Goal: Information Seeking & Learning: Learn about a topic

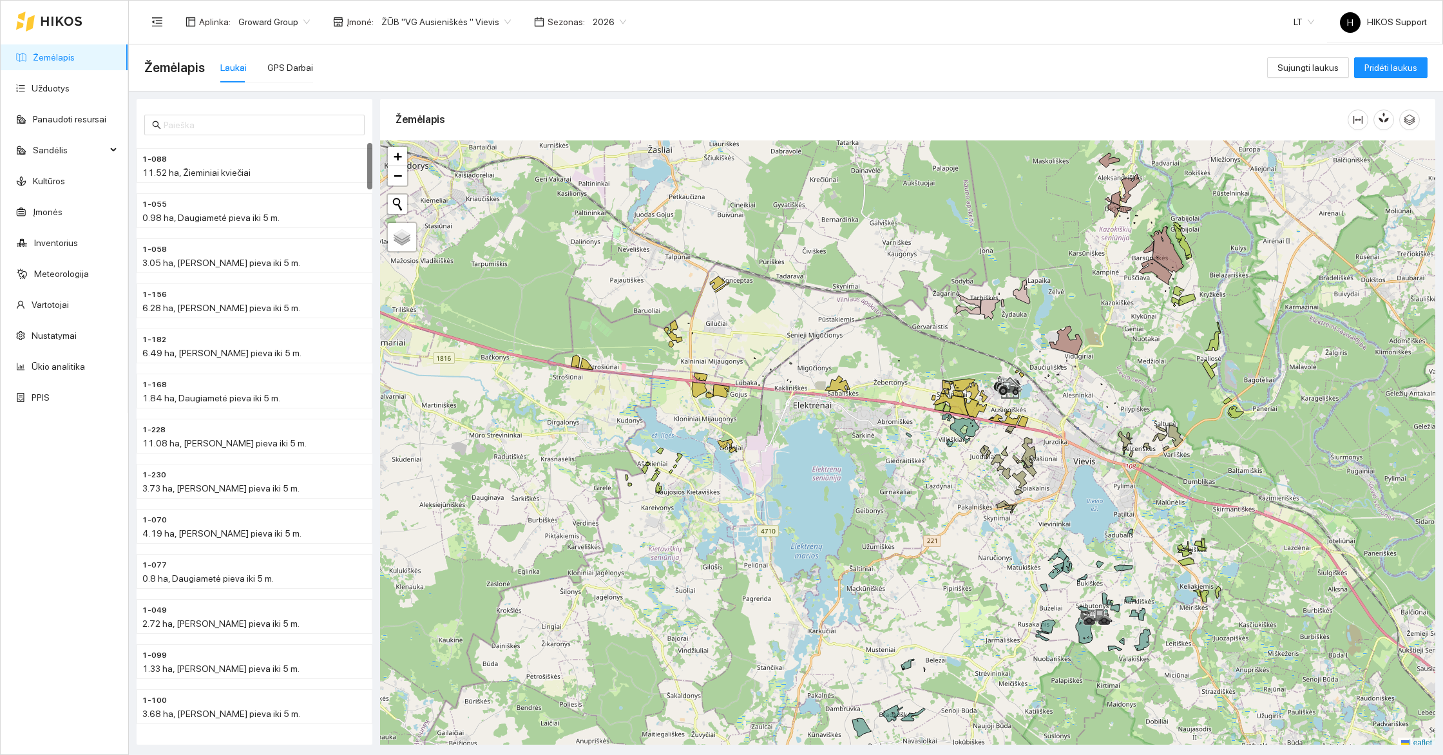
scroll to position [4, 0]
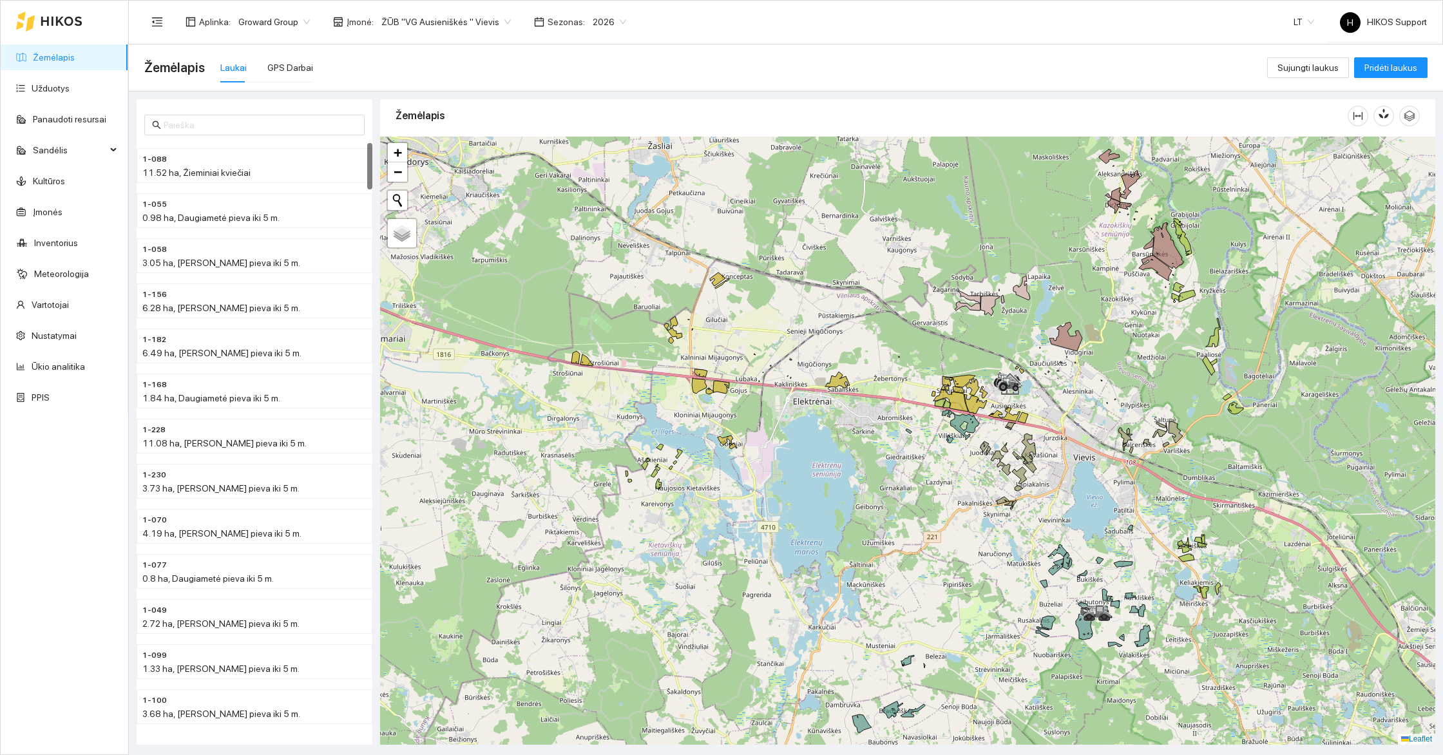
drag, startPoint x: 1282, startPoint y: 266, endPoint x: 1175, endPoint y: 403, distance: 174.3
click at [1175, 403] on div at bounding box center [907, 441] width 1055 height 608
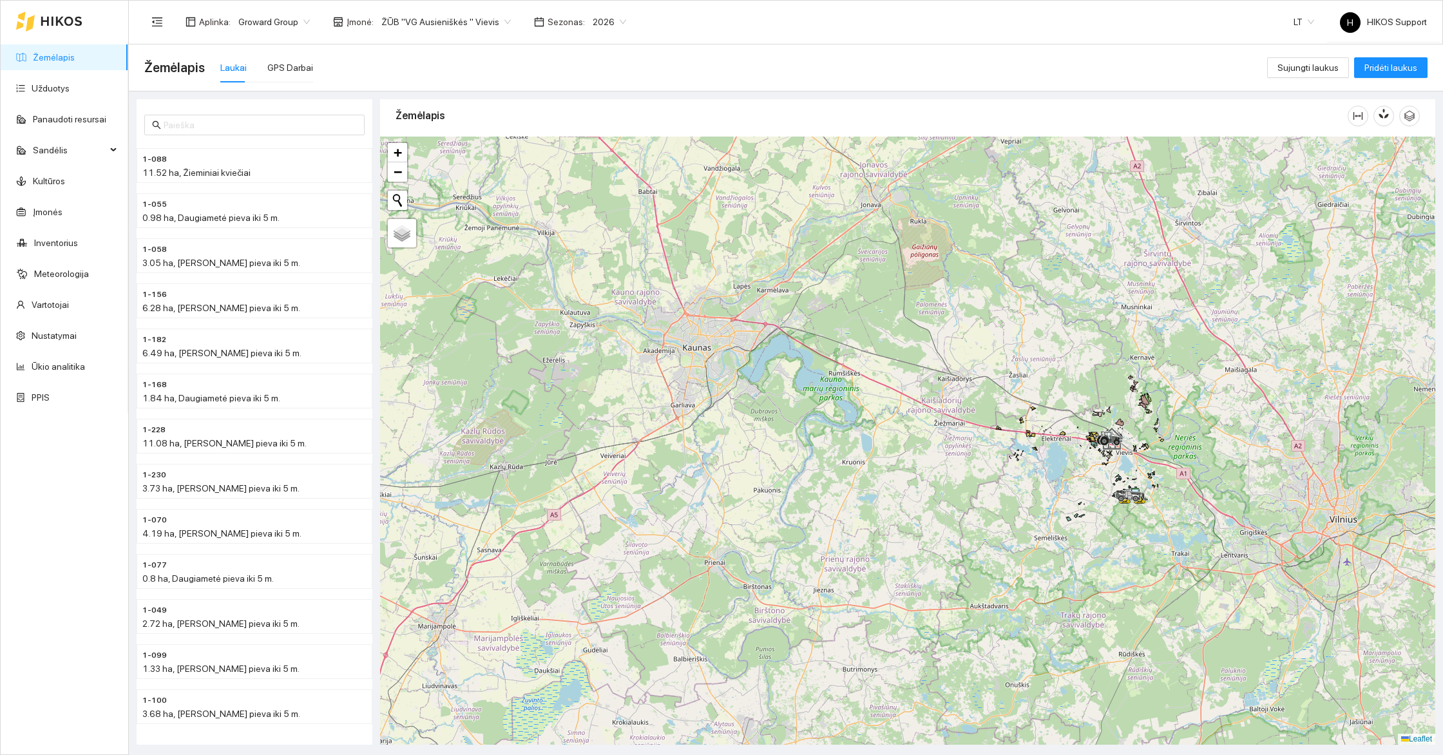
drag, startPoint x: 1241, startPoint y: 240, endPoint x: 1003, endPoint y: 549, distance: 390.3
click at [1003, 549] on div at bounding box center [907, 441] width 1055 height 608
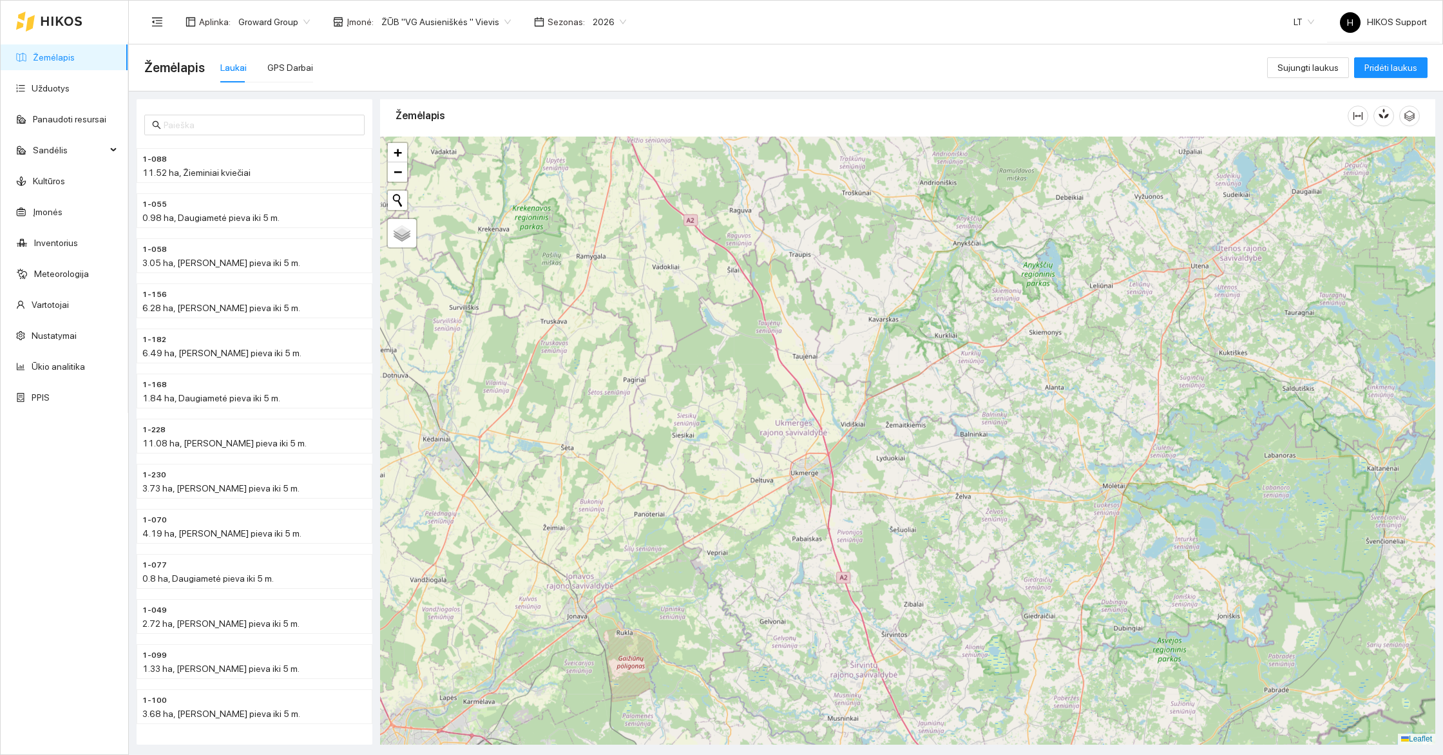
drag, startPoint x: 973, startPoint y: 305, endPoint x: 1043, endPoint y: 569, distance: 274.0
click at [1043, 569] on div at bounding box center [907, 441] width 1055 height 608
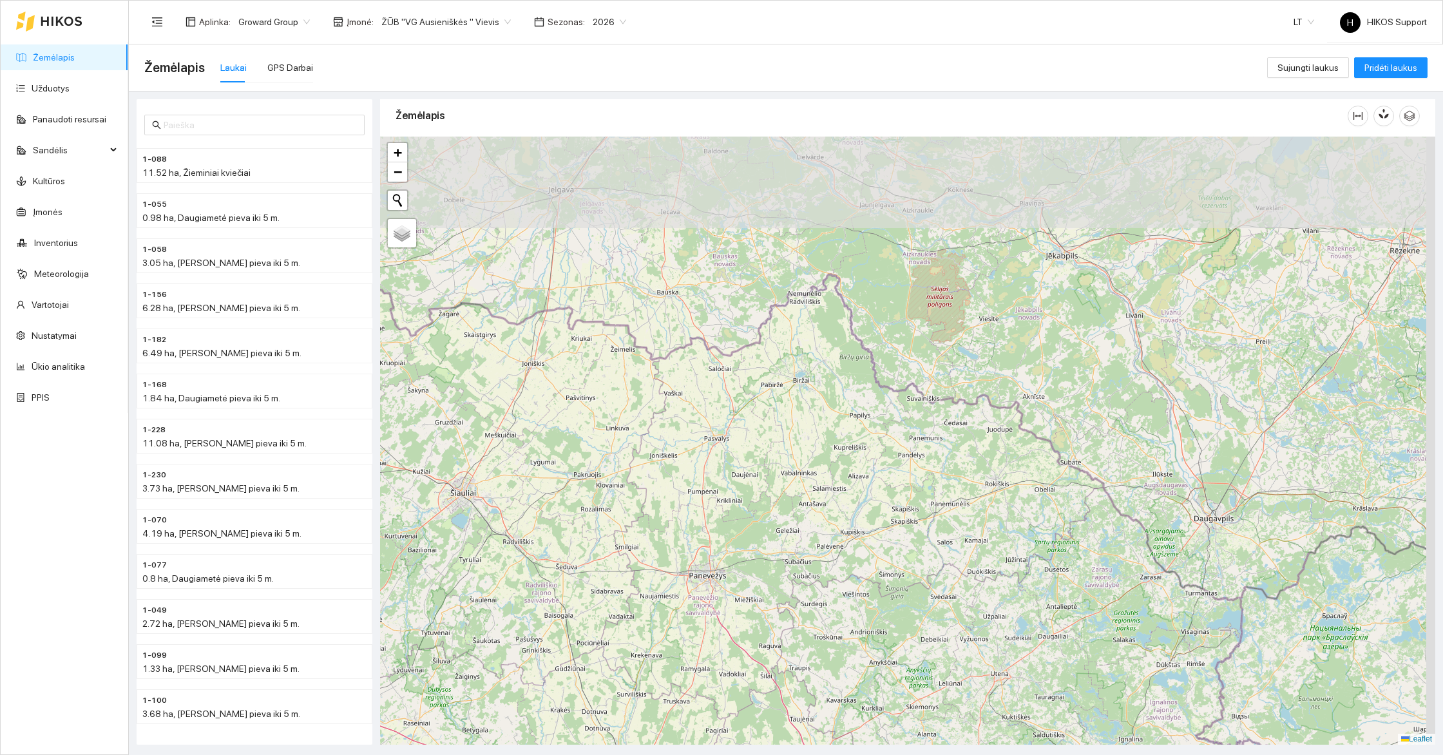
drag, startPoint x: 992, startPoint y: 280, endPoint x: 822, endPoint y: 359, distance: 187.6
click at [822, 359] on div at bounding box center [907, 441] width 1055 height 608
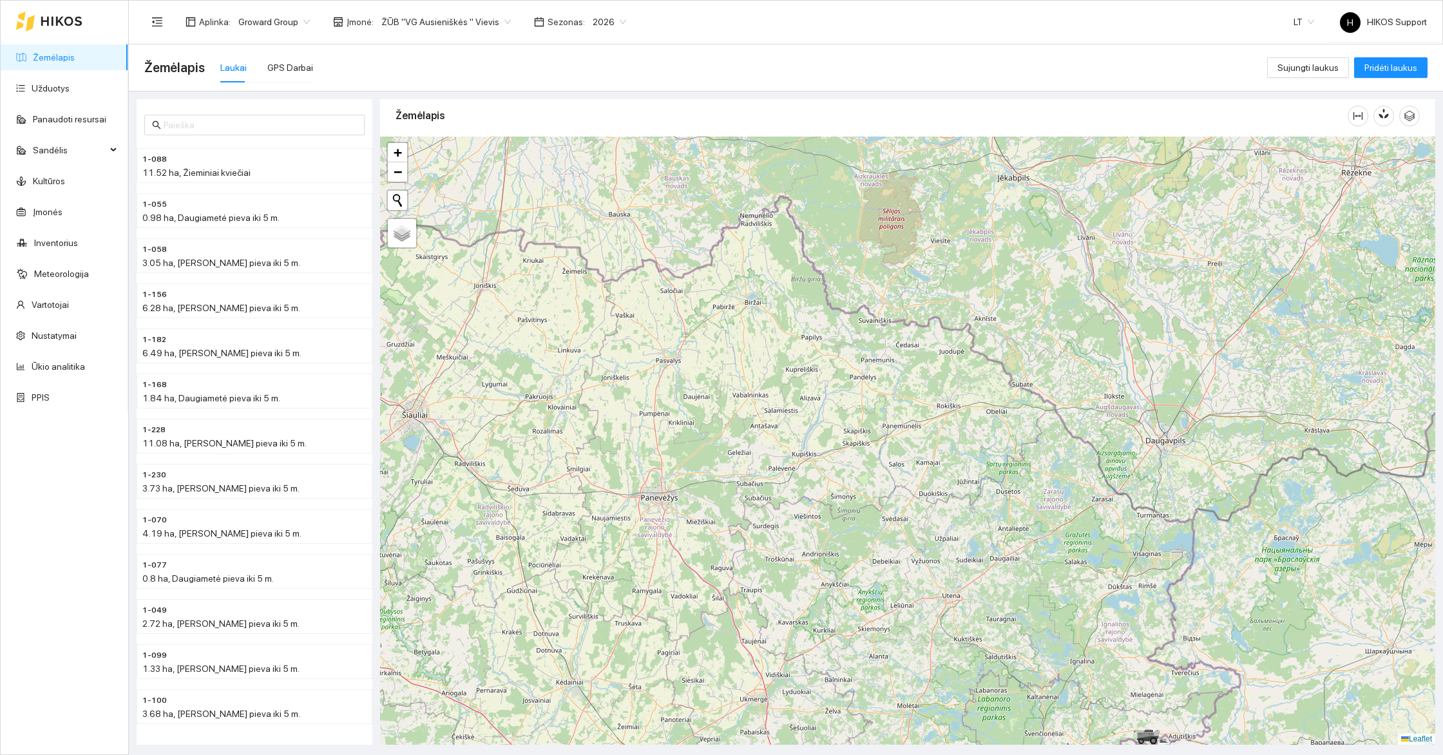
click at [271, 30] on span "Groward Group" at bounding box center [273, 21] width 71 height 19
click at [280, 73] on div "[GEOGRAPHIC_DATA] dvaras" at bounding box center [299, 65] width 141 height 21
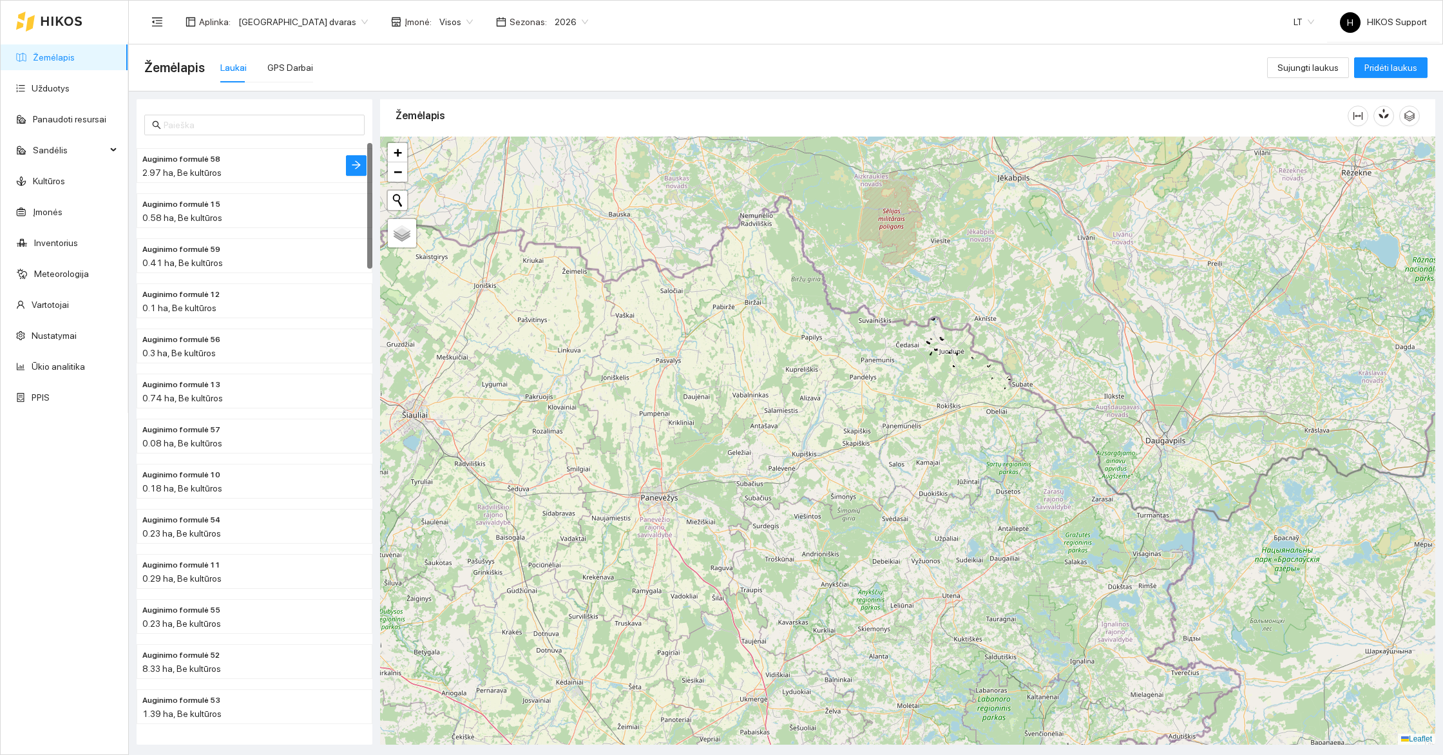
click at [224, 177] on div "2.97 ha, Be kultūros" at bounding box center [228, 173] width 173 height 14
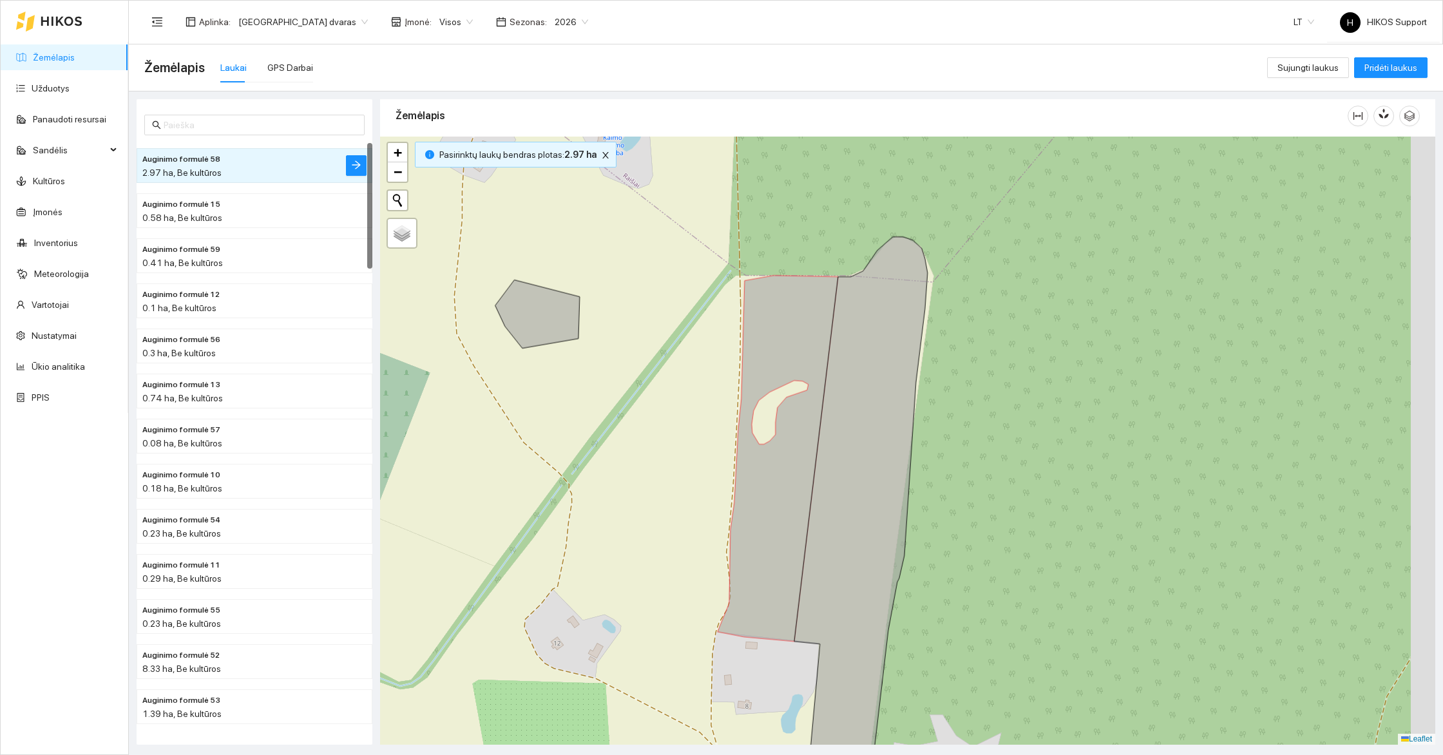
drag, startPoint x: 1092, startPoint y: 316, endPoint x: 871, endPoint y: 327, distance: 220.5
click at [873, 328] on div "+ − Nieko nerasta. Bandykite dar kartą. Žemėlapis Palydovas Leaflet" at bounding box center [907, 441] width 1055 height 608
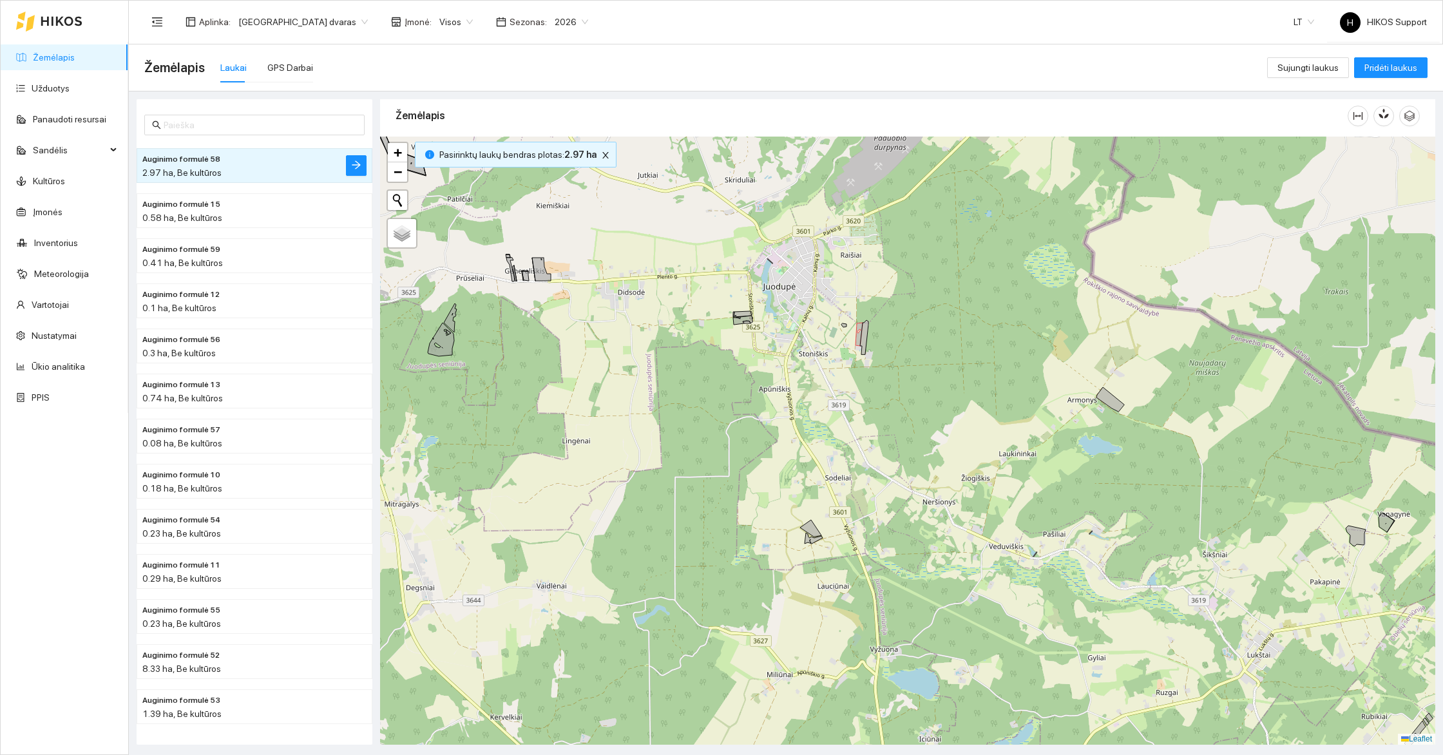
drag, startPoint x: 942, startPoint y: 495, endPoint x: 982, endPoint y: 460, distance: 52.5
click at [982, 460] on div "+ − Nieko nerasta. Bandykite dar kartą. Žemėlapis Palydovas Leaflet" at bounding box center [907, 441] width 1055 height 608
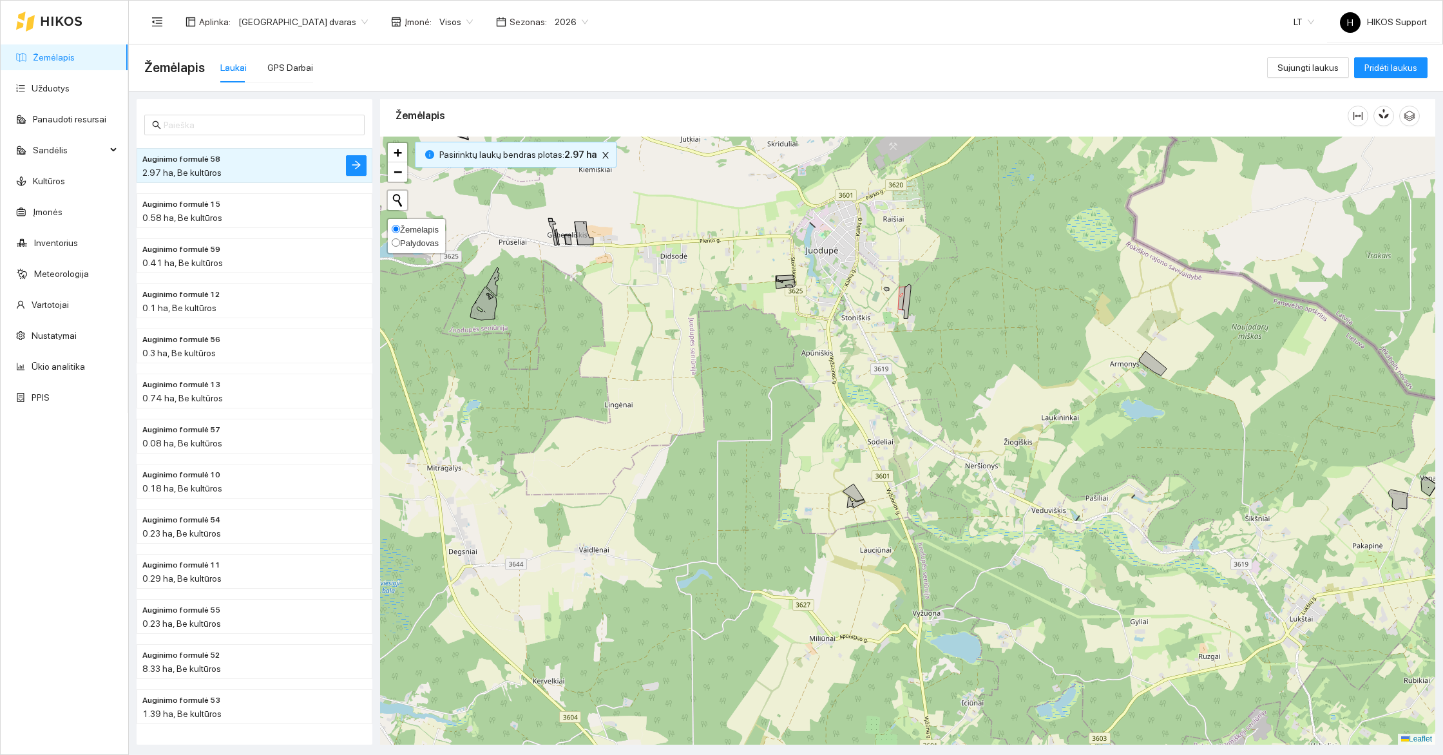
click at [419, 245] on span "Palydovas" at bounding box center [419, 243] width 39 height 10
click at [400, 245] on input "Palydovas" at bounding box center [396, 242] width 8 height 8
radio input "true"
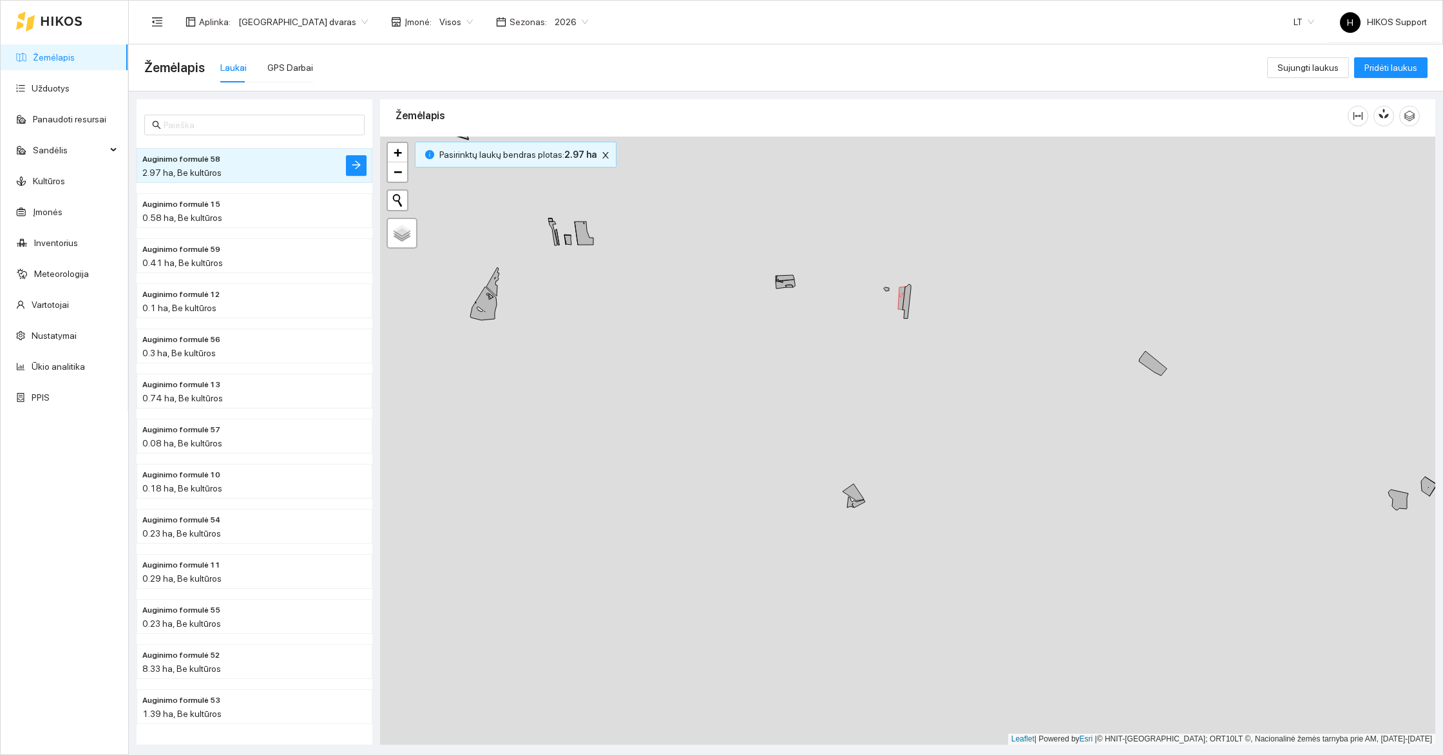
drag, startPoint x: 851, startPoint y: 296, endPoint x: 874, endPoint y: 424, distance: 130.1
click at [874, 424] on div "+ − Nieko nerasta. Bandykite dar kartą. Žemėlapis Palydovas Leaflet | Powered b…" at bounding box center [907, 441] width 1055 height 608
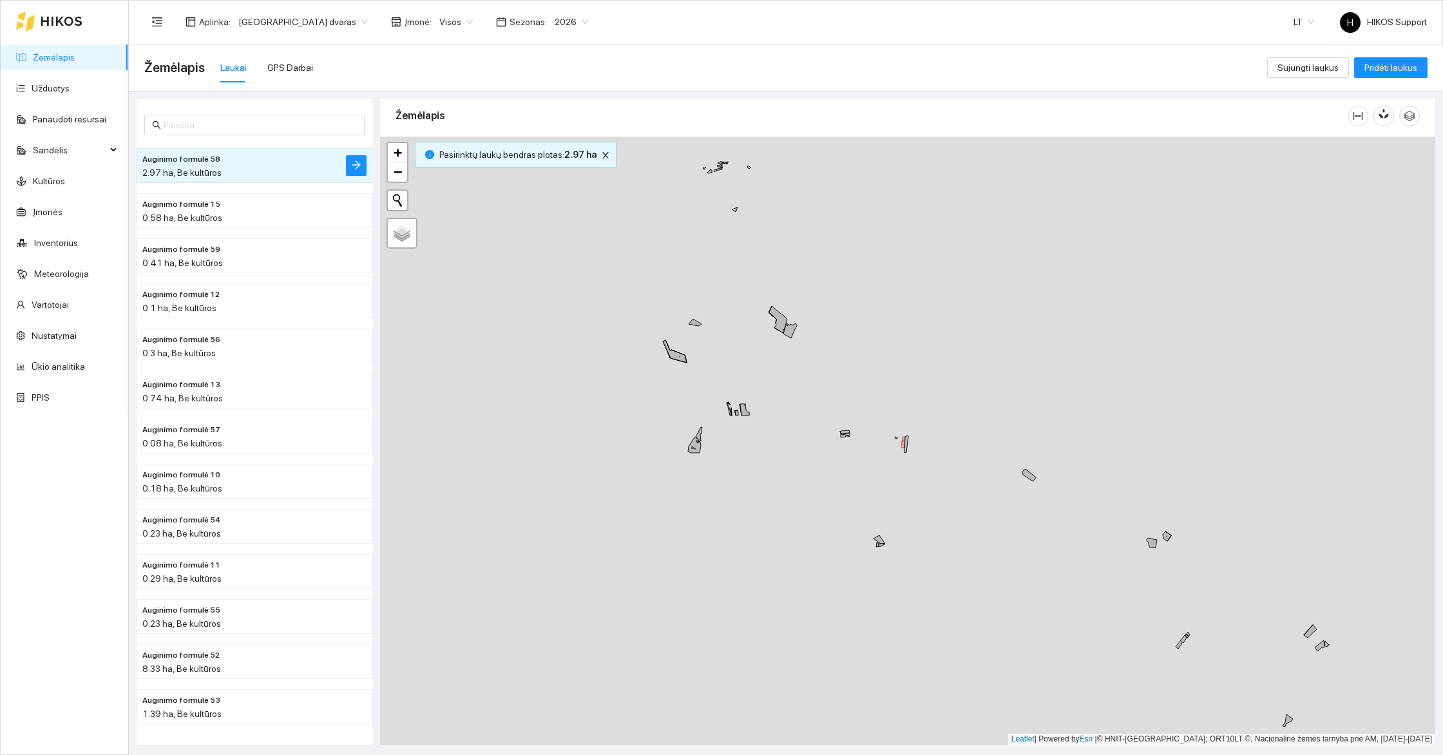
drag, startPoint x: 941, startPoint y: 294, endPoint x: 904, endPoint y: 413, distance: 124.9
click at [904, 413] on div "+ − Nieko nerasta. Bandykite dar kartą. Žemėlapis Palydovas Leaflet | Powered b…" at bounding box center [907, 441] width 1055 height 608
drag, startPoint x: 994, startPoint y: 464, endPoint x: 760, endPoint y: 324, distance: 272.7
click at [760, 325] on div "+ − Nieko nerasta. Bandykite dar kartą. Žemėlapis Palydovas Leaflet | Powered b…" at bounding box center [907, 441] width 1055 height 608
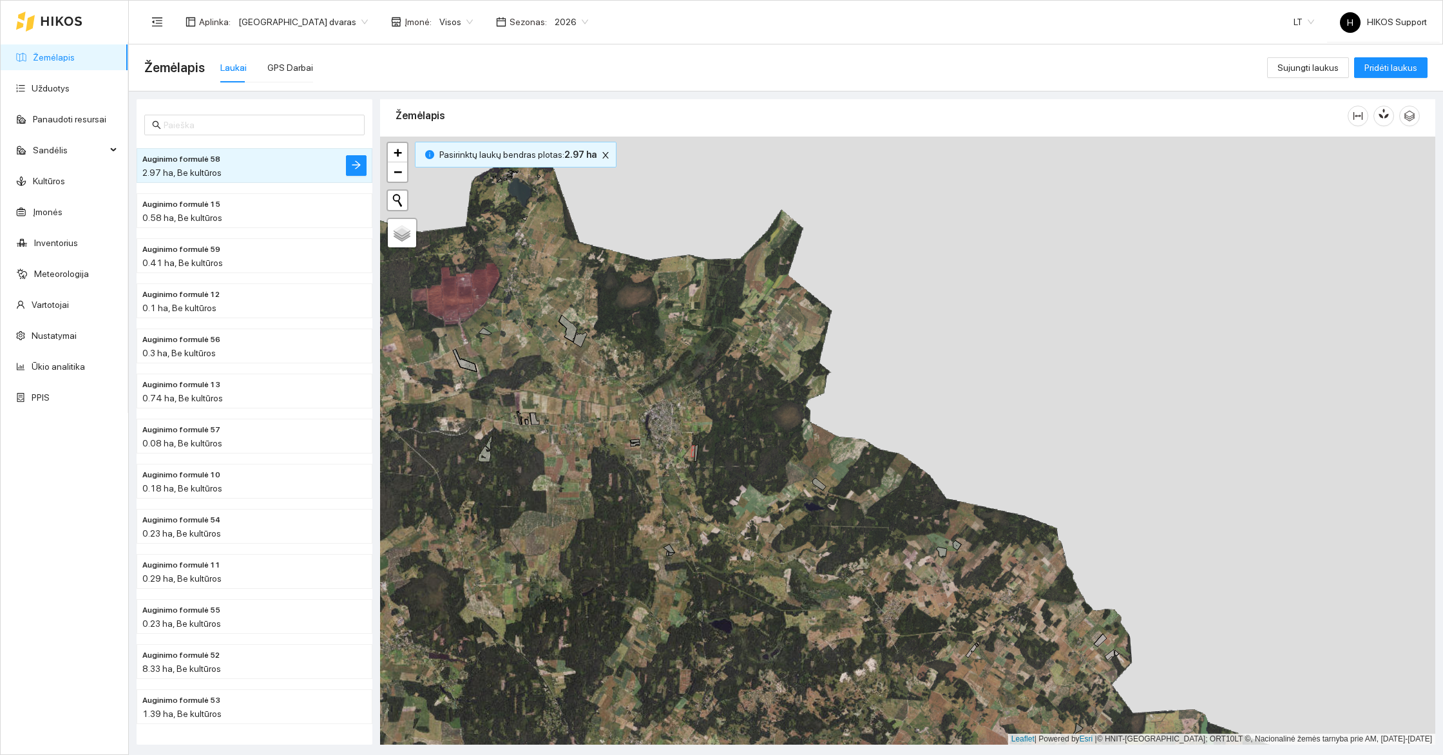
click at [555, 21] on span "2026" at bounding box center [571, 21] width 33 height 19
click at [513, 148] on div "2025" at bounding box center [511, 150] width 33 height 14
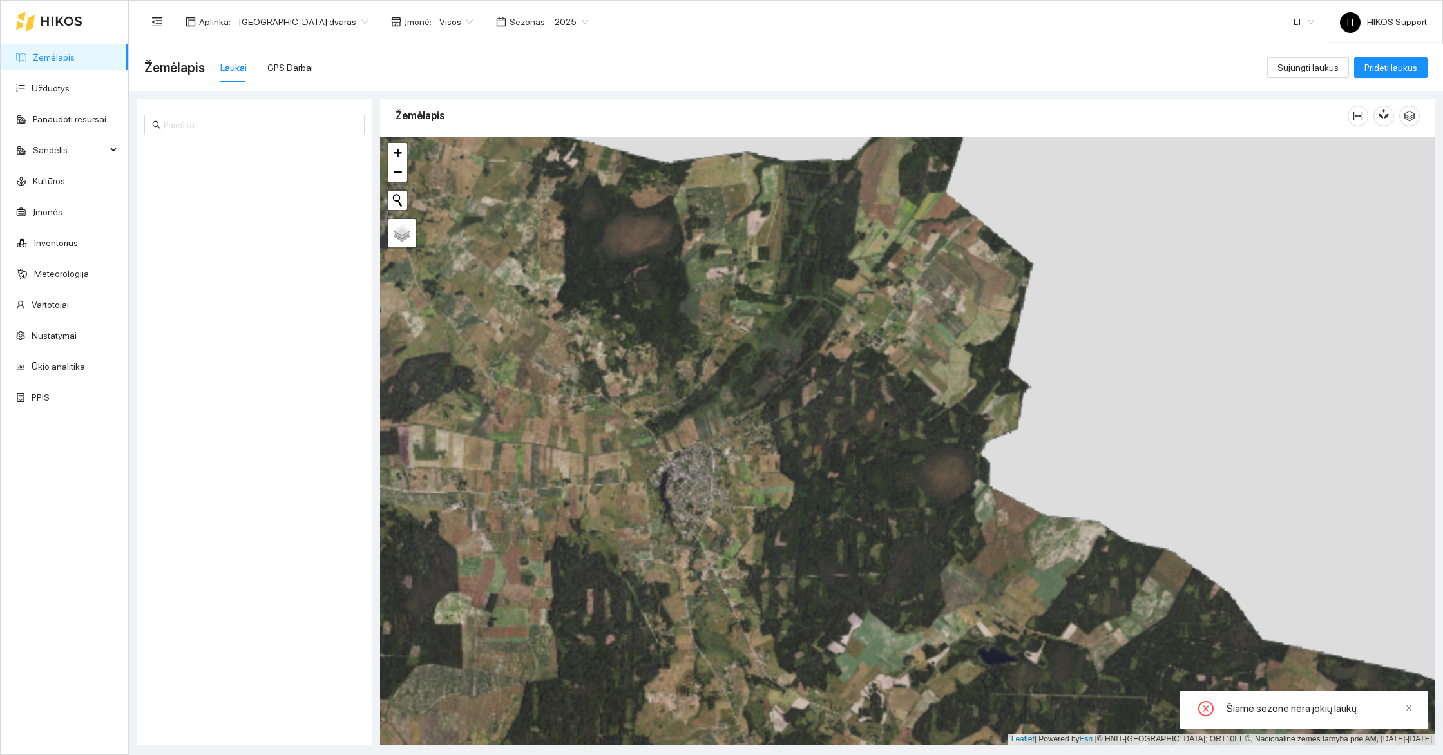
drag, startPoint x: 605, startPoint y: 362, endPoint x: 845, endPoint y: 384, distance: 241.2
click at [844, 384] on div "+ − Nieko nerasta. Bandykite dar kartą. Žemėlapis Palydovas Leaflet | Powered b…" at bounding box center [907, 441] width 1055 height 608
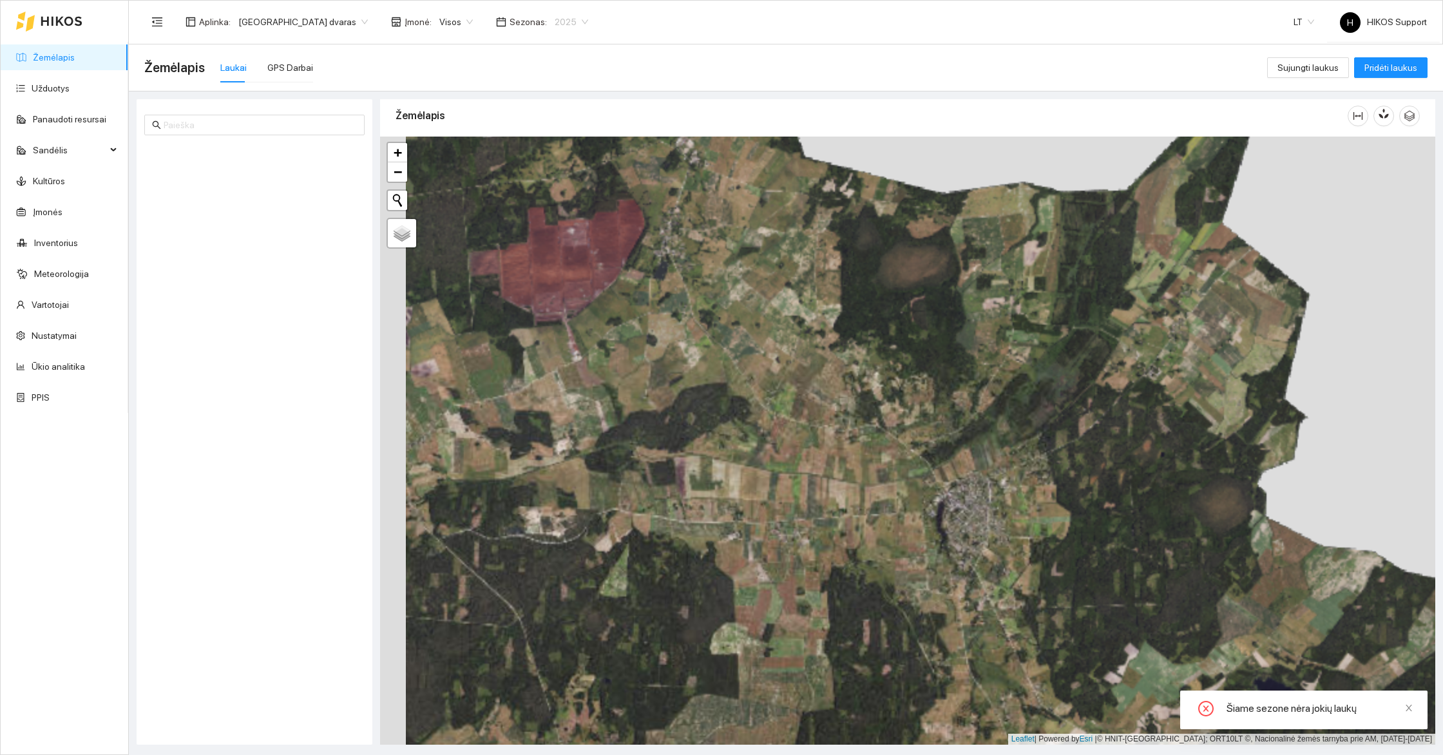
click at [555, 22] on span "2025" at bounding box center [571, 21] width 33 height 19
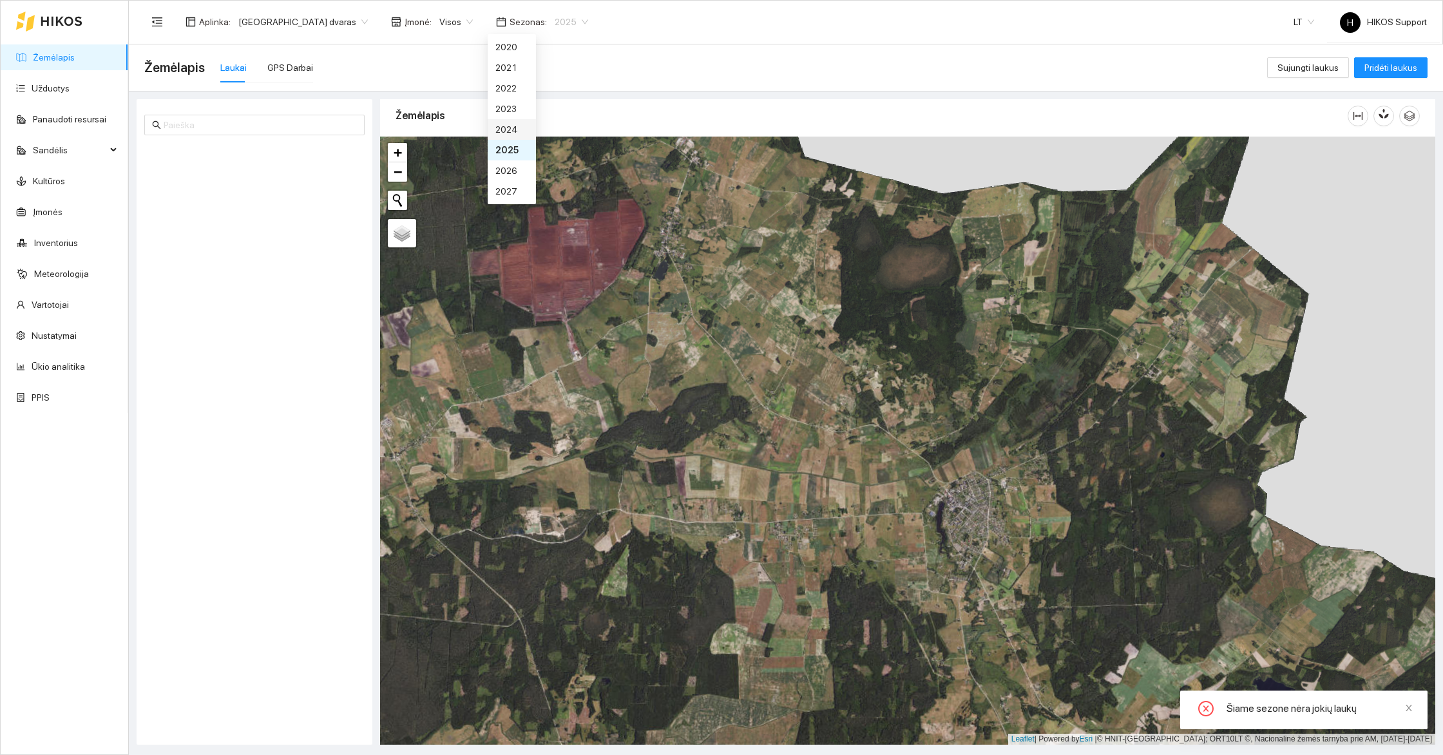
click at [513, 126] on div "2024" at bounding box center [511, 129] width 33 height 14
click at [555, 18] on span "2024" at bounding box center [572, 21] width 34 height 19
click at [517, 109] on div "2023" at bounding box center [511, 109] width 33 height 14
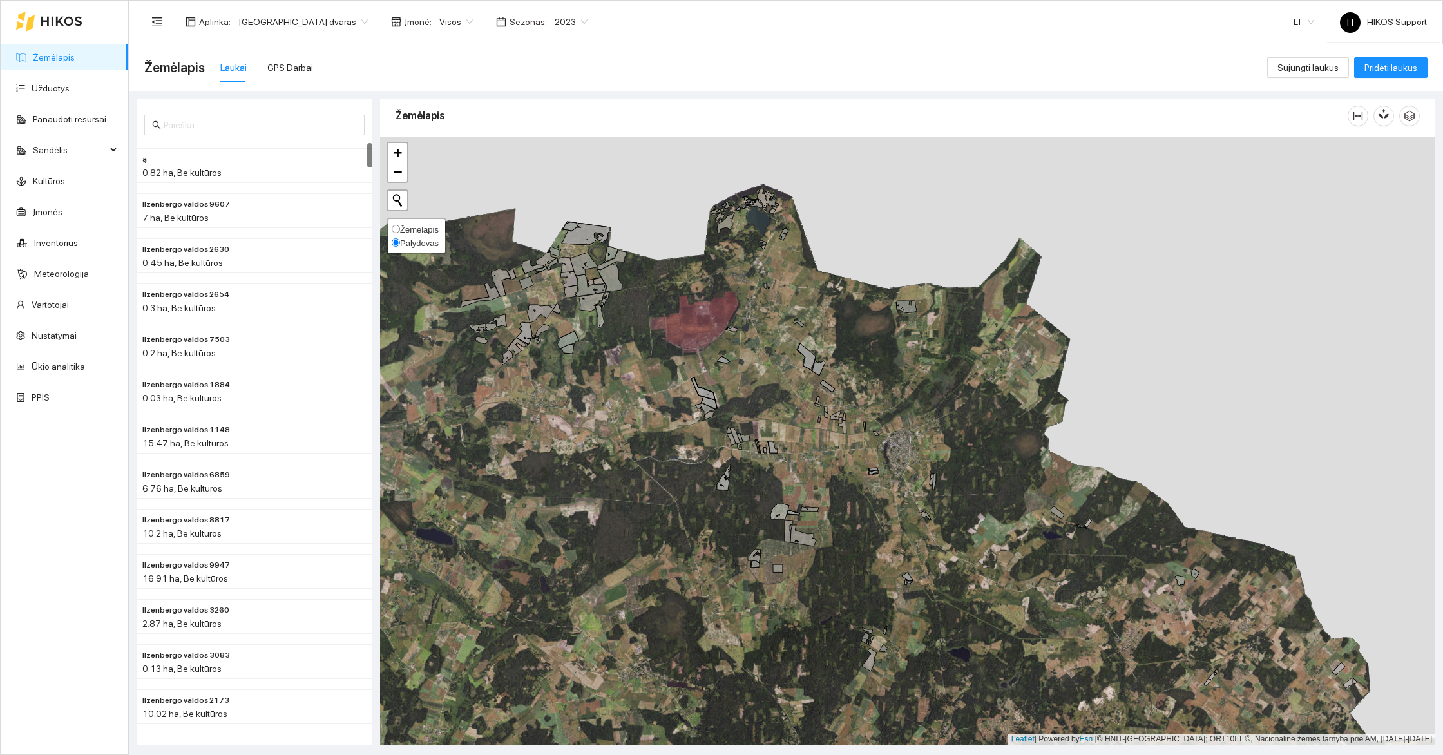
click at [422, 232] on span "Žemėlapis" at bounding box center [419, 230] width 39 height 10
click at [400, 232] on input "Žemėlapis" at bounding box center [396, 229] width 8 height 8
radio input "true"
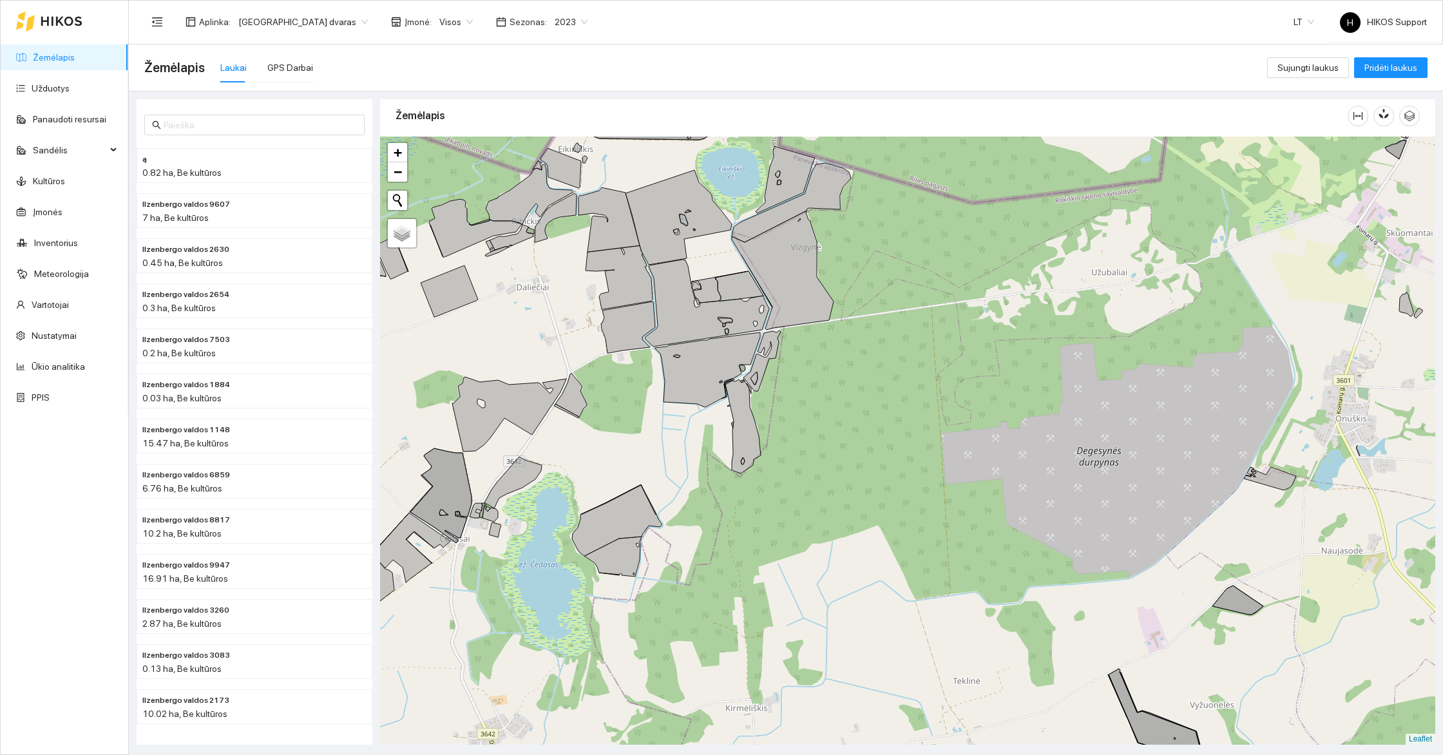
drag, startPoint x: 879, startPoint y: 440, endPoint x: 678, endPoint y: 384, distance: 208.0
click at [678, 384] on div "+ − Nieko nerasta. Bandykite dar kartą. Žemėlapis Palydovas Leaflet" at bounding box center [907, 441] width 1055 height 608
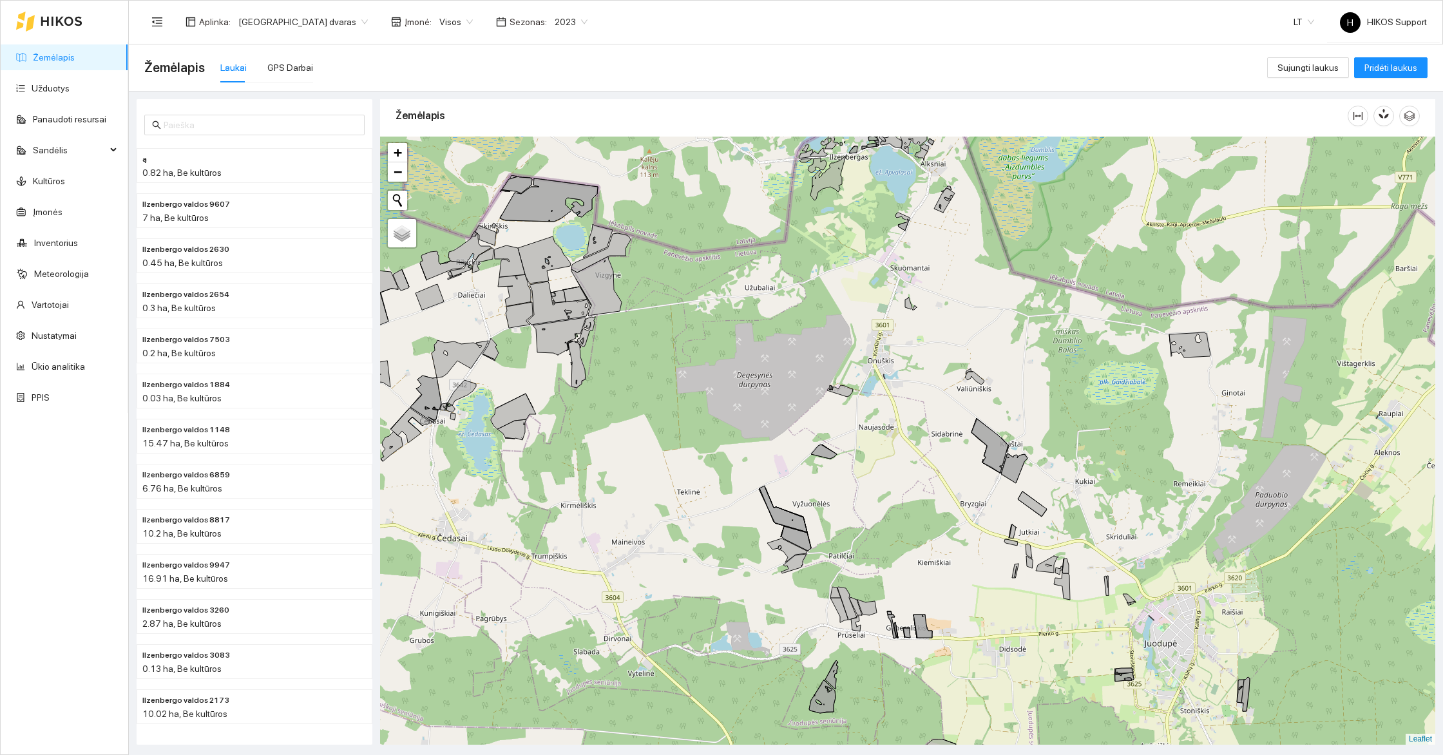
drag, startPoint x: 661, startPoint y: 461, endPoint x: 716, endPoint y: 428, distance: 64.4
click at [716, 428] on div "+ − Nieko nerasta. Bandykite dar kartą. Žemėlapis Palydovas Leaflet" at bounding box center [907, 441] width 1055 height 608
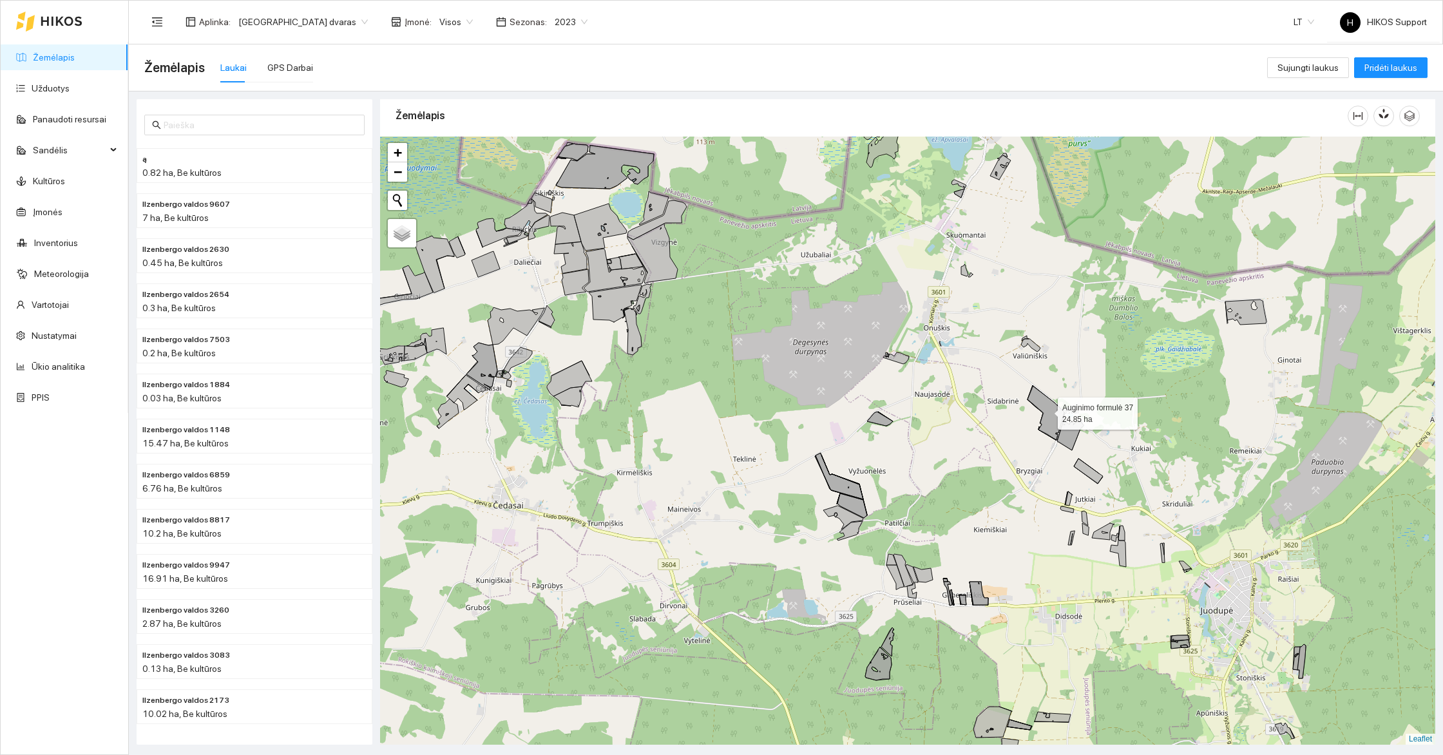
click at [1046, 410] on icon at bounding box center [1045, 413] width 37 height 54
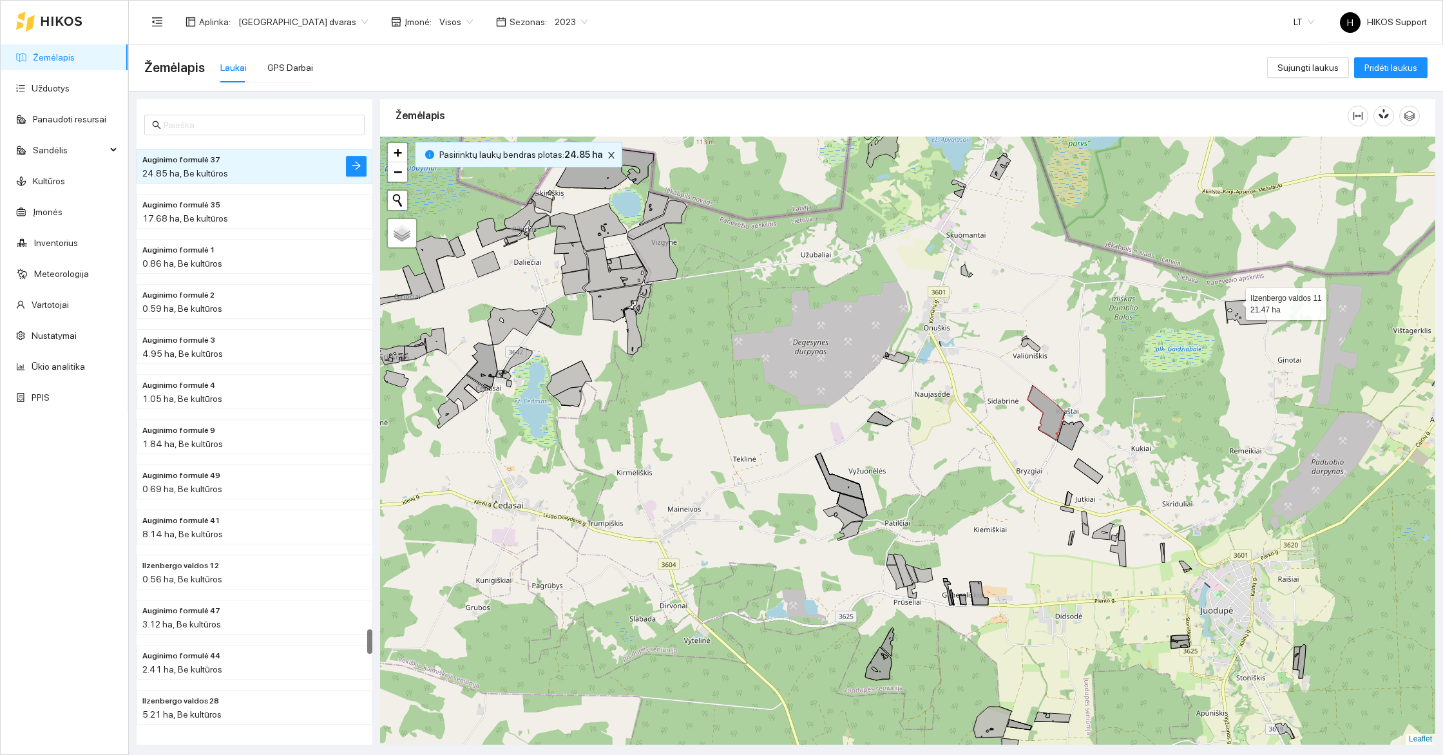
click at [1237, 296] on div "Ilzenbergo valdos 11 21.47 ha + − Nieko nerasta. Bandykite dar kartą. Žemėlapis…" at bounding box center [907, 441] width 1055 height 608
click at [1237, 310] on icon at bounding box center [1245, 311] width 41 height 25
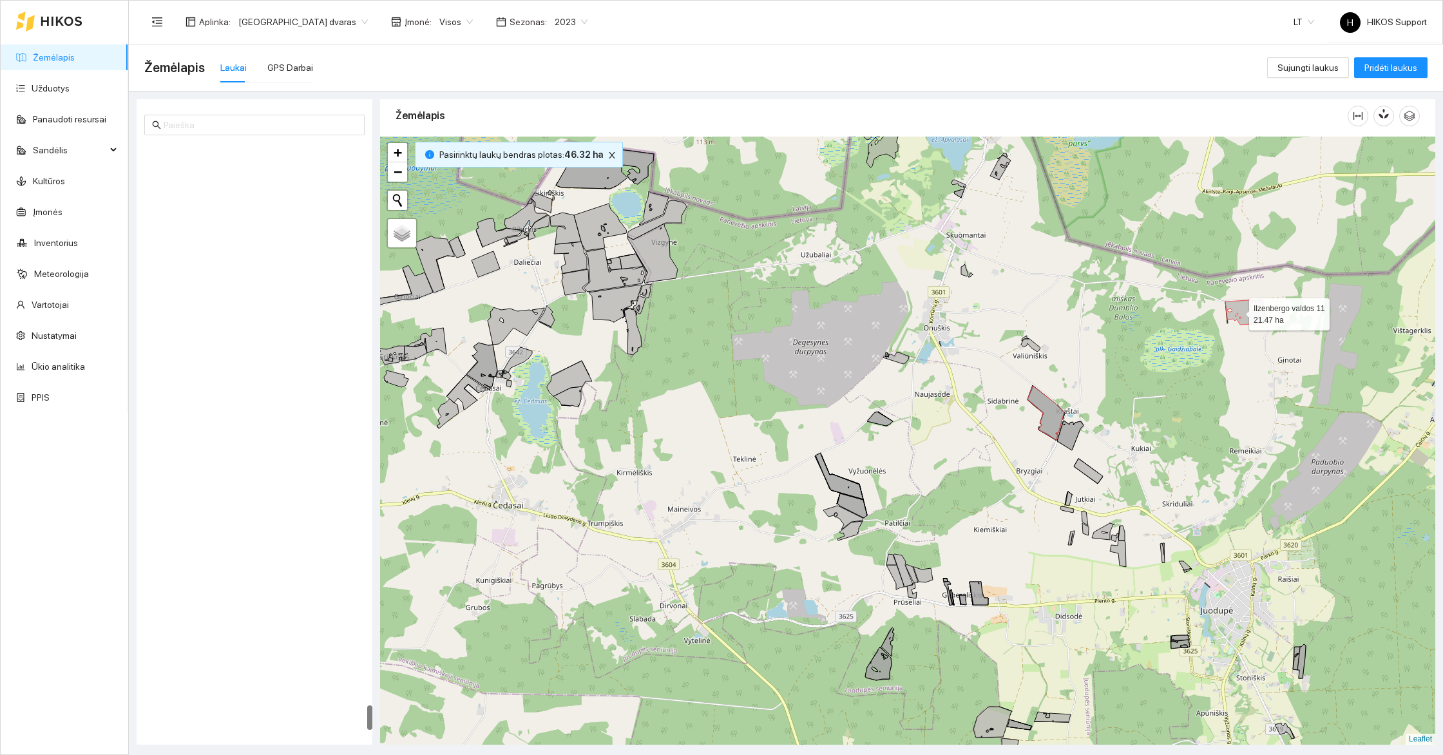
scroll to position [13236, 0]
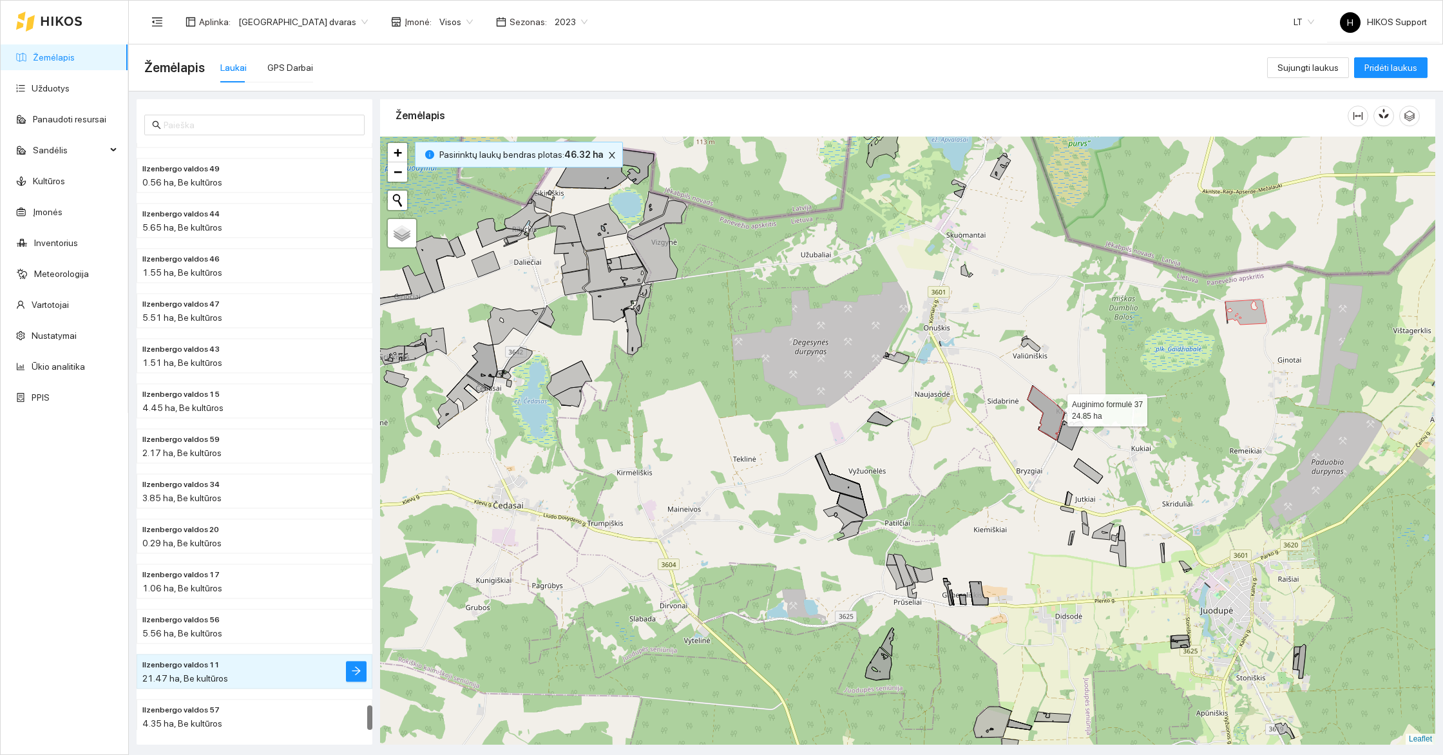
click at [1056, 406] on icon at bounding box center [1045, 413] width 37 height 54
click at [1248, 306] on icon at bounding box center [1245, 311] width 41 height 25
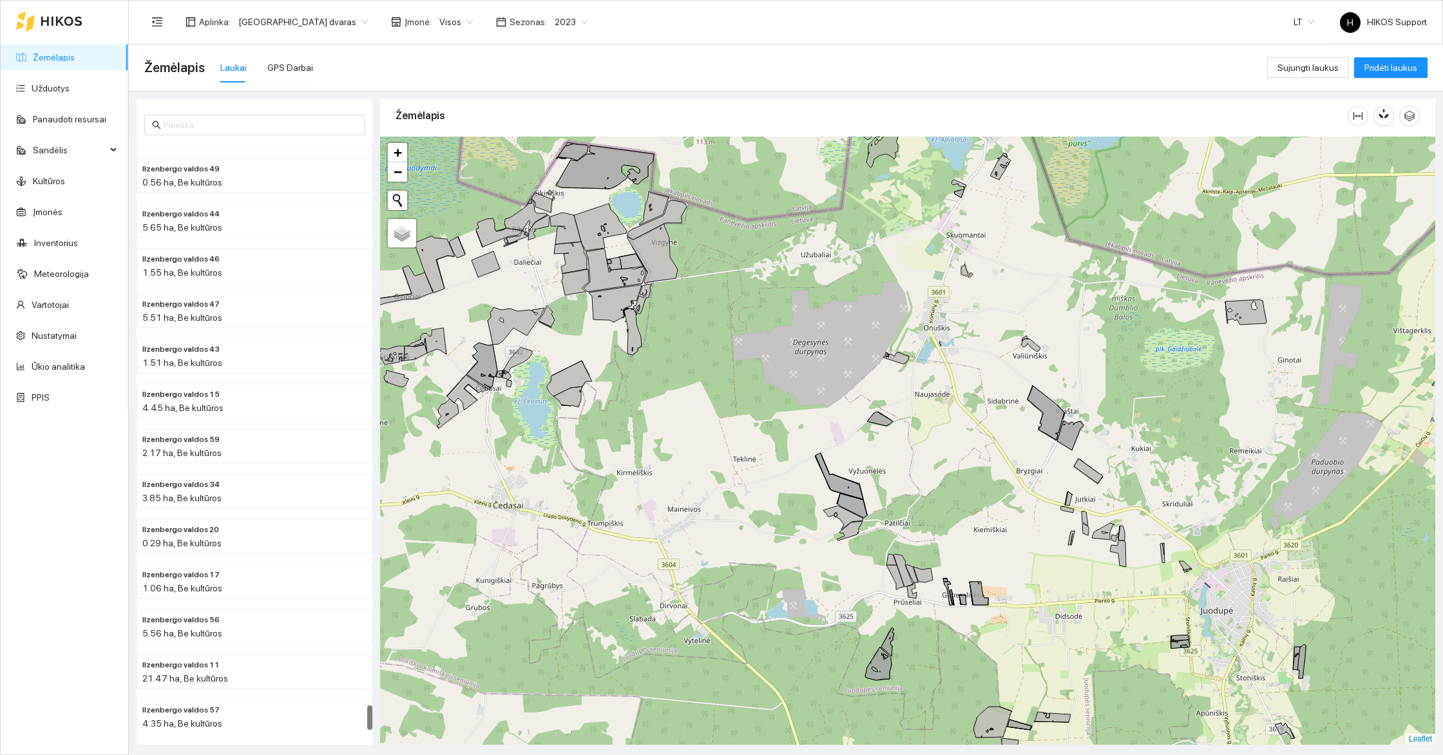
drag, startPoint x: 820, startPoint y: 274, endPoint x: 993, endPoint y: 319, distance: 178.4
click at [993, 319] on div "+ − Nieko nerasta. Bandykite dar kartą. Žemėlapis Palydovas Leaflet" at bounding box center [907, 441] width 1055 height 608
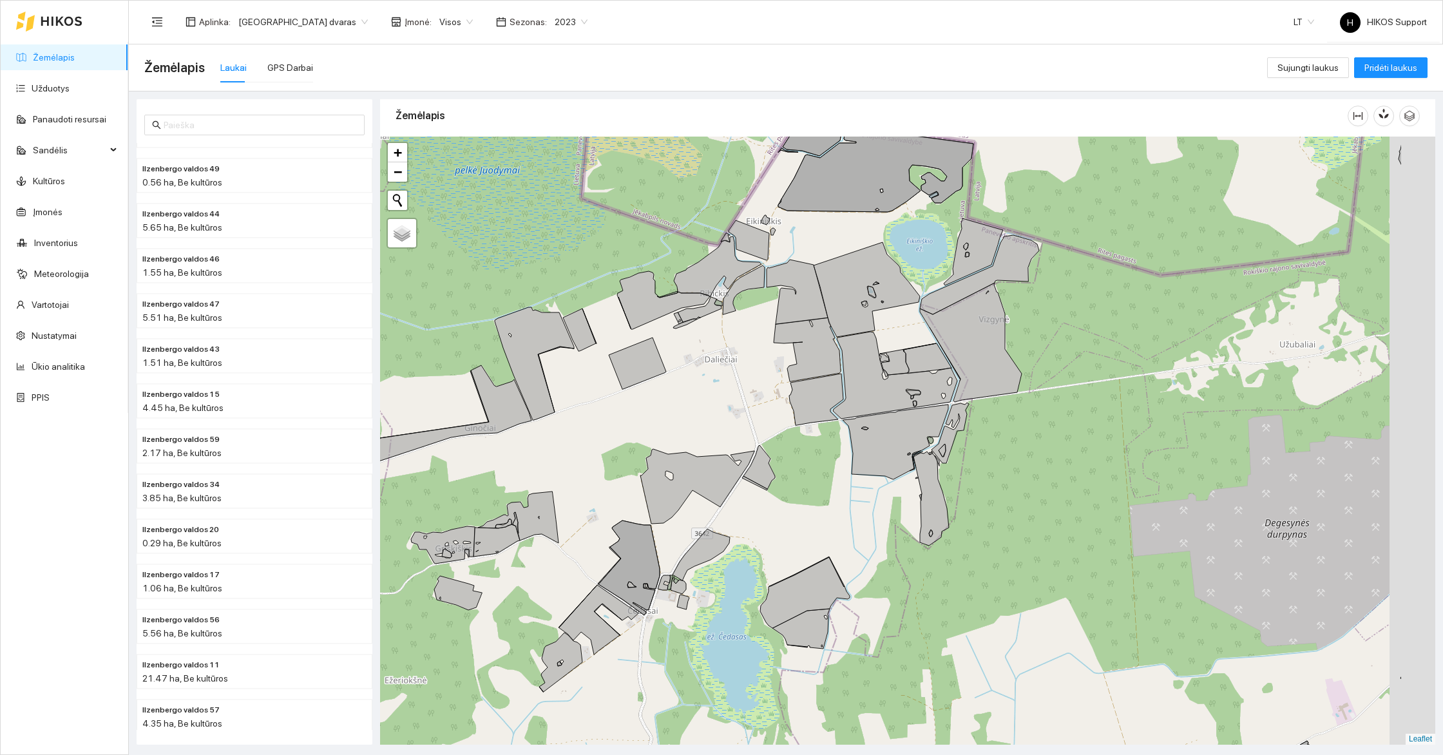
drag, startPoint x: 855, startPoint y: 433, endPoint x: 606, endPoint y: 428, distance: 248.7
click at [606, 428] on div "+ − Nieko nerasta. Bandykite dar kartą. Žemėlapis Palydovas Leaflet" at bounding box center [907, 441] width 1055 height 608
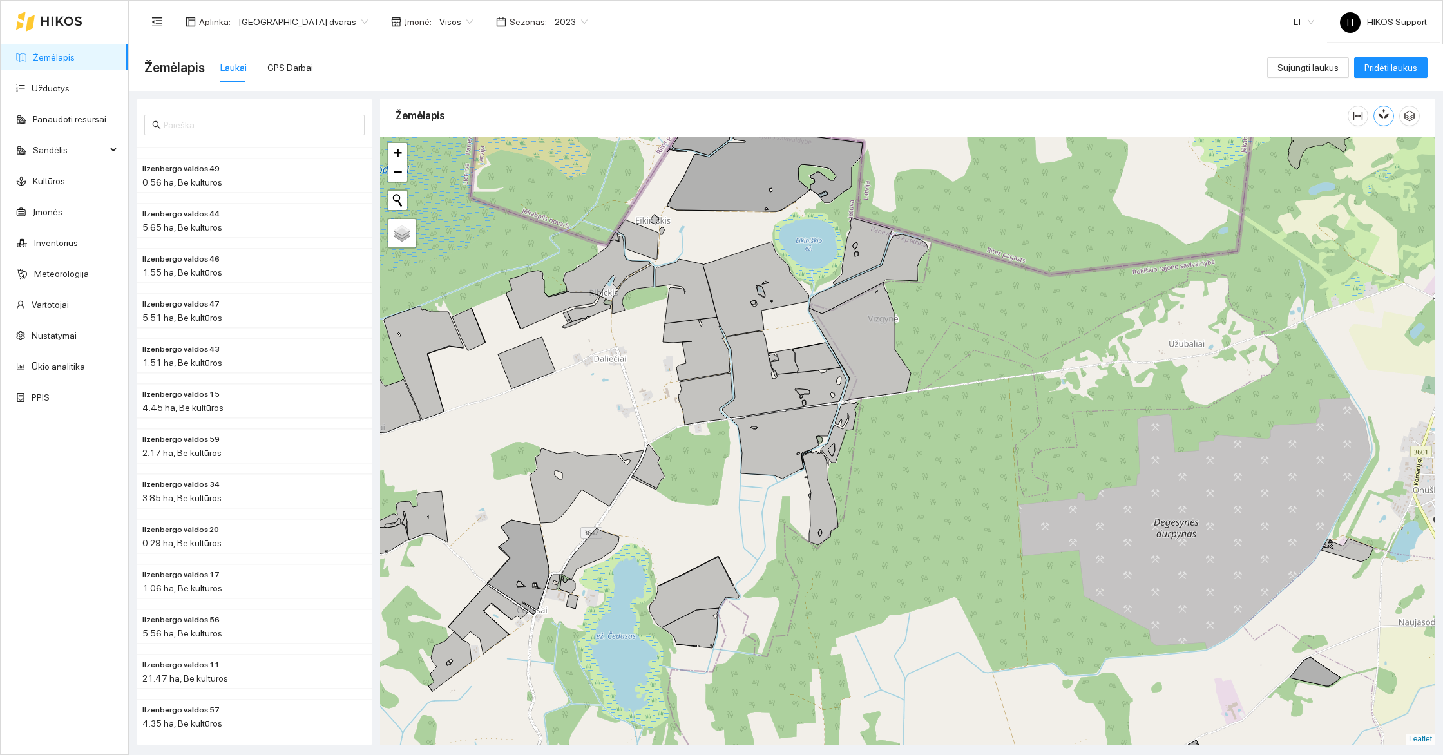
click at [1382, 116] on icon "button" at bounding box center [1380, 115] width 5 height 5
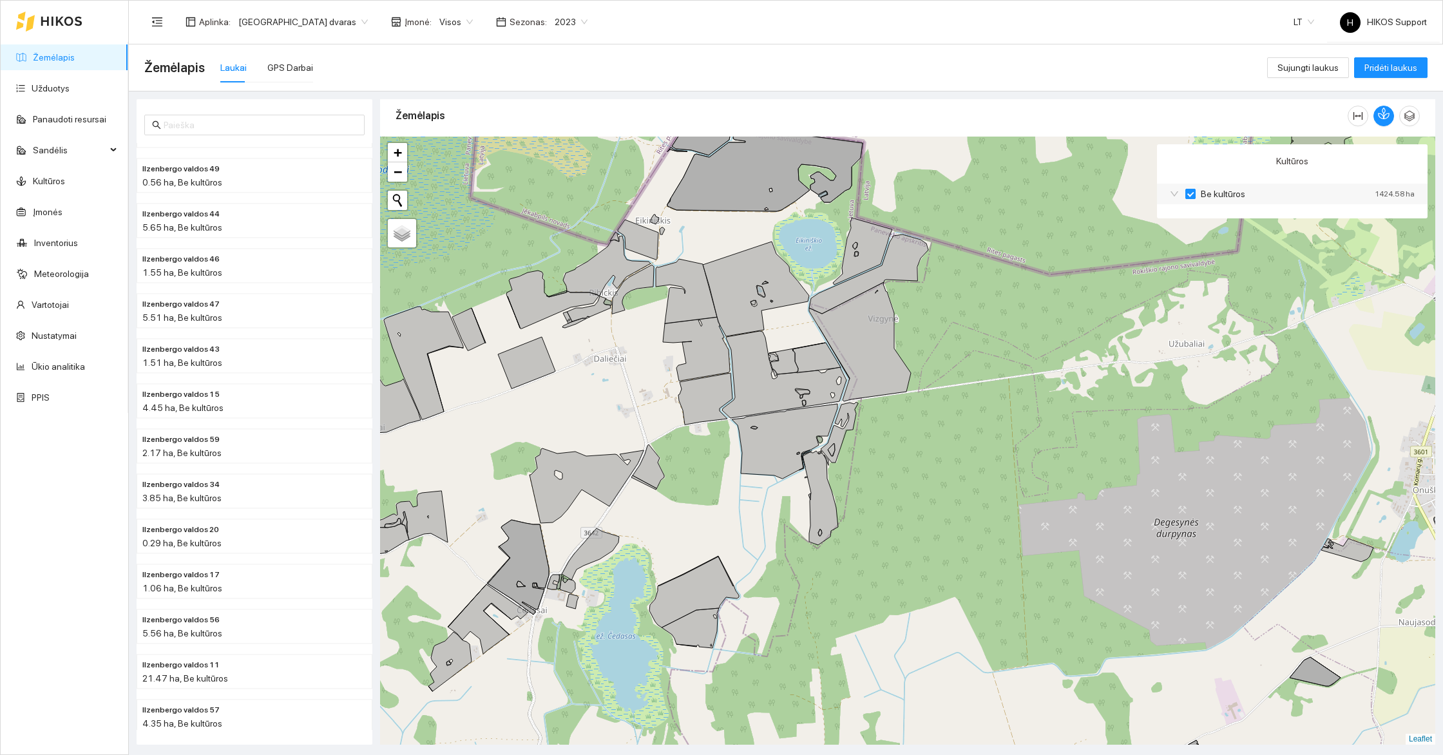
click at [1188, 192] on input "Be kultūros" at bounding box center [1190, 194] width 10 height 10
checkbox input "true"
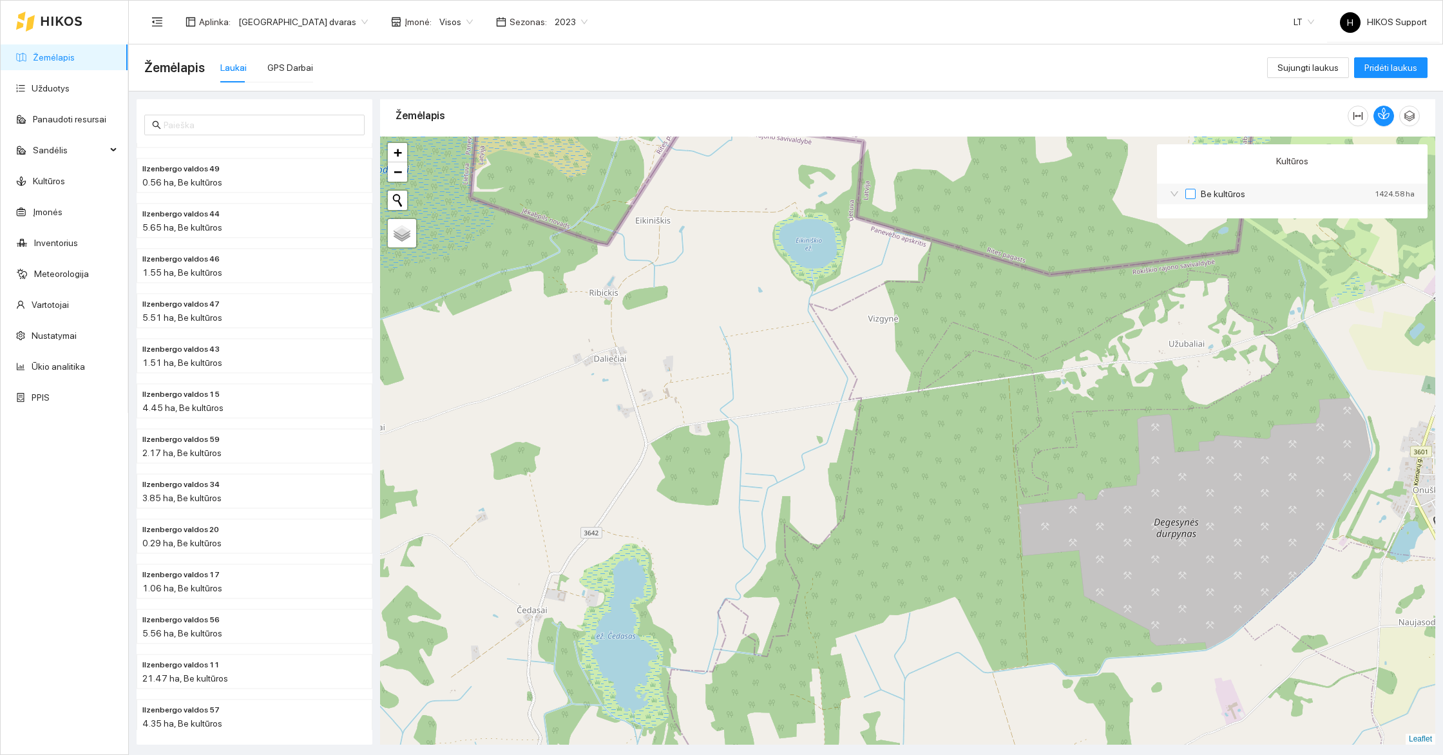
click at [1188, 192] on input "Be kultūros" at bounding box center [1190, 194] width 10 height 10
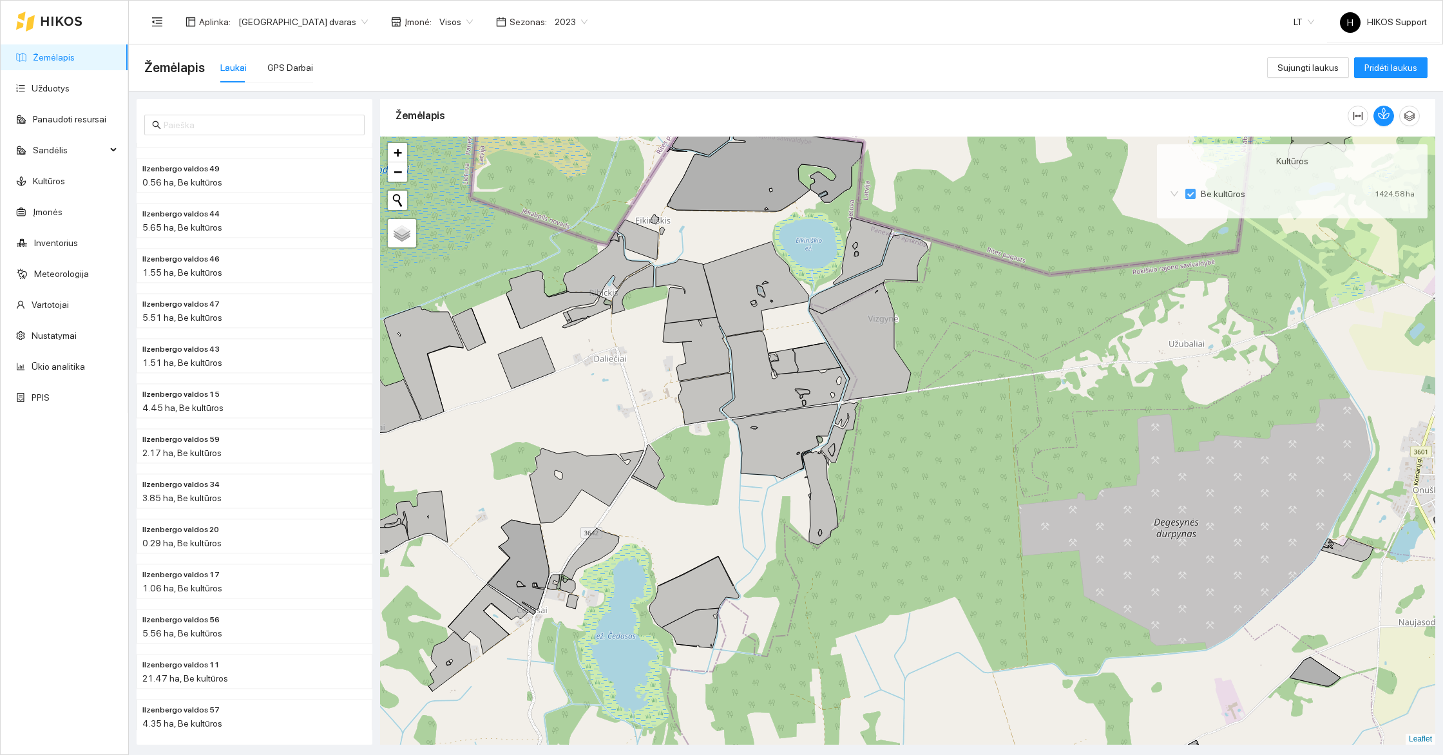
drag, startPoint x: 930, startPoint y: 375, endPoint x: 963, endPoint y: 395, distance: 38.1
click at [945, 385] on div "+ − Nieko nerasta. Bandykite dar kartą. Žemėlapis Palydovas Leaflet" at bounding box center [907, 441] width 1055 height 608
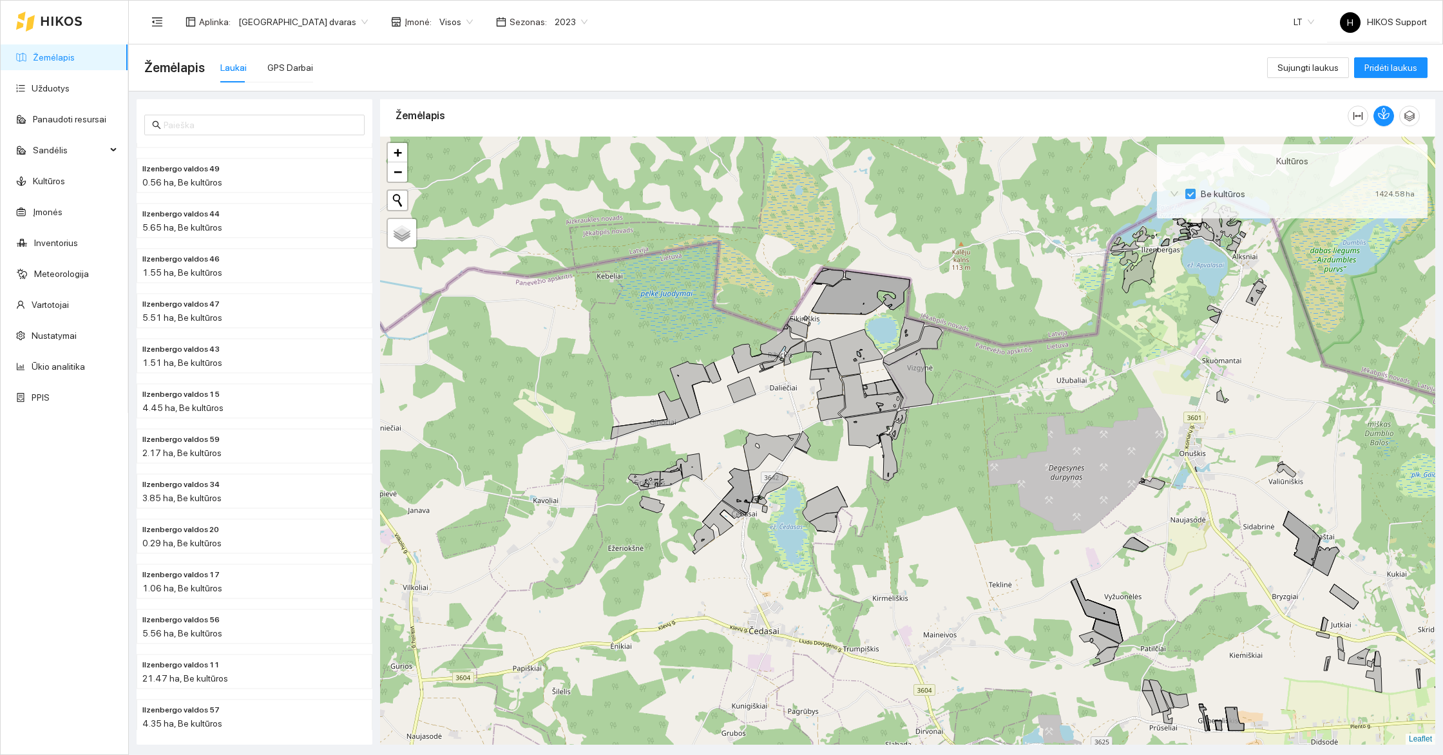
drag, startPoint x: 1123, startPoint y: 413, endPoint x: 906, endPoint y: 432, distance: 217.2
click at [906, 432] on div "+ − Nieko nerasta. Bandykite dar kartą. Žemėlapis Palydovas Leaflet" at bounding box center [907, 441] width 1055 height 608
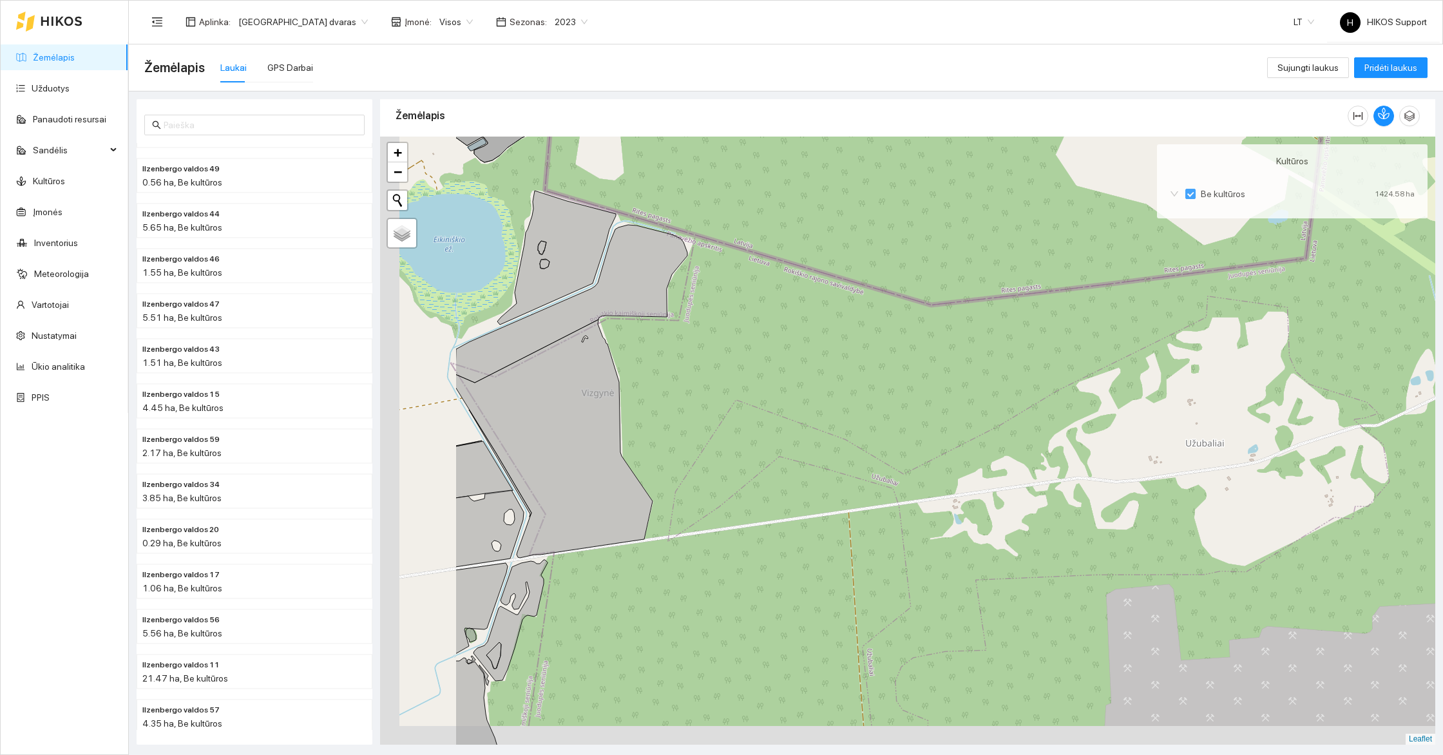
drag, startPoint x: 615, startPoint y: 538, endPoint x: 922, endPoint y: 486, distance: 311.6
click at [913, 486] on div "+ − Nieko nerasta. Bandykite dar kartą. Žemėlapis Palydovas Leaflet" at bounding box center [907, 441] width 1055 height 608
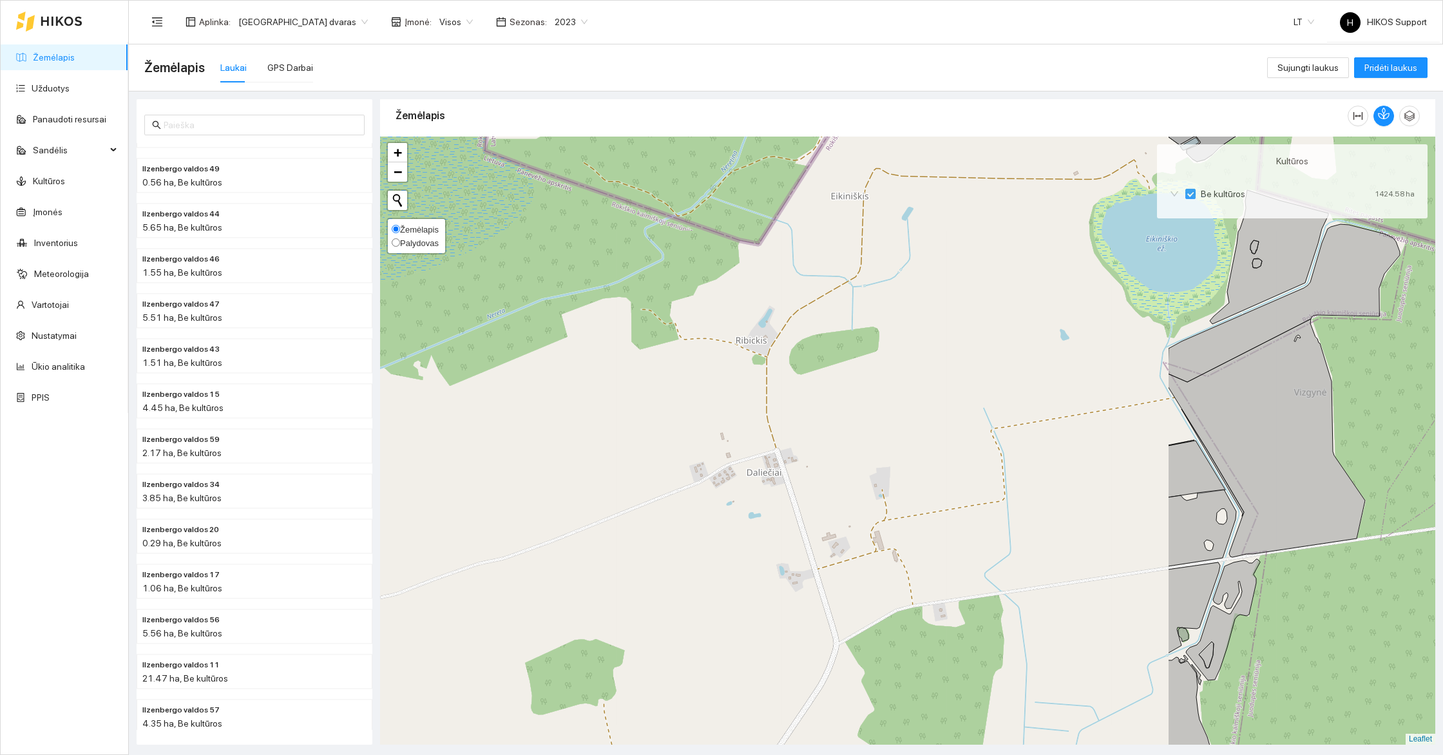
click at [415, 238] on span "Palydovas" at bounding box center [419, 243] width 39 height 10
click at [400, 238] on input "Palydovas" at bounding box center [396, 242] width 8 height 8
radio input "true"
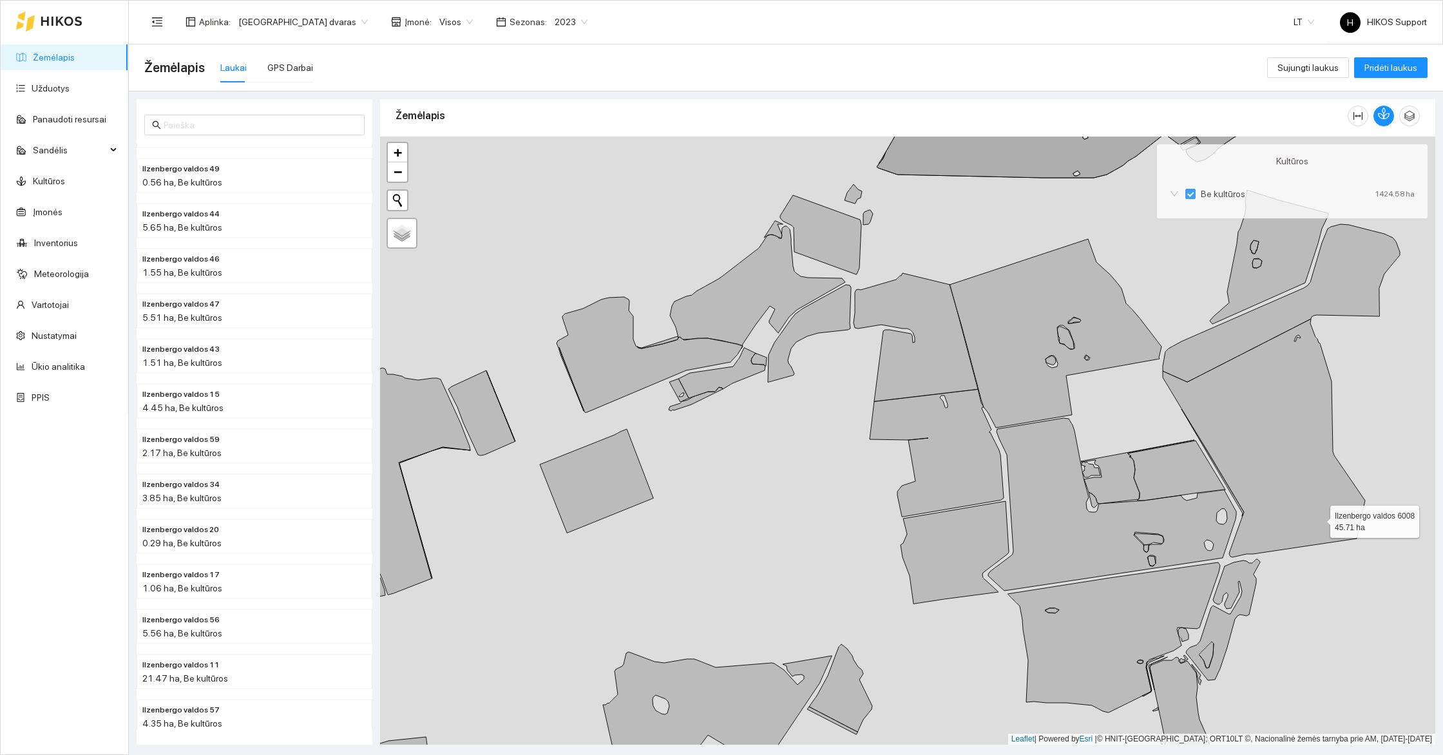
drag, startPoint x: 1318, startPoint y: 518, endPoint x: 1059, endPoint y: 425, distance: 275.0
click at [1163, 425] on icon at bounding box center [1264, 438] width 202 height 238
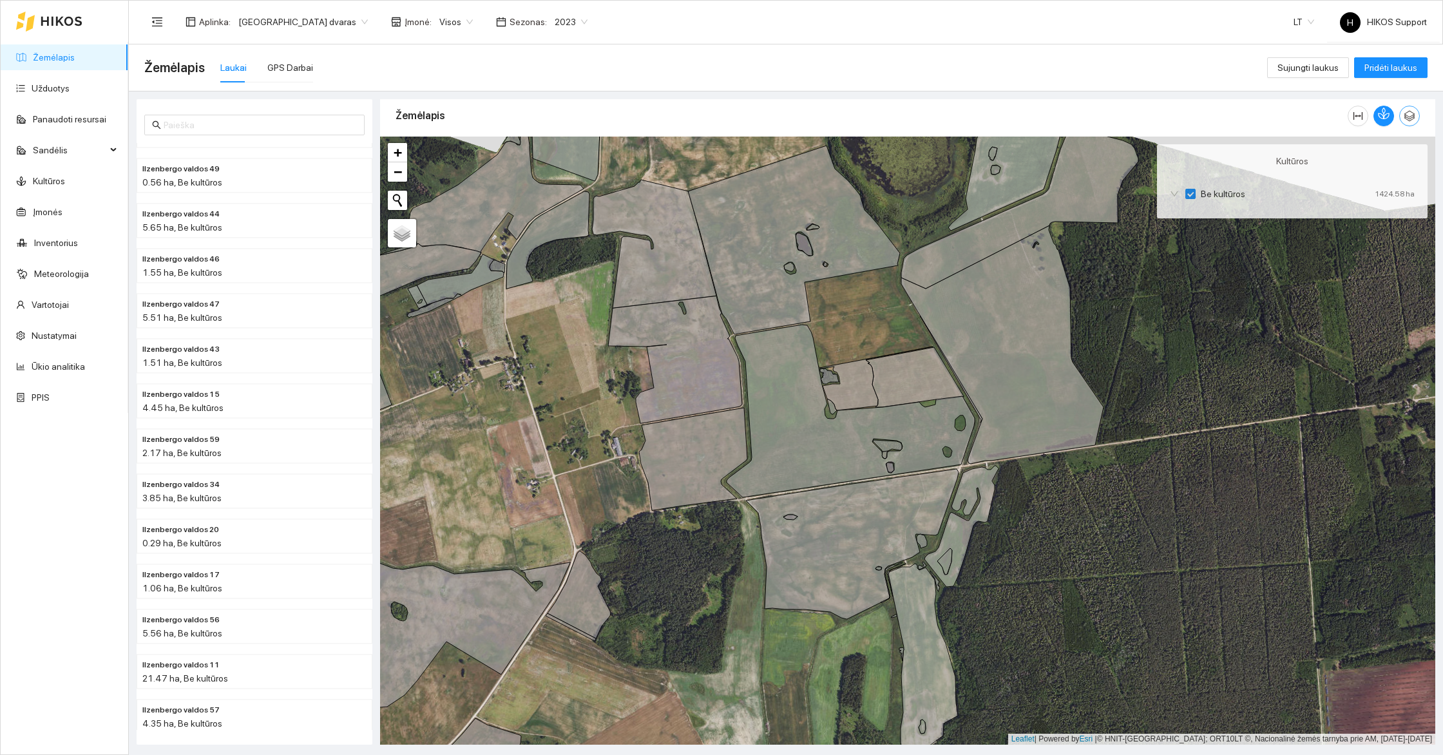
click at [1415, 117] on span "button" at bounding box center [1409, 116] width 19 height 12
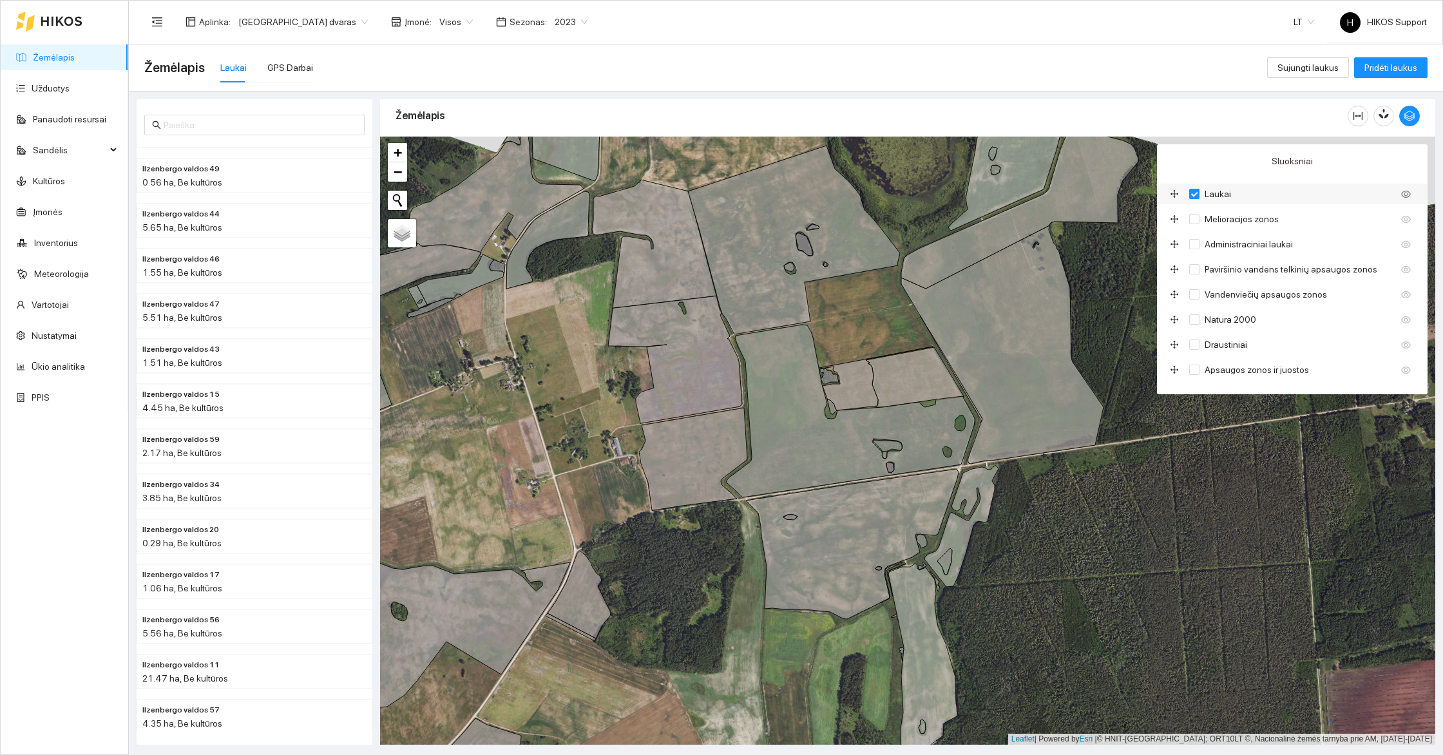
click at [1196, 194] on input "Laukai" at bounding box center [1194, 194] width 10 height 10
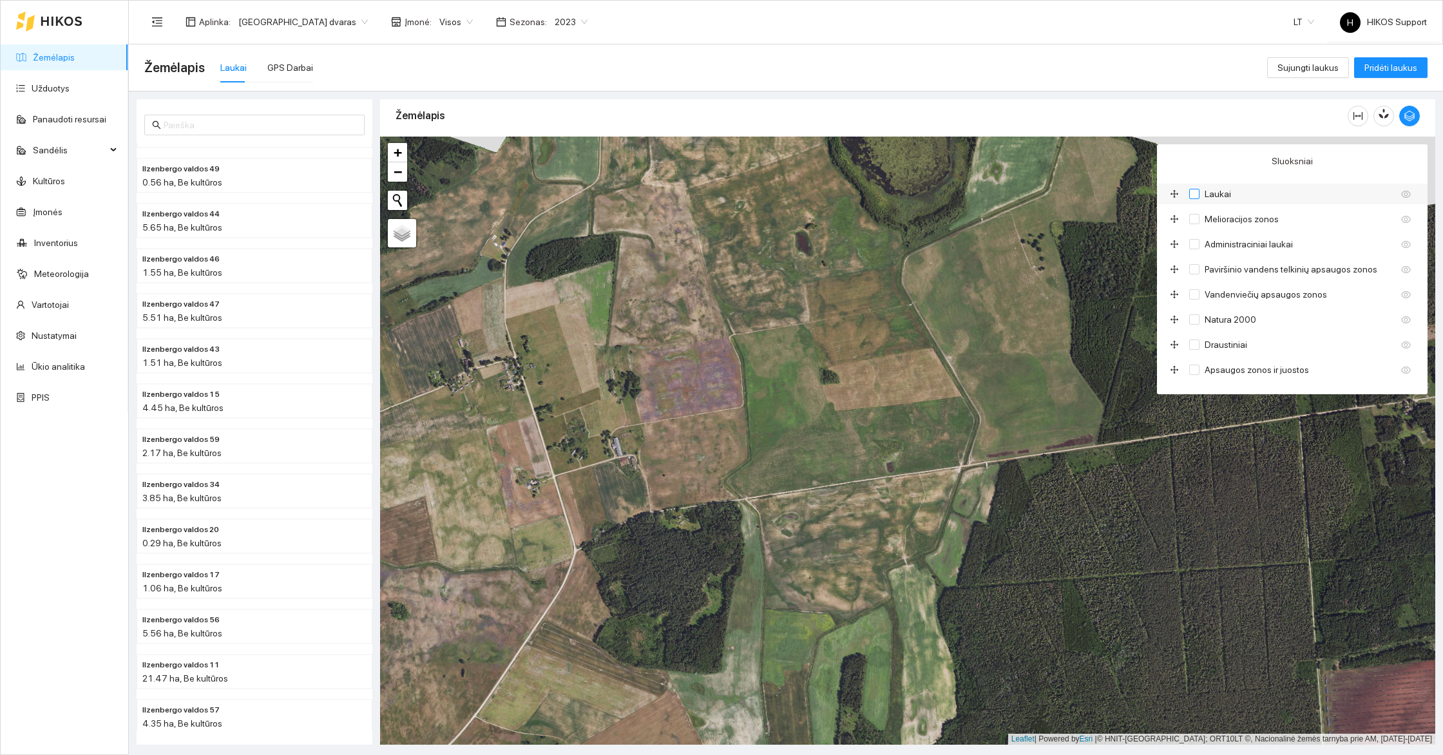
click at [1196, 194] on input "Laukai" at bounding box center [1194, 194] width 10 height 10
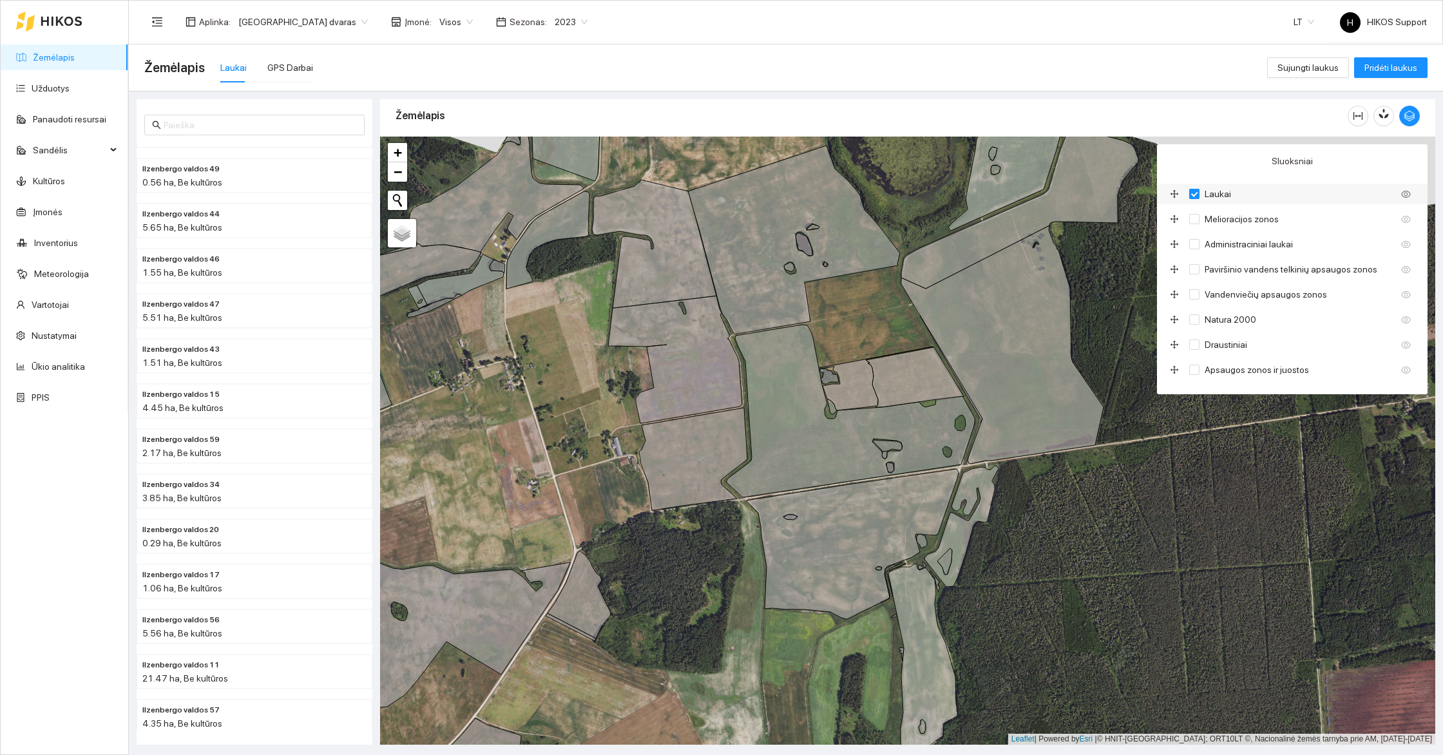
click at [1196, 194] on input "Laukai" at bounding box center [1194, 194] width 10 height 10
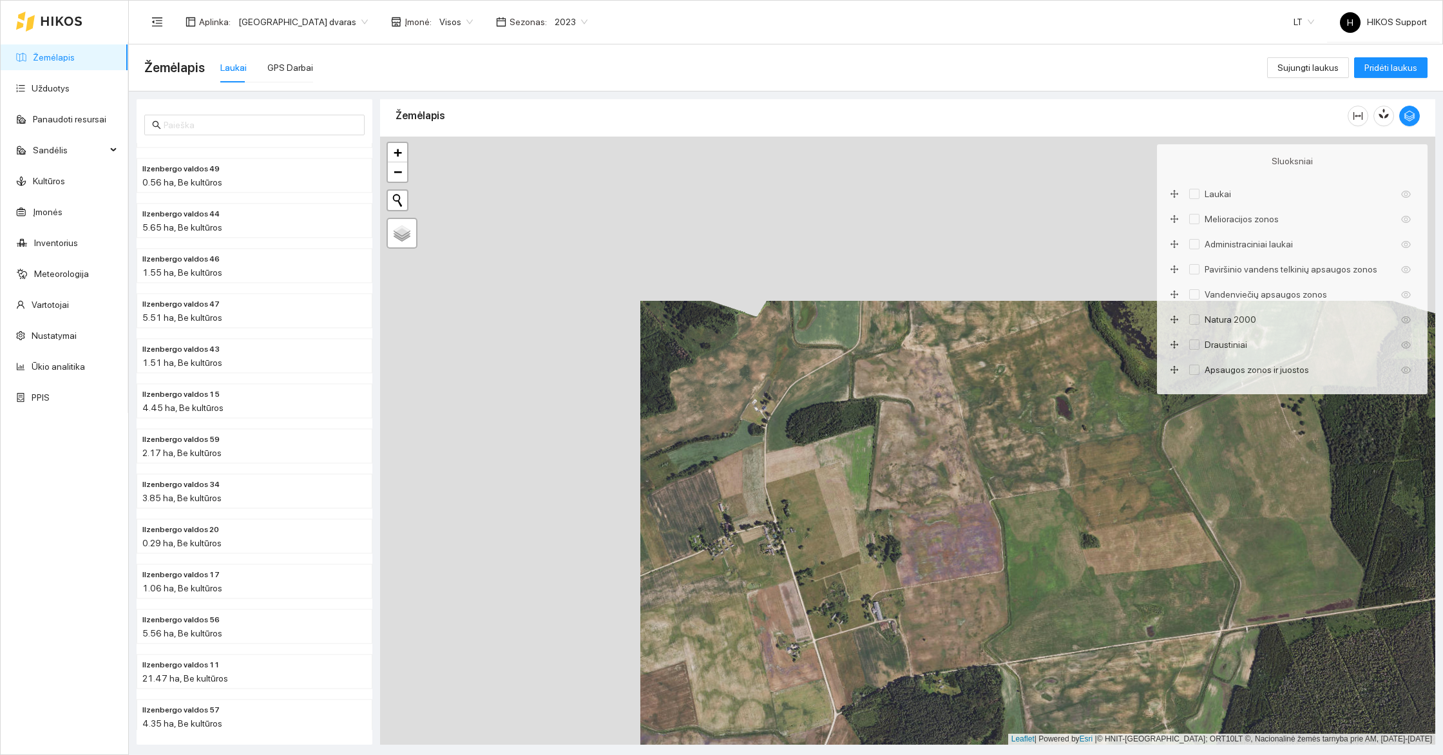
drag, startPoint x: 637, startPoint y: 375, endPoint x: 904, endPoint y: 542, distance: 315.4
click at [904, 542] on div "+ − Nieko nerasta. Bandykite dar kartą. Žemėlapis Palydovas Leaflet | Powered b…" at bounding box center [907, 441] width 1055 height 608
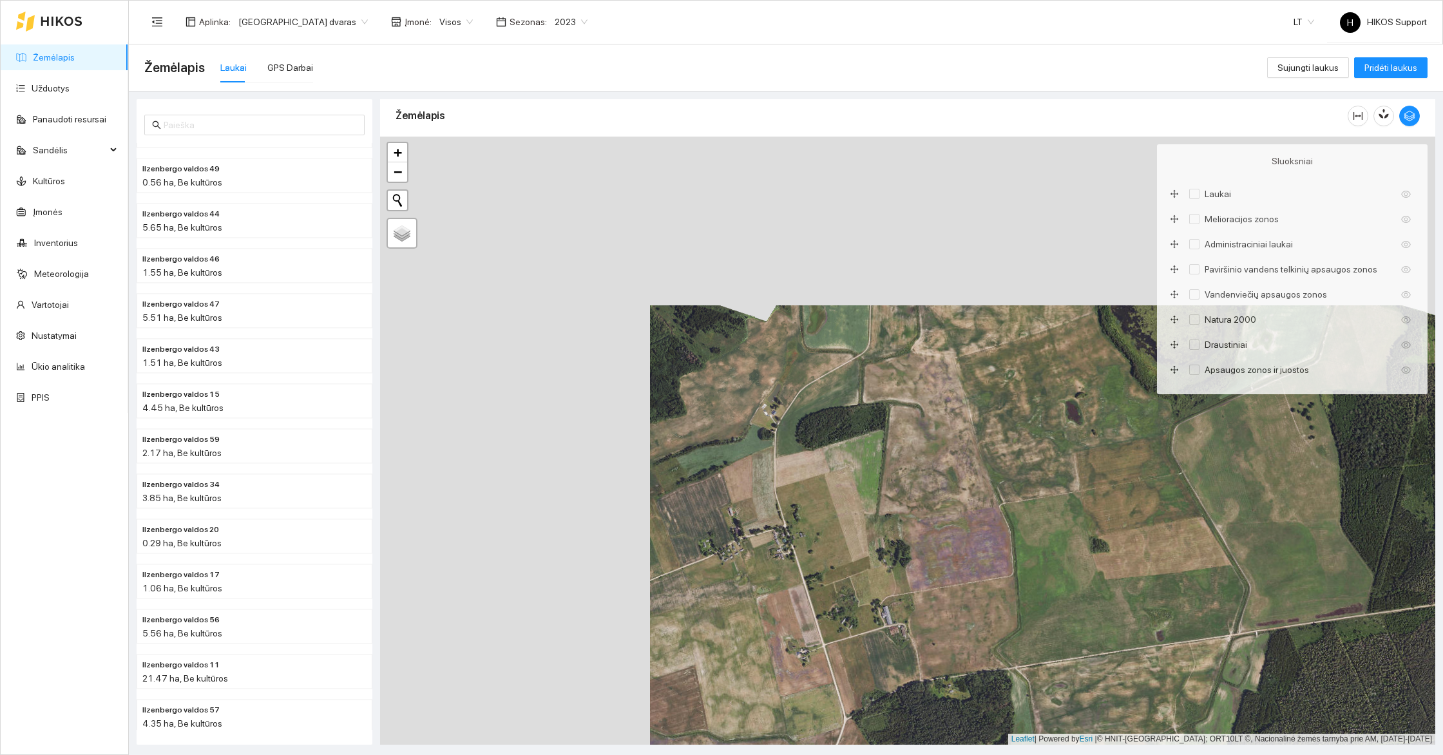
click at [924, 497] on div "+ − Nieko nerasta. Bandykite dar kartą. Žemėlapis Palydovas Leaflet | Powered b…" at bounding box center [907, 441] width 1055 height 608
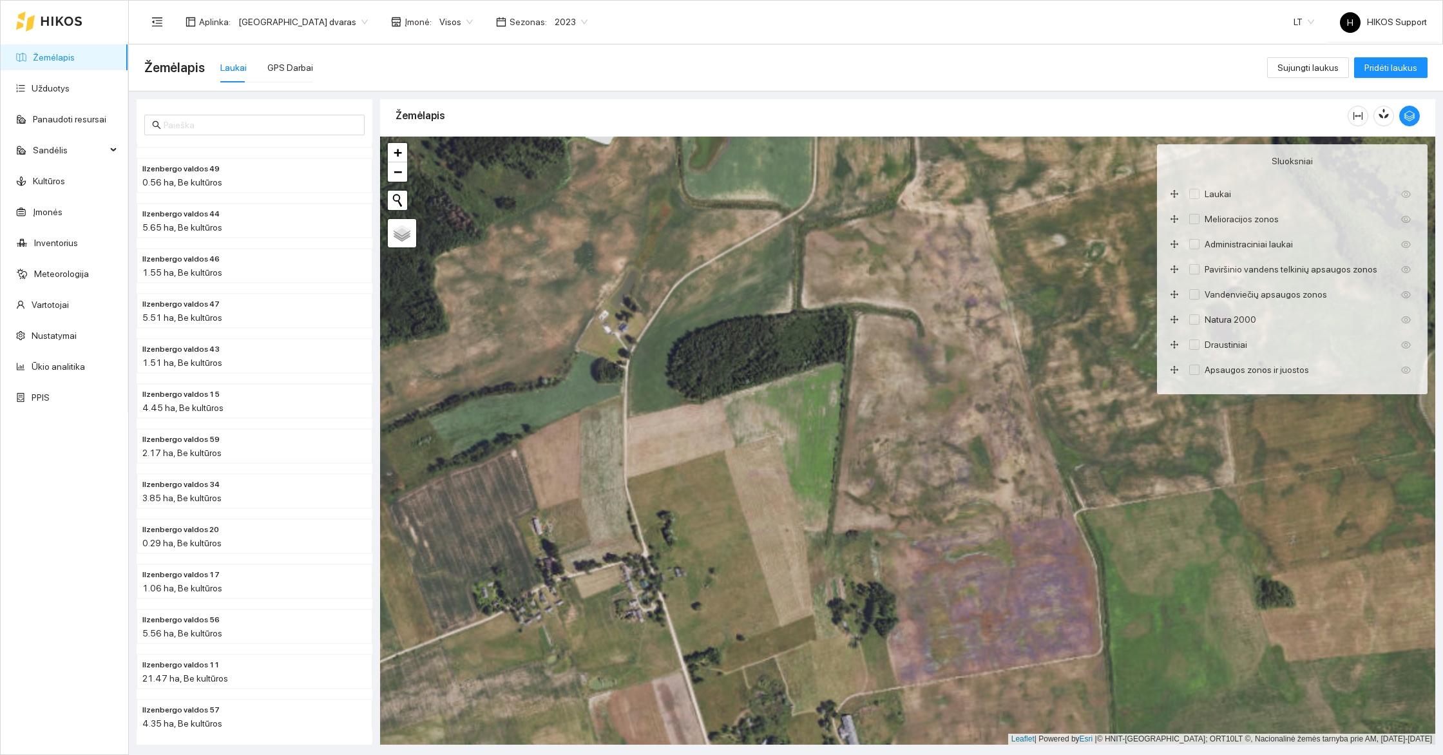
click at [964, 447] on div "+ − Nieko nerasta. Bandykite dar kartą. Žemėlapis Palydovas Leaflet | Powered b…" at bounding box center [907, 441] width 1055 height 608
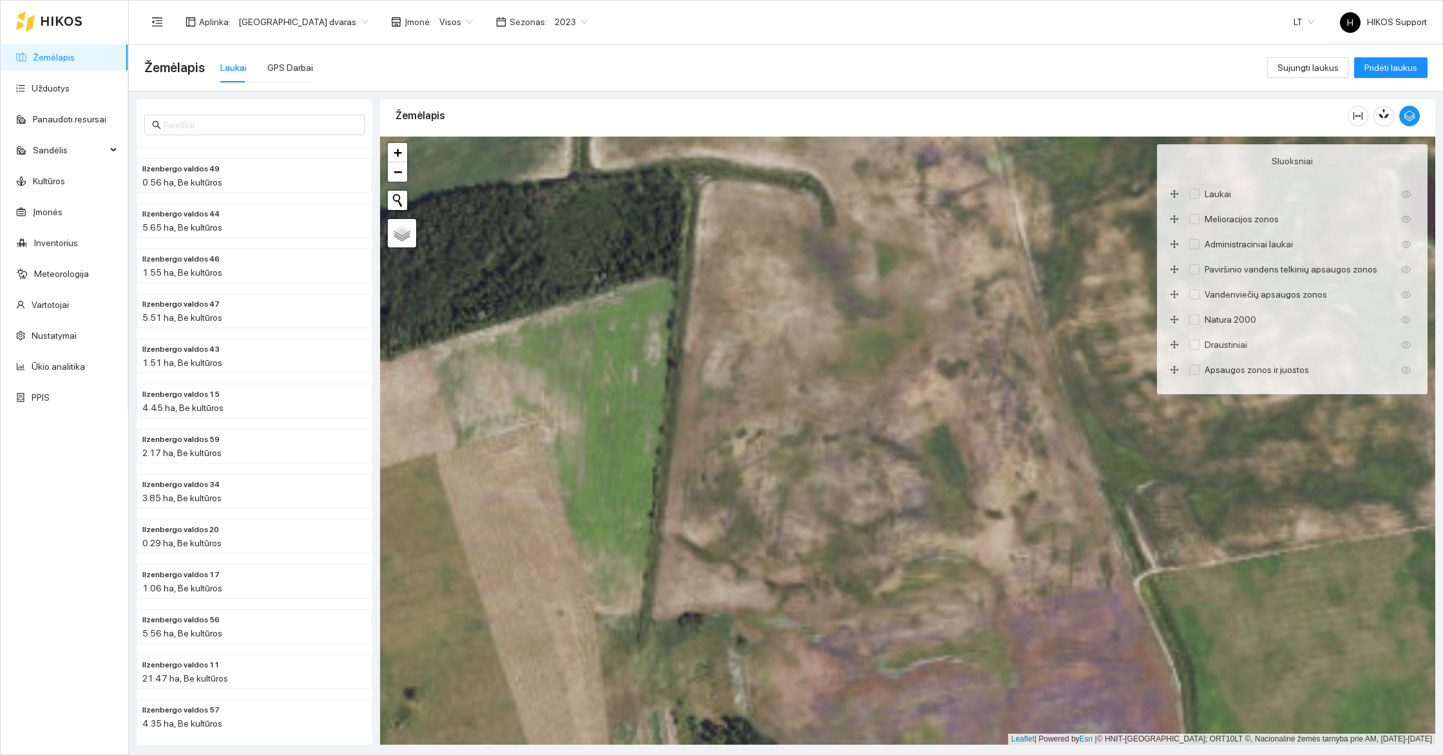
drag, startPoint x: 1061, startPoint y: 454, endPoint x: 847, endPoint y: 457, distance: 214.5
click at [847, 457] on div "+ − Nieko nerasta. Bandykite dar kartą. Žemėlapis Palydovas Leaflet | Powered b…" at bounding box center [907, 441] width 1055 height 608
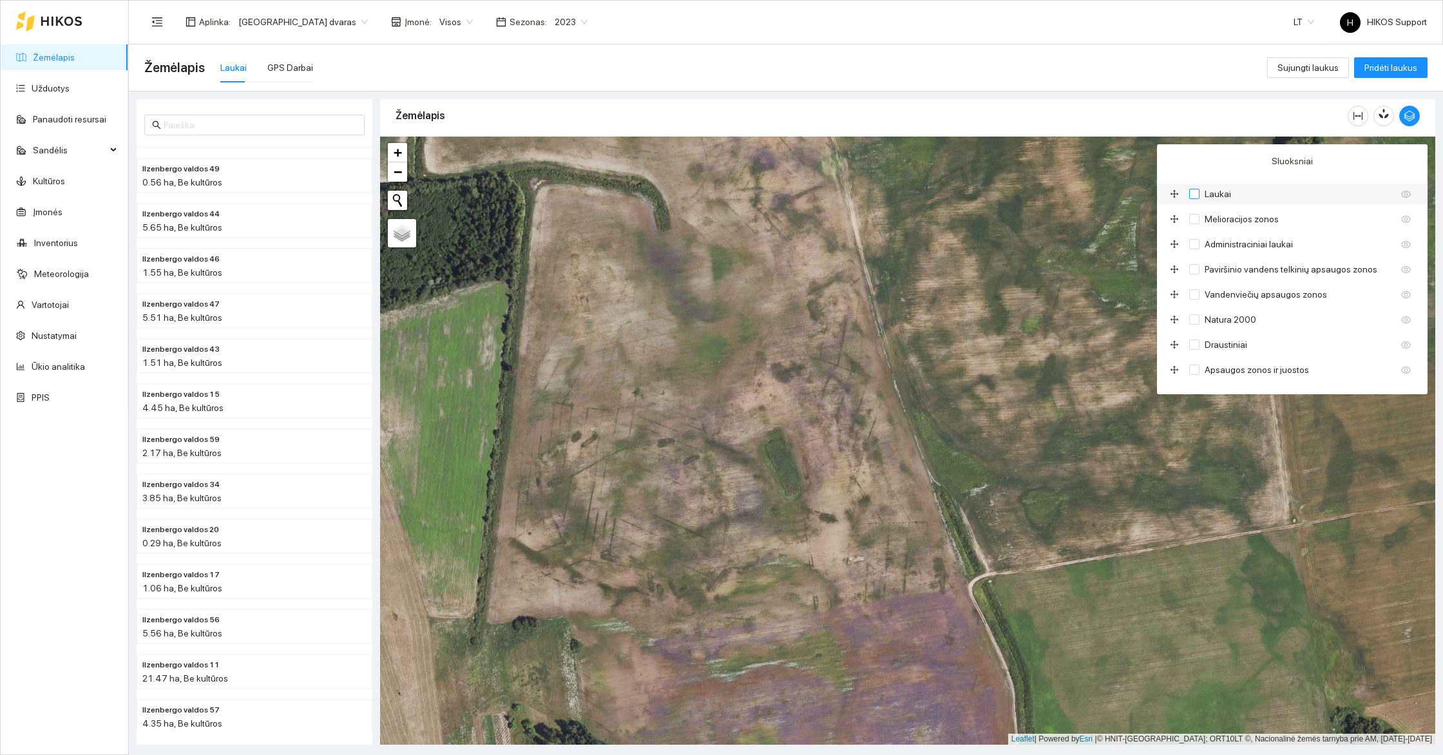
click at [1197, 191] on input "Laukai" at bounding box center [1194, 194] width 10 height 10
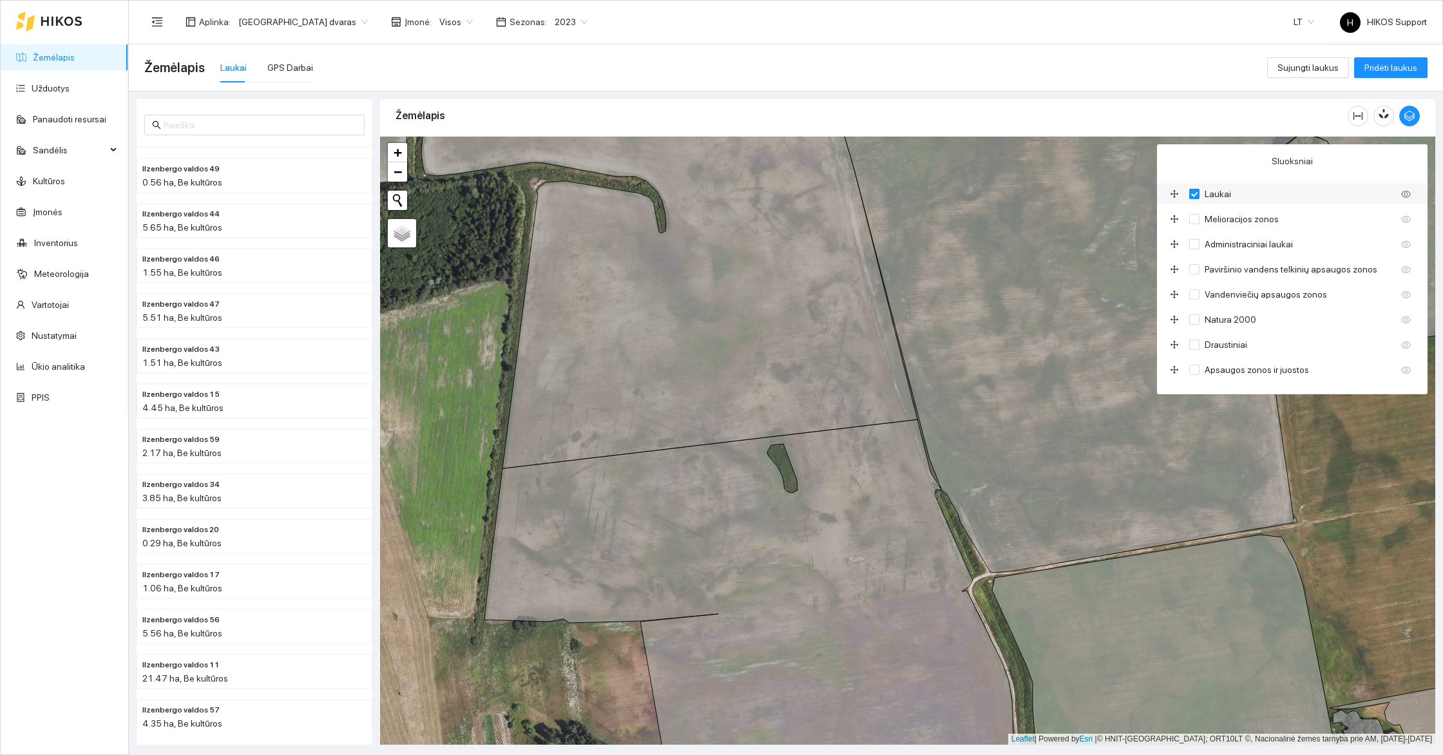
click at [1197, 191] on input "Laukai" at bounding box center [1194, 194] width 10 height 10
checkbox input "false"
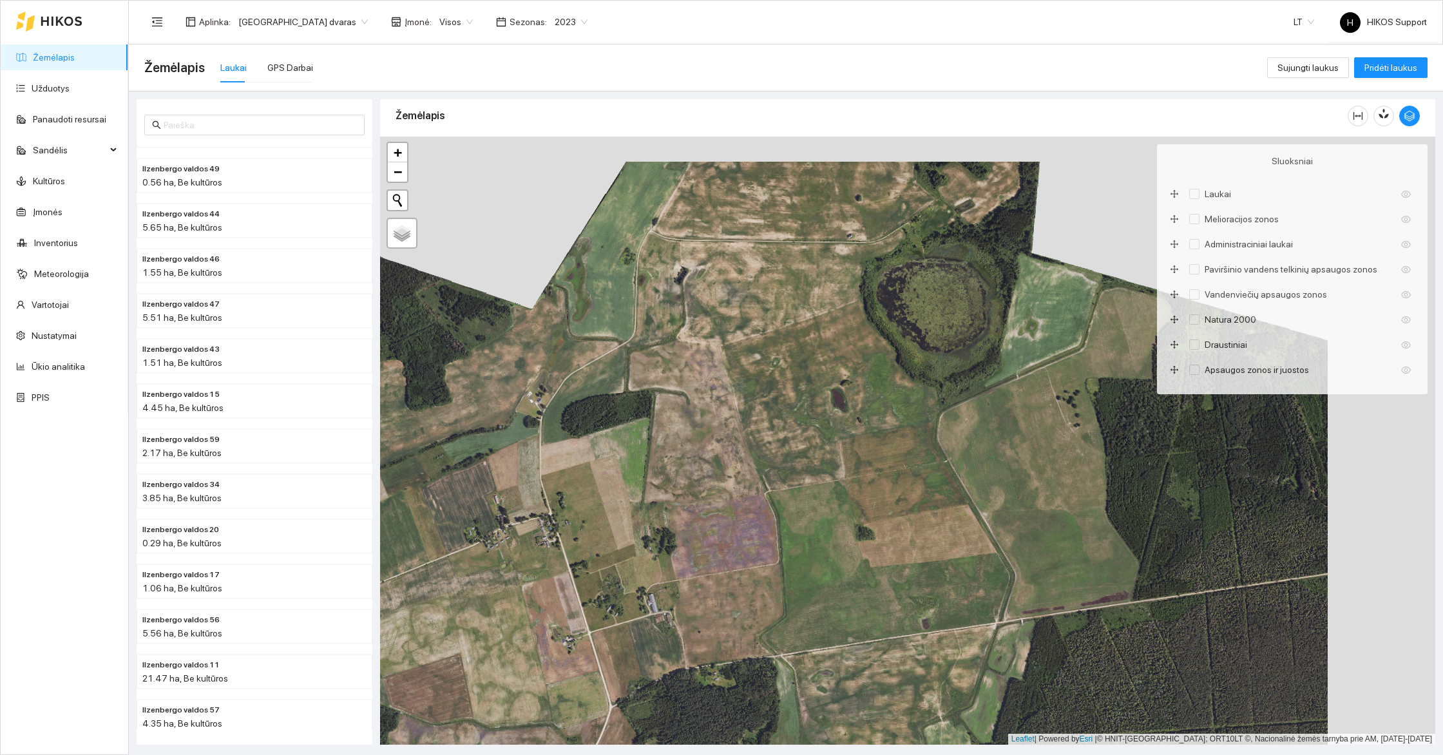
drag, startPoint x: 890, startPoint y: 524, endPoint x: 781, endPoint y: 553, distance: 112.6
click at [781, 552] on div "+ − Nieko nerasta. Bandykite dar kartą. Žemėlapis Palydovas Leaflet | Powered b…" at bounding box center [907, 441] width 1055 height 608
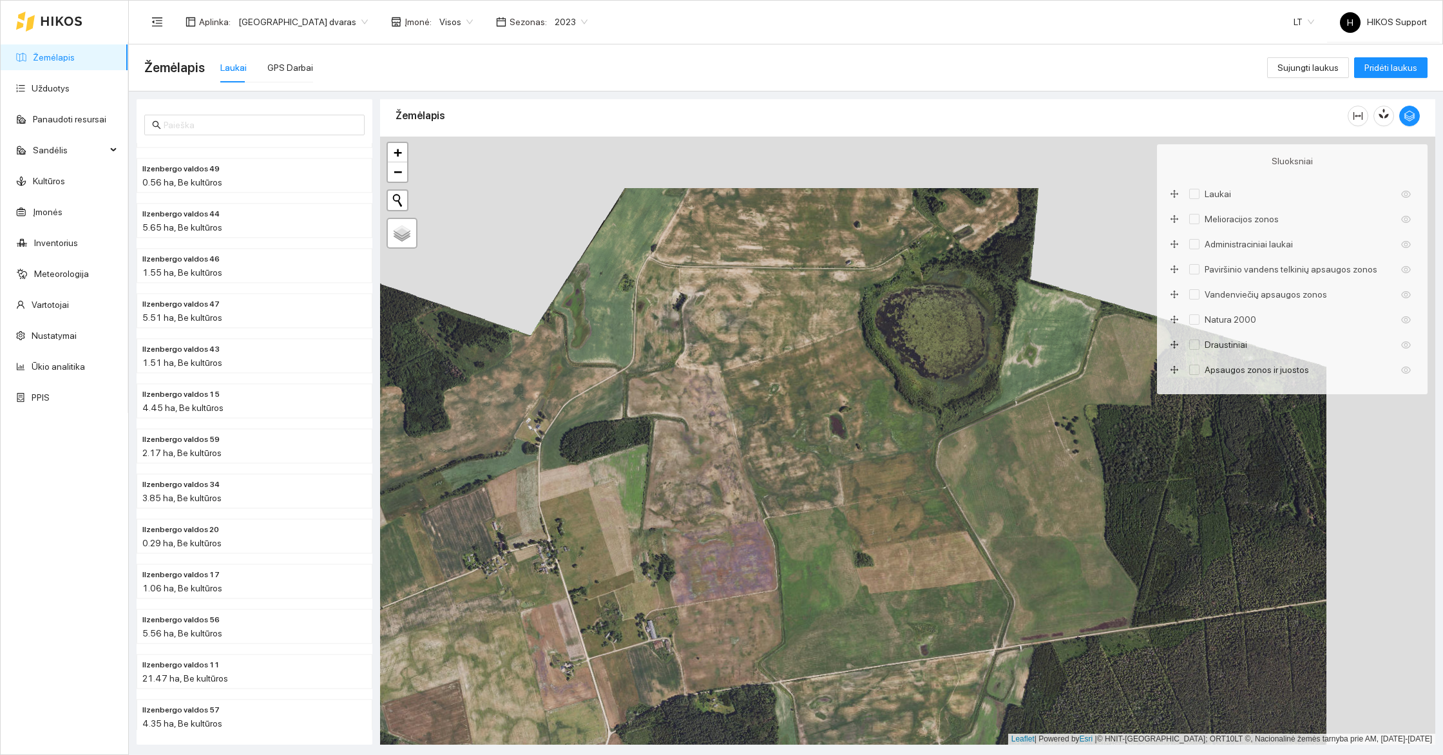
drag, startPoint x: 868, startPoint y: 257, endPoint x: 869, endPoint y: 408, distance: 151.4
click at [869, 408] on div "+ − Nieko nerasta. Bandykite dar kartą. Žemėlapis Palydovas Leaflet | Powered b…" at bounding box center [907, 441] width 1055 height 608
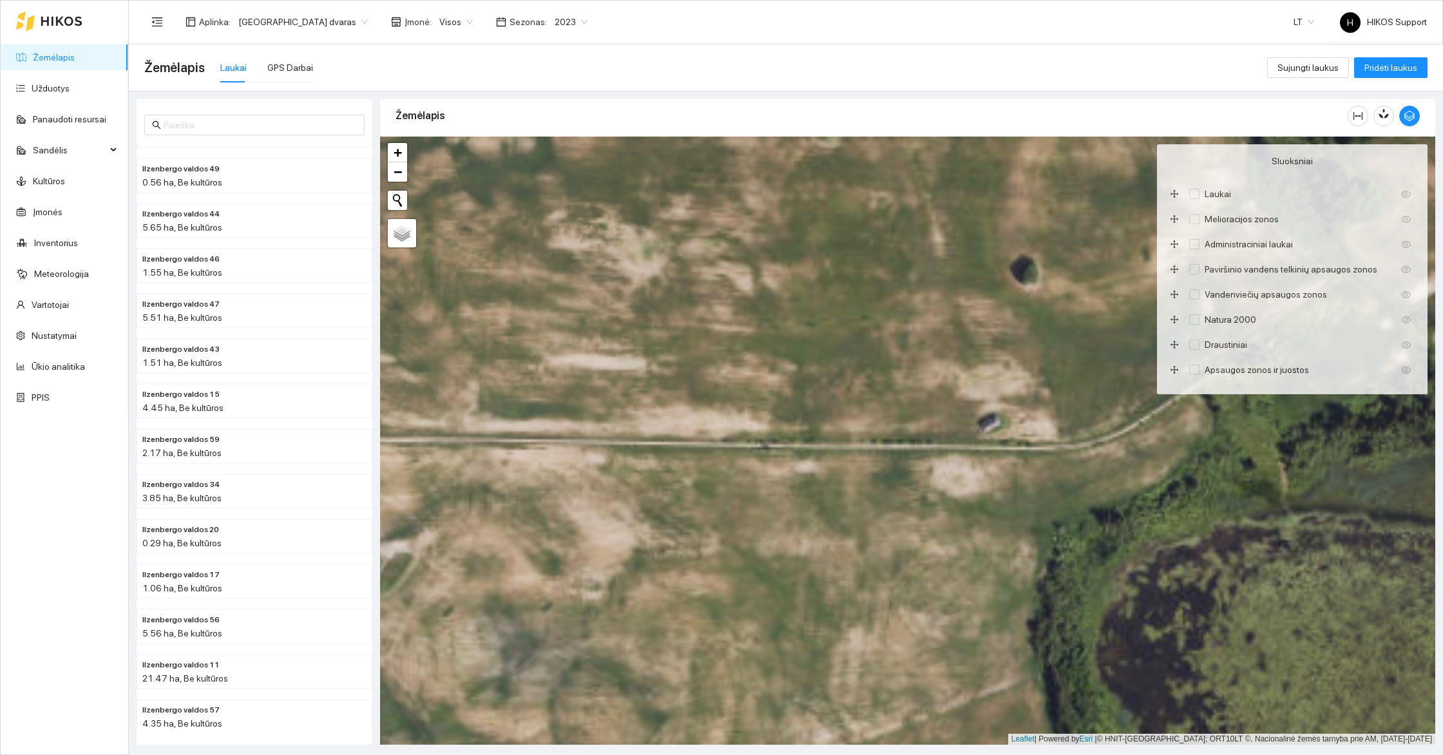
drag, startPoint x: 793, startPoint y: 532, endPoint x: 794, endPoint y: 338, distance: 193.9
click at [794, 338] on div "+ − Nieko nerasta. Bandykite dar kartą. Žemėlapis Palydovas Leaflet | Powered b…" at bounding box center [907, 441] width 1055 height 608
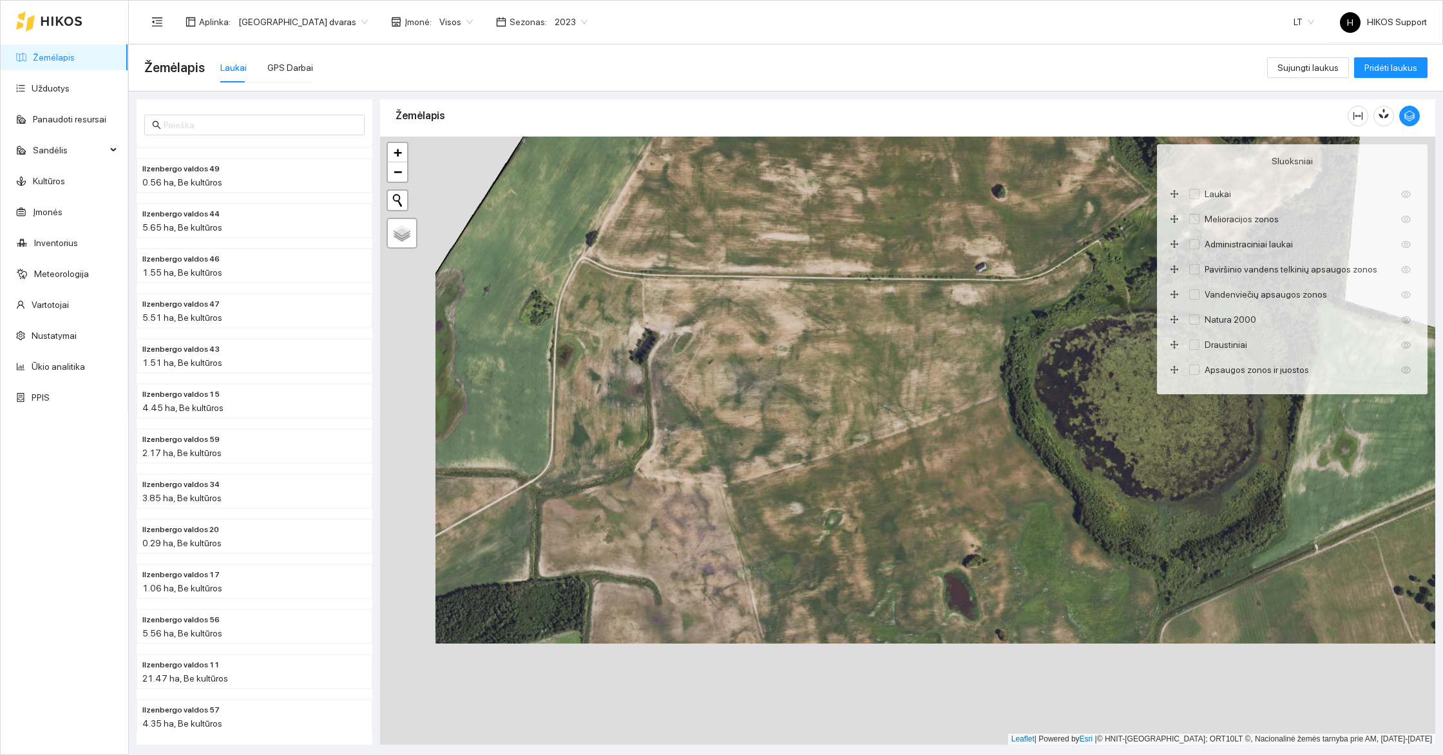
drag, startPoint x: 828, startPoint y: 622, endPoint x: 943, endPoint y: 457, distance: 201.3
click at [942, 457] on div "+ − Nieko nerasta. Bandykite dar kartą. Žemėlapis Palydovas Leaflet | Powered b…" at bounding box center [907, 441] width 1055 height 608
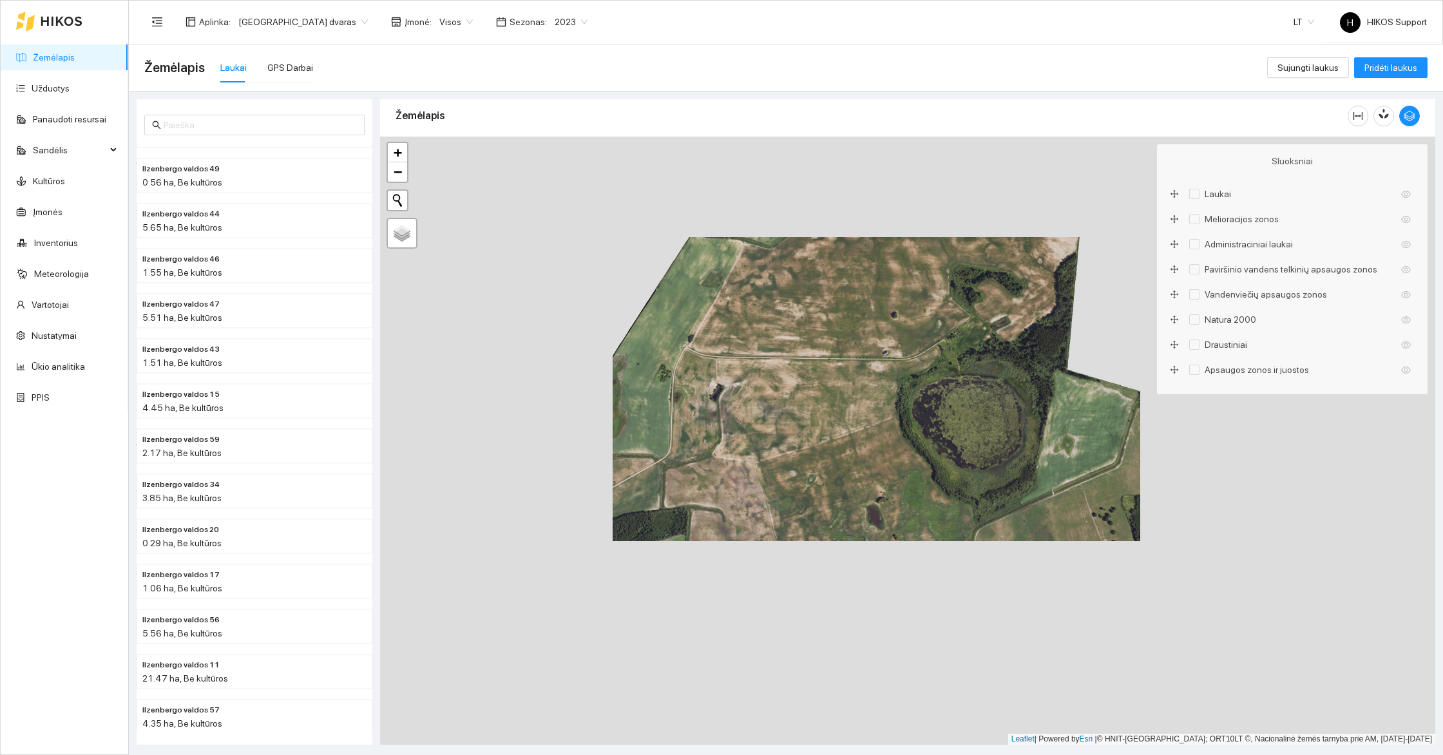
drag, startPoint x: 703, startPoint y: 544, endPoint x: 803, endPoint y: 376, distance: 195.5
click at [803, 376] on div "+ − Nieko nerasta. Bandykite dar kartą. Žemėlapis Palydovas Leaflet | Powered b…" at bounding box center [907, 441] width 1055 height 608
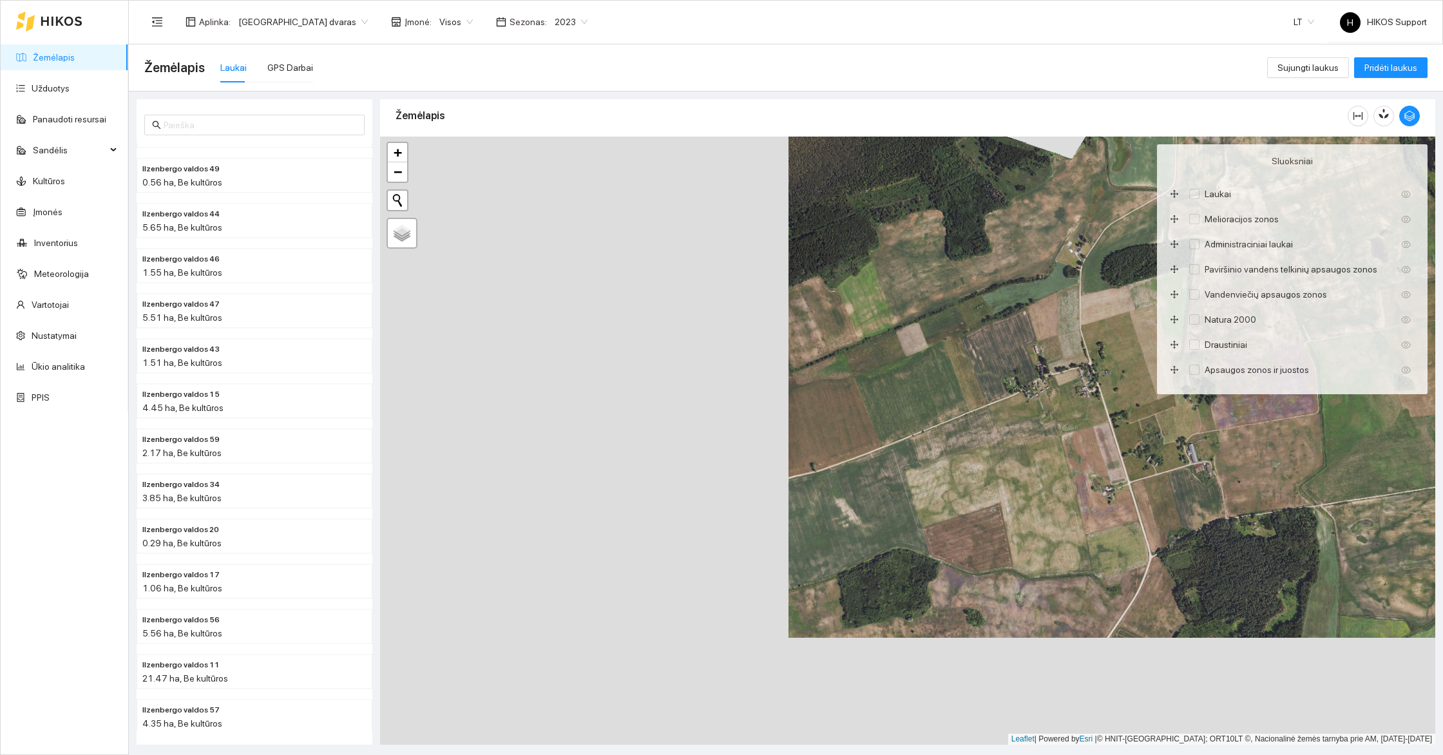
drag, startPoint x: 737, startPoint y: 522, endPoint x: 1145, endPoint y: 415, distance: 422.1
click at [1145, 415] on div "+ − Nieko nerasta. Bandykite dar kartą. Žemėlapis Palydovas Leaflet | Powered b…" at bounding box center [907, 441] width 1055 height 608
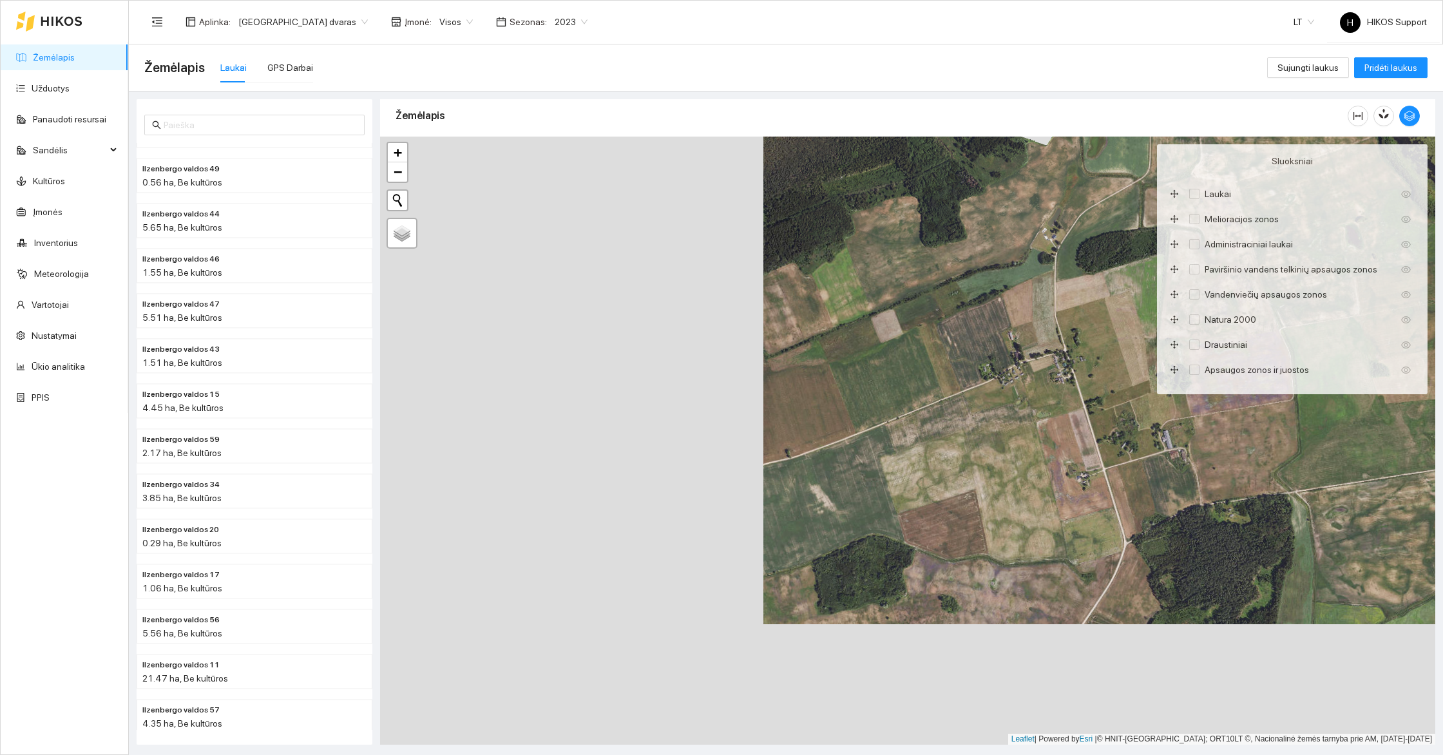
drag, startPoint x: 1092, startPoint y: 522, endPoint x: 898, endPoint y: 381, distance: 240.6
click at [898, 381] on div "+ − Nieko nerasta. Bandykite dar kartą. Žemėlapis Palydovas Leaflet | Powered b…" at bounding box center [907, 441] width 1055 height 608
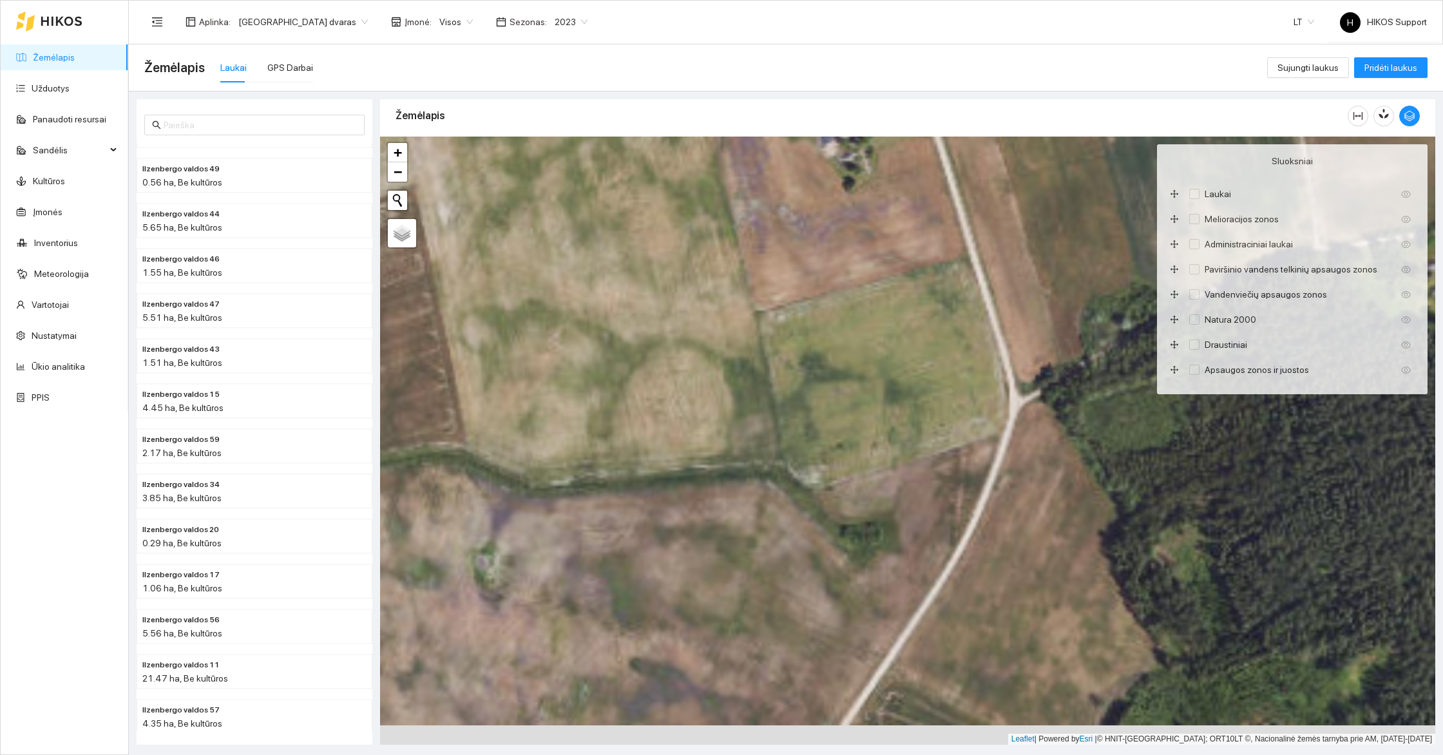
drag, startPoint x: 971, startPoint y: 490, endPoint x: 776, endPoint y: 430, distance: 203.5
click at [788, 439] on div "+ − Nieko nerasta. Bandykite dar kartą. Žemėlapis Palydovas Leaflet | Powered b…" at bounding box center [907, 441] width 1055 height 608
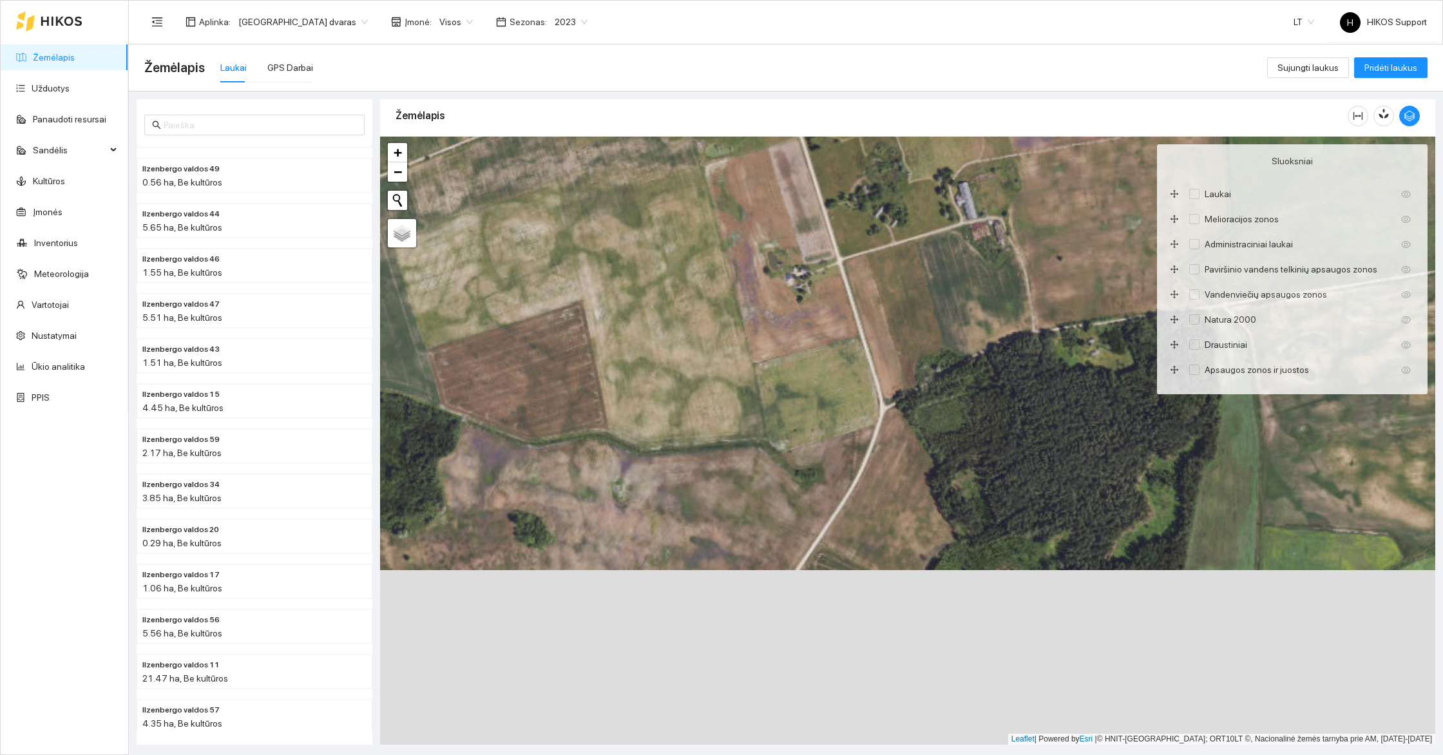
drag, startPoint x: 915, startPoint y: 536, endPoint x: 745, endPoint y: 439, distance: 195.9
click at [745, 439] on div "+ − Nieko nerasta. Bandykite dar kartą. Žemėlapis Palydovas Leaflet | Powered b…" at bounding box center [907, 441] width 1055 height 608
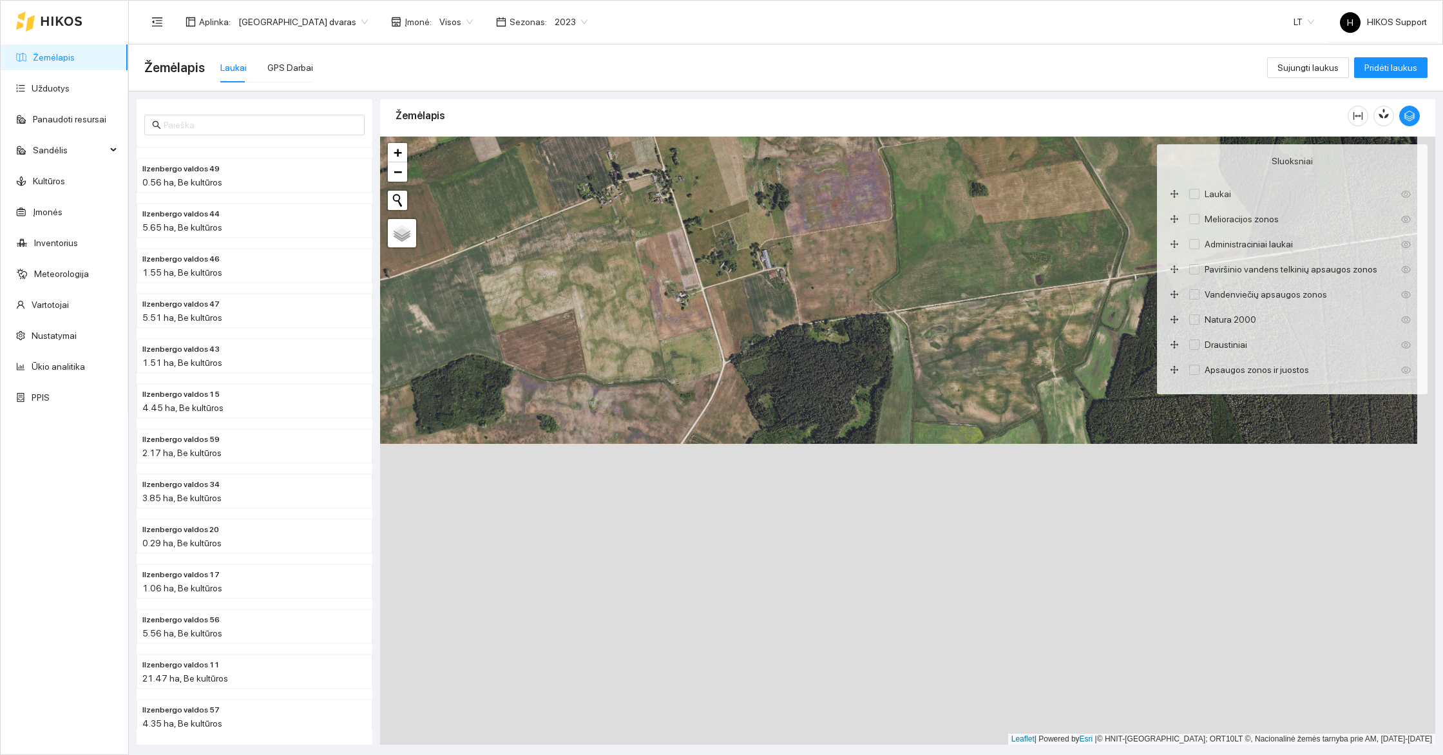
drag, startPoint x: 916, startPoint y: 504, endPoint x: 860, endPoint y: 439, distance: 86.3
click at [860, 437] on div "+ − Nieko nerasta. Bandykite dar kartą. Žemėlapis Palydovas Leaflet | Powered b…" at bounding box center [907, 441] width 1055 height 608
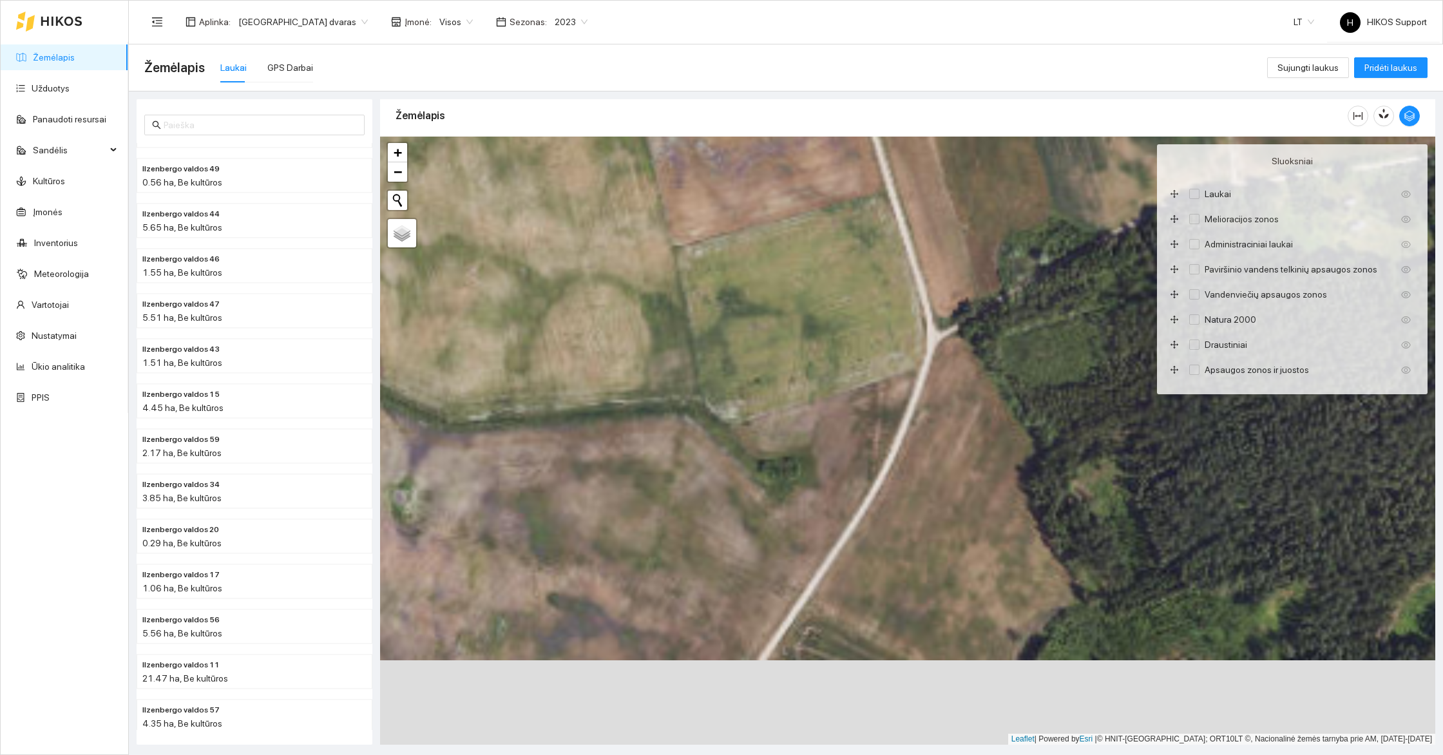
drag, startPoint x: 580, startPoint y: 291, endPoint x: 776, endPoint y: 457, distance: 257.3
click at [776, 457] on div "+ − Nieko nerasta. Bandykite dar kartą. Žemėlapis Palydovas Leaflet | Powered b…" at bounding box center [907, 441] width 1055 height 608
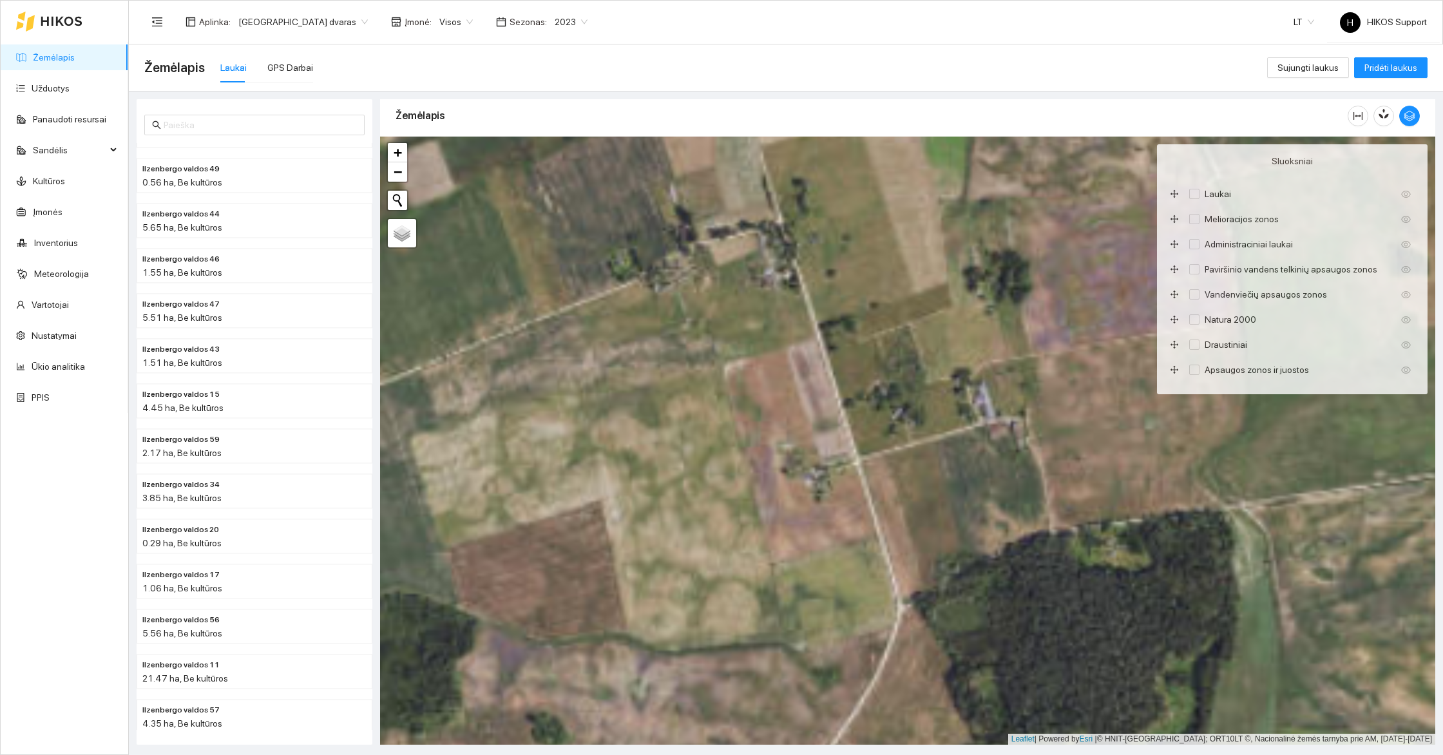
drag, startPoint x: 938, startPoint y: 565, endPoint x: 650, endPoint y: 517, distance: 292.6
click at [650, 517] on div "+ − Nieko nerasta. Bandykite dar kartą. Žemėlapis Palydovas Leaflet | Powered b…" at bounding box center [907, 441] width 1055 height 608
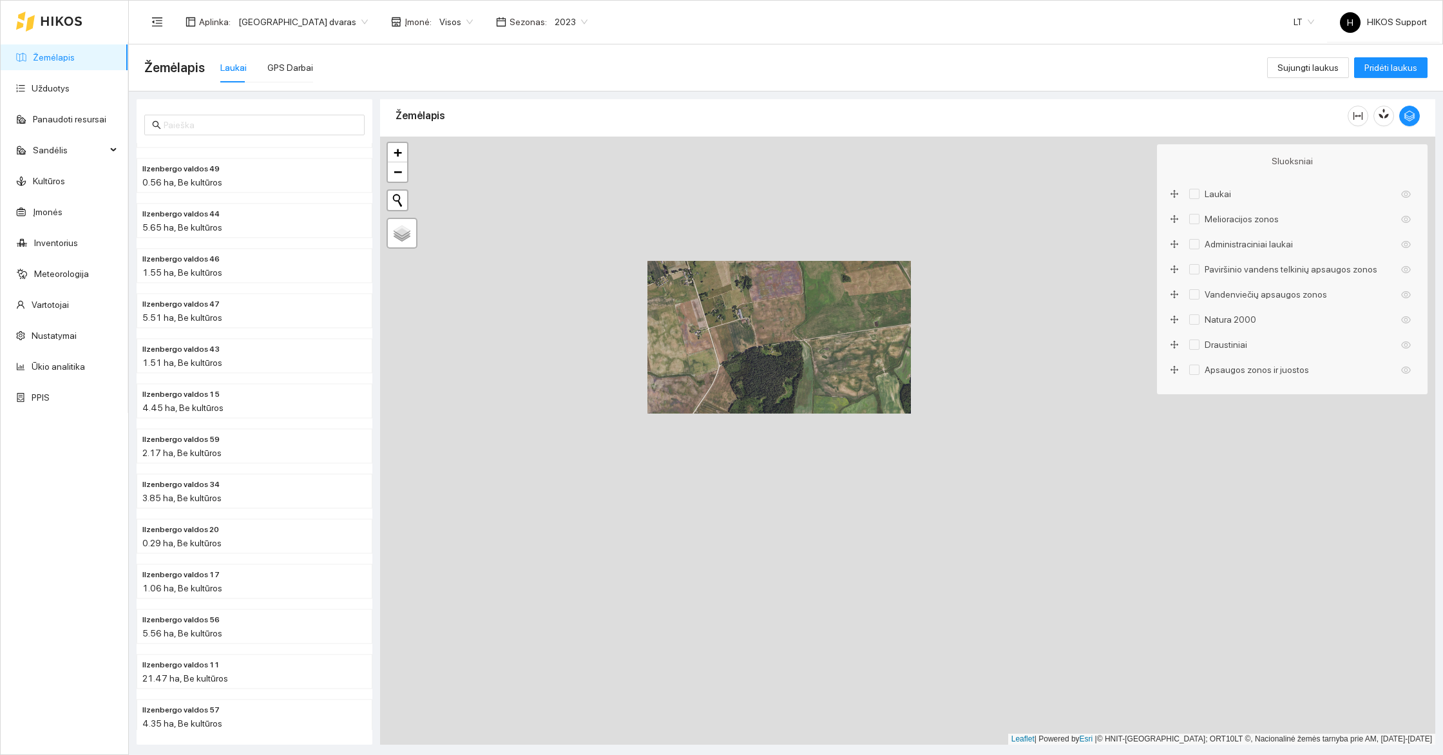
drag, startPoint x: 904, startPoint y: 553, endPoint x: 817, endPoint y: 425, distance: 154.3
click at [817, 425] on div "+ − Nieko nerasta. Bandykite dar kartą. Žemėlapis Palydovas Leaflet | Powered b…" at bounding box center [907, 441] width 1055 height 608
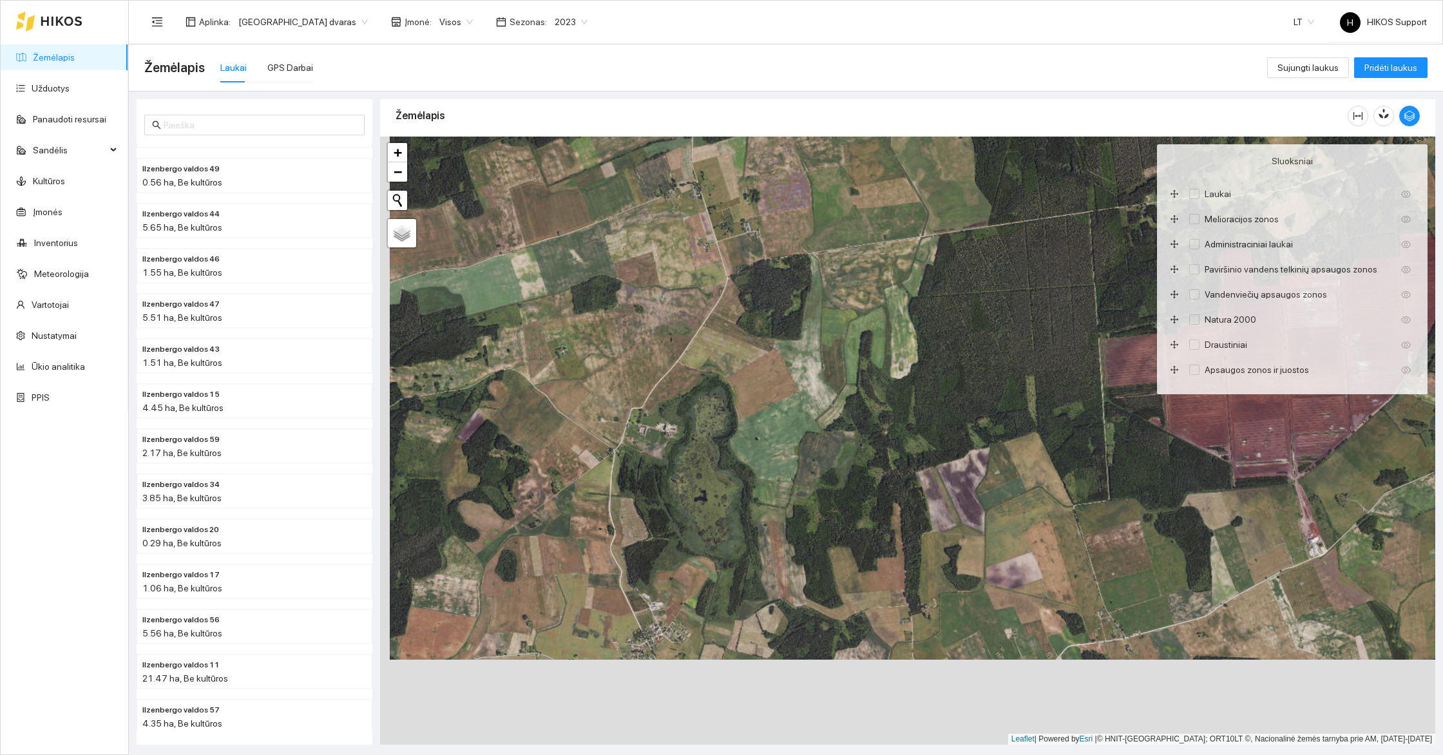
drag, startPoint x: 855, startPoint y: 499, endPoint x: 872, endPoint y: 402, distance: 98.2
click at [872, 402] on div "+ − Nieko nerasta. Bandykite dar kartą. Žemėlapis Palydovas Leaflet | Powered b…" at bounding box center [907, 441] width 1055 height 608
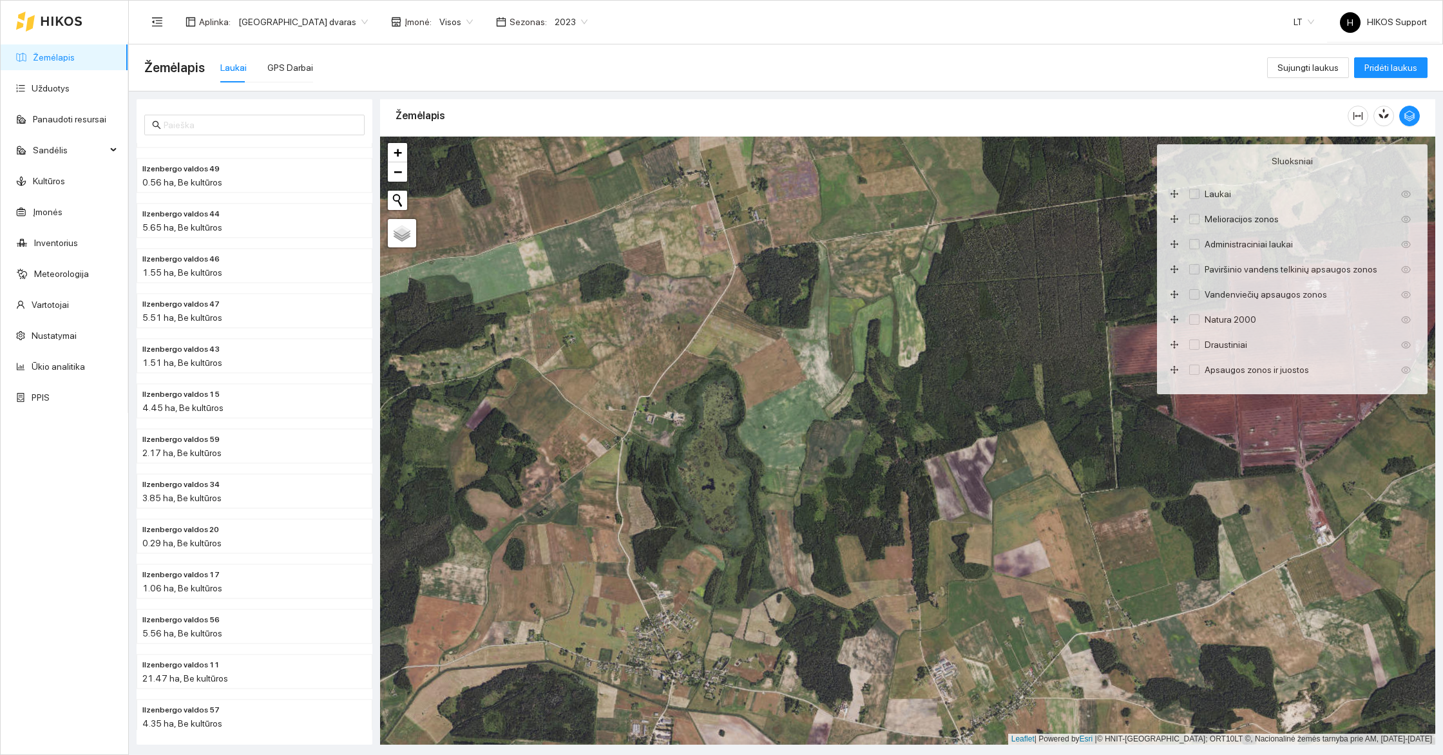
click at [819, 478] on div "+ − Nieko nerasta. Bandykite dar kartą. Žemėlapis Palydovas Leaflet | Powered b…" at bounding box center [907, 441] width 1055 height 608
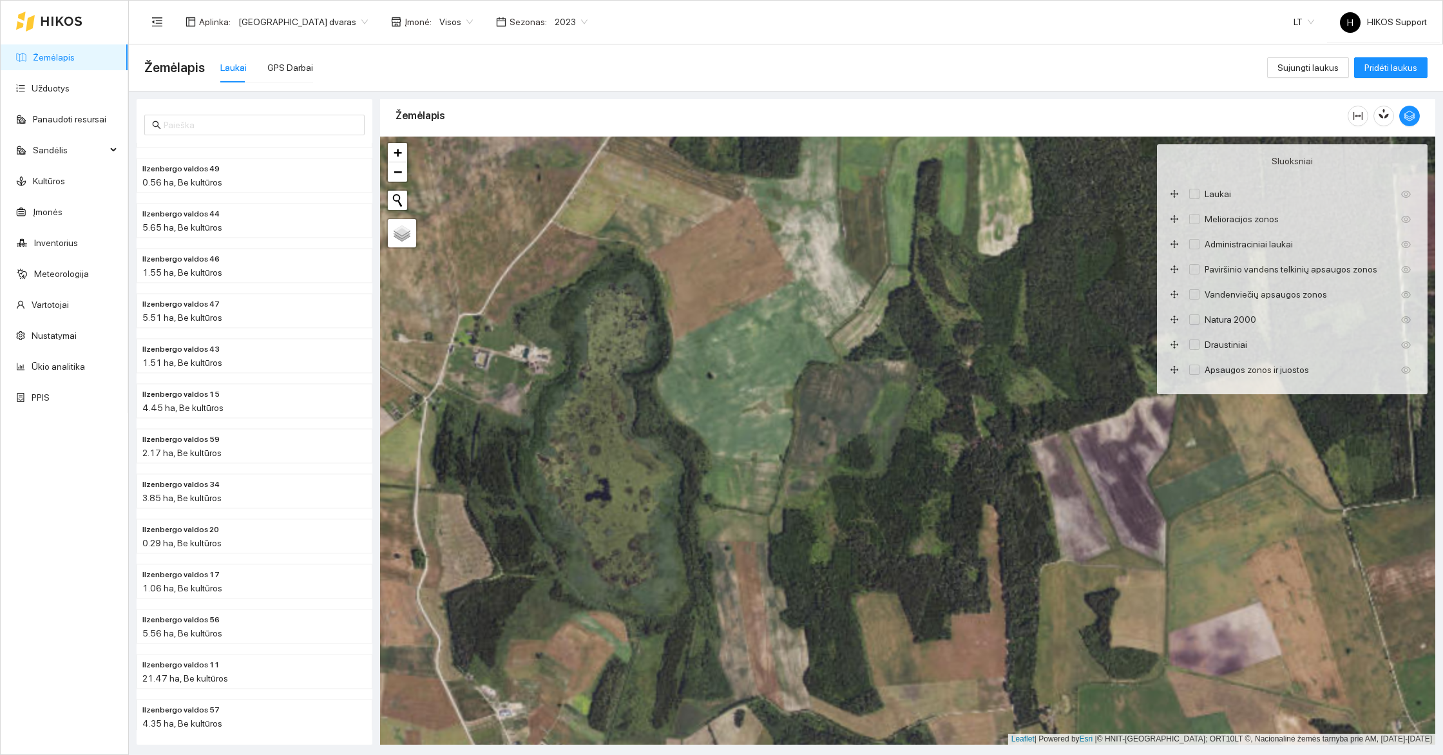
click at [1112, 557] on div "+ − Nieko nerasta. Bandykite dar kartą. Žemėlapis Palydovas Leaflet | Powered b…" at bounding box center [907, 441] width 1055 height 608
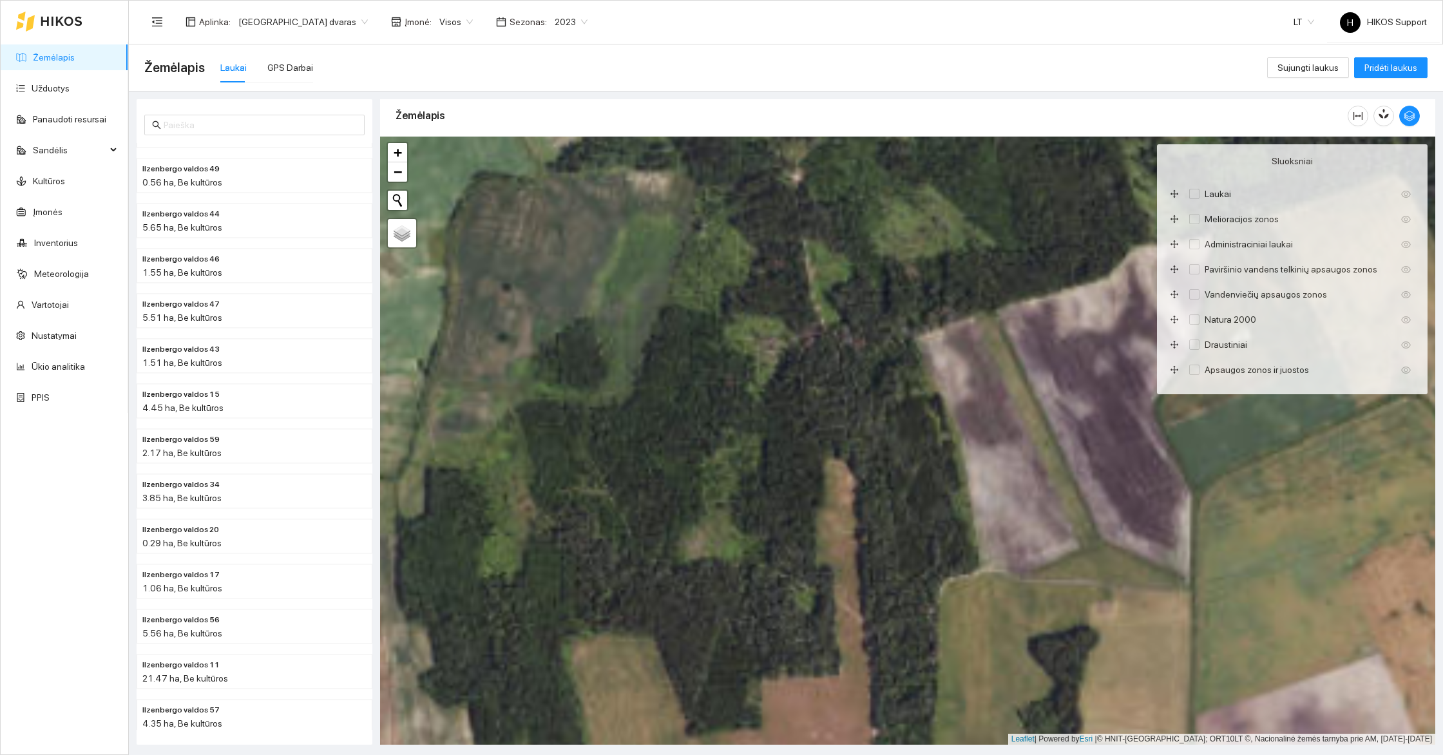
drag, startPoint x: 1246, startPoint y: 490, endPoint x: 995, endPoint y: 523, distance: 253.3
click at [995, 523] on div "+ − Nieko nerasta. Bandykite dar kartą. Žemėlapis Palydovas Leaflet | Powered b…" at bounding box center [907, 441] width 1055 height 608
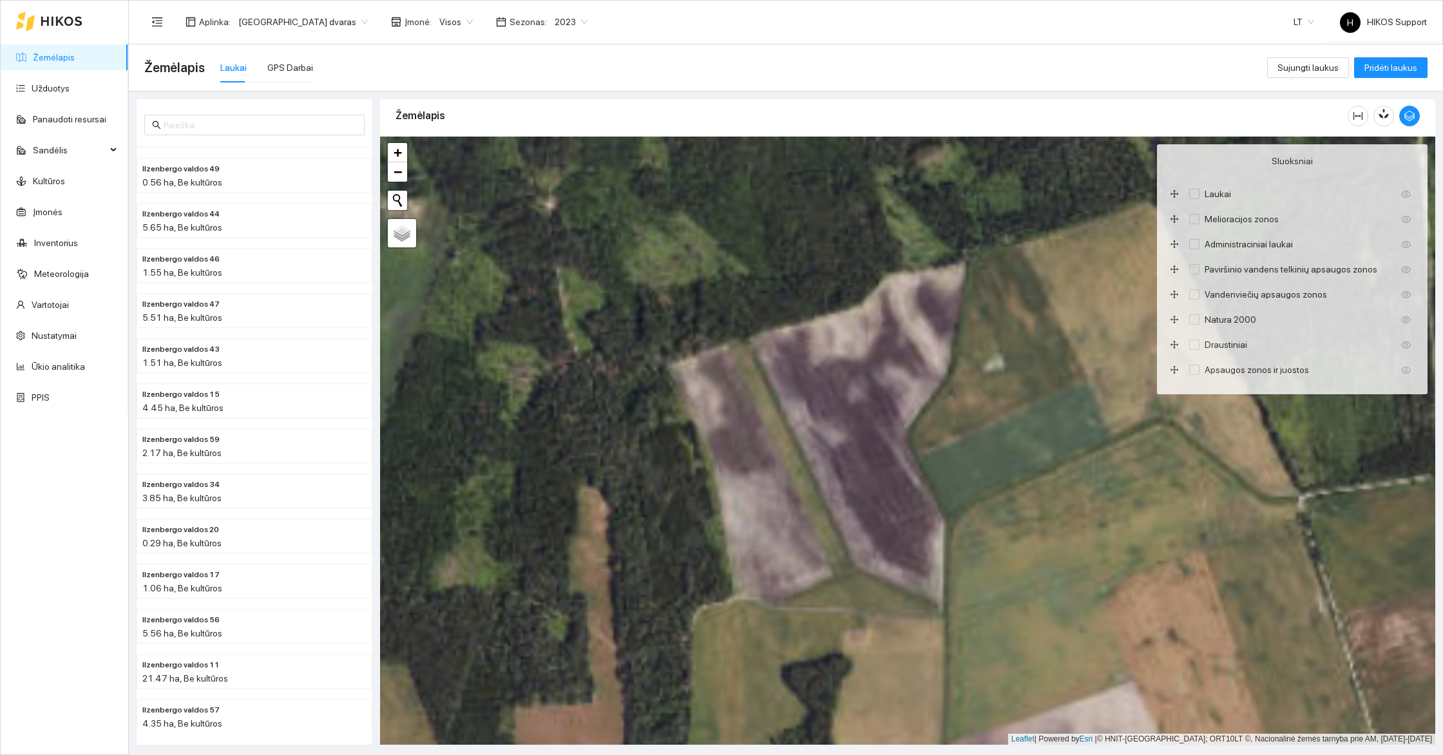
click at [870, 418] on div "+ − Nieko nerasta. Bandykite dar kartą. Žemėlapis Palydovas Leaflet | Powered b…" at bounding box center [907, 441] width 1055 height 608
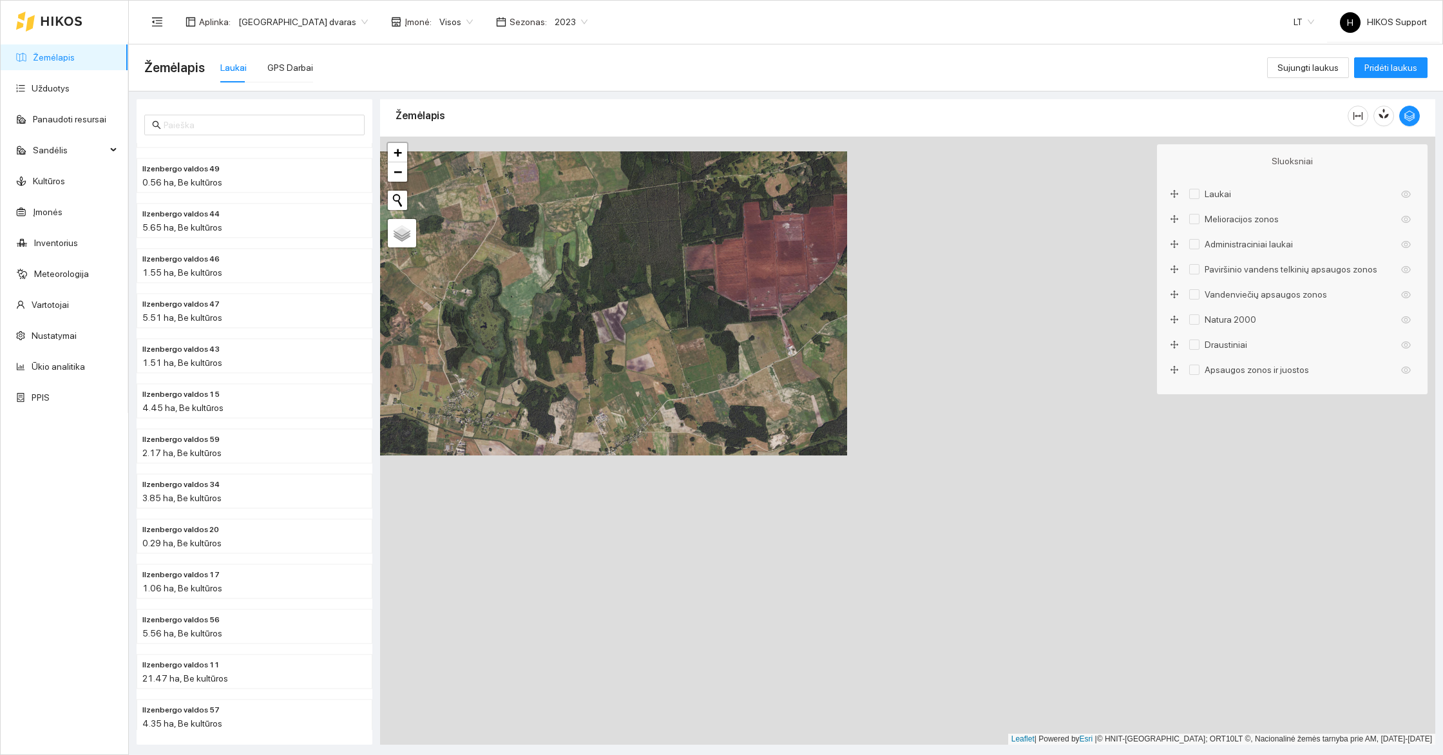
drag, startPoint x: 951, startPoint y: 580, endPoint x: 697, endPoint y: 372, distance: 328.5
click at [697, 372] on div "+ − Nieko nerasta. Bandykite dar kartą. Žemėlapis Palydovas Leaflet | Powered b…" at bounding box center [907, 441] width 1055 height 608
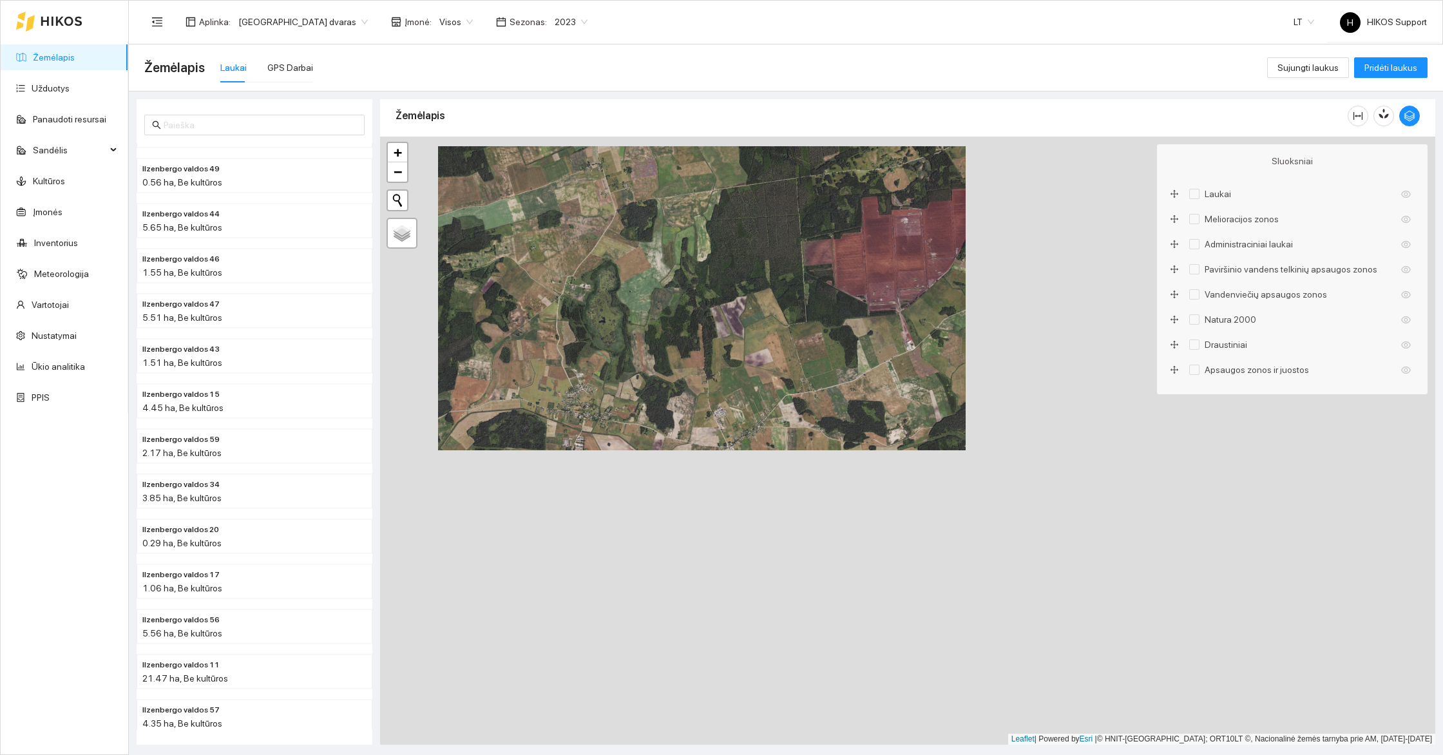
drag, startPoint x: 562, startPoint y: 305, endPoint x: 806, endPoint y: 307, distance: 243.5
click at [806, 307] on div "+ − Nieko nerasta. Bandykite dar kartą. Žemėlapis Palydovas Leaflet | Powered b…" at bounding box center [907, 441] width 1055 height 608
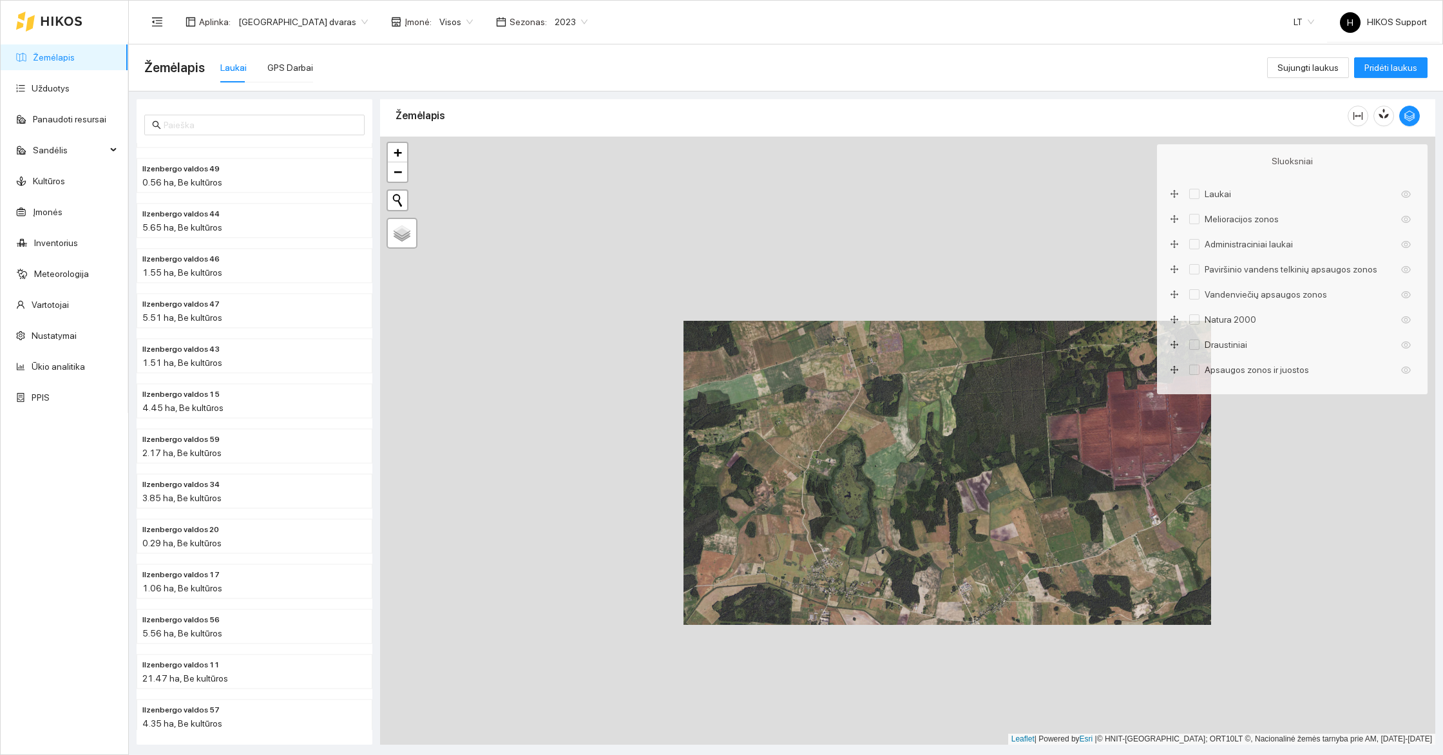
drag, startPoint x: 710, startPoint y: 191, endPoint x: 793, endPoint y: 368, distance: 195.9
click at [793, 368] on div "+ − Nieko nerasta. Bandykite dar kartą. Žemėlapis Palydovas Leaflet | Powered b…" at bounding box center [907, 441] width 1055 height 608
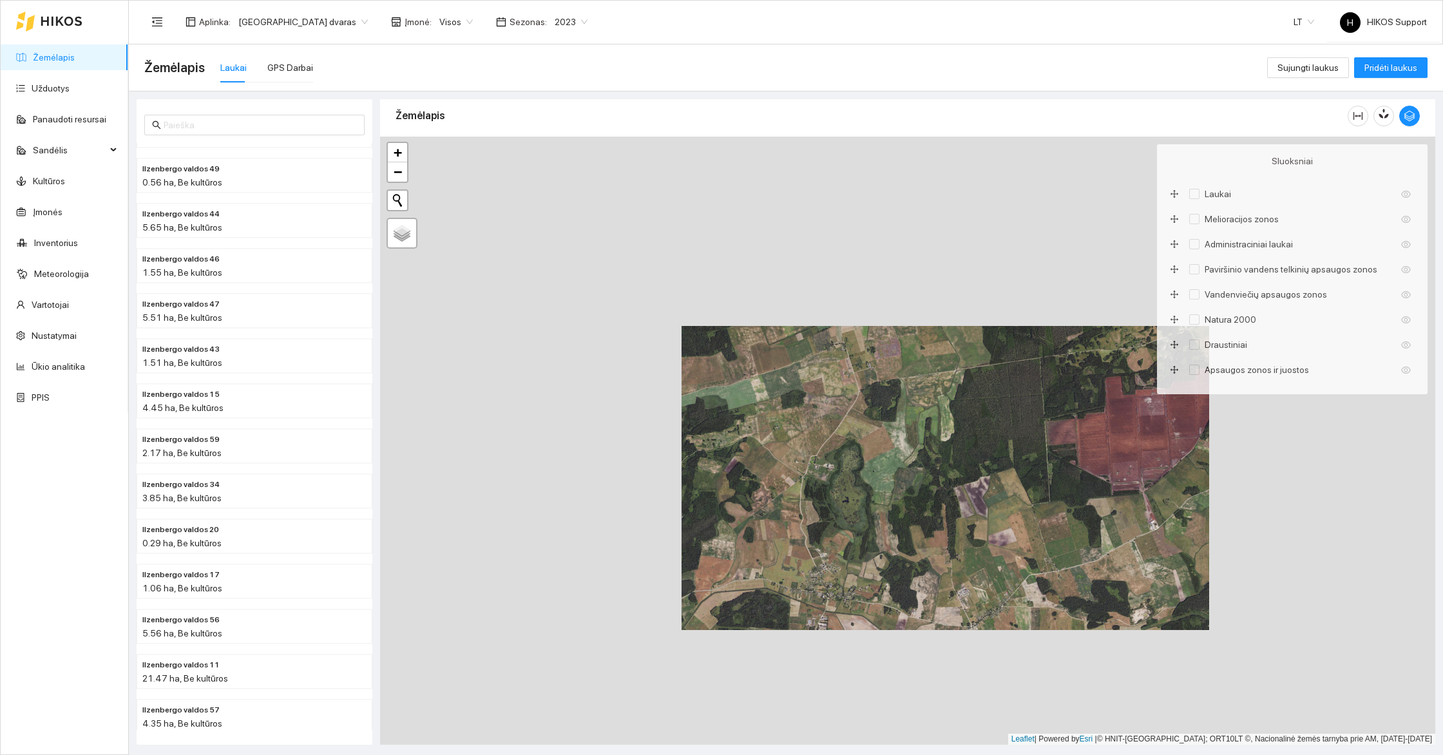
click at [779, 384] on div "+ − Nieko nerasta. Bandykite dar kartą. Žemėlapis Palydovas Leaflet | Powered b…" at bounding box center [907, 441] width 1055 height 608
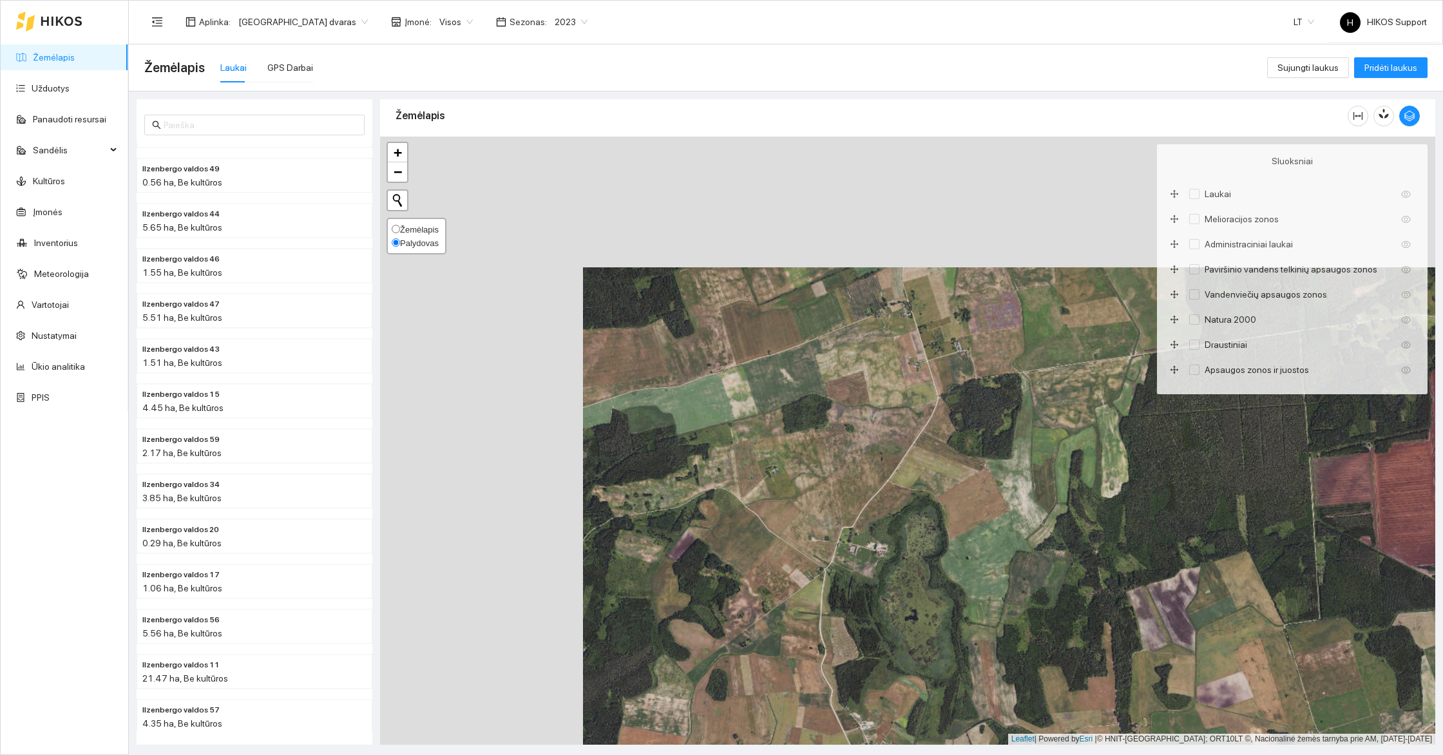
click at [419, 225] on span "Žemėlapis" at bounding box center [419, 230] width 39 height 10
click at [400, 225] on input "Žemėlapis" at bounding box center [396, 229] width 8 height 8
radio input "true"
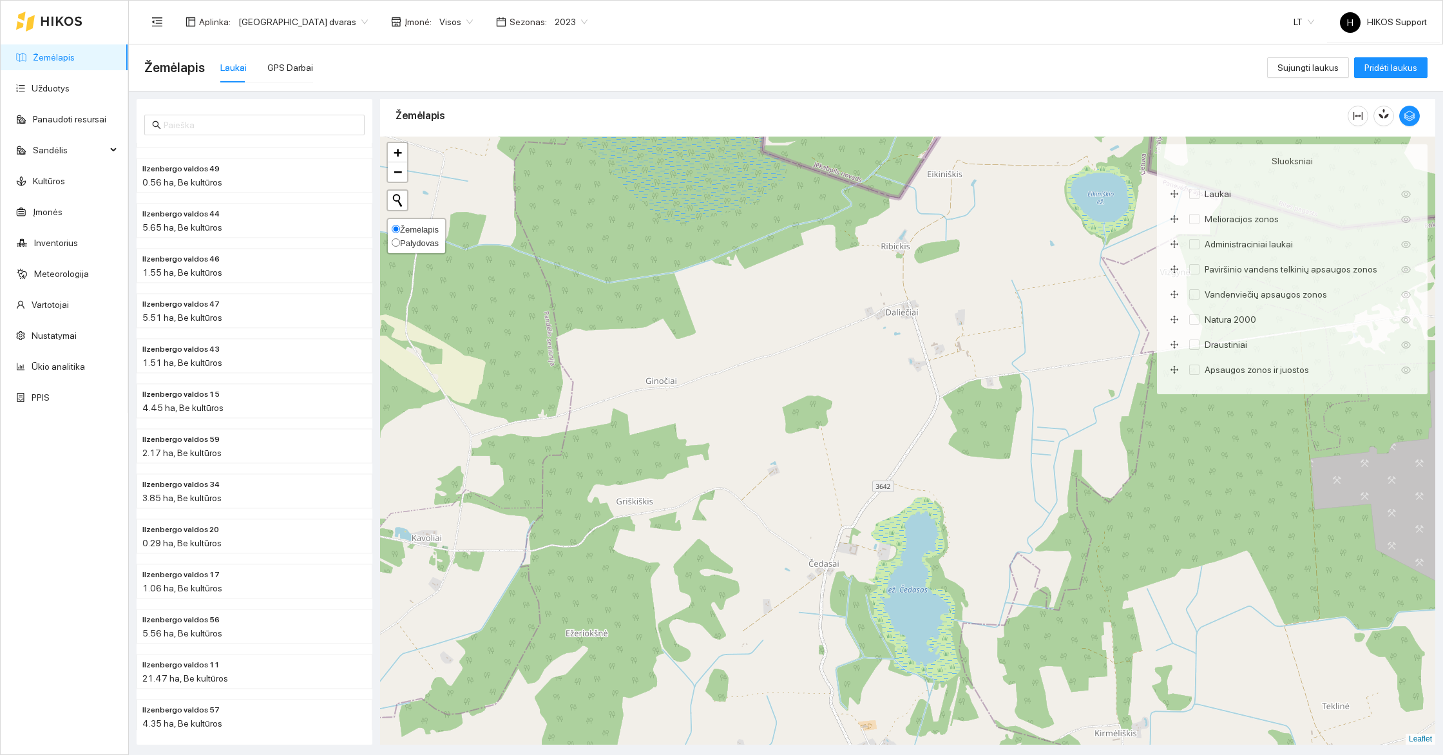
click at [420, 238] on span "Palydovas" at bounding box center [419, 243] width 39 height 10
click at [400, 238] on input "Palydovas" at bounding box center [396, 242] width 8 height 8
radio input "true"
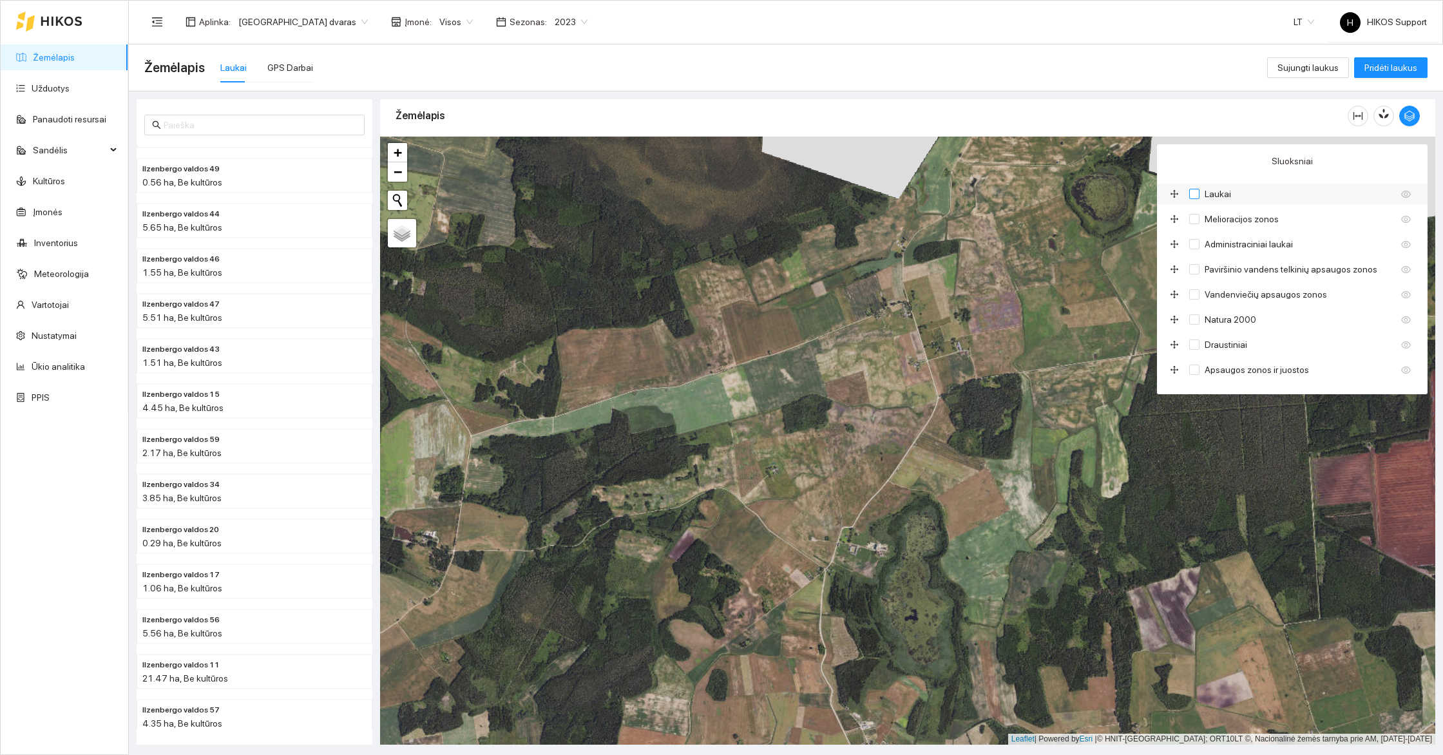
click at [1193, 193] on input "Laukai" at bounding box center [1194, 194] width 10 height 10
checkbox input "true"
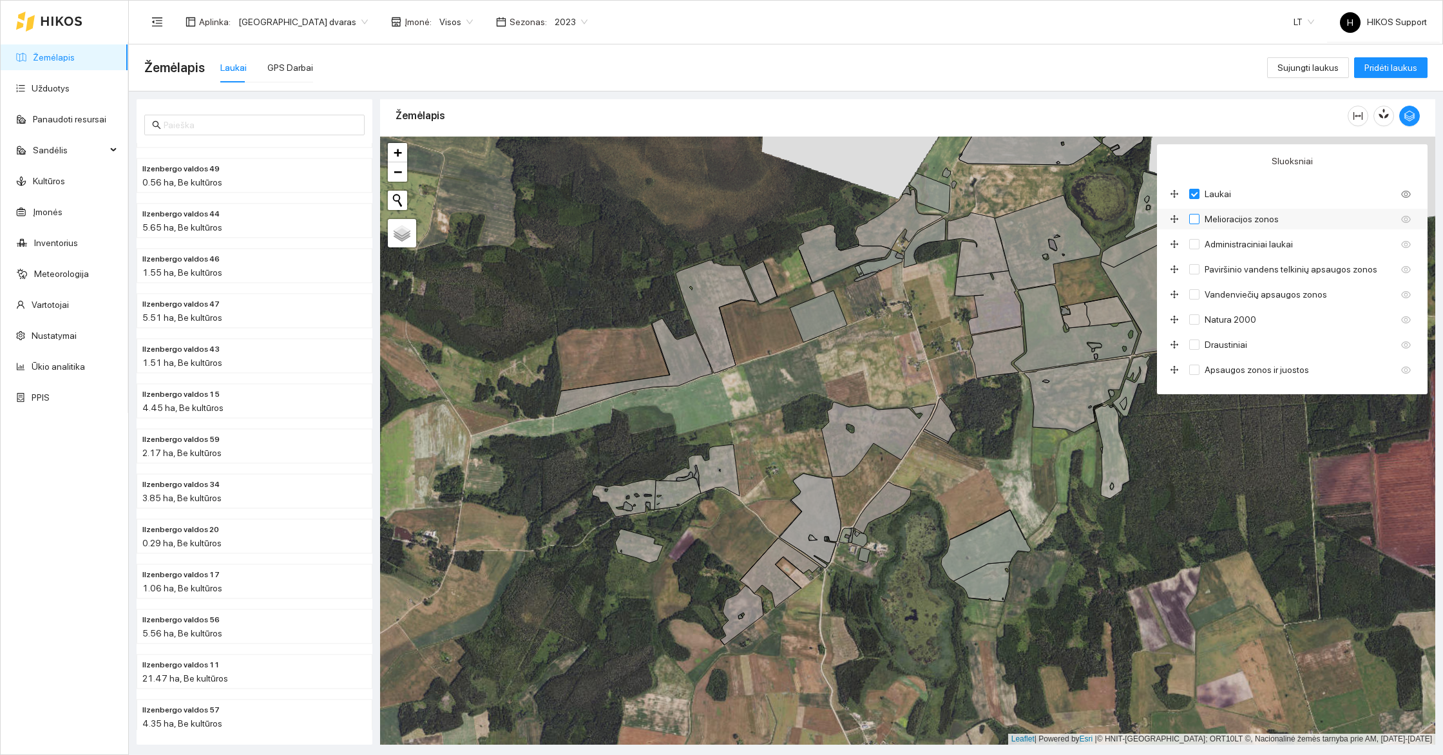
click at [1193, 216] on input "Melioracijos zonos" at bounding box center [1194, 219] width 10 height 10
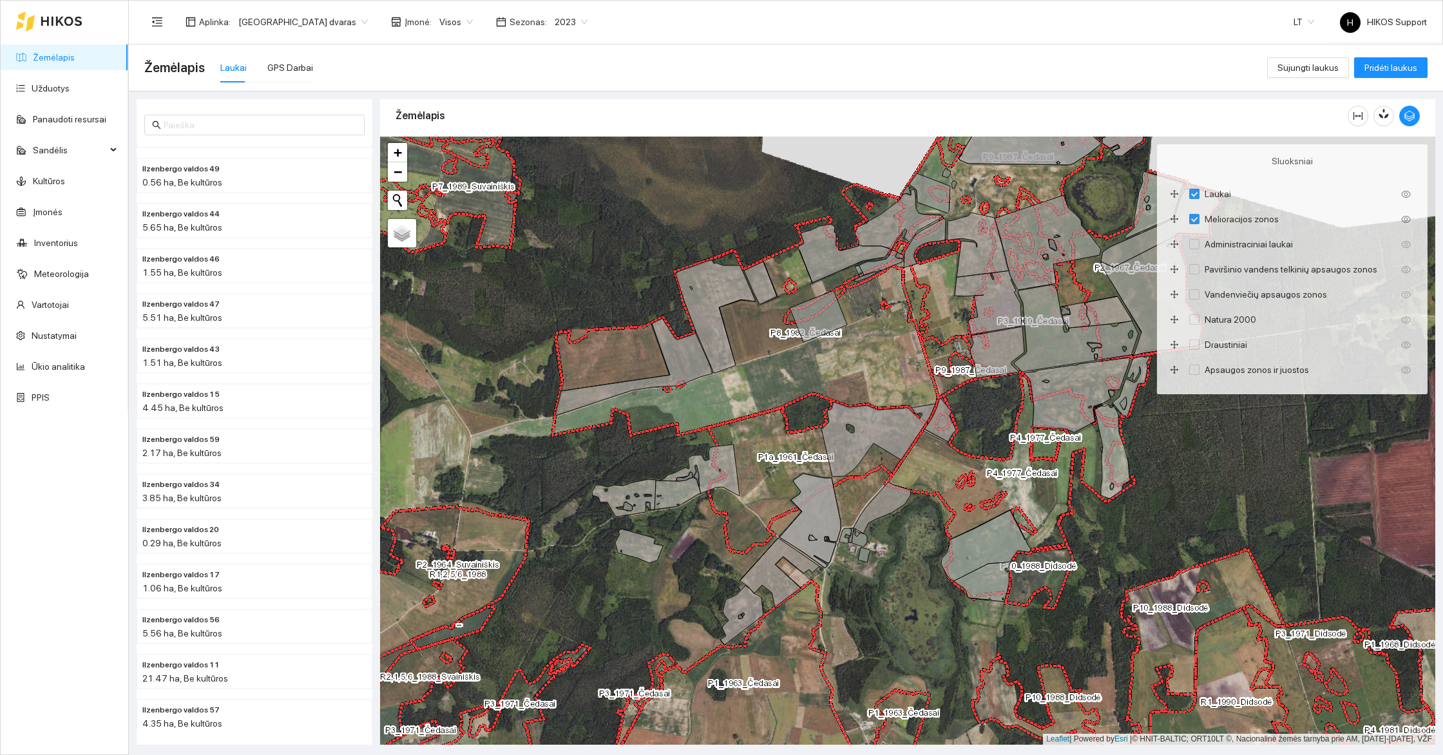
click at [841, 357] on div "+ − Nieko nerasta. Bandykite dar kartą. Žemėlapis Palydovas Leaflet | Powered b…" at bounding box center [907, 441] width 1055 height 608
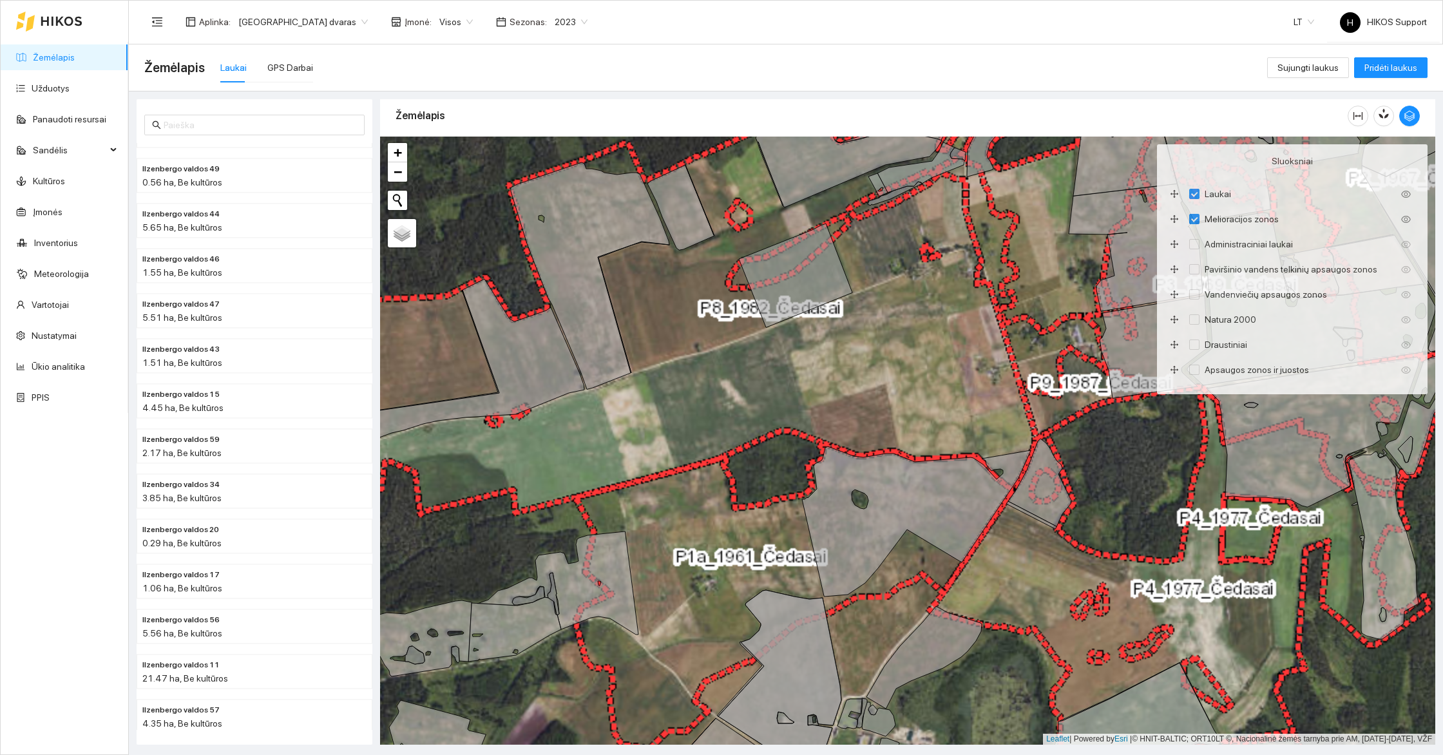
click at [665, 360] on div "+ − Nieko nerasta. Bandykite dar kartą. Žemėlapis Palydovas Leaflet | Powered b…" at bounding box center [907, 441] width 1055 height 608
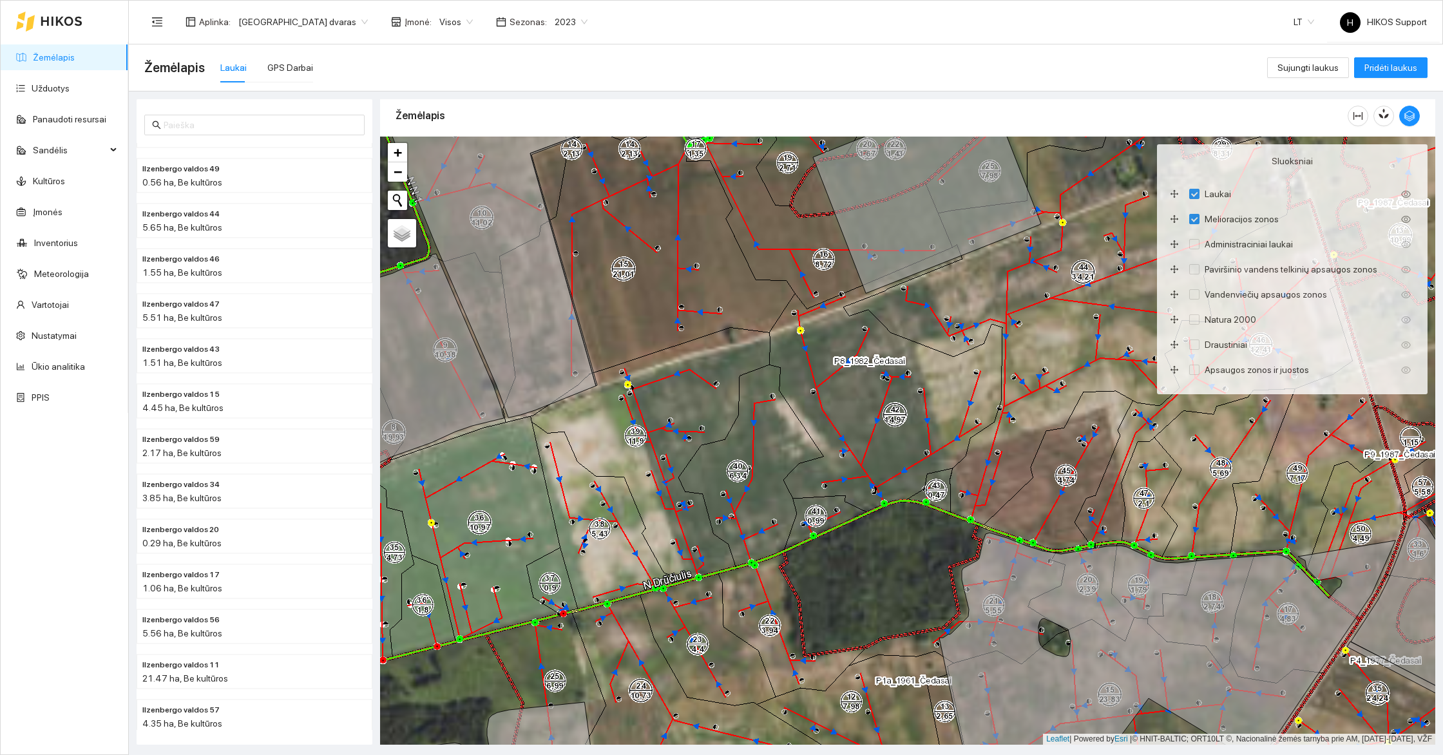
click at [627, 261] on div "+ − Nieko nerasta. Bandykite dar kartą. Žemėlapis Palydovas Leaflet | Powered b…" at bounding box center [907, 441] width 1055 height 608
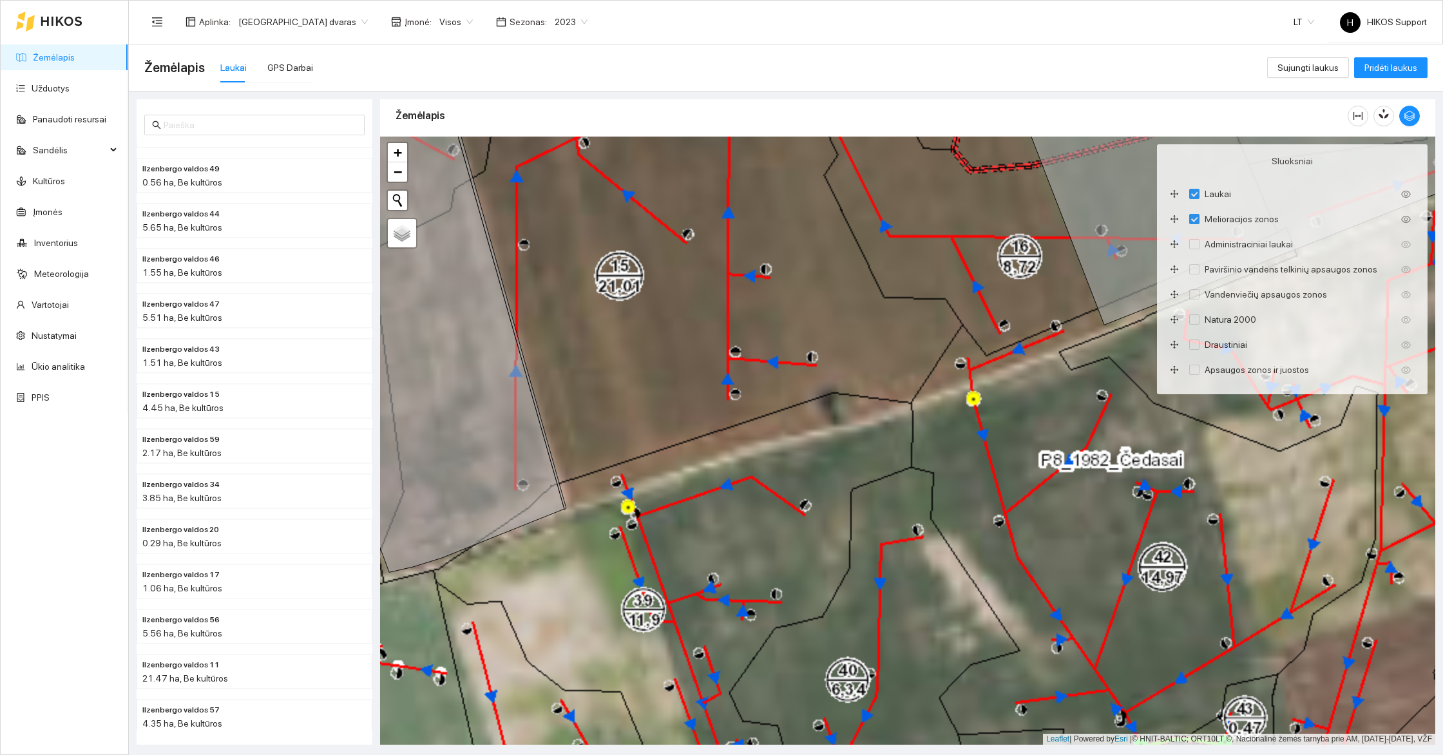
drag, startPoint x: 566, startPoint y: 216, endPoint x: 732, endPoint y: 409, distance: 254.4
click at [732, 408] on div "+ − Nieko nerasta. Bandykite dar kartą. Žemėlapis Palydovas Leaflet | Powered b…" at bounding box center [907, 441] width 1055 height 608
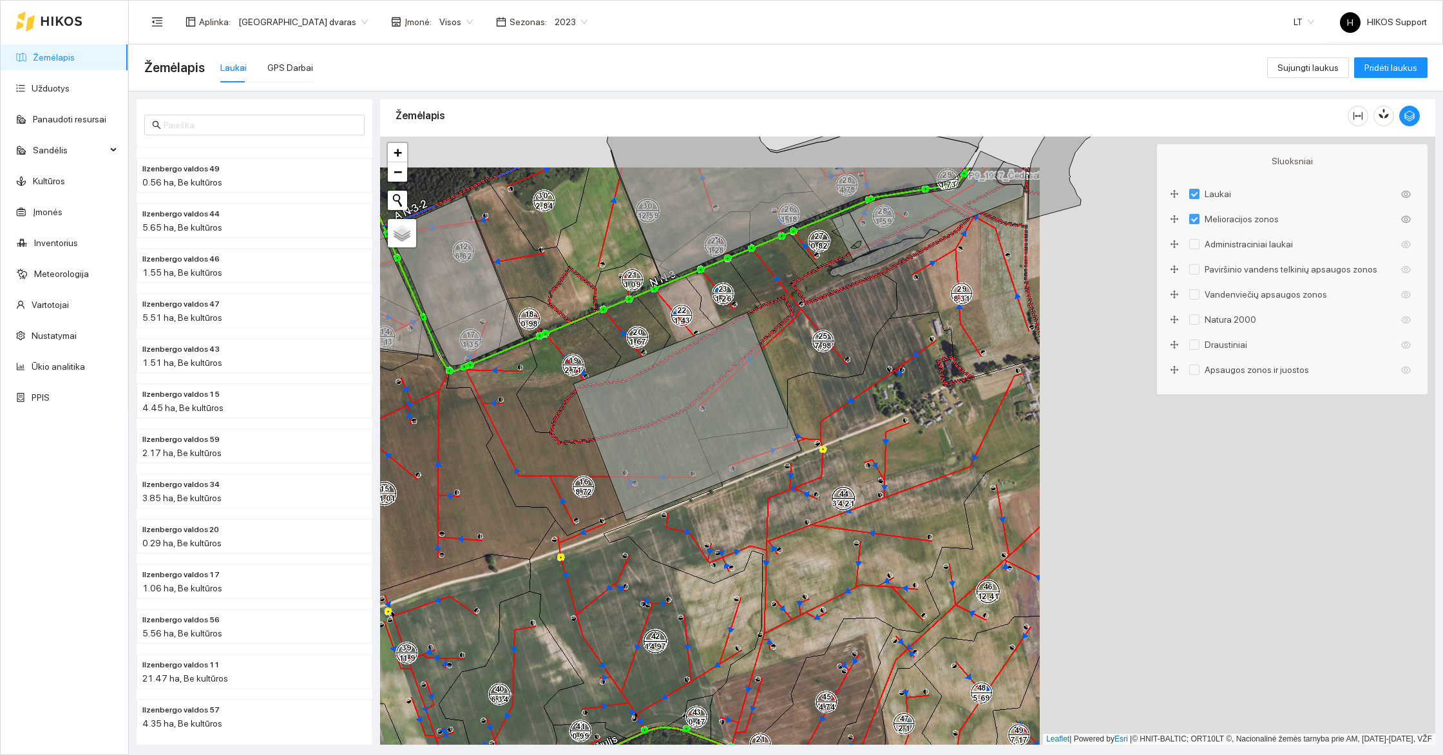
drag, startPoint x: 1021, startPoint y: 291, endPoint x: 511, endPoint y: 348, distance: 512.7
click at [511, 348] on div "+ − Nieko nerasta. Bandykite dar kartą. Žemėlapis Palydovas Leaflet | Powered b…" at bounding box center [907, 441] width 1055 height 608
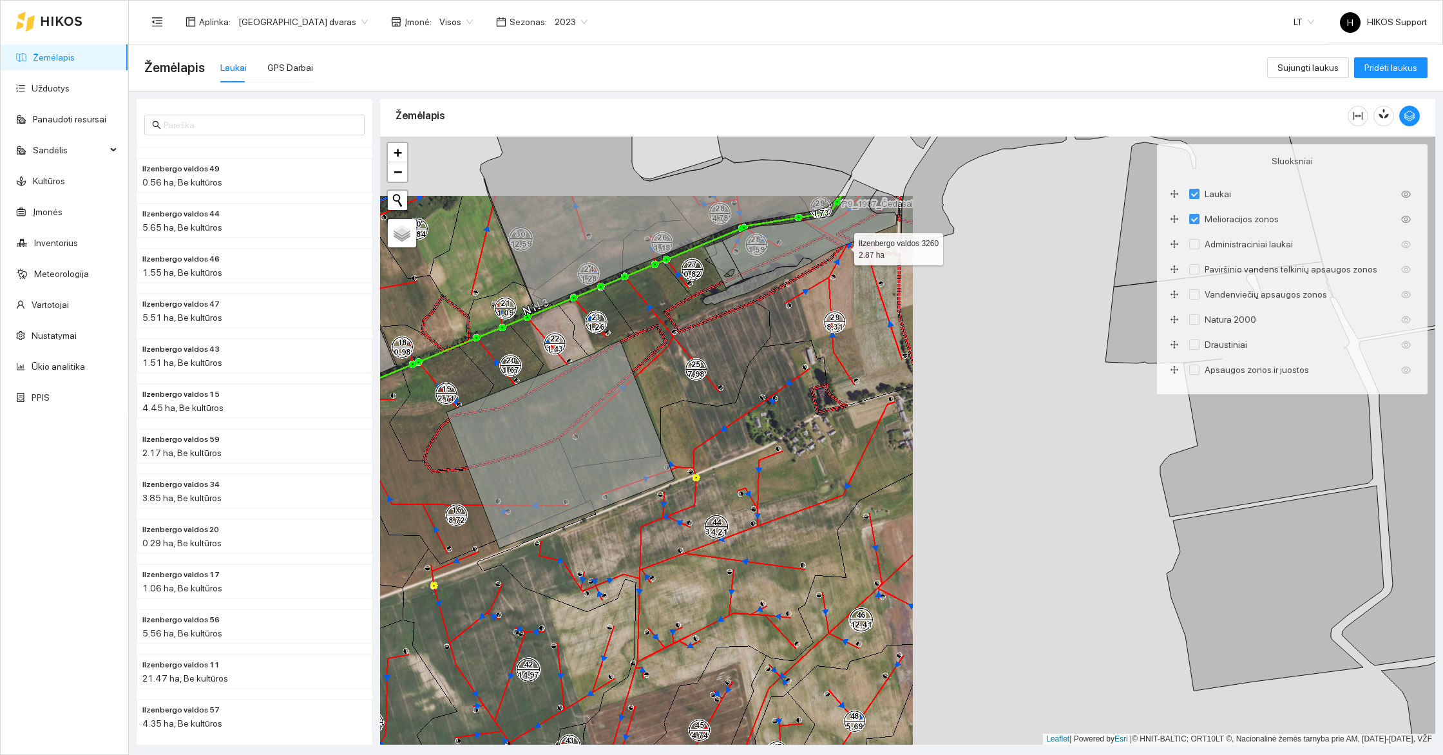
click at [846, 240] on icon at bounding box center [809, 230] width 175 height 100
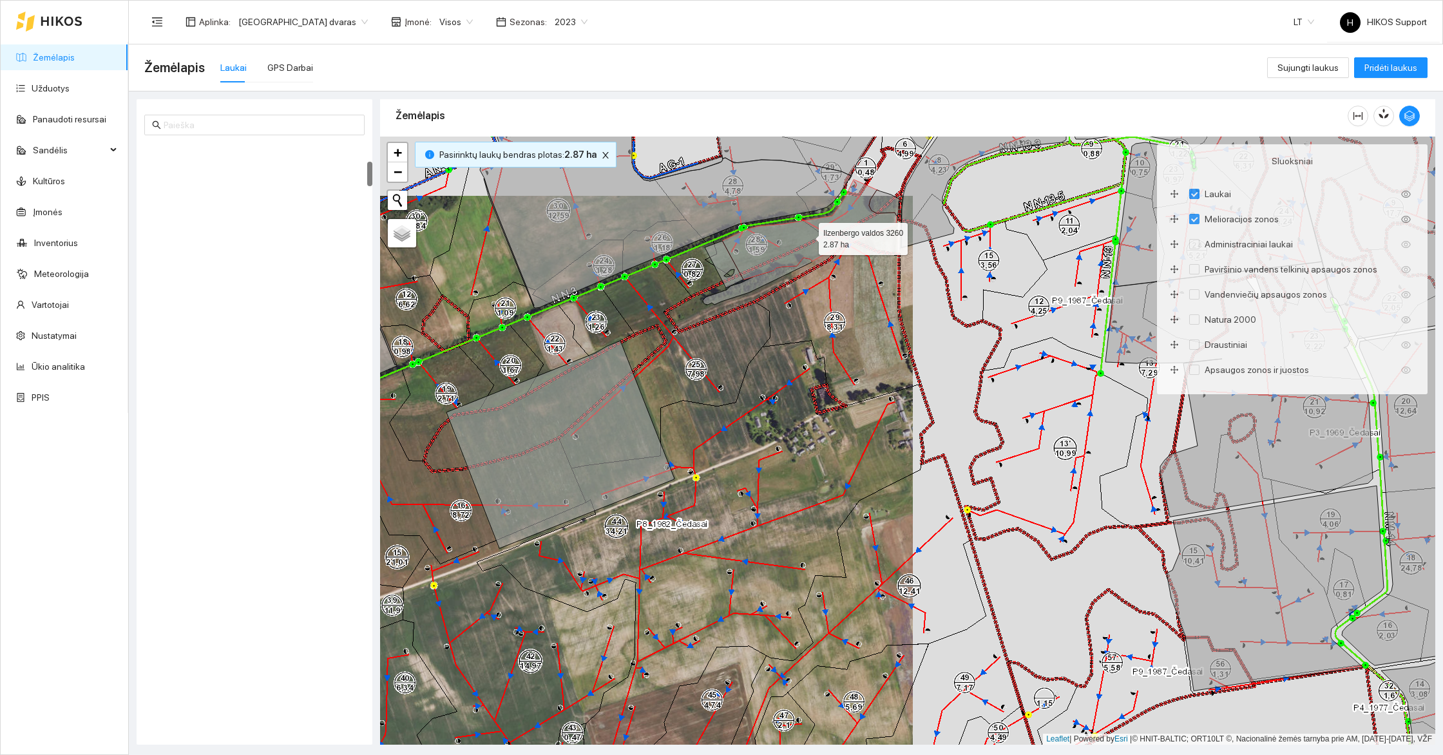
click at [846, 240] on icon at bounding box center [809, 230] width 175 height 100
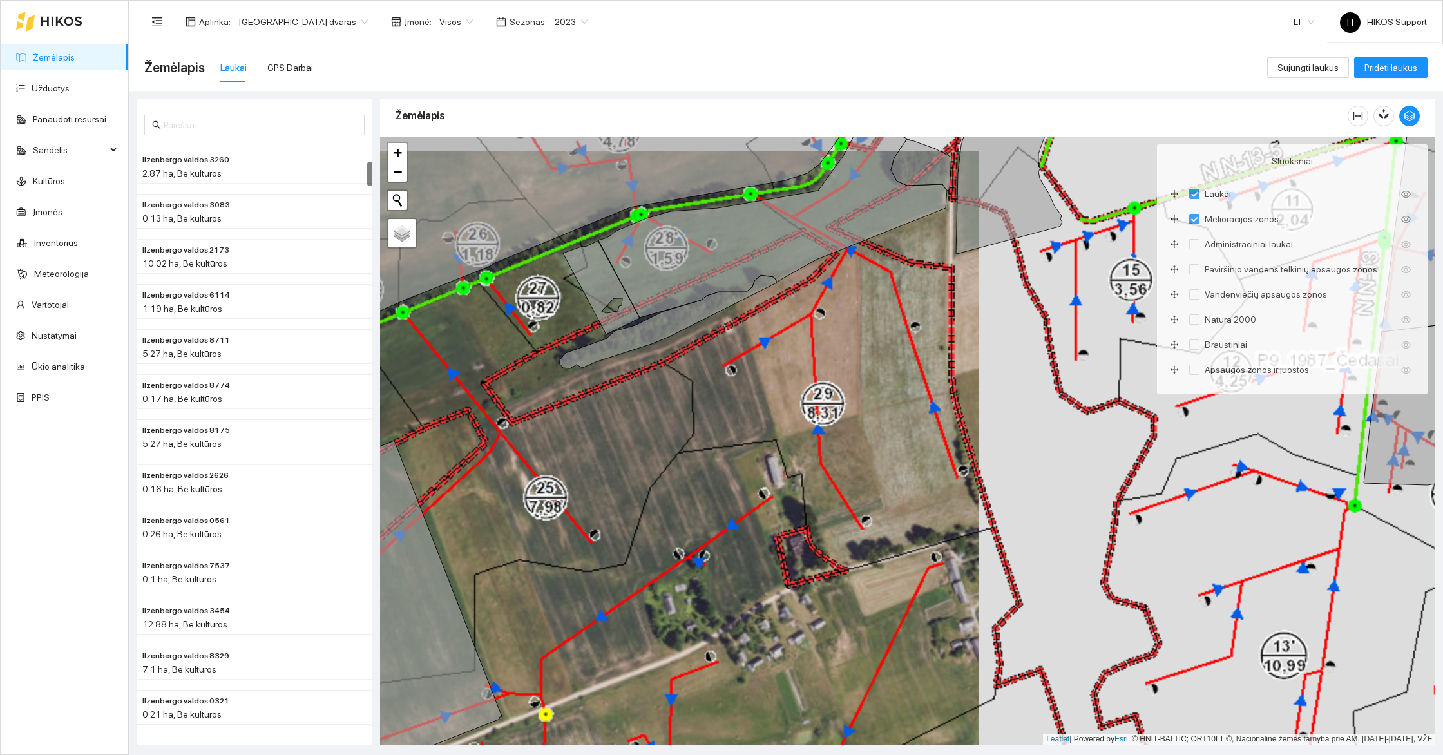
click at [932, 231] on div "Ilzenbergo valdos 3260 2.87 ha + − Nieko nerasta. Bandykite dar kartą. Žemėlapi…" at bounding box center [907, 441] width 1055 height 608
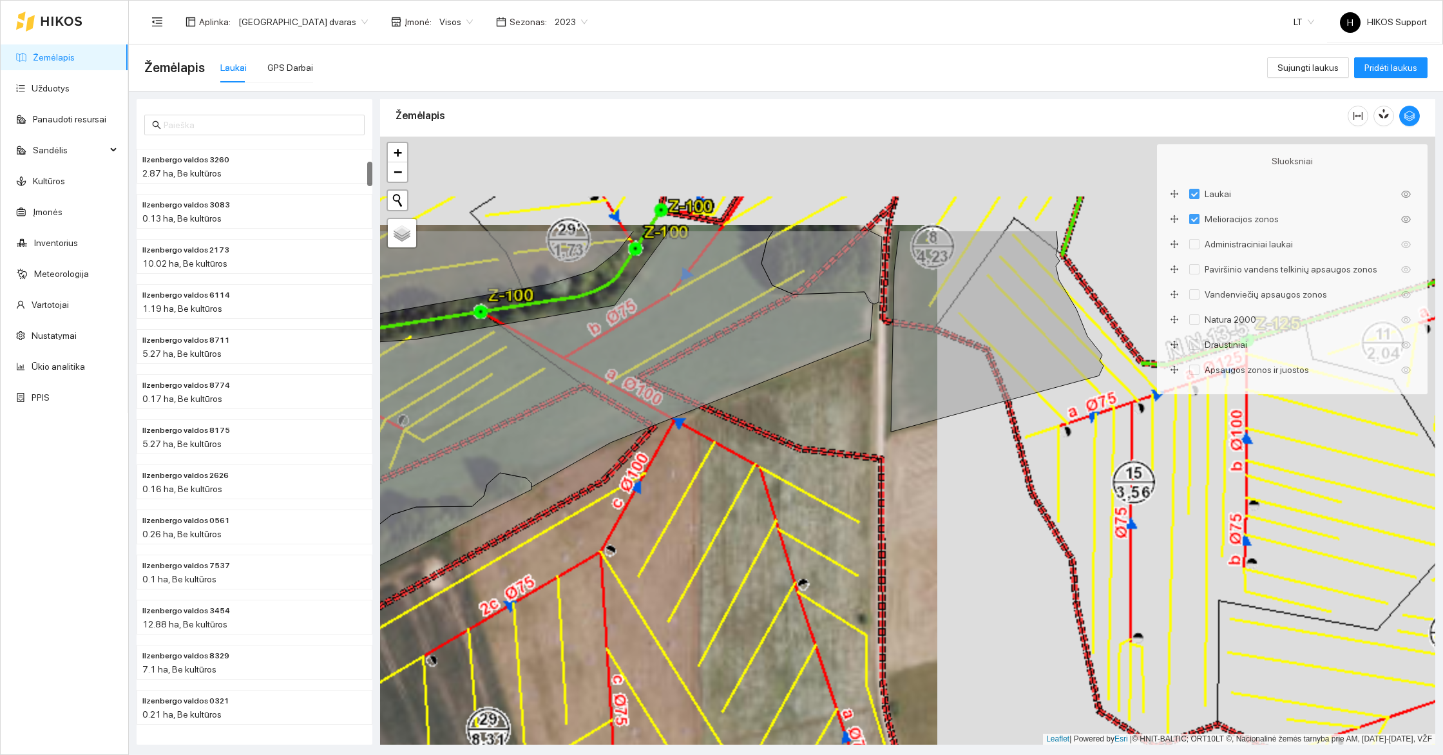
drag, startPoint x: 936, startPoint y: 220, endPoint x: 801, endPoint y: 515, distance: 324.5
click at [801, 515] on div "+ − Nieko nerasta. Bandykite dar kartą. Žemėlapis Palydovas Leaflet | Powered b…" at bounding box center [907, 441] width 1055 height 608
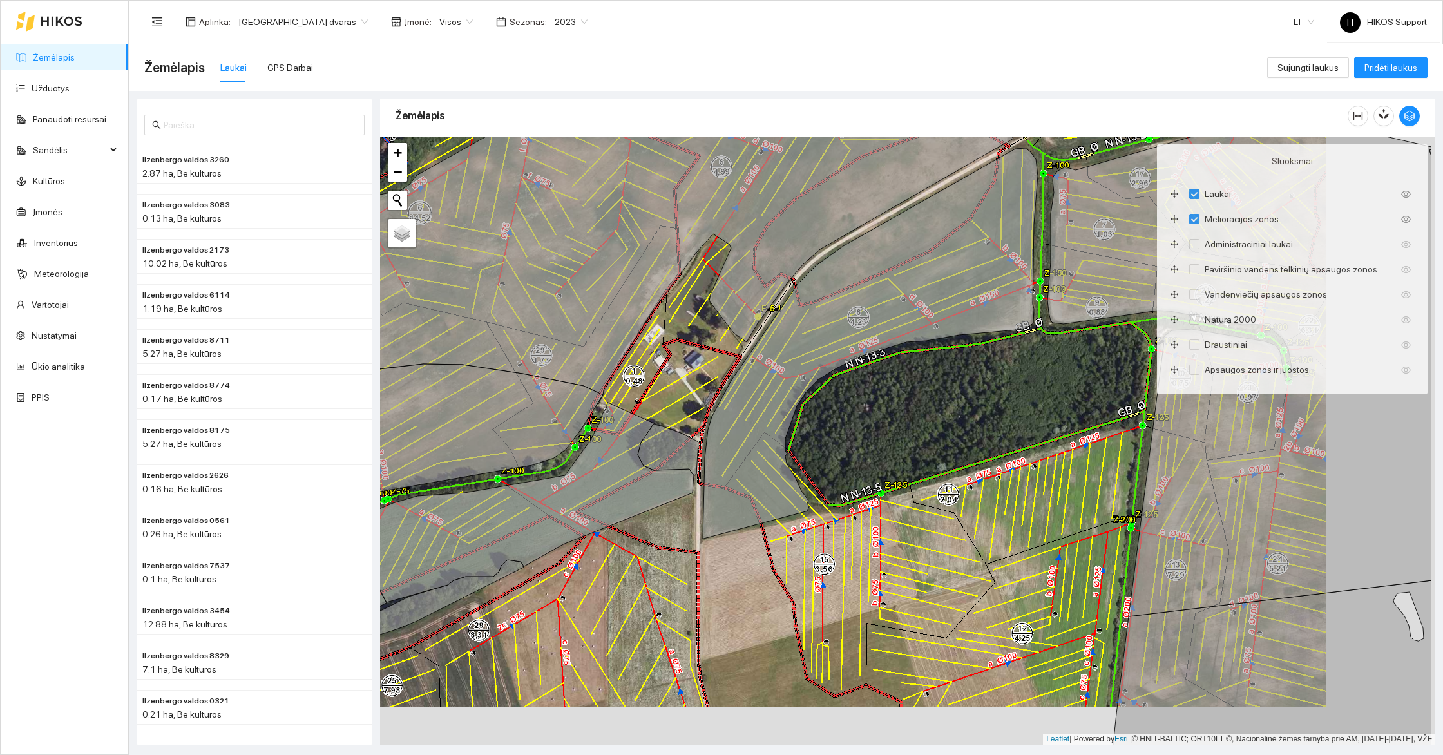
drag, startPoint x: 1021, startPoint y: 482, endPoint x: 749, endPoint y: 283, distance: 336.5
click at [749, 283] on div "+ − Nieko nerasta. Bandykite dar kartą. Žemėlapis Palydovas Leaflet | Powered b…" at bounding box center [907, 441] width 1055 height 608
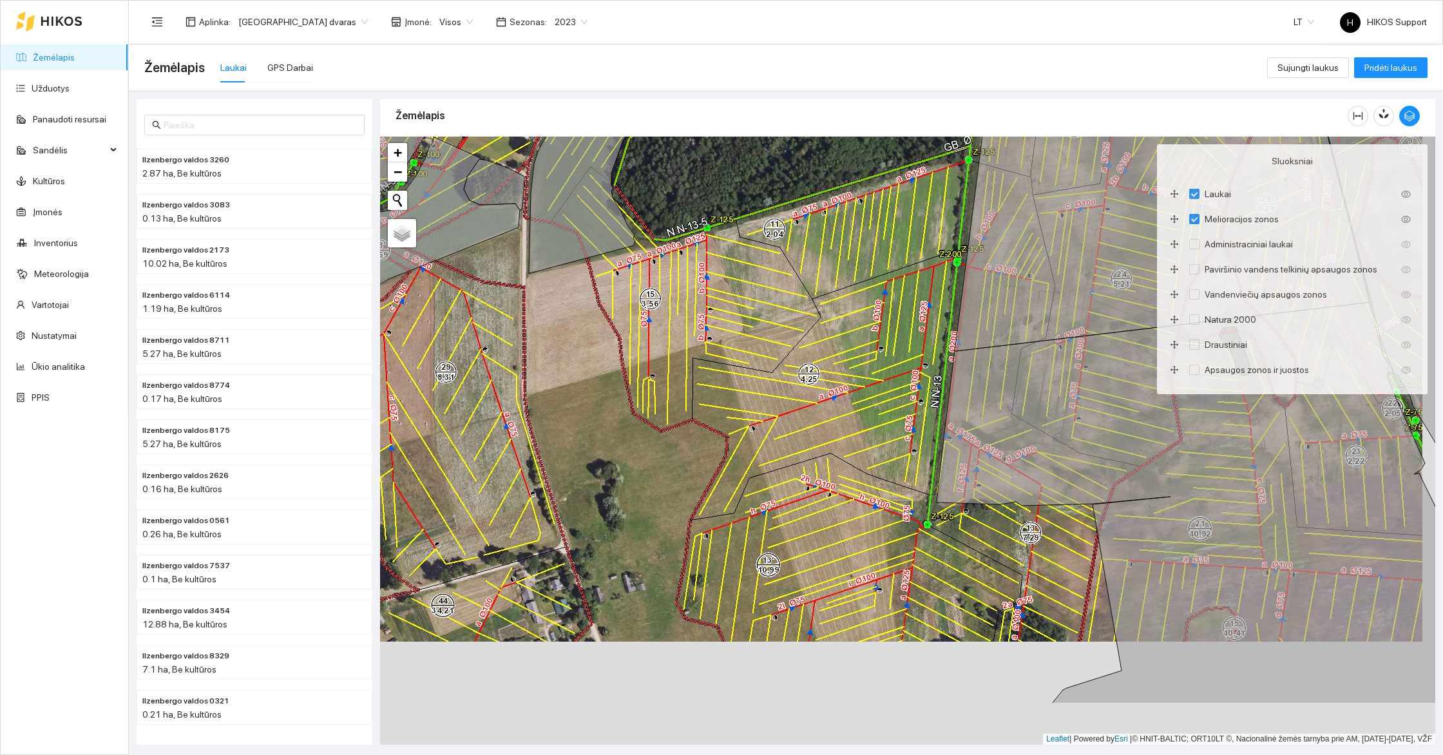
drag, startPoint x: 750, startPoint y: 522, endPoint x: 724, endPoint y: 249, distance: 274.3
click at [724, 249] on div "+ − Nieko nerasta. Bandykite dar kartą. Žemėlapis Palydovas Leaflet | Powered b…" at bounding box center [907, 441] width 1055 height 608
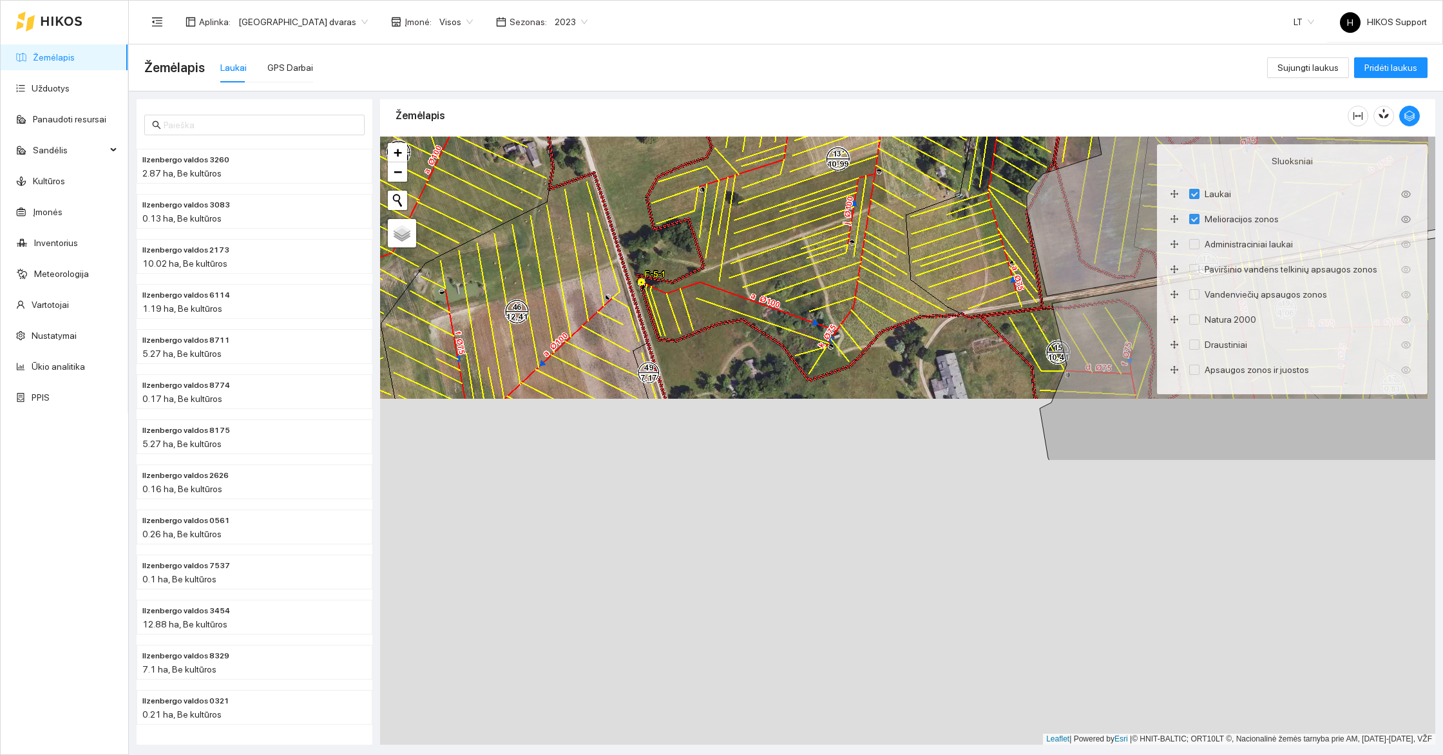
drag, startPoint x: 775, startPoint y: 581, endPoint x: 762, endPoint y: 225, distance: 355.8
click at [762, 225] on div "+ − Nieko nerasta. Bandykite dar kartą. Žemėlapis Palydovas Leaflet | Powered b…" at bounding box center [907, 441] width 1055 height 608
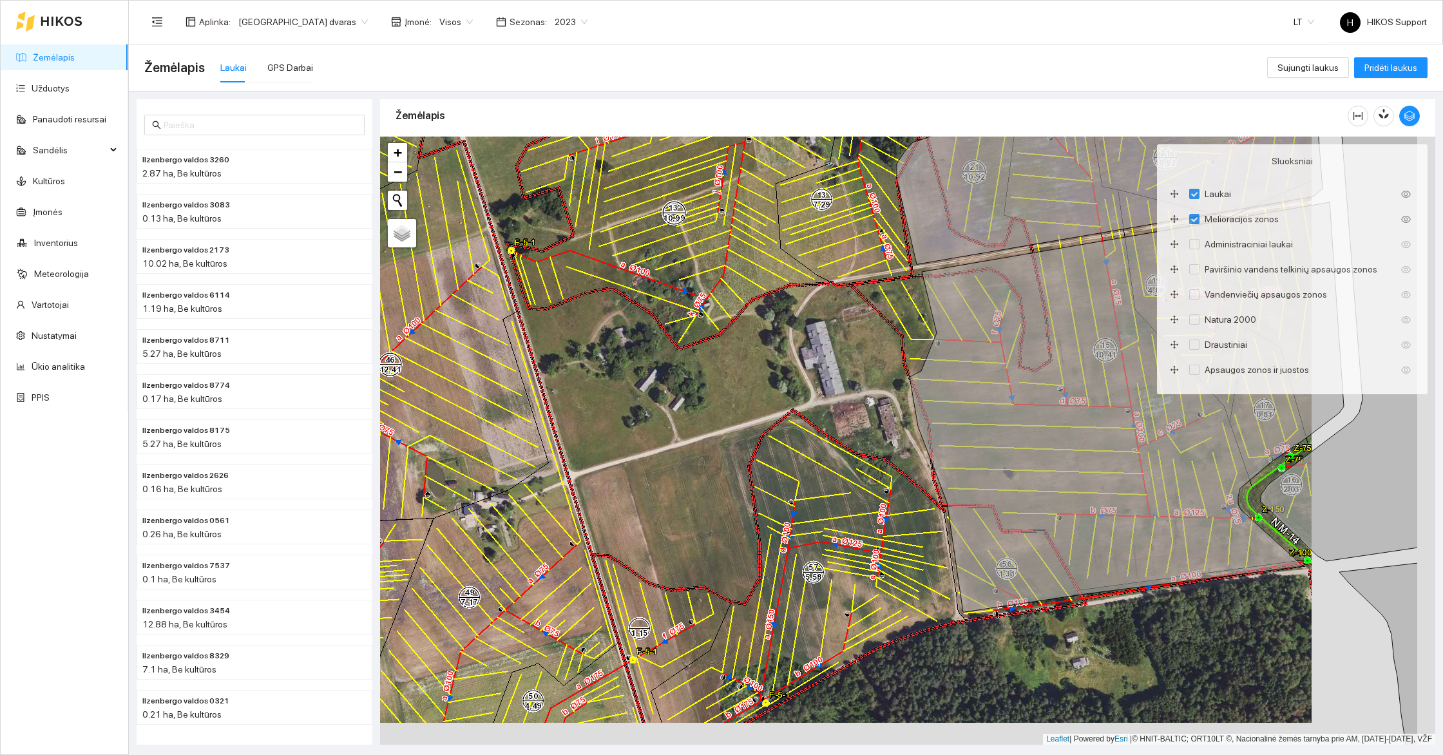
drag, startPoint x: 961, startPoint y: 504, endPoint x: 452, endPoint y: 403, distance: 518.9
click at [452, 403] on div "+ − Nieko nerasta. Bandykite dar kartą. Žemėlapis Palydovas Leaflet | Powered b…" at bounding box center [907, 441] width 1055 height 608
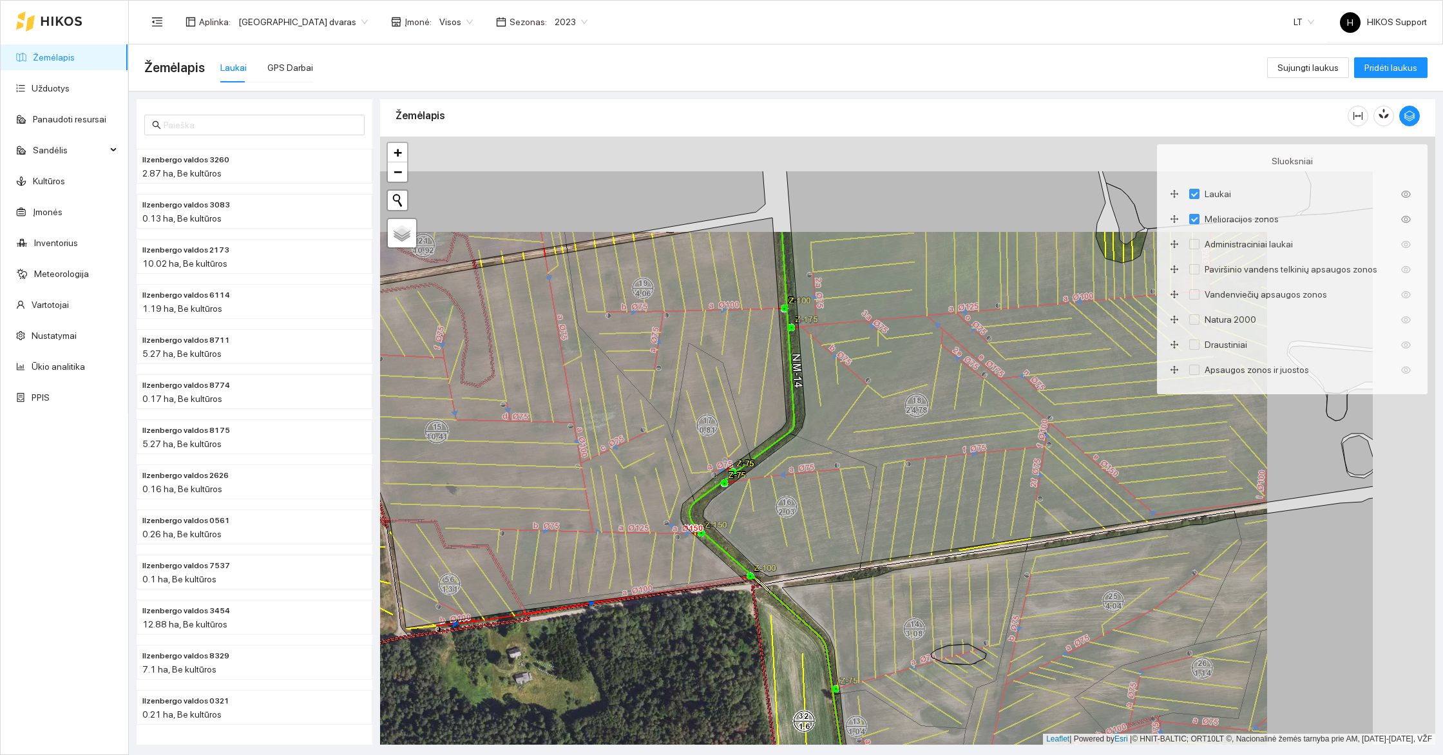
drag, startPoint x: 990, startPoint y: 288, endPoint x: 644, endPoint y: 471, distance: 391.6
click at [703, 471] on icon at bounding box center [1038, 374] width 670 height 406
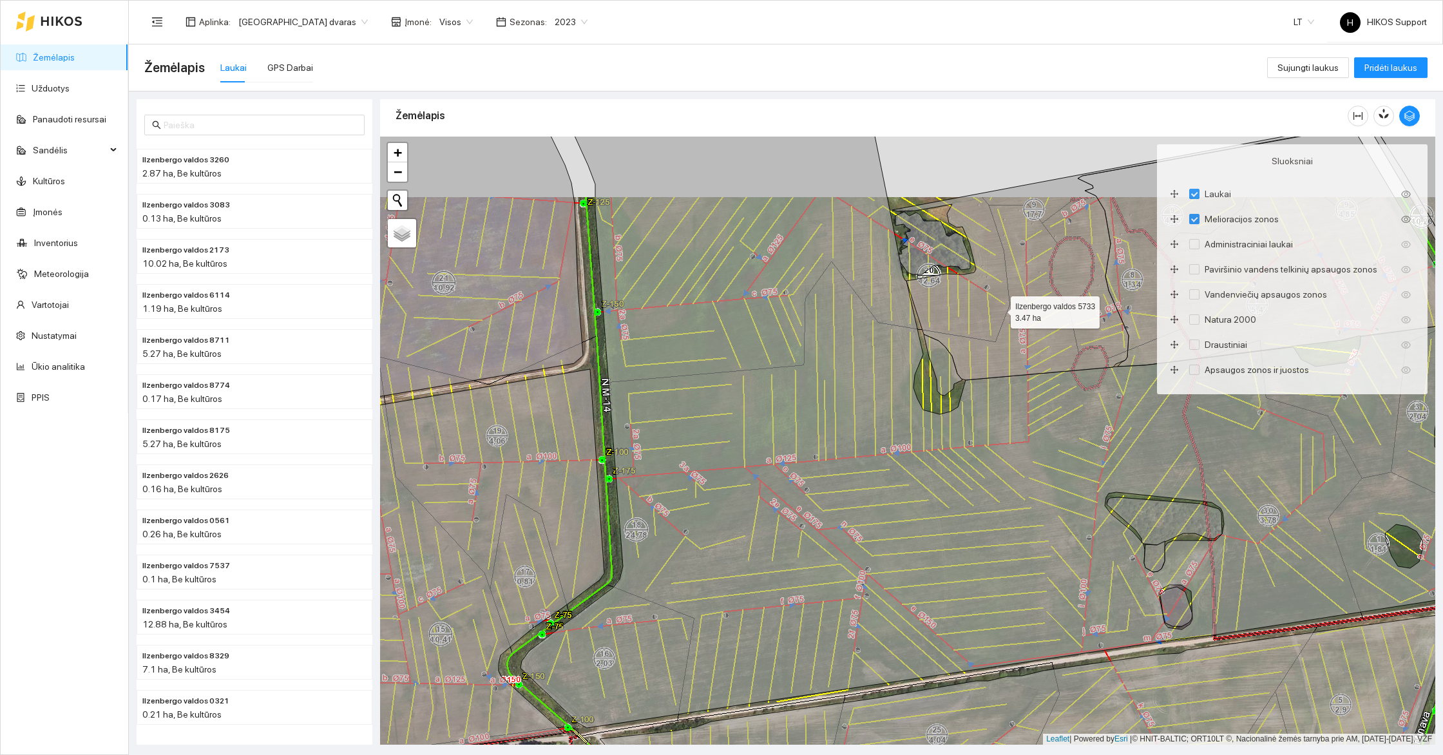
drag, startPoint x: 999, startPoint y: 219, endPoint x: 972, endPoint y: 408, distance: 191.3
click at [979, 380] on icon at bounding box center [1096, 258] width 408 height 244
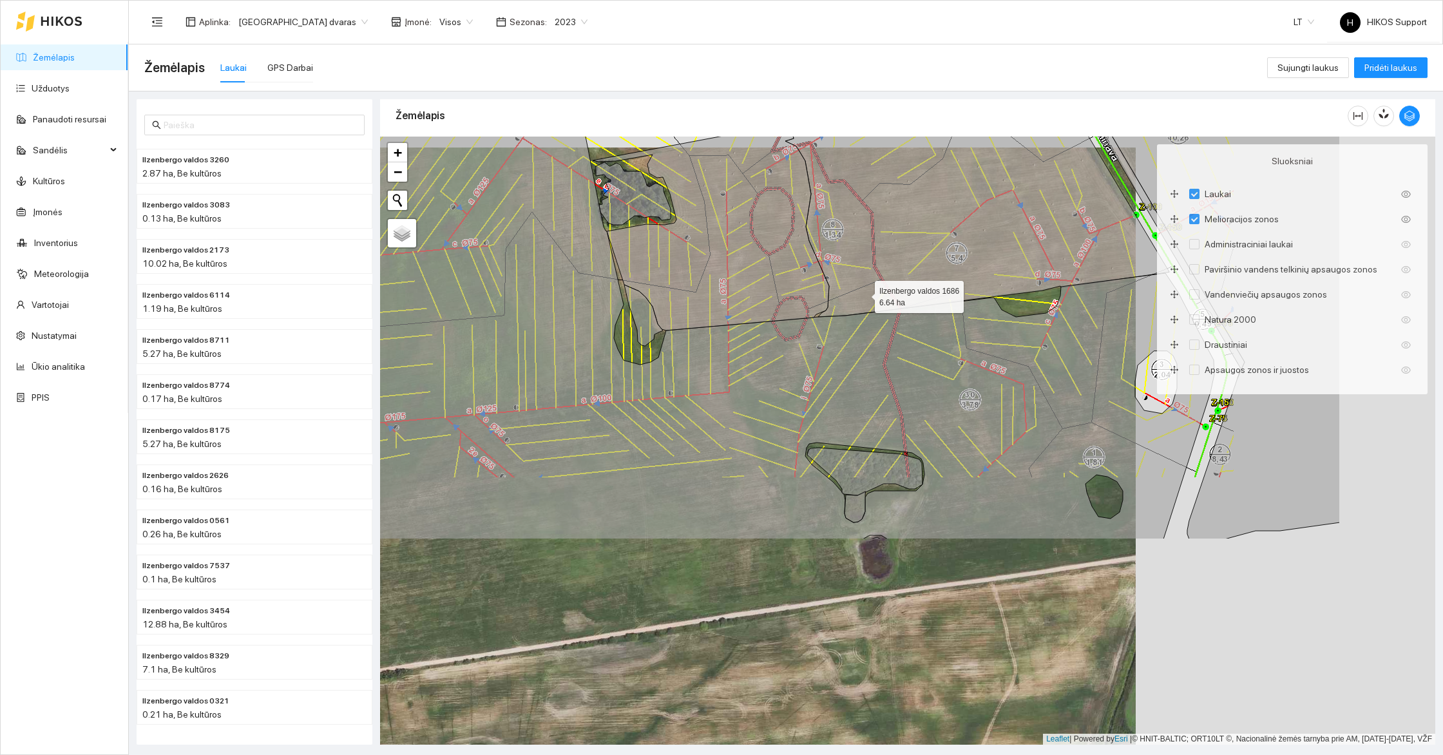
drag, startPoint x: 1065, startPoint y: 564, endPoint x: 864, endPoint y: 296, distance: 334.8
click at [864, 296] on icon at bounding box center [973, 197] width 391 height 240
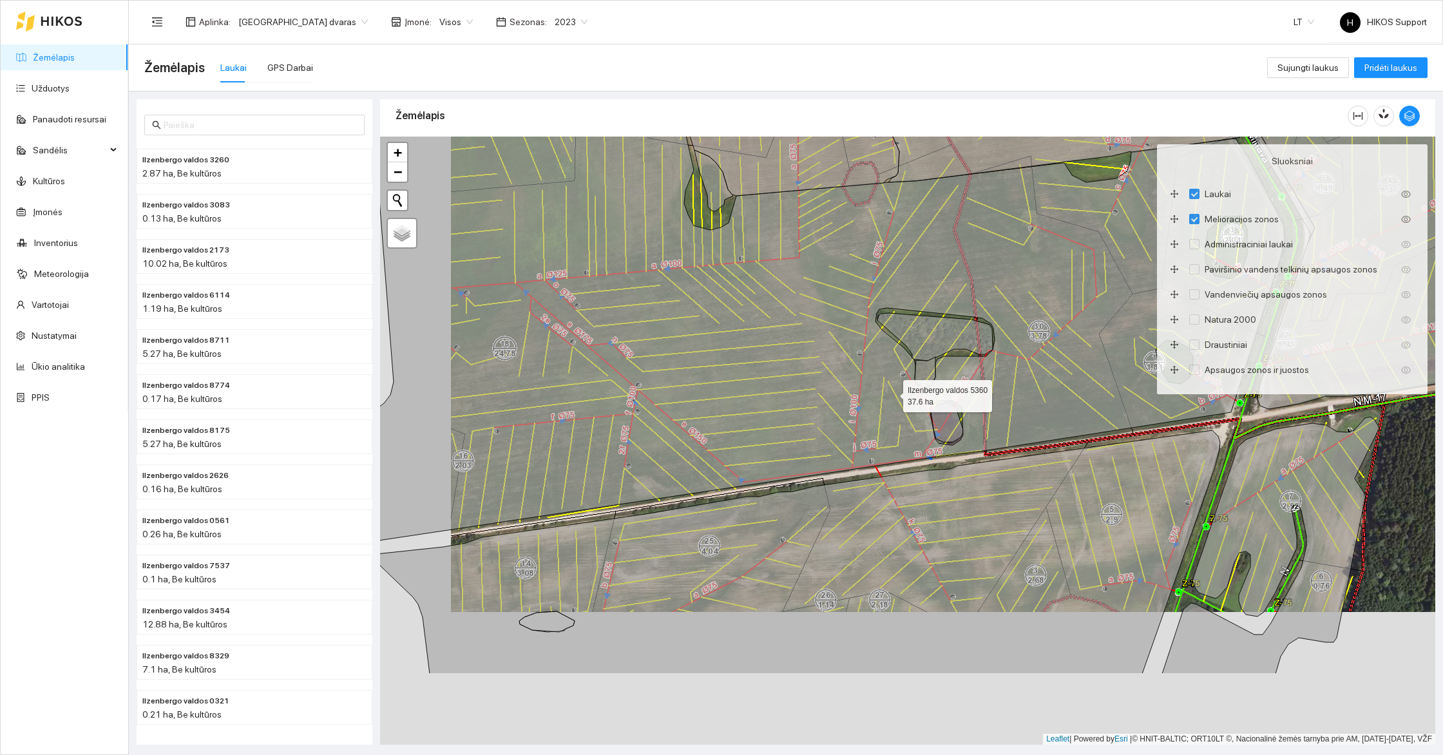
drag, startPoint x: 819, startPoint y: 528, endPoint x: 894, endPoint y: 382, distance: 164.5
click at [894, 382] on icon at bounding box center [815, 243] width 940 height 601
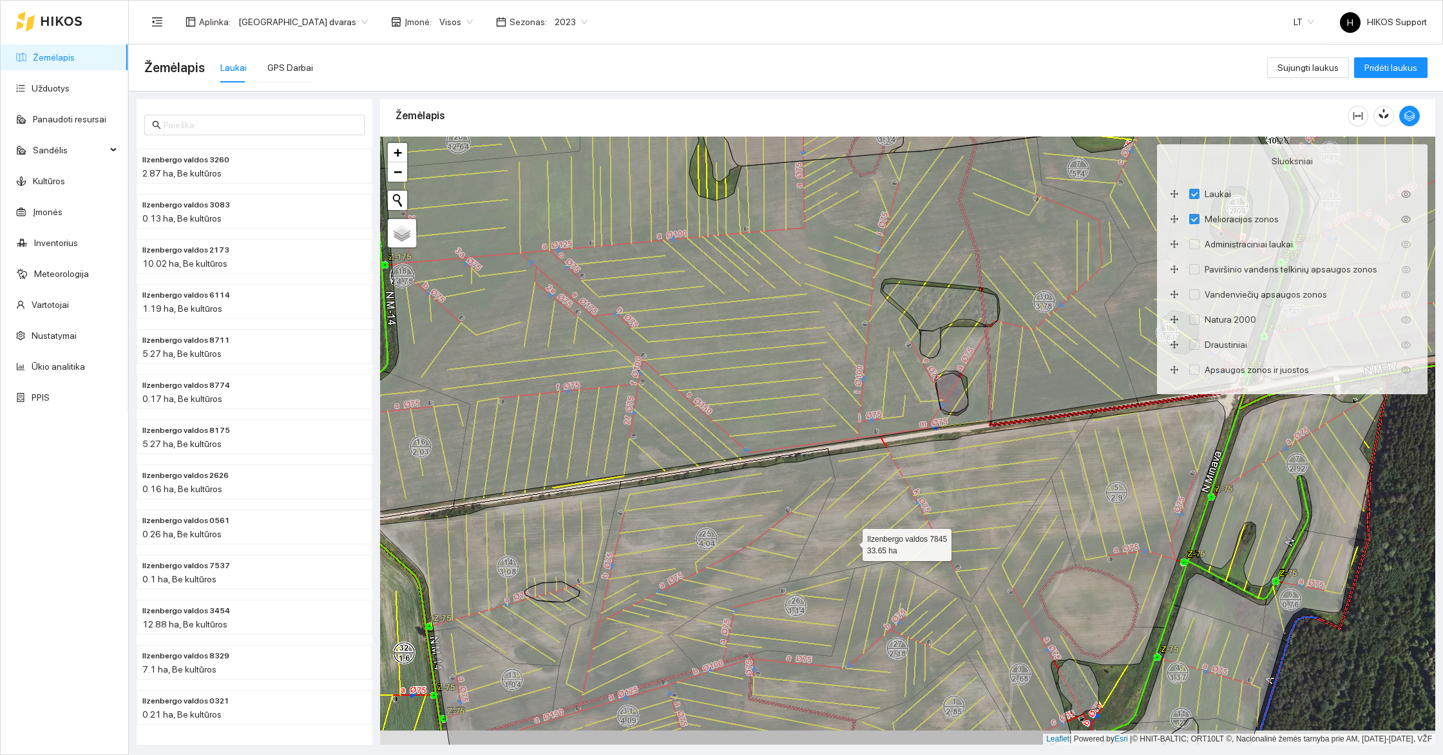
drag, startPoint x: 851, startPoint y: 566, endPoint x: 851, endPoint y: 296, distance: 270.5
click at [851, 401] on icon at bounding box center [800, 597] width 850 height 392
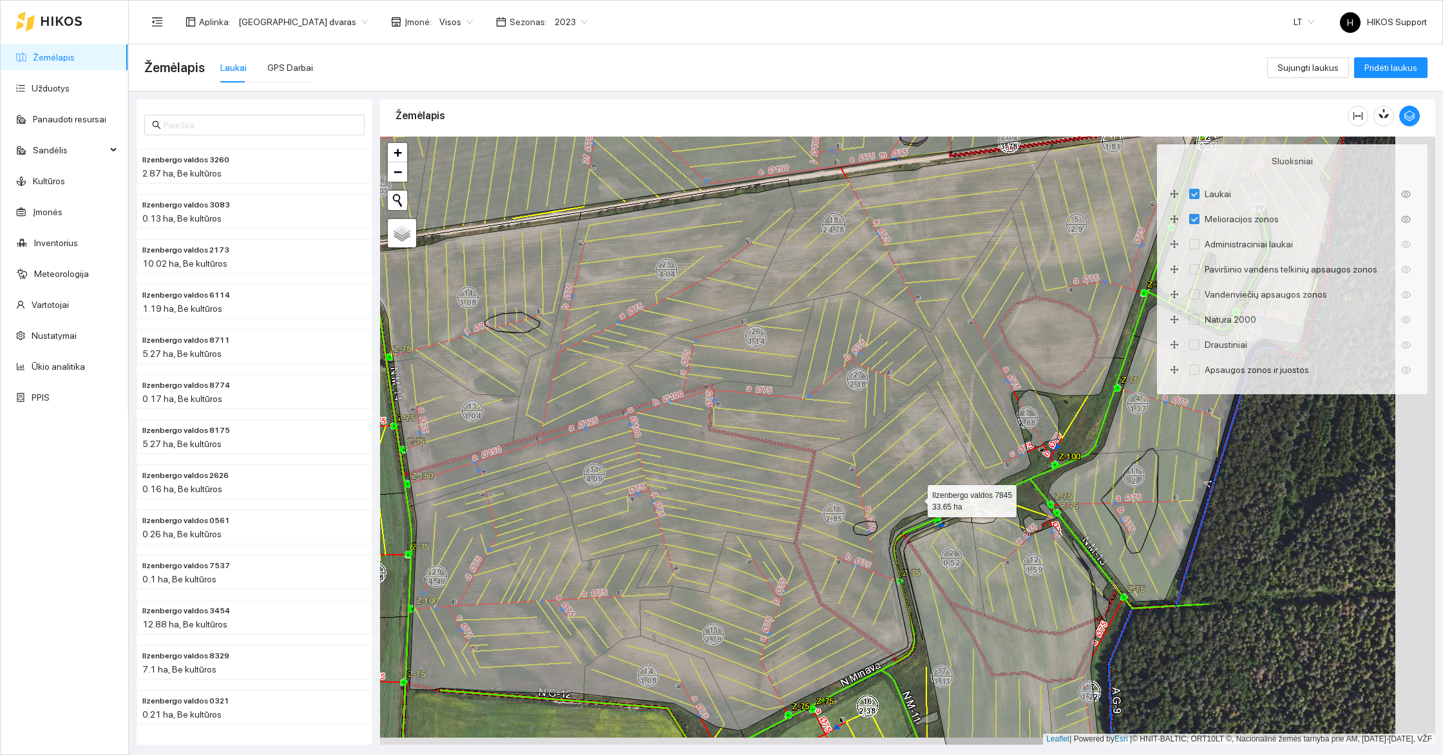
drag, startPoint x: 974, startPoint y: 510, endPoint x: 788, endPoint y: 445, distance: 197.2
click at [788, 445] on icon at bounding box center [761, 430] width 850 height 599
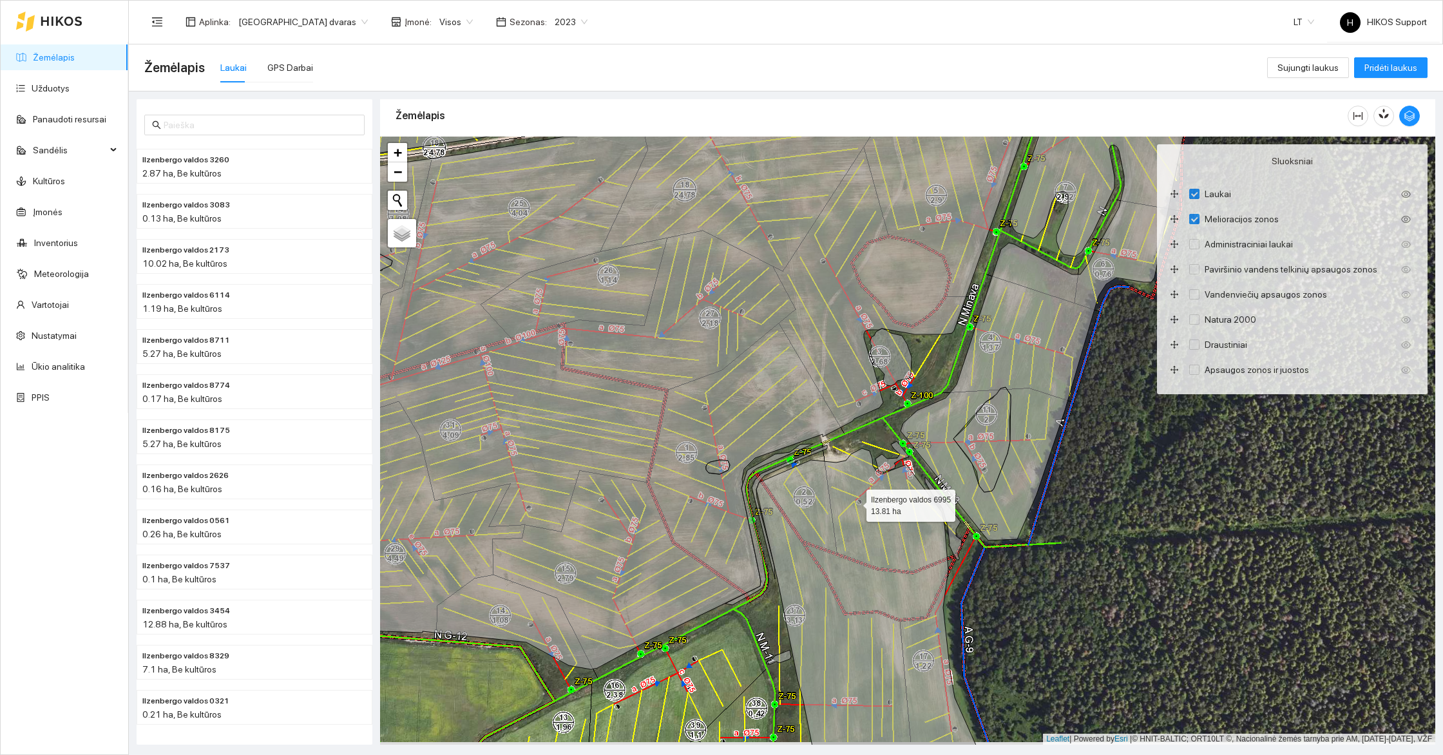
drag, startPoint x: 855, startPoint y: 508, endPoint x: 854, endPoint y: 323, distance: 184.2
click at [854, 448] on icon at bounding box center [877, 626] width 242 height 356
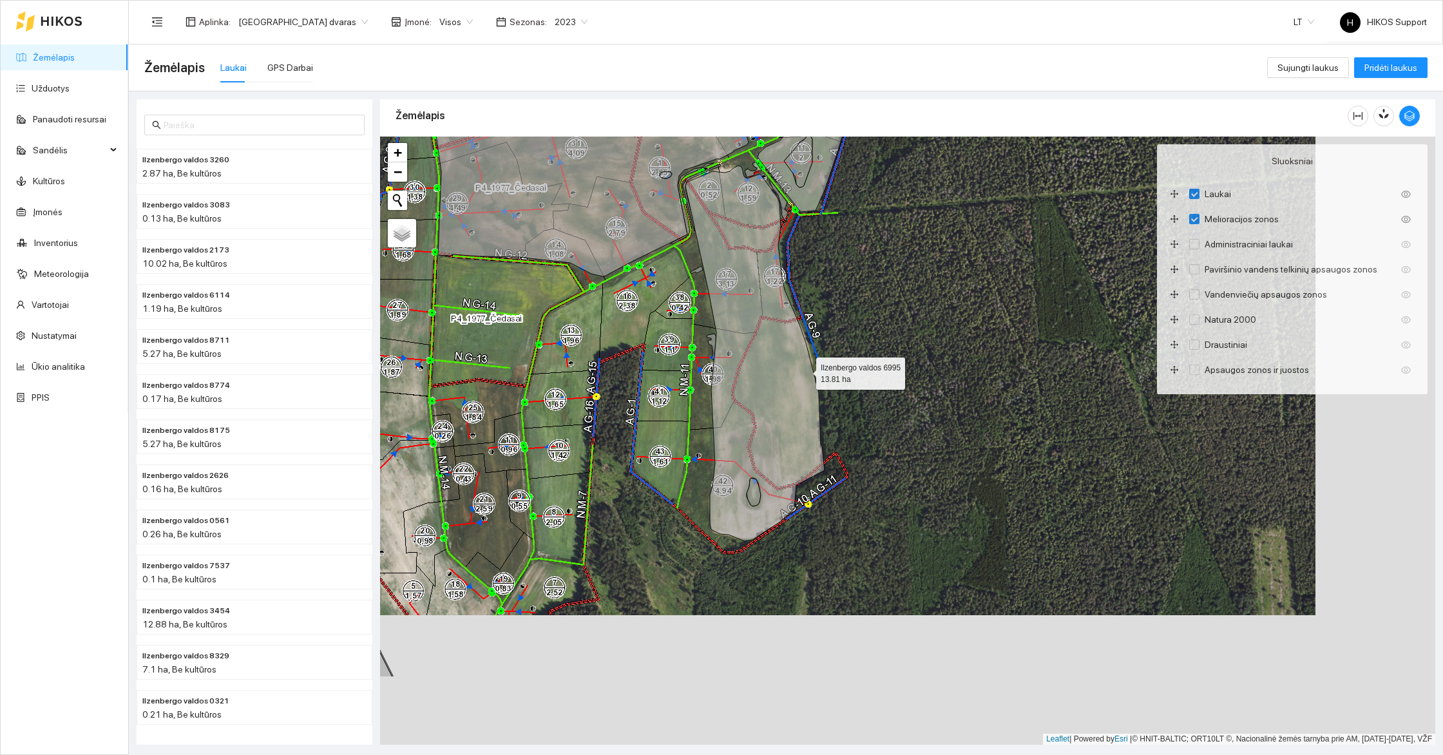
drag, startPoint x: 929, startPoint y: 505, endPoint x: 793, endPoint y: 359, distance: 199.1
click at [793, 359] on icon at bounding box center [754, 353] width 139 height 375
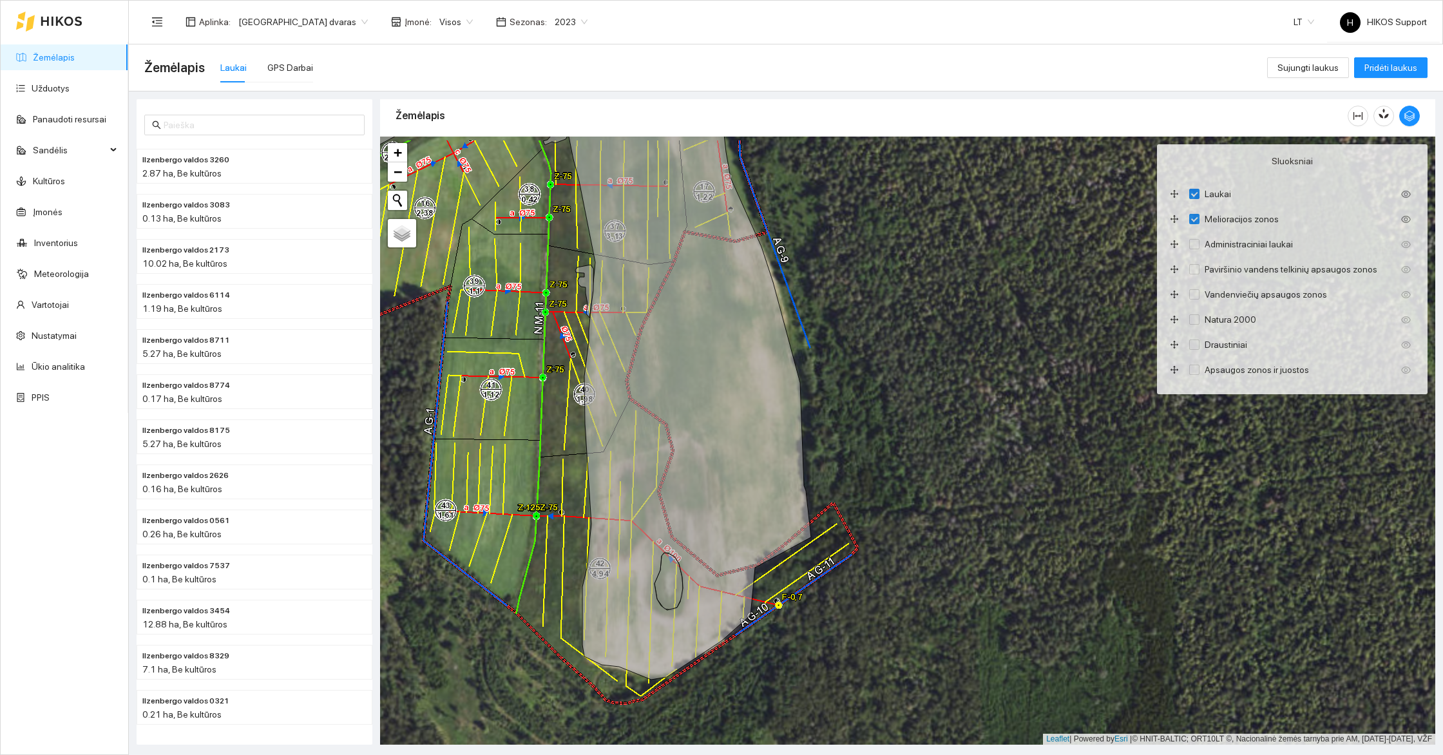
drag, startPoint x: 844, startPoint y: 259, endPoint x: 842, endPoint y: 428, distance: 169.4
click at [844, 426] on div "+ − Nieko nerasta. Bandykite dar kartą. Žemėlapis Palydovas Leaflet | Powered b…" at bounding box center [907, 441] width 1055 height 608
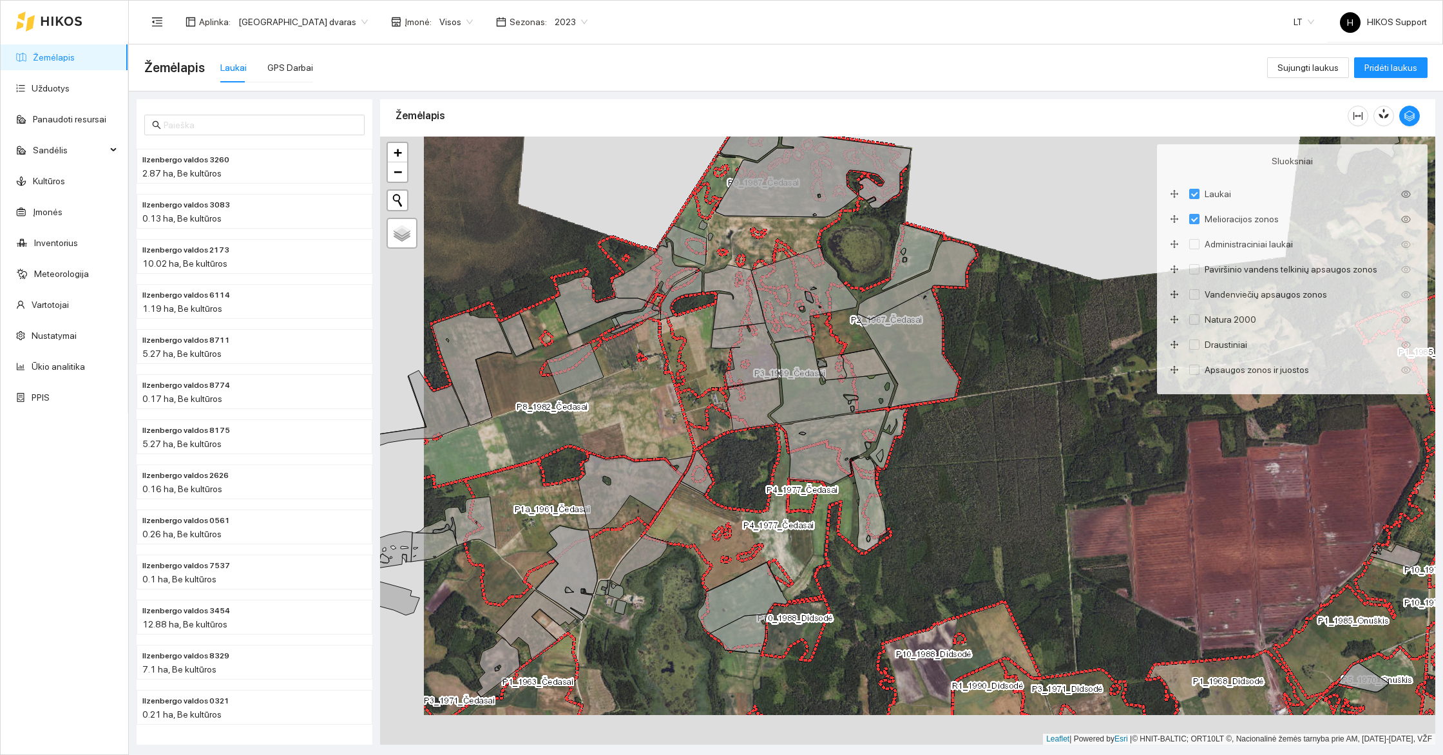
drag, startPoint x: 915, startPoint y: 480, endPoint x: 968, endPoint y: 450, distance: 60.6
click at [968, 450] on div "+ − Nieko nerasta. Bandykite dar kartą. Žemėlapis Palydovas Leaflet | Powered b…" at bounding box center [907, 441] width 1055 height 608
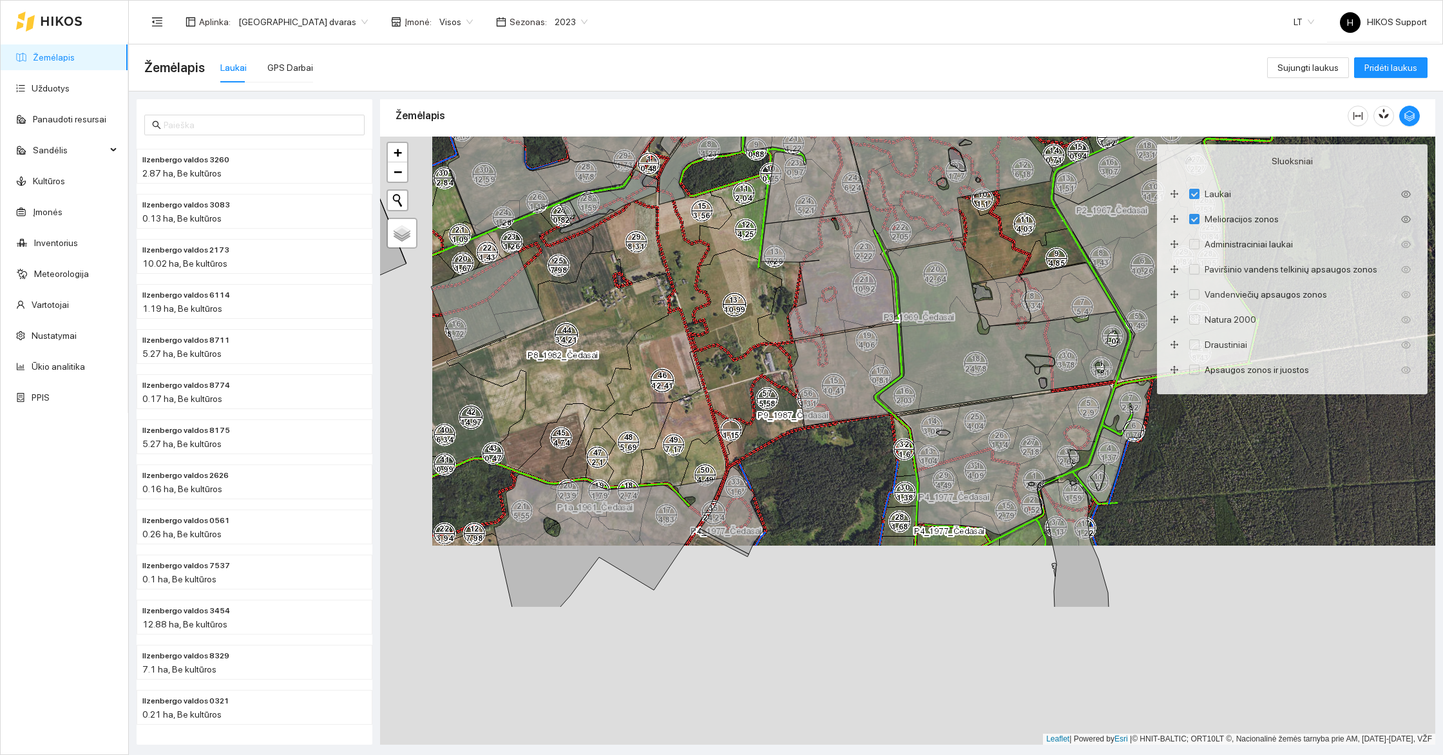
drag, startPoint x: 799, startPoint y: 623, endPoint x: 884, endPoint y: 314, distance: 321.4
click at [884, 314] on div "Ilzenbergo valdos 0051 14.13 ha + − Nieko nerasta. Bandykite dar kartą. Žemėlap…" at bounding box center [907, 441] width 1055 height 608
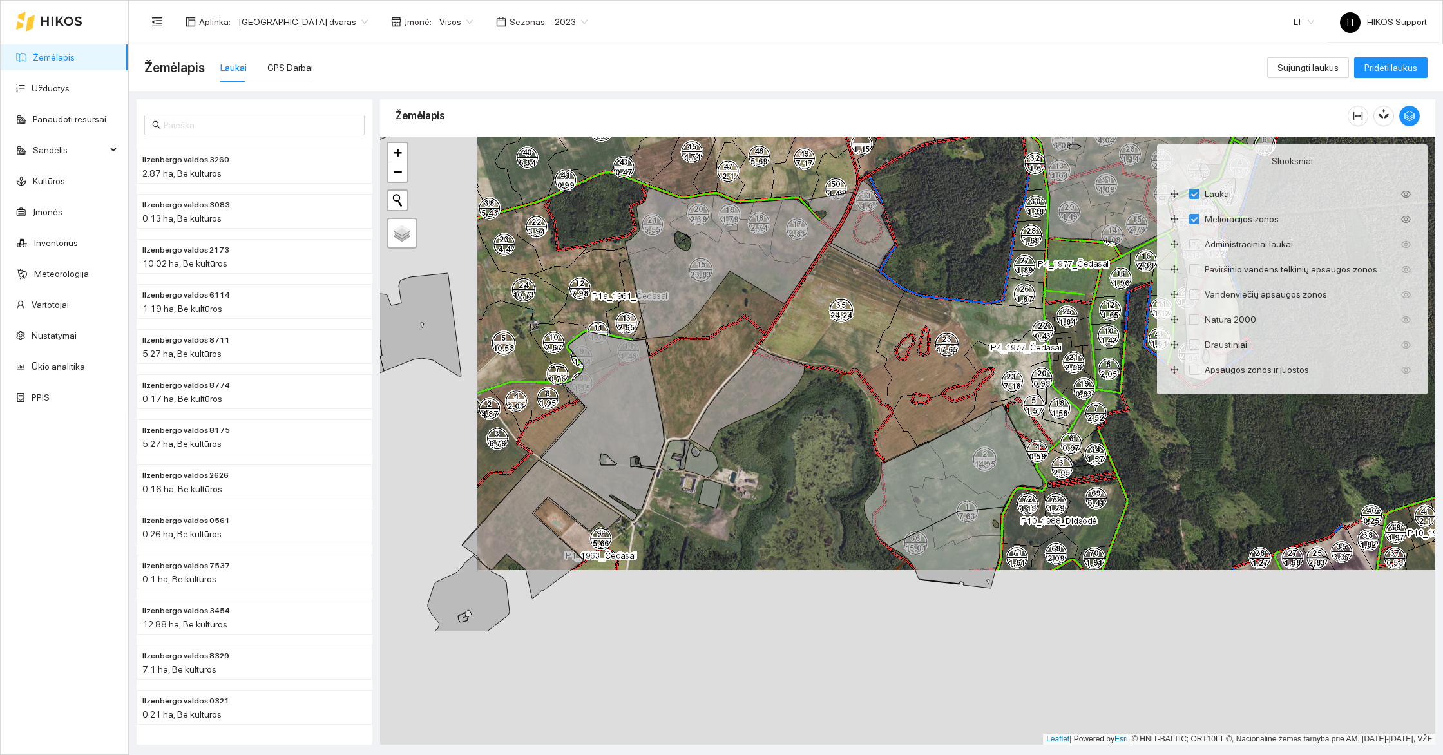
drag, startPoint x: 641, startPoint y: 453, endPoint x: 746, endPoint y: 261, distance: 219.6
click at [746, 261] on div "+ − Nieko nerasta. Bandykite dar kartą. Žemėlapis Palydovas Leaflet | Powered b…" at bounding box center [907, 441] width 1055 height 608
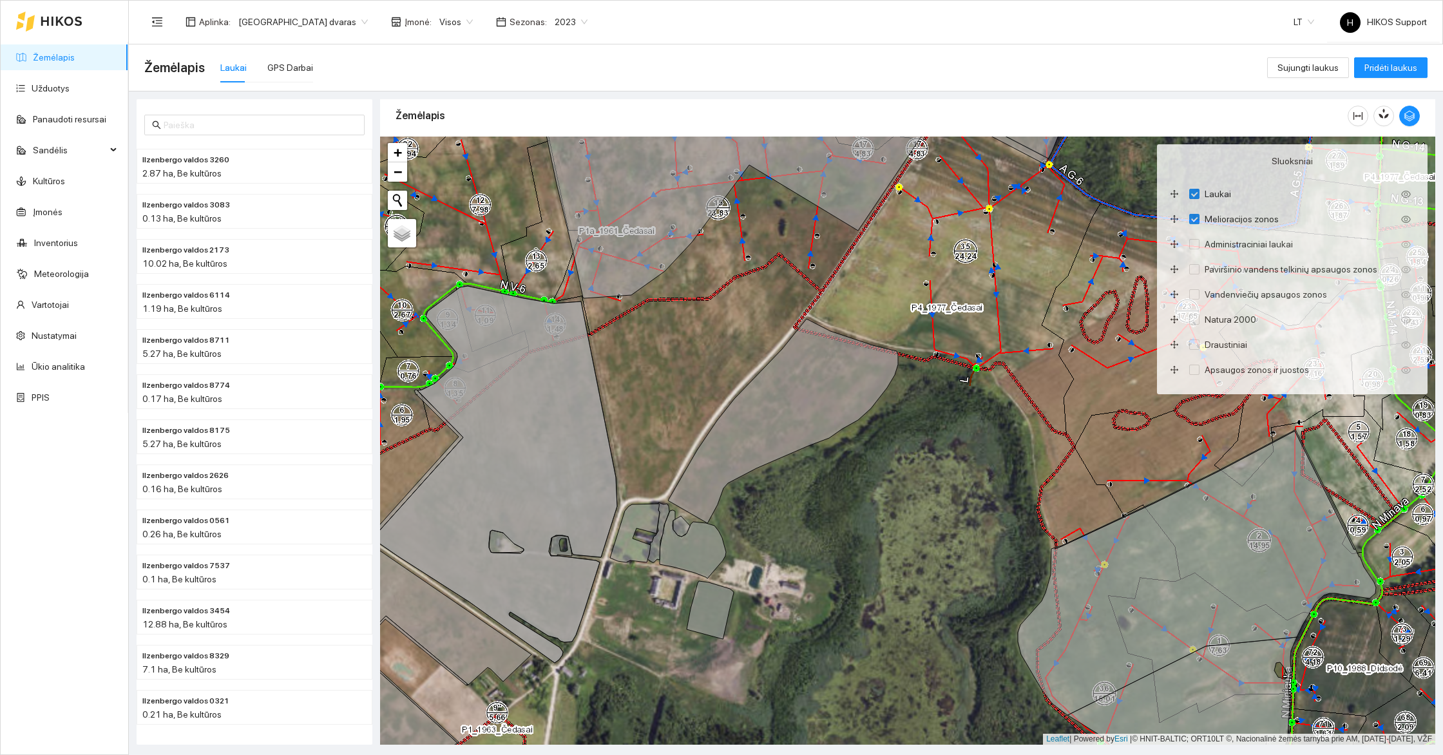
drag, startPoint x: 679, startPoint y: 453, endPoint x: 851, endPoint y: 349, distance: 201.1
click at [851, 349] on div "+ − Nieko nerasta. Bandykite dar kartą. Žemėlapis Palydovas Leaflet | Powered b…" at bounding box center [907, 441] width 1055 height 608
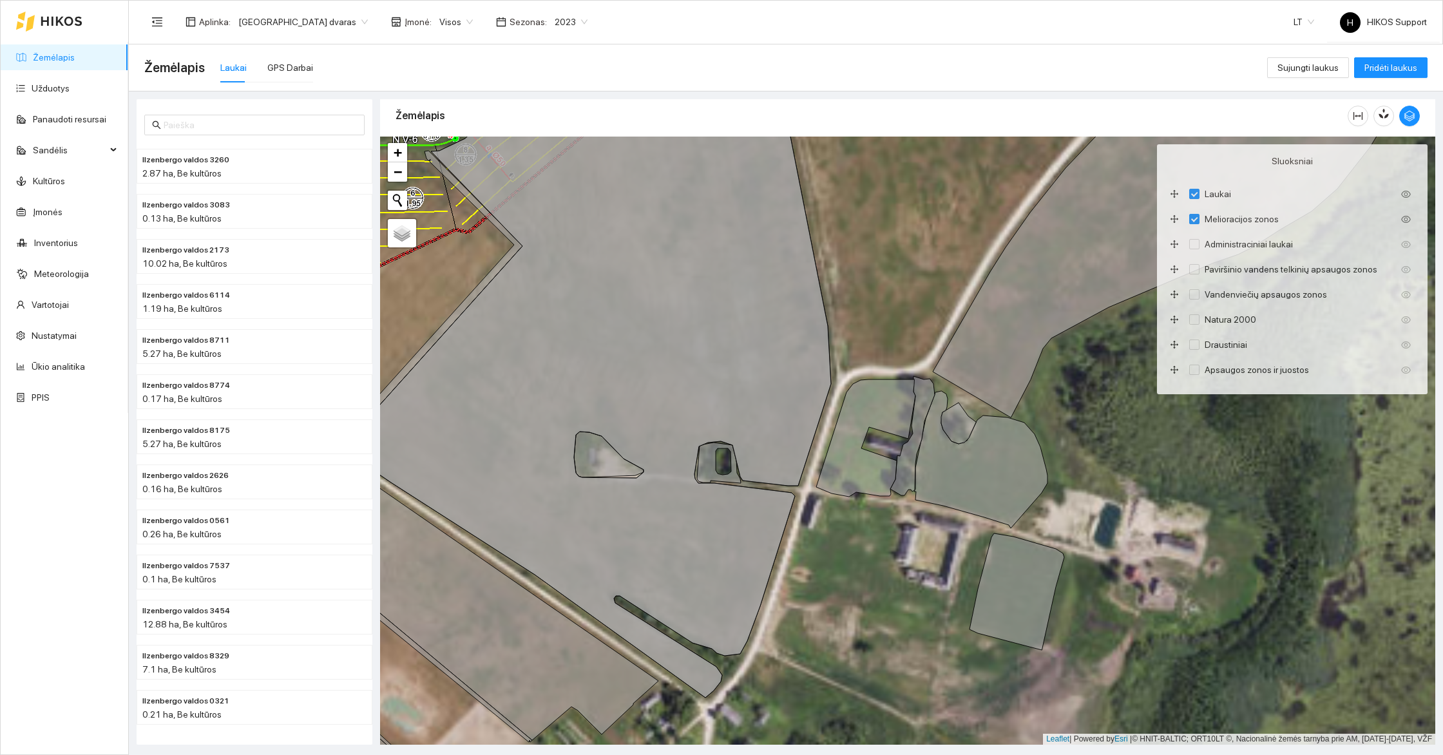
drag, startPoint x: 879, startPoint y: 654, endPoint x: 881, endPoint y: 573, distance: 81.2
click at [881, 573] on div "+ − Nieko nerasta. Bandykite dar kartą. Žemėlapis Palydovas Leaflet | Powered b…" at bounding box center [907, 441] width 1055 height 608
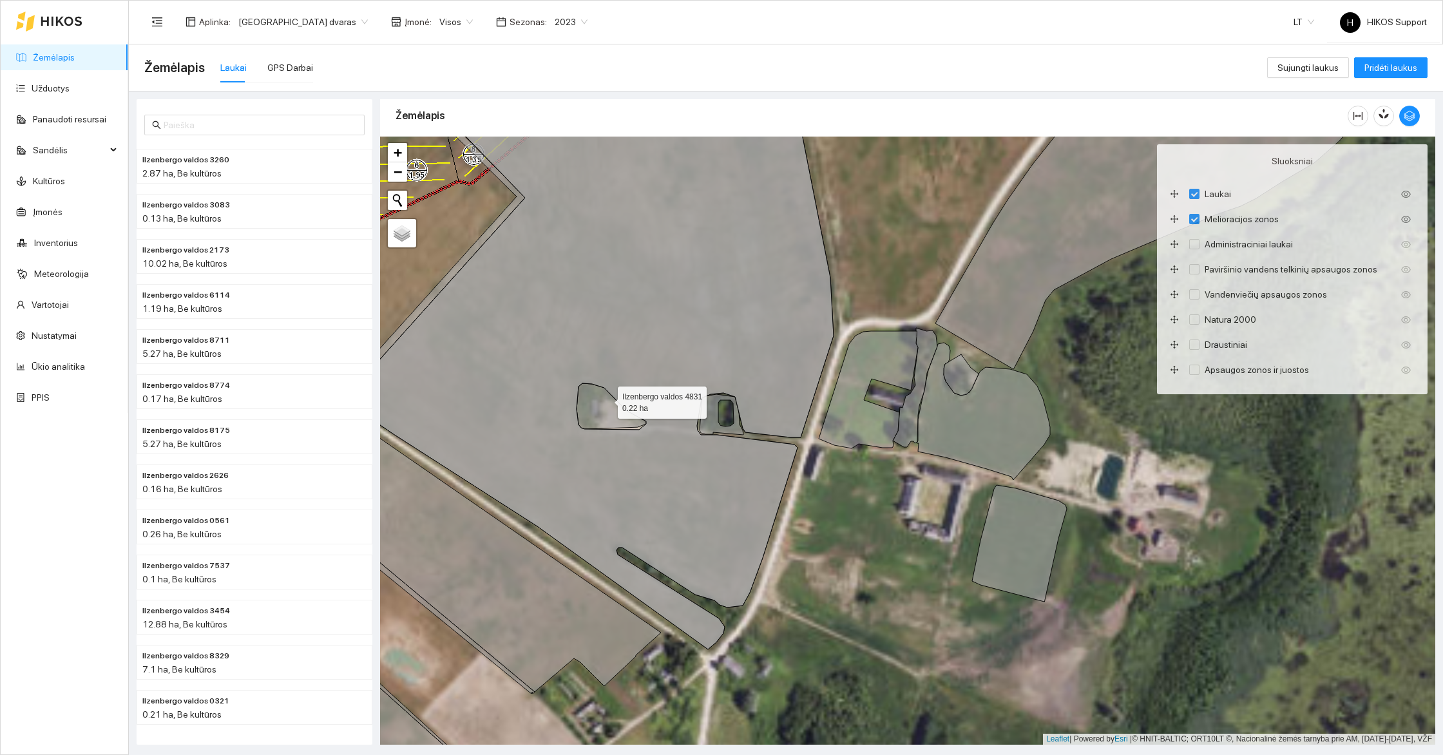
click at [606, 399] on icon at bounding box center [611, 406] width 70 height 46
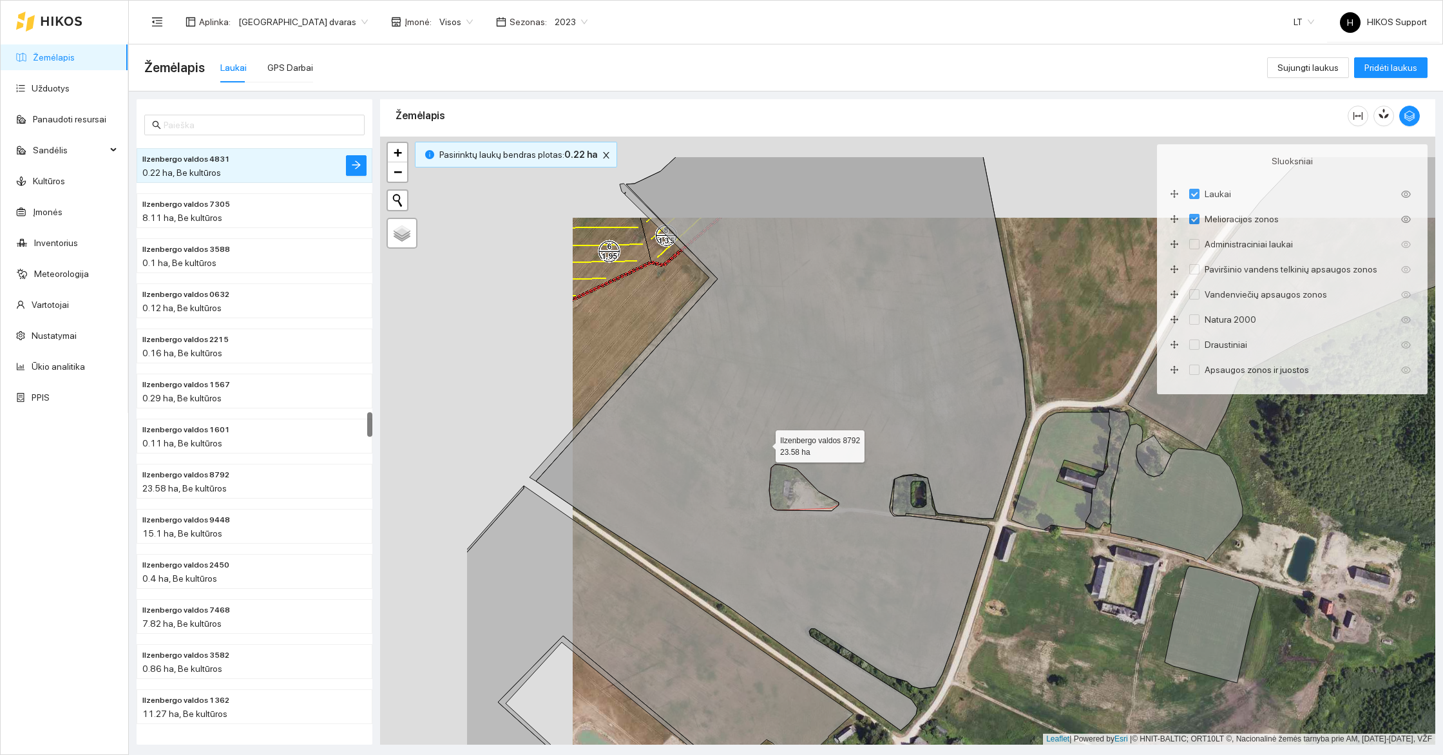
drag, startPoint x: 525, startPoint y: 334, endPoint x: 781, endPoint y: 459, distance: 284.6
click at [783, 460] on icon at bounding box center [781, 444] width 490 height 574
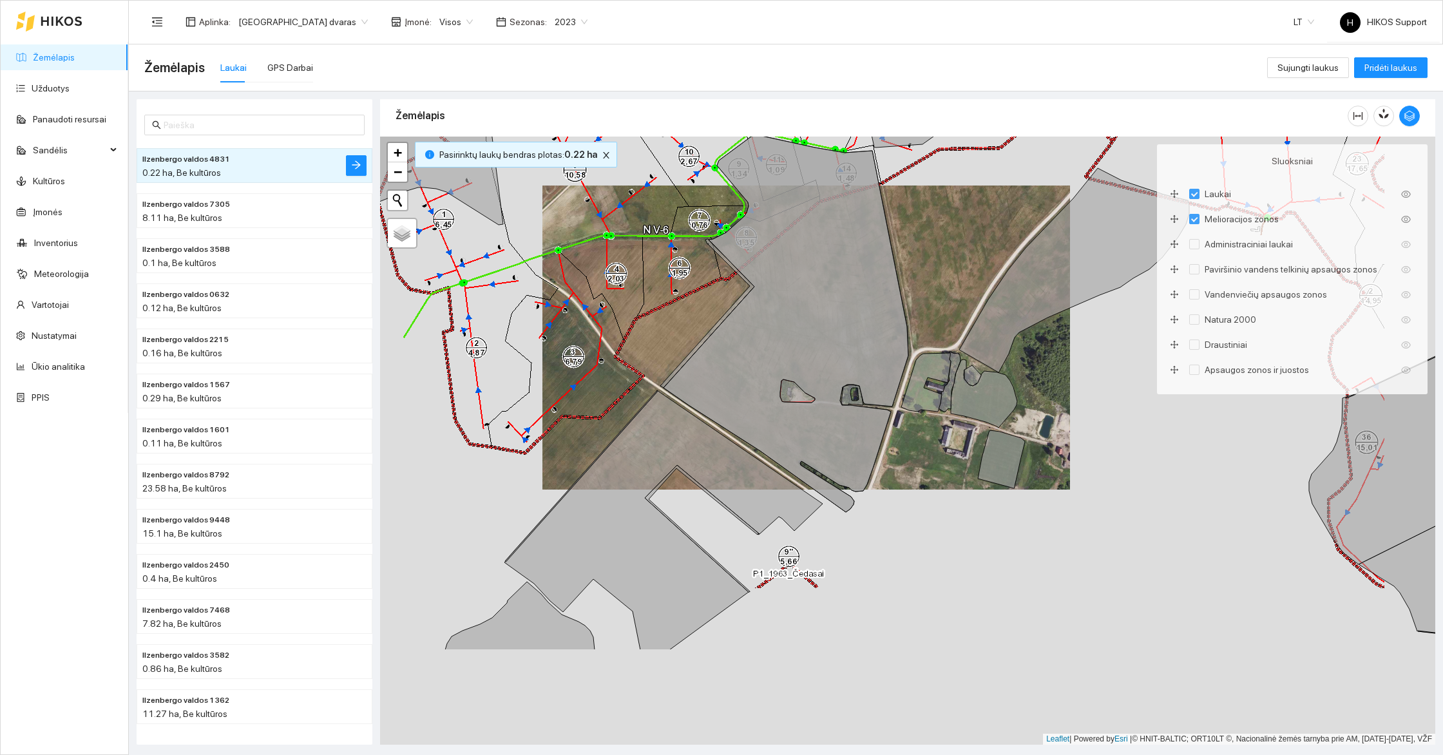
drag, startPoint x: 861, startPoint y: 652, endPoint x: 777, endPoint y: 413, distance: 253.2
click at [777, 413] on icon at bounding box center [663, 520] width 318 height 260
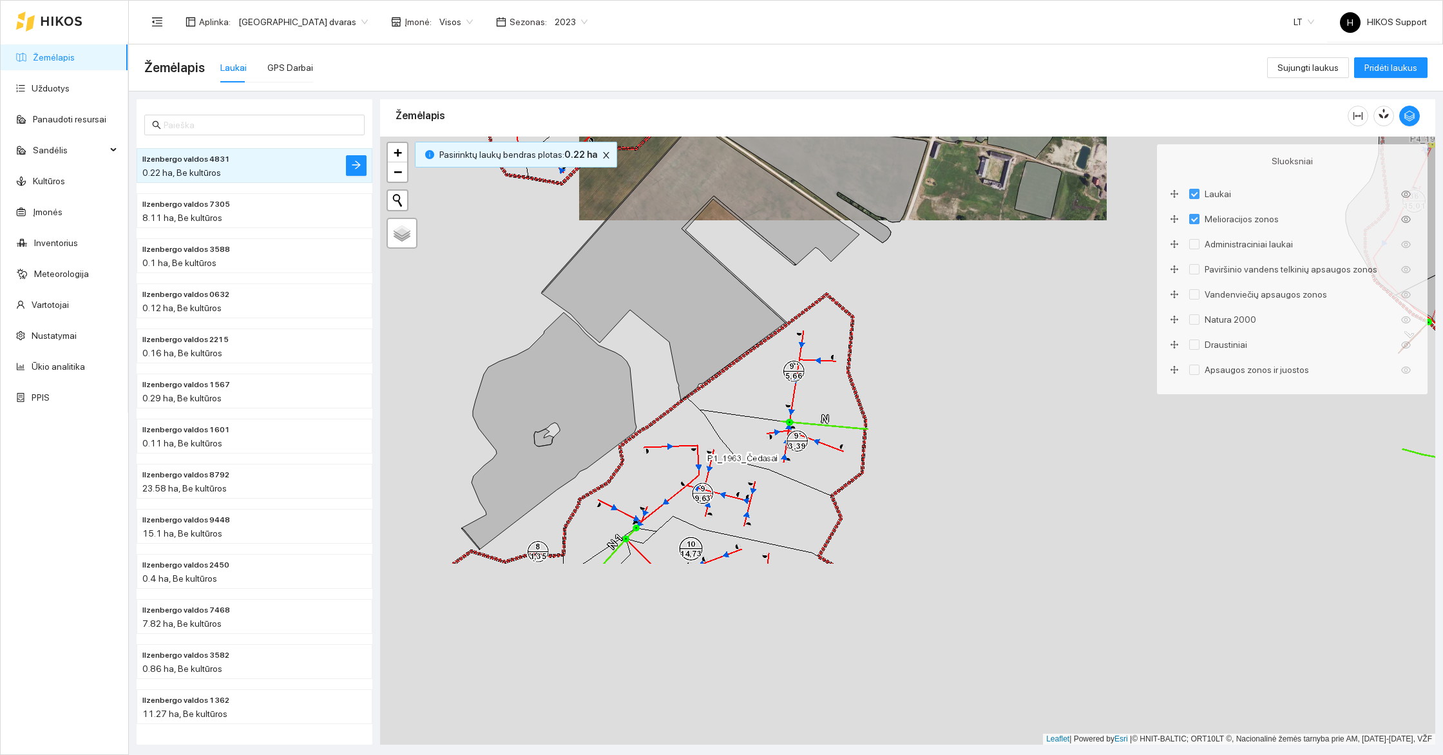
drag, startPoint x: 775, startPoint y: 630, endPoint x: 876, endPoint y: 421, distance: 231.6
click at [876, 421] on div "+ − Nieko nerasta. Bandykite dar kartą. Žemėlapis Palydovas Leaflet | Powered b…" at bounding box center [907, 441] width 1055 height 608
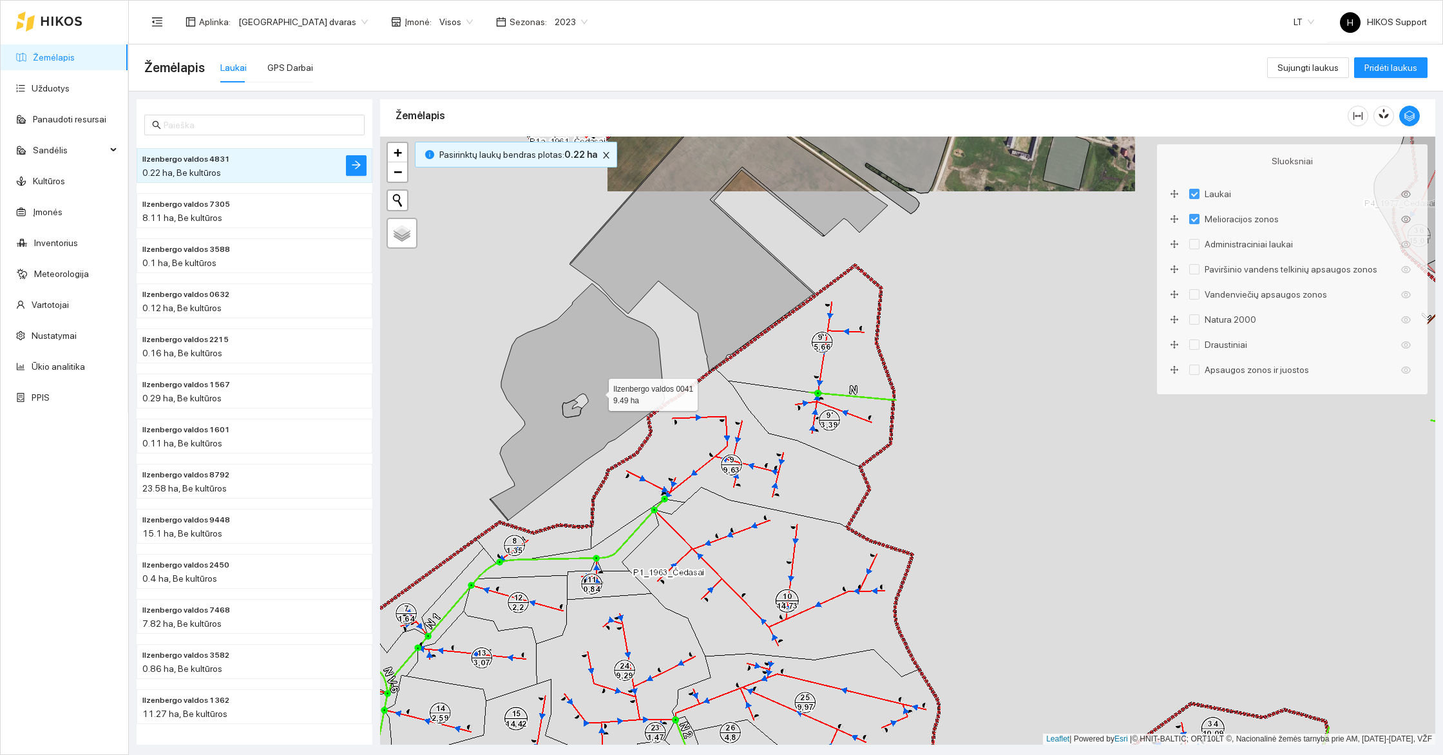
click at [597, 391] on icon at bounding box center [576, 401] width 175 height 237
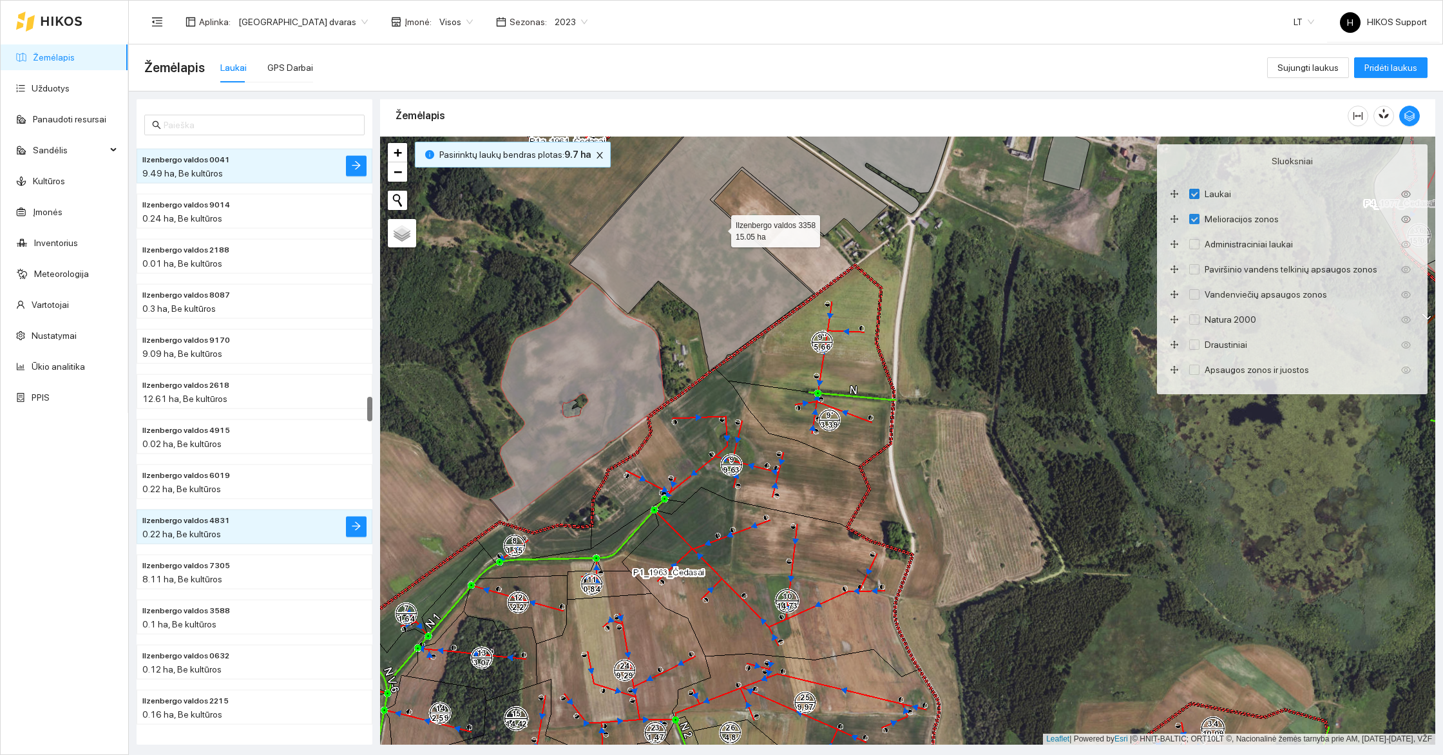
click at [712, 302] on icon at bounding box center [728, 231] width 318 height 279
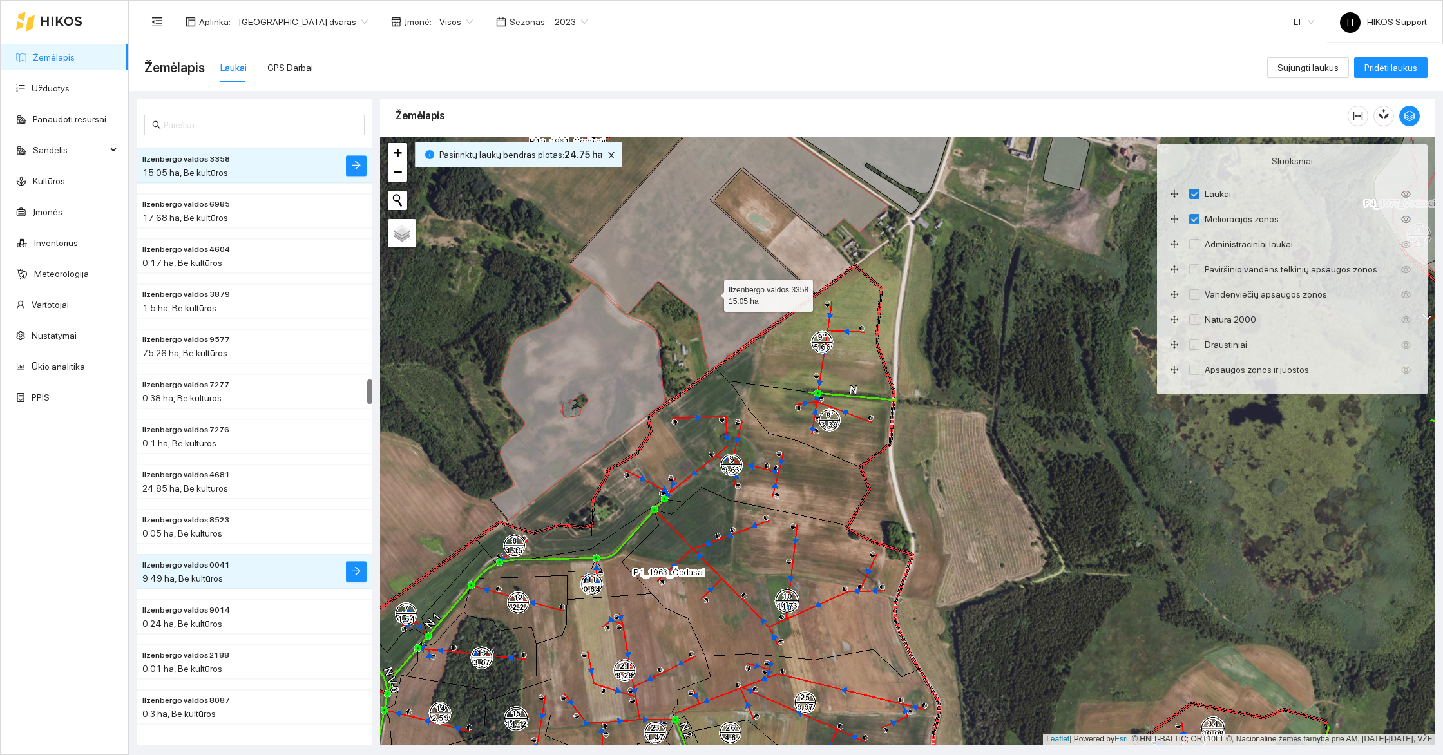
click at [618, 319] on icon at bounding box center [576, 401] width 175 height 237
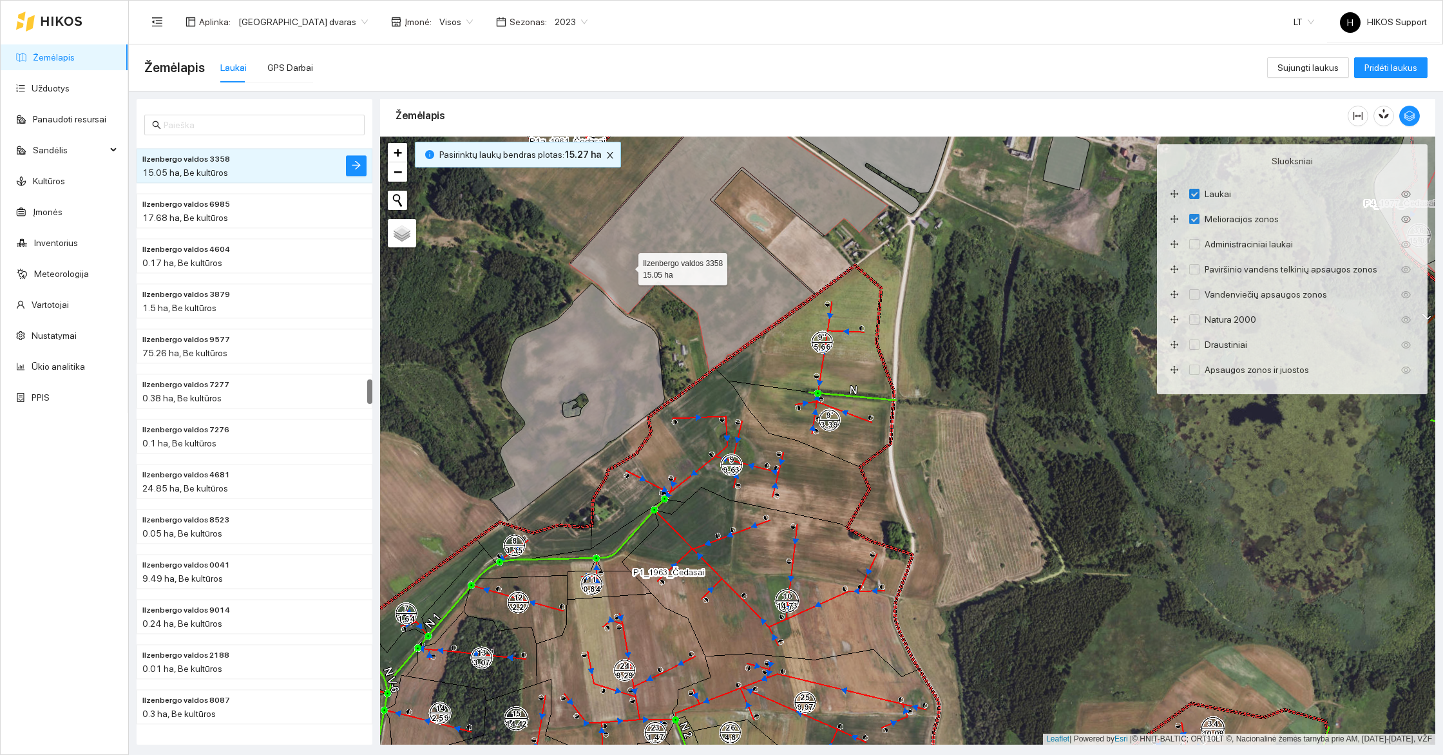
click at [627, 265] on icon at bounding box center [728, 231] width 318 height 279
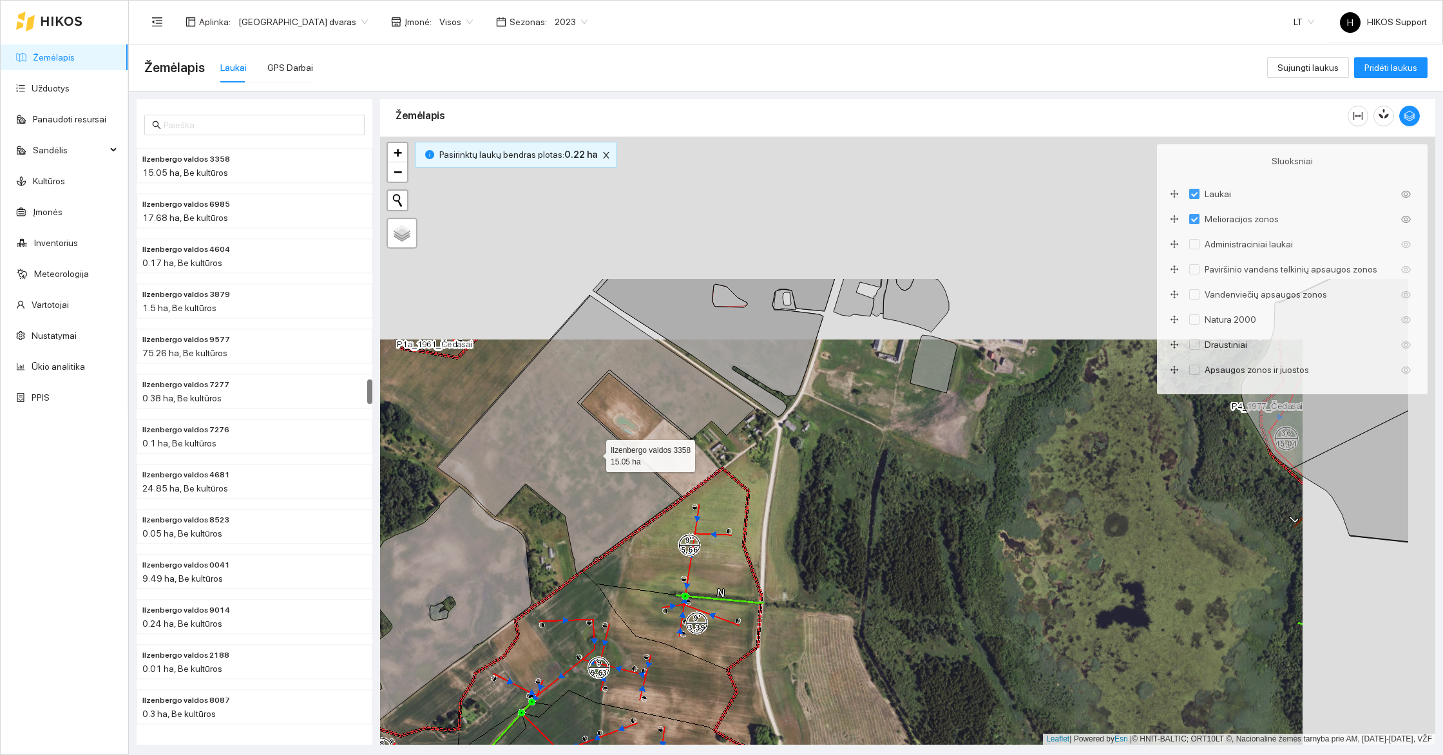
drag, startPoint x: 741, startPoint y: 231, endPoint x: 590, endPoint y: 455, distance: 271.0
click at [590, 455] on icon at bounding box center [596, 434] width 318 height 279
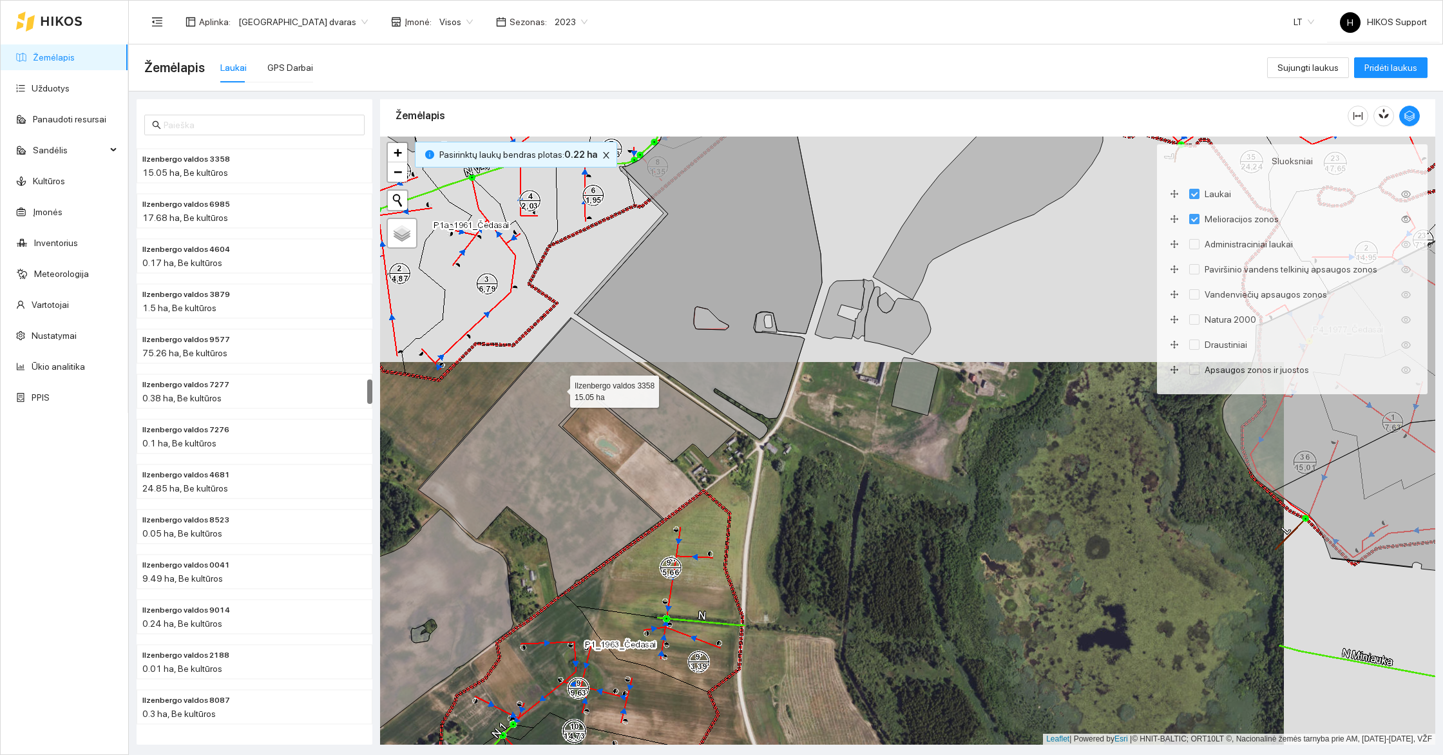
click at [557, 385] on icon at bounding box center [577, 457] width 318 height 279
click at [635, 318] on icon at bounding box center [699, 257] width 245 height 364
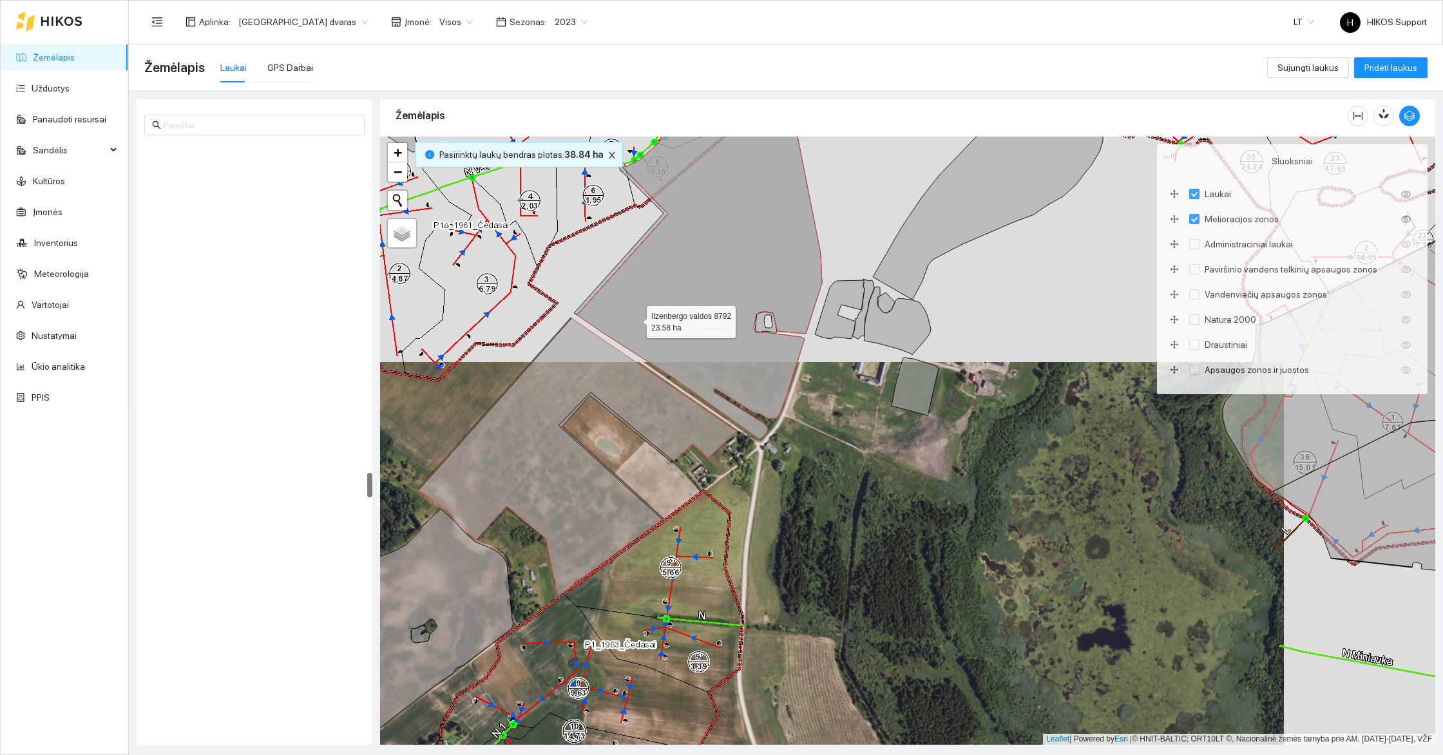
scroll to position [7747, 0]
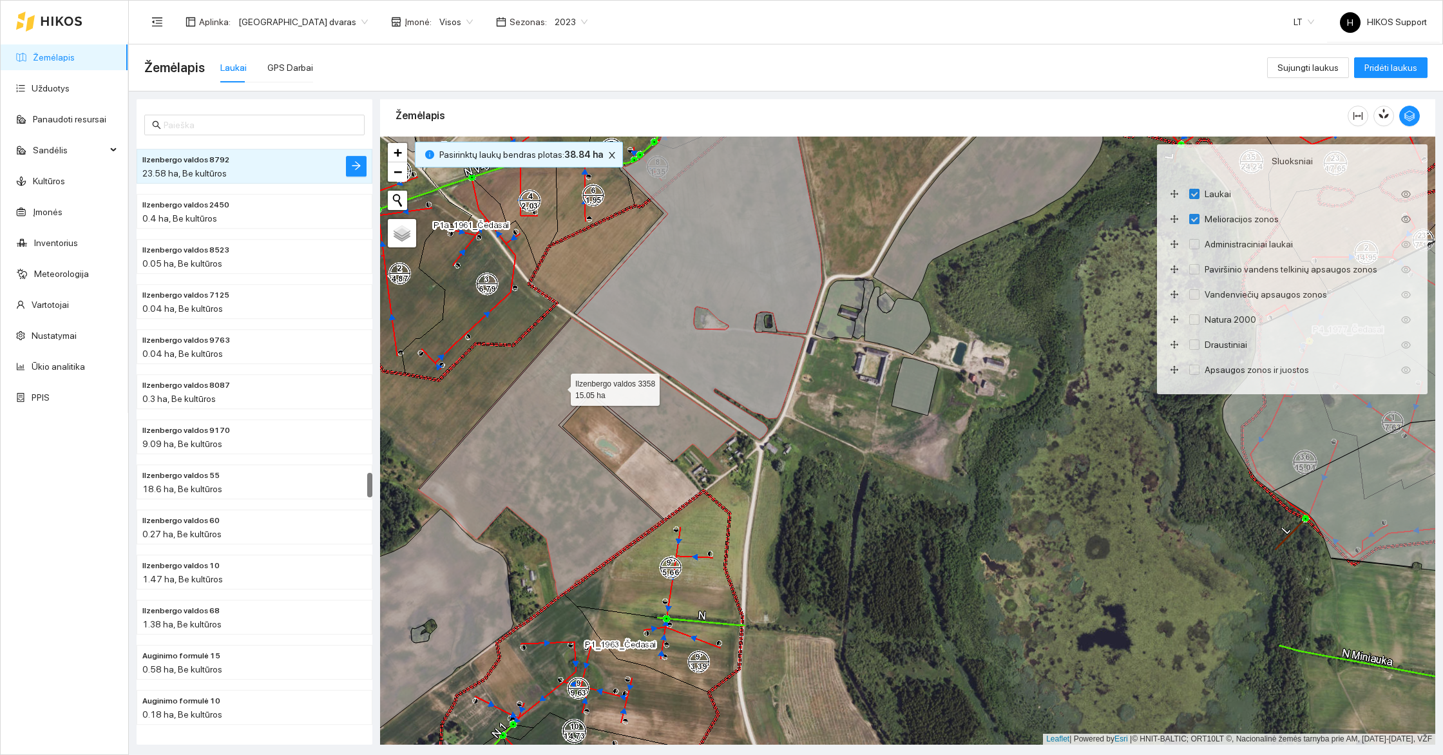
click at [540, 404] on icon at bounding box center [577, 457] width 318 height 279
click at [424, 595] on icon at bounding box center [425, 627] width 175 height 237
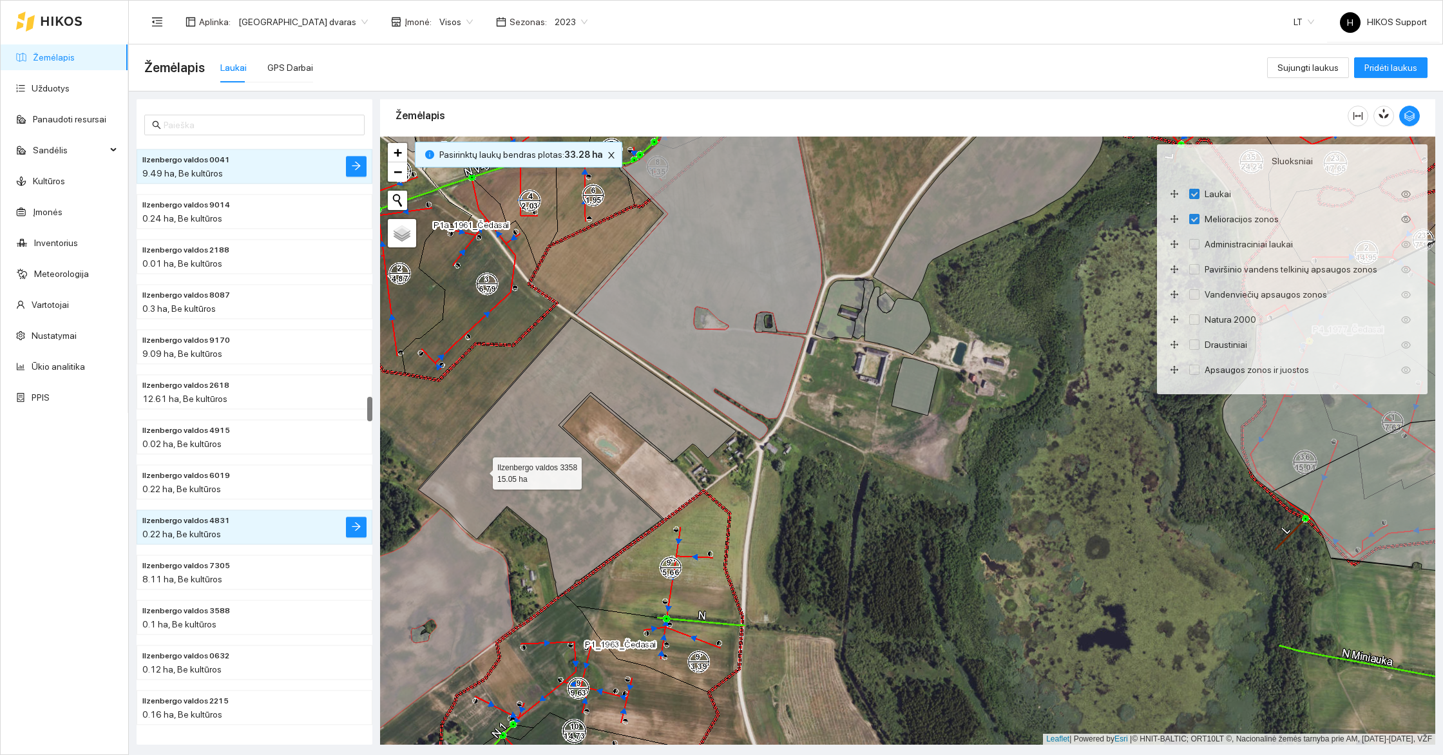
click at [486, 455] on icon at bounding box center [577, 457] width 318 height 279
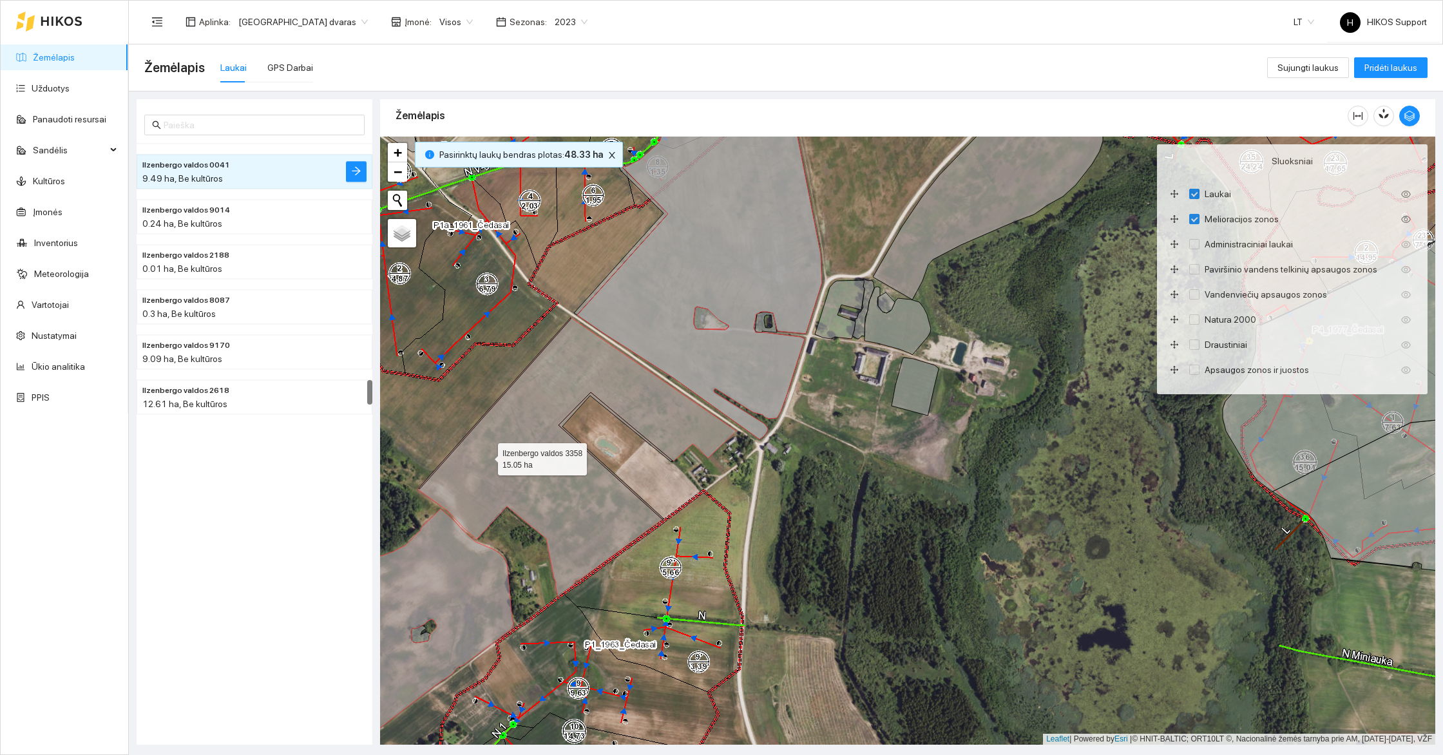
scroll to position [5561, 0]
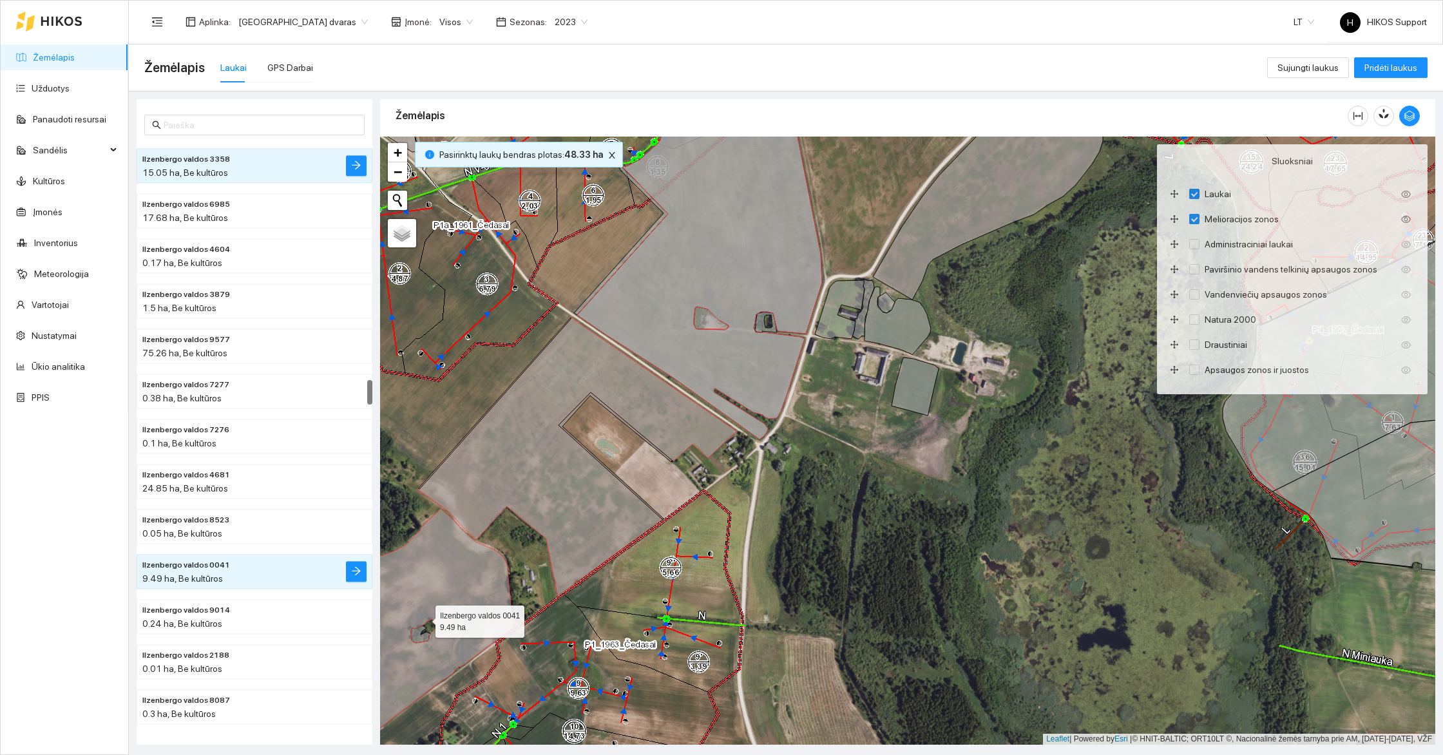
click at [430, 549] on icon at bounding box center [425, 627] width 175 height 237
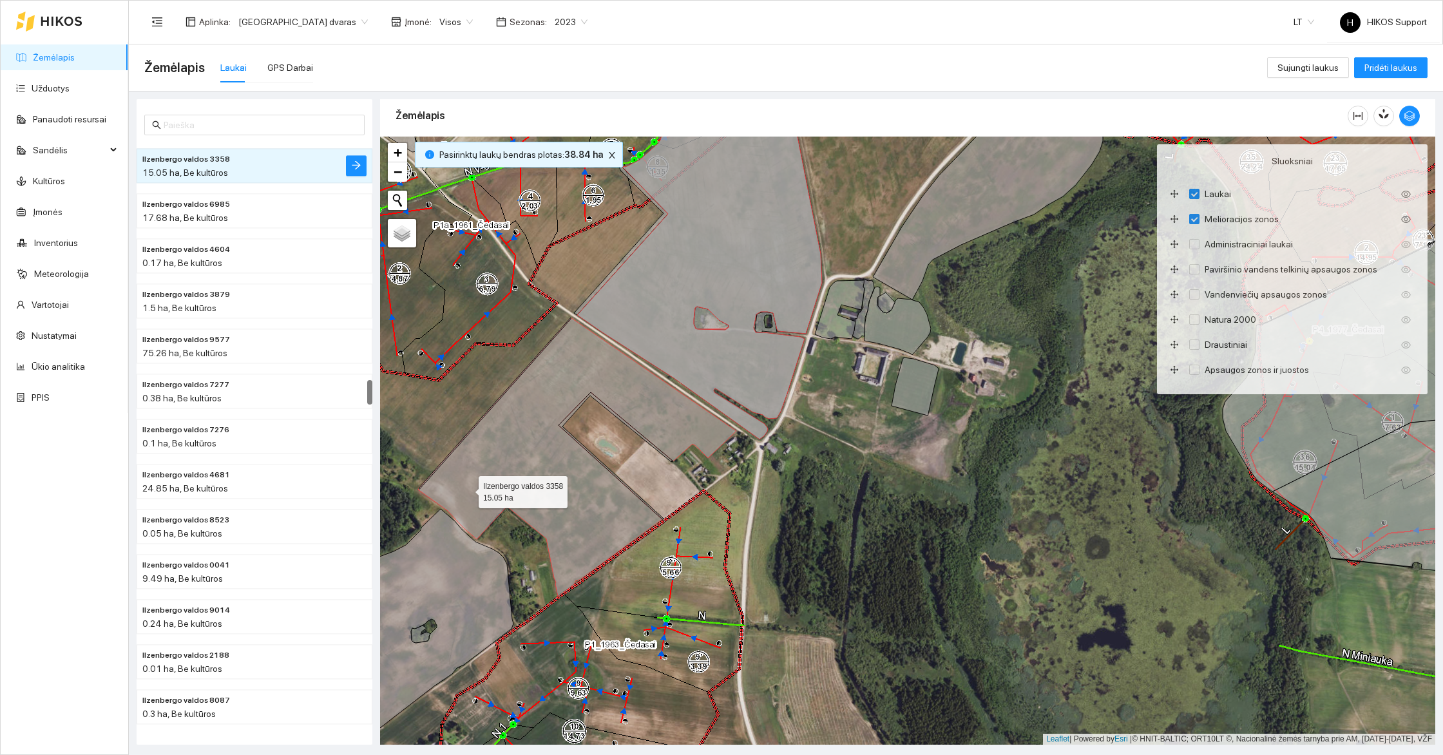
click at [477, 475] on icon at bounding box center [577, 457] width 318 height 279
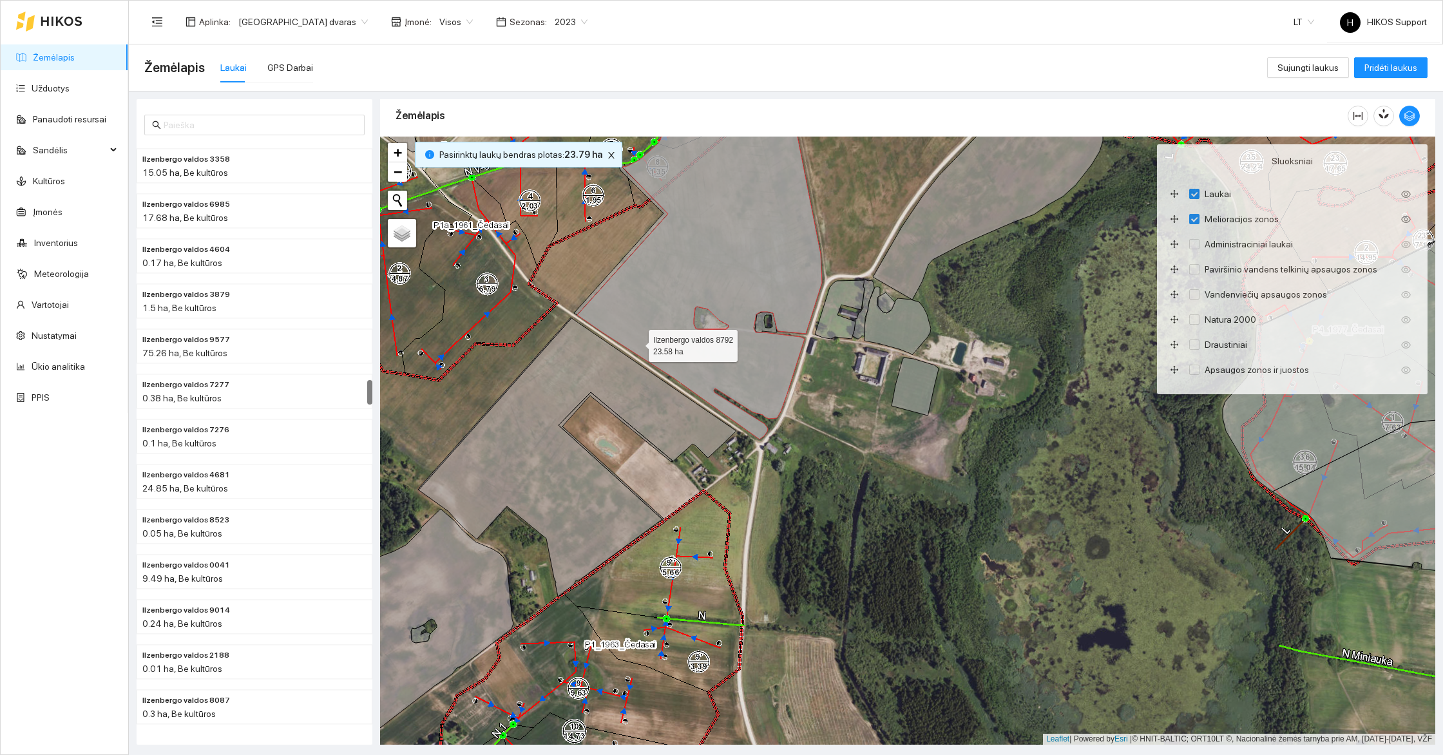
click at [648, 330] on icon at bounding box center [699, 257] width 245 height 364
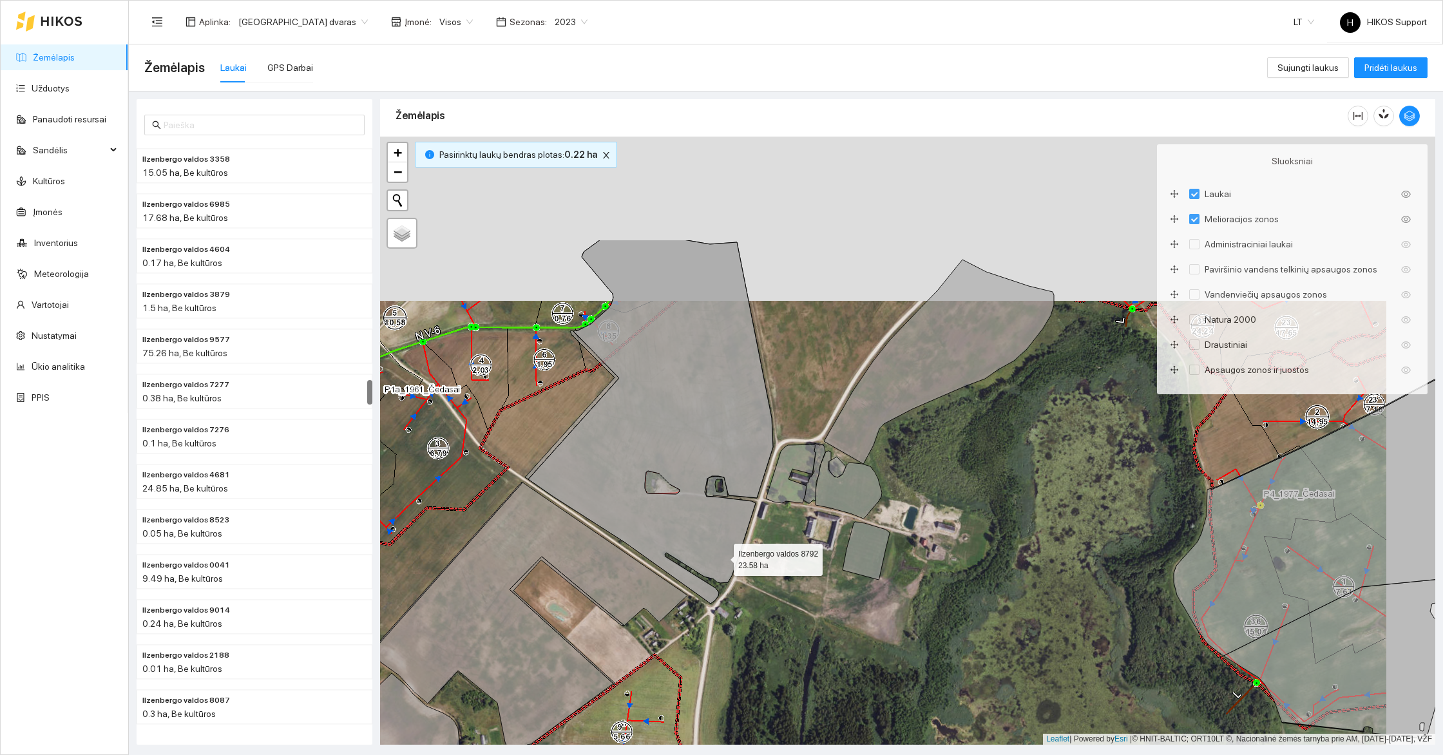
drag, startPoint x: 788, startPoint y: 302, endPoint x: 704, endPoint y: 560, distance: 271.7
click at [704, 560] on icon at bounding box center [650, 422] width 245 height 364
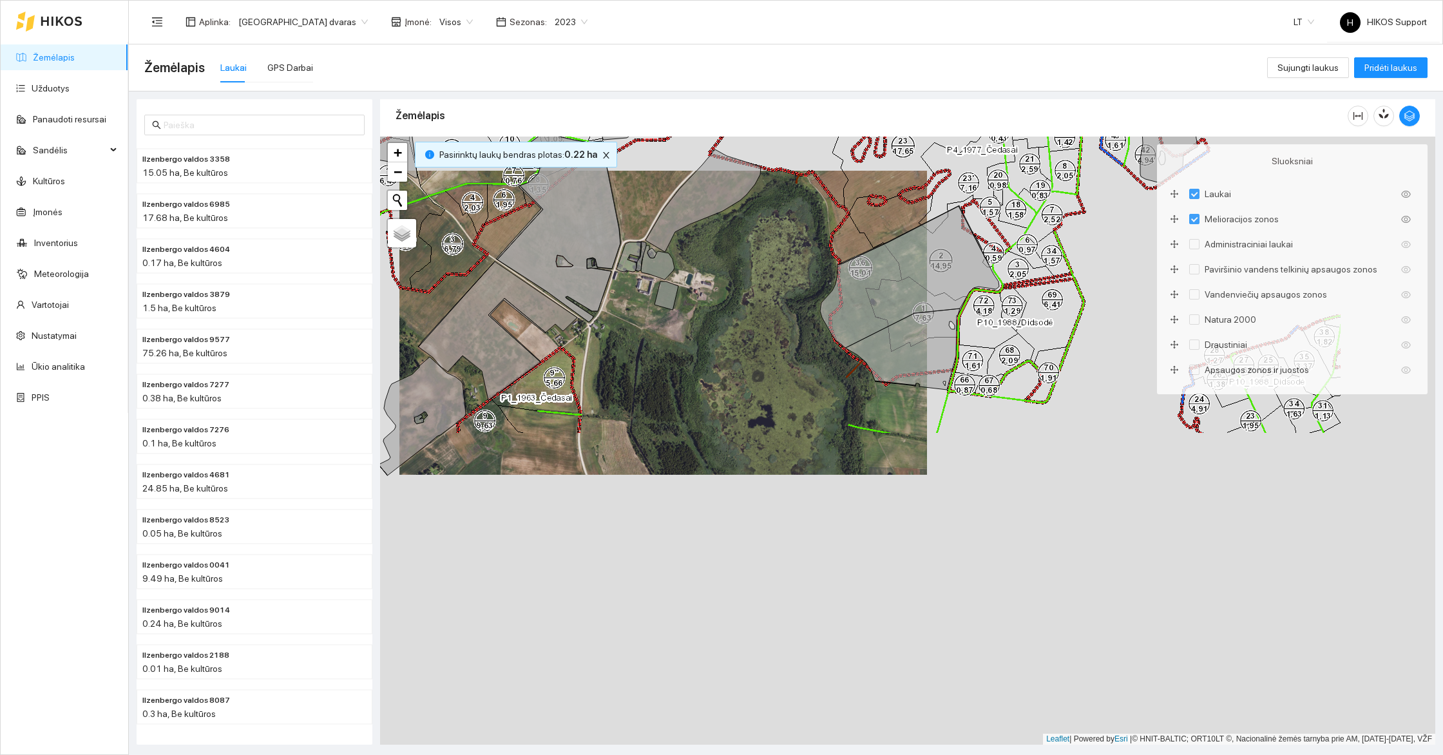
drag, startPoint x: 822, startPoint y: 660, endPoint x: 727, endPoint y: 345, distance: 328.4
click at [727, 345] on div "+ − Nieko nerasta. Bandykite dar kartą. Žemėlapis Palydovas Leaflet | Powered b…" at bounding box center [907, 441] width 1055 height 608
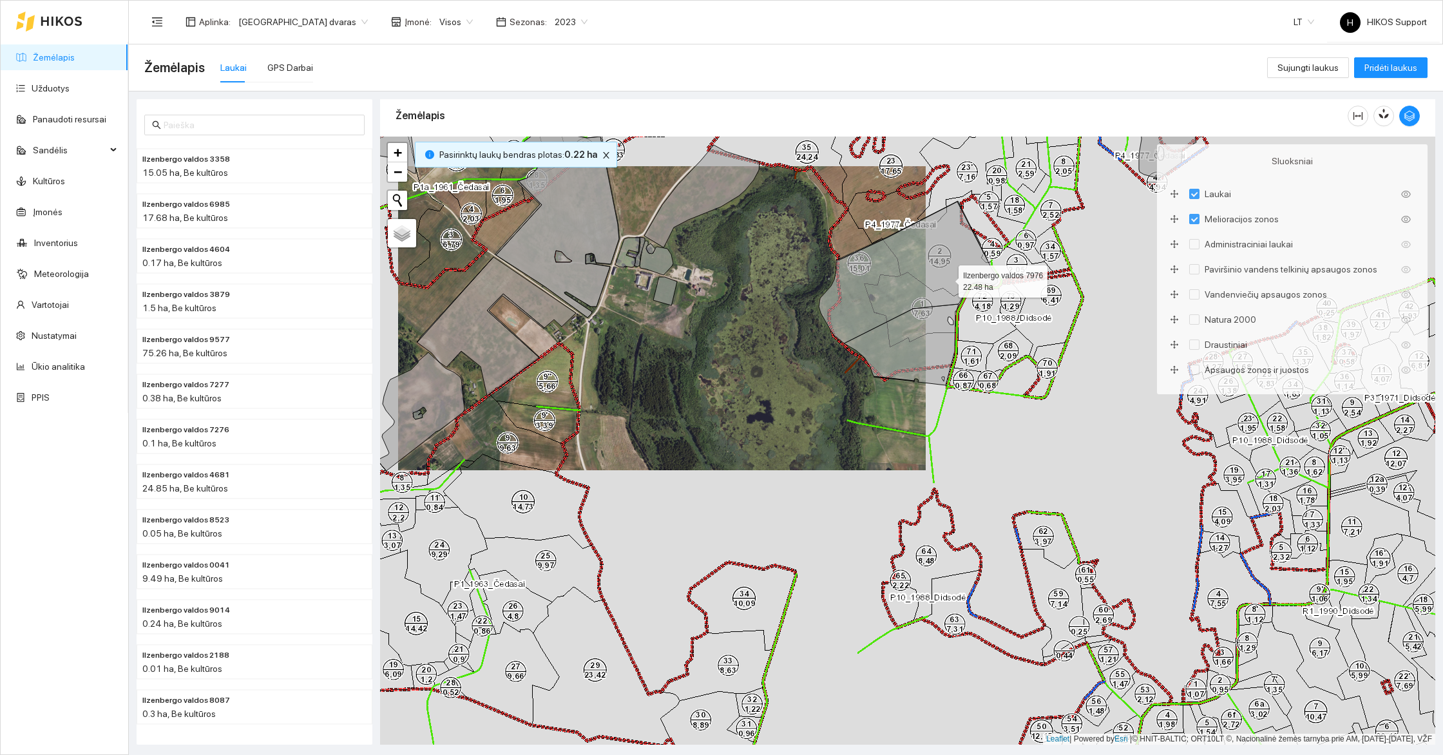
click at [949, 271] on icon at bounding box center [908, 273] width 179 height 142
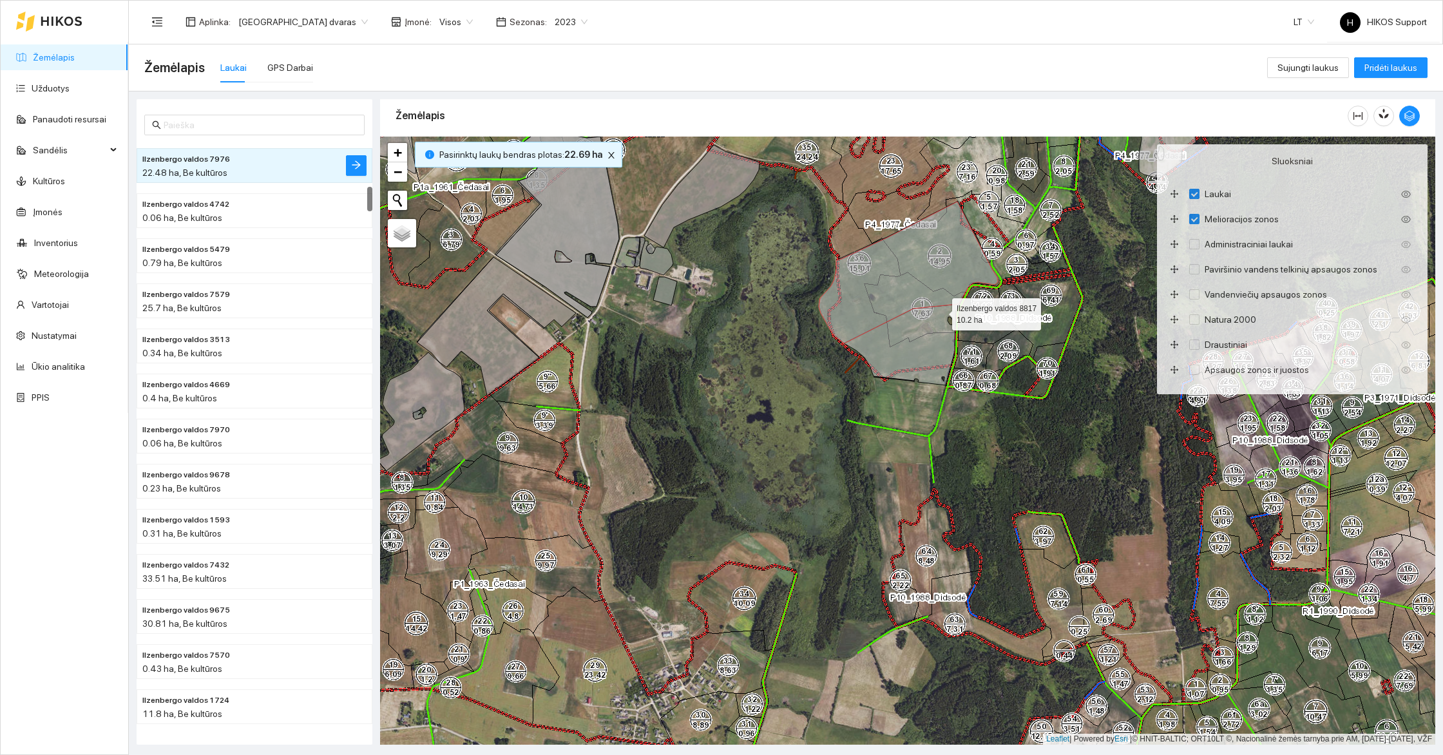
click at [940, 310] on icon at bounding box center [901, 344] width 115 height 81
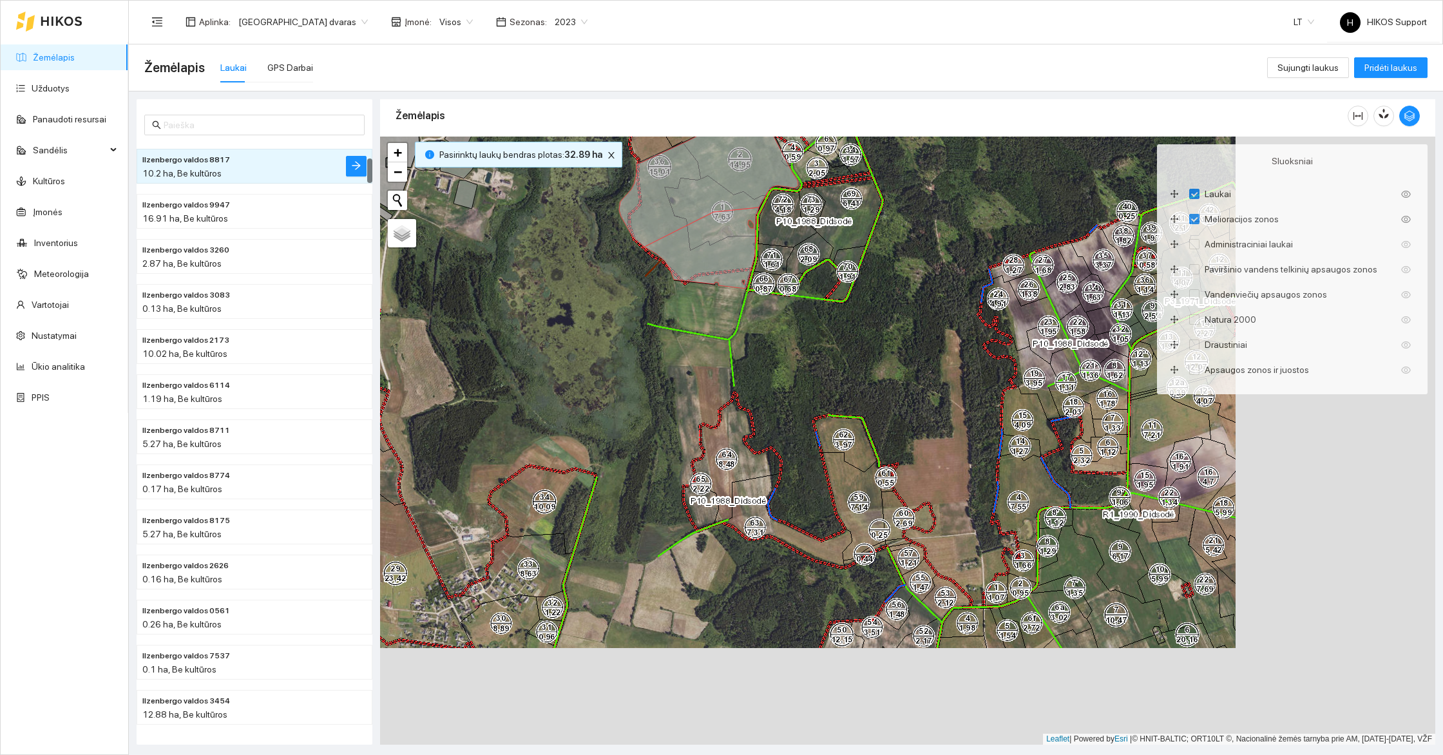
drag, startPoint x: 1031, startPoint y: 446, endPoint x: 788, endPoint y: 325, distance: 271.3
click at [788, 325] on div "+ − Nieko nerasta. Bandykite dar kartą. Žemėlapis Palydovas Leaflet | Powered b…" at bounding box center [907, 441] width 1055 height 608
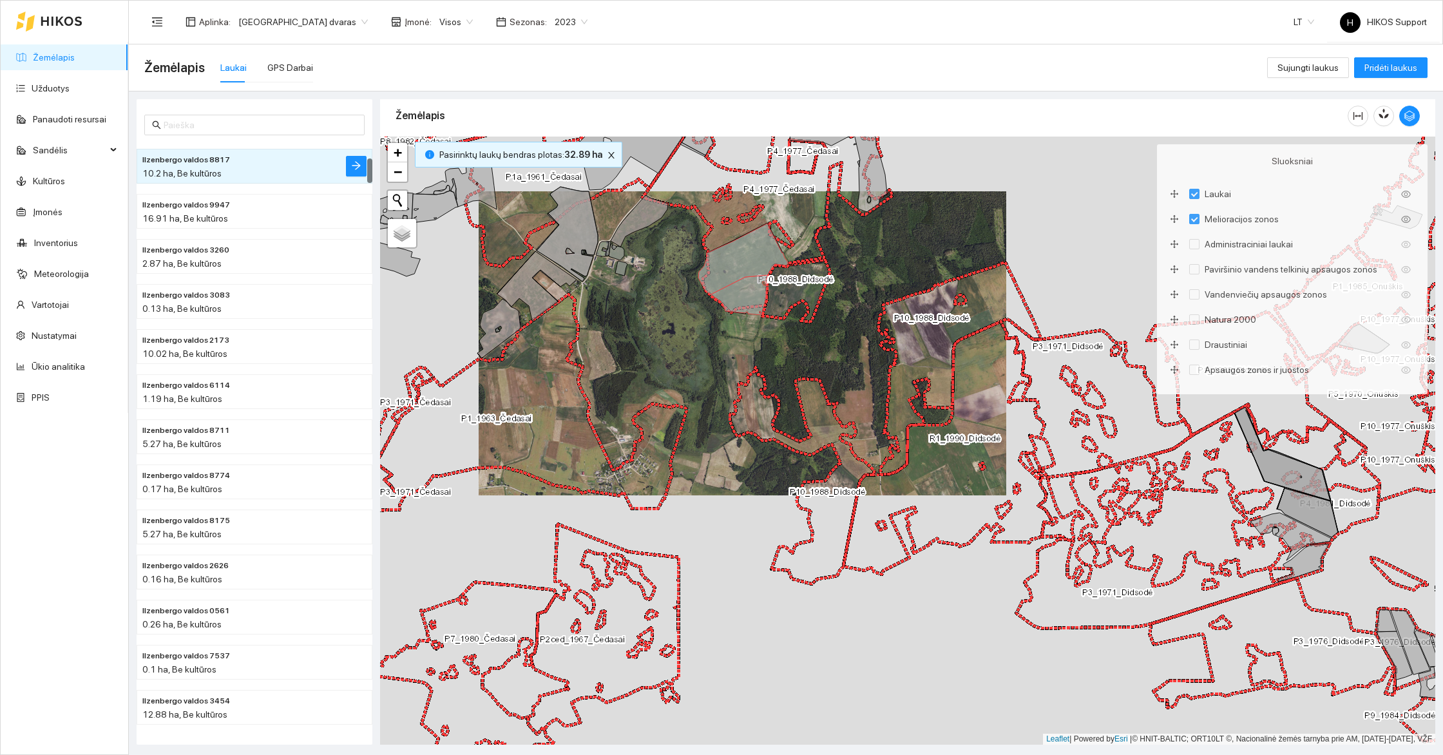
drag, startPoint x: 888, startPoint y: 250, endPoint x: 889, endPoint y: 399, distance: 148.8
click at [895, 401] on div "+ − Nieko nerasta. Bandykite dar kartą. Žemėlapis Palydovas Leaflet | Powered b…" at bounding box center [907, 441] width 1055 height 608
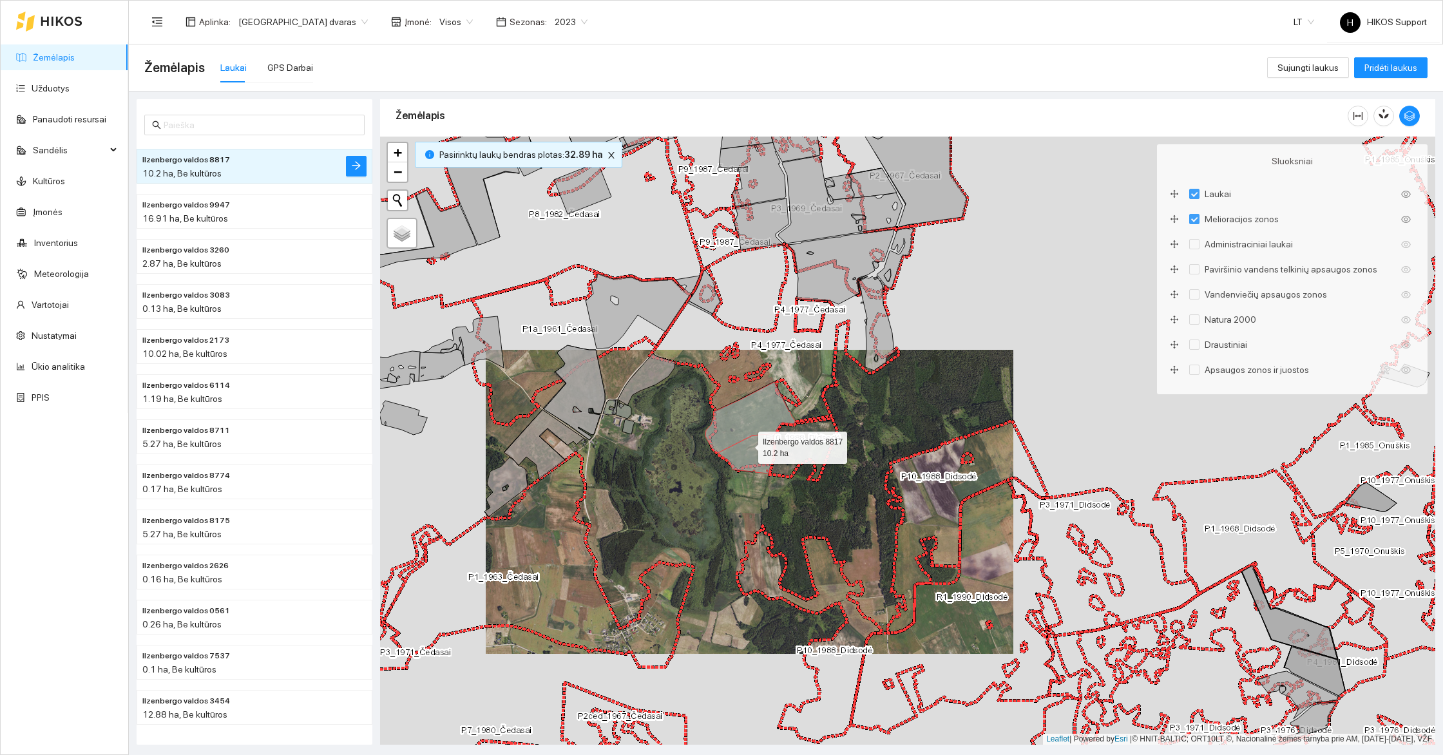
click at [745, 439] on icon at bounding box center [745, 453] width 57 height 40
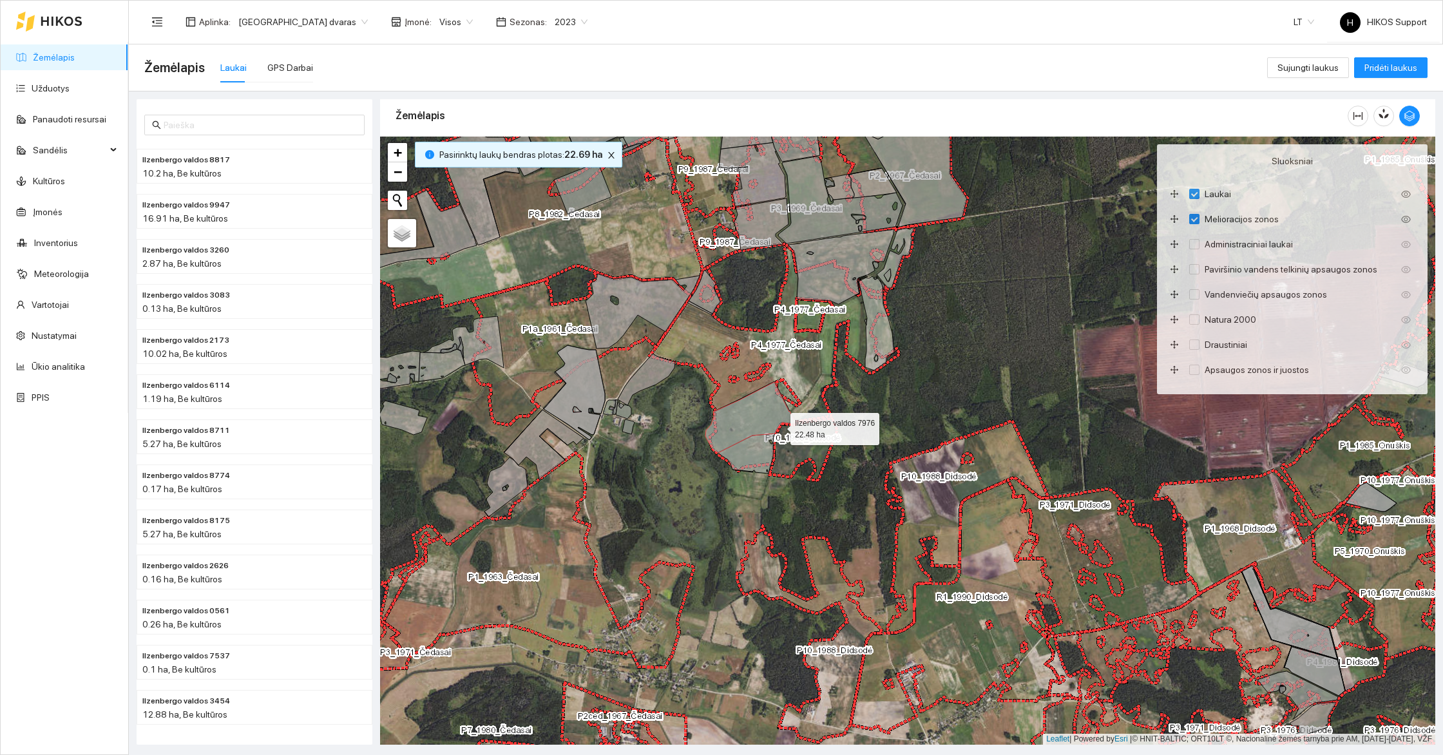
click at [779, 425] on icon at bounding box center [750, 417] width 90 height 71
click at [772, 417] on icon at bounding box center [750, 417] width 90 height 71
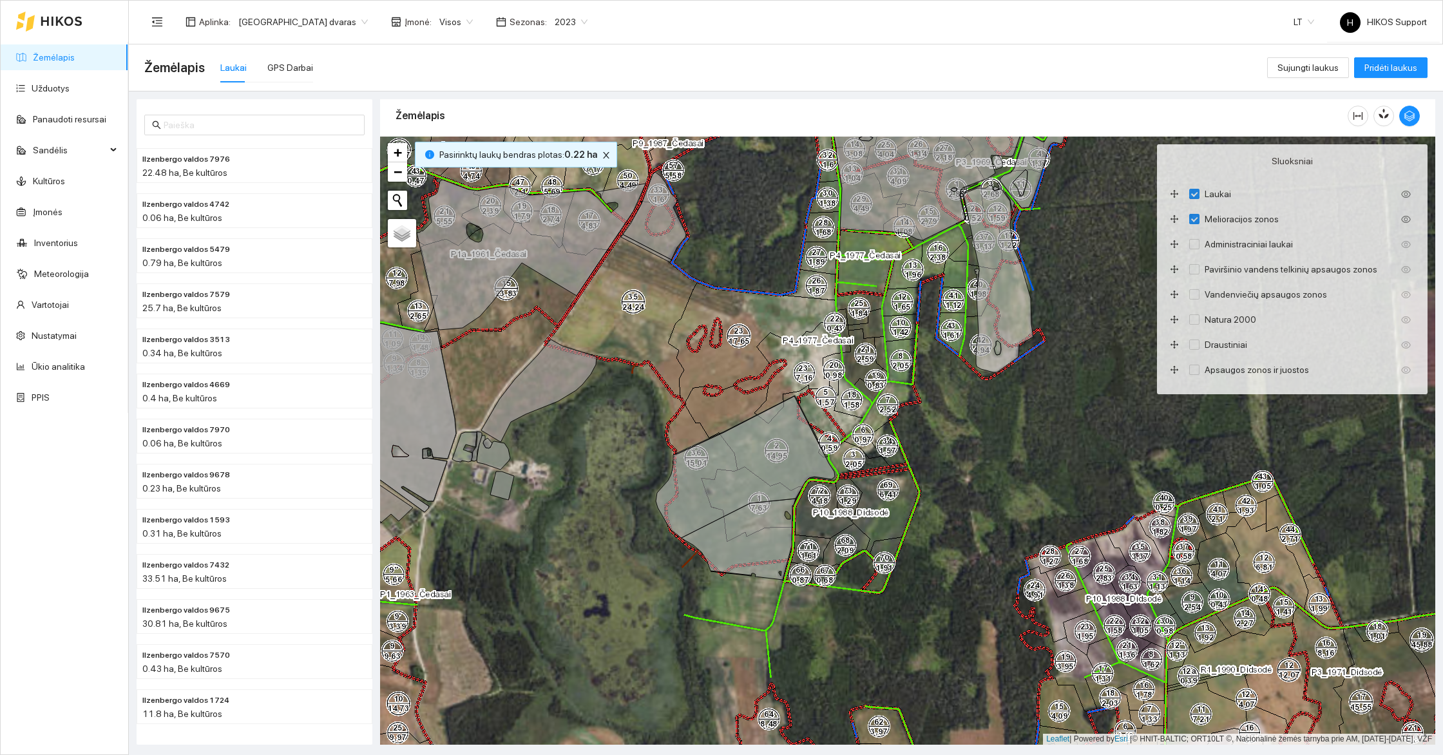
drag, startPoint x: 520, startPoint y: 477, endPoint x: 819, endPoint y: 549, distance: 308.1
click at [819, 549] on div "Ilzenbergo valdos 7976 22.48 ha + − Nieko nerasta. Bandykite dar kartą. Žemėlap…" at bounding box center [907, 441] width 1055 height 608
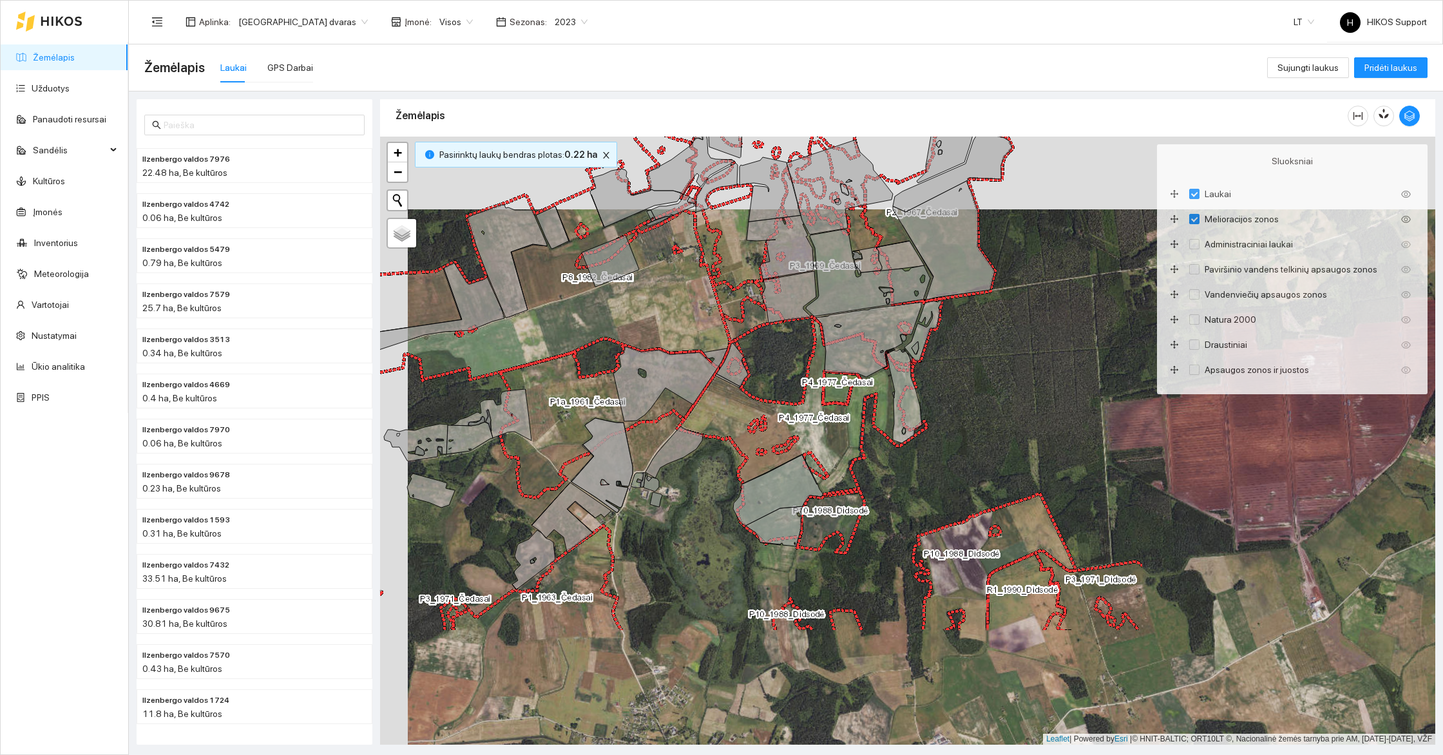
drag, startPoint x: 936, startPoint y: 563, endPoint x: 637, endPoint y: 447, distance: 320.5
click at [637, 447] on div "+ − Nieko nerasta. Bandykite dar kartą. Žemėlapis Palydovas Leaflet | Powered b…" at bounding box center [907, 441] width 1055 height 608
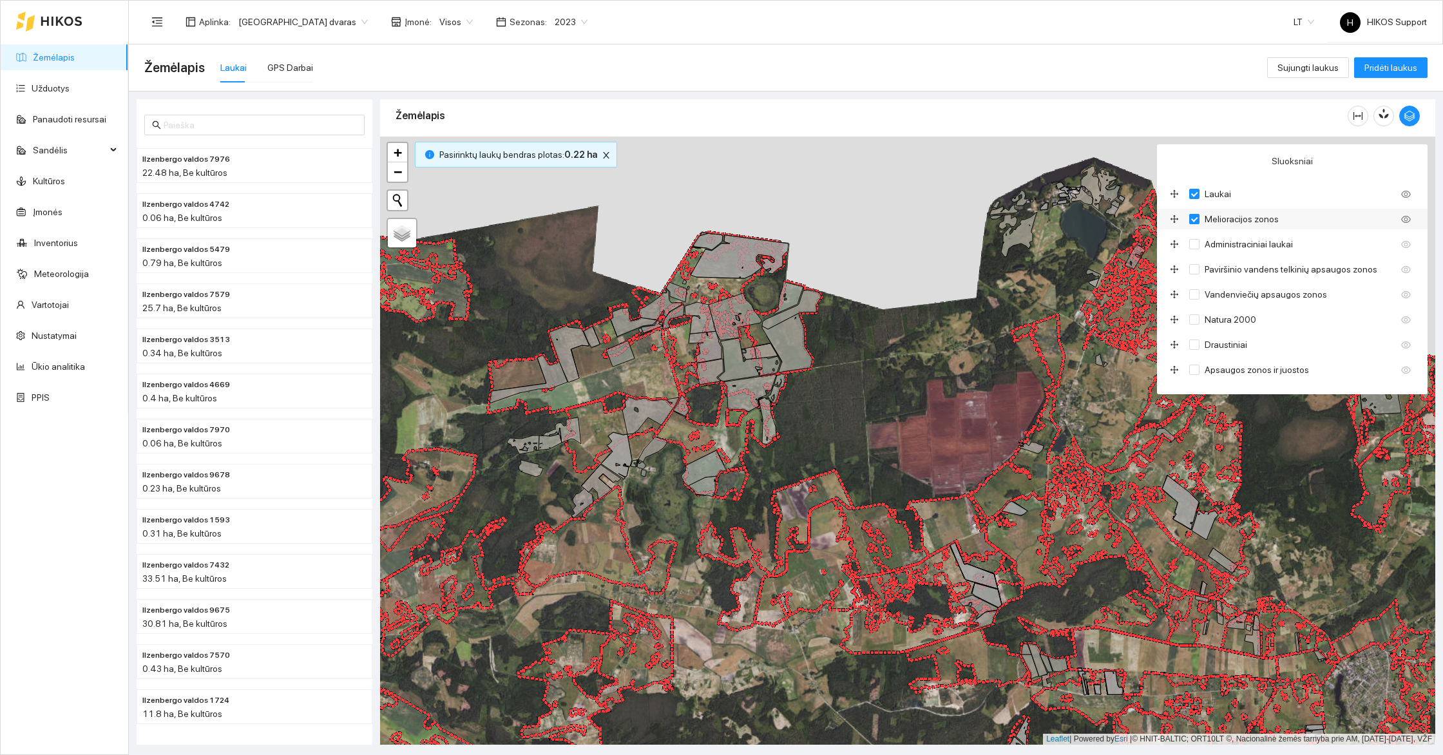
click at [1198, 216] on input "Melioracijos zonos" at bounding box center [1194, 219] width 10 height 10
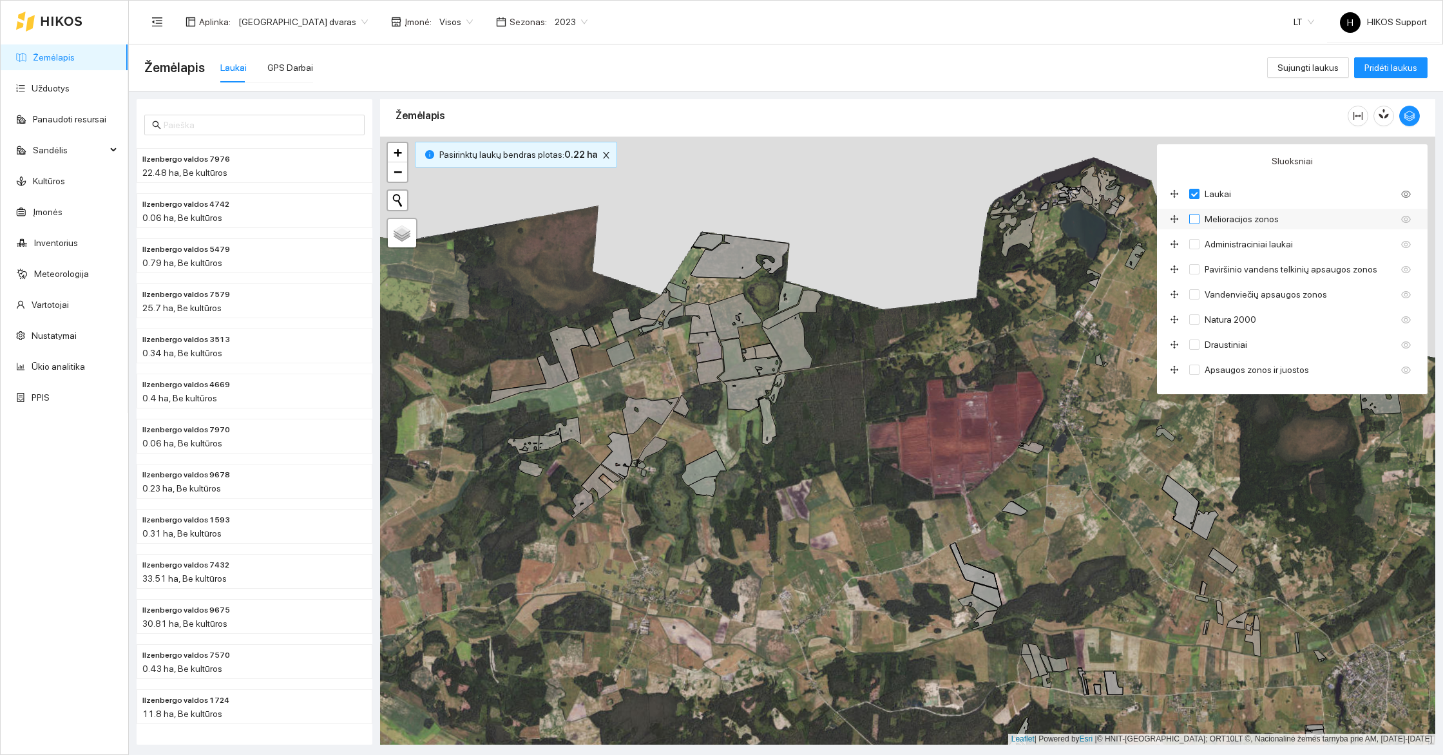
click at [1198, 216] on input "Melioracijos zonos" at bounding box center [1194, 219] width 10 height 10
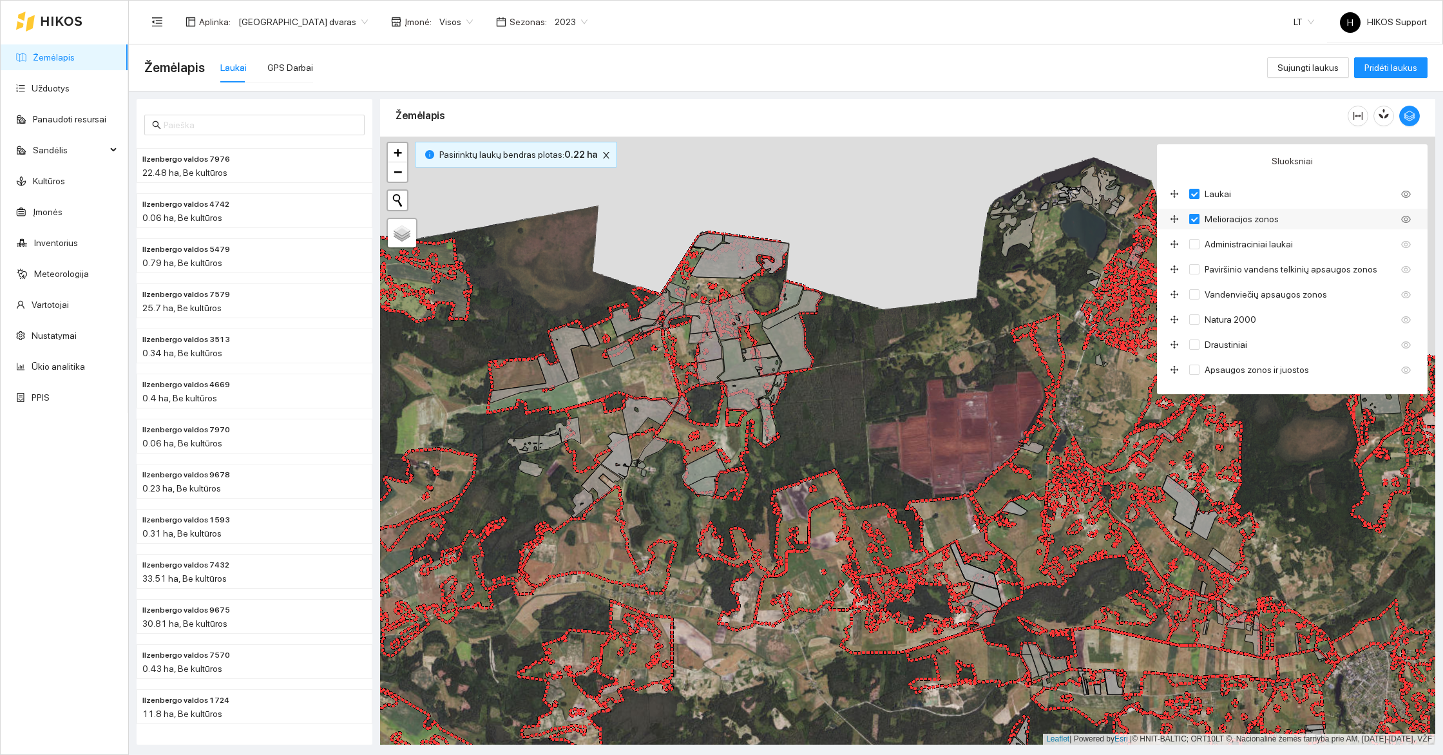
click at [1198, 216] on input "Melioracijos zonos" at bounding box center [1194, 219] width 10 height 10
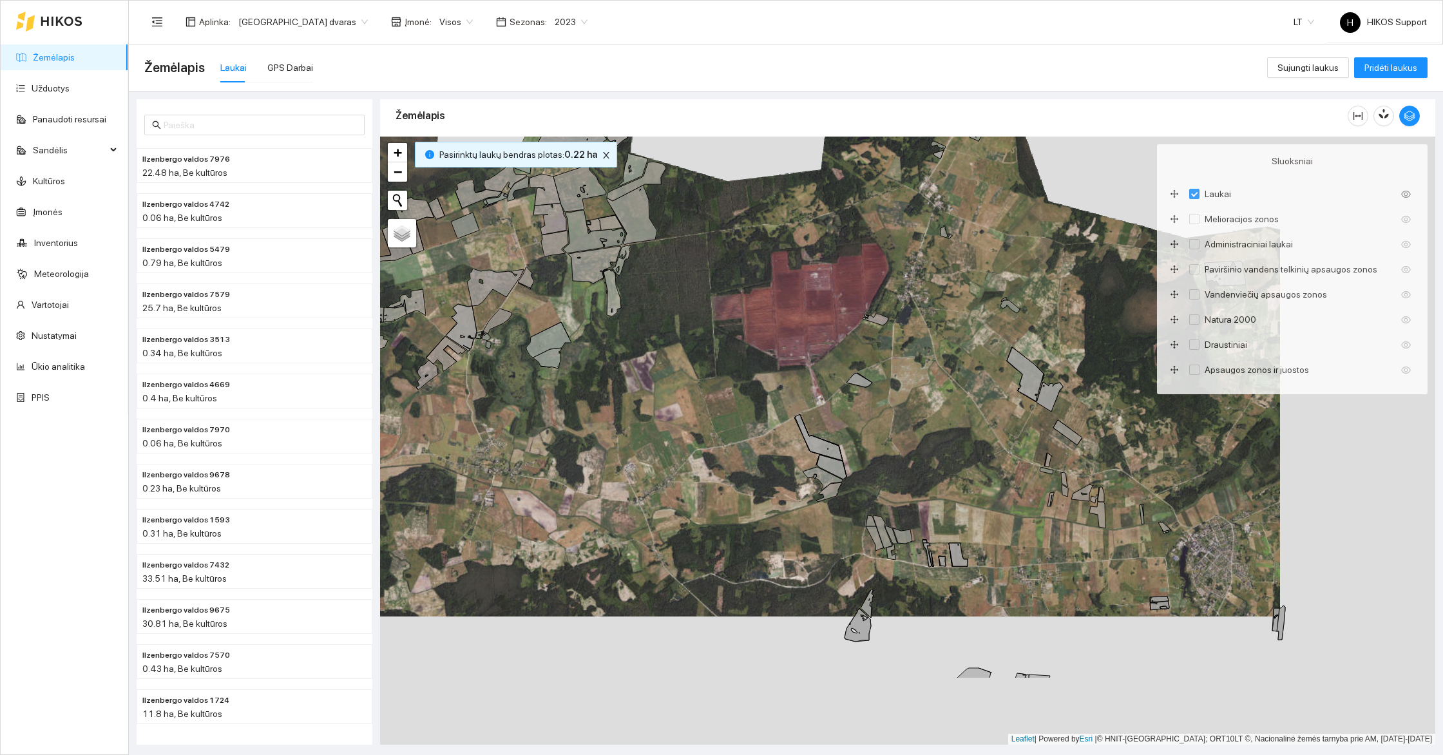
drag, startPoint x: 1046, startPoint y: 597, endPoint x: 881, endPoint y: 455, distance: 217.8
click at [881, 455] on div "+ − Nieko nerasta. Bandykite dar kartą. Žemėlapis Palydovas Leaflet | Powered b…" at bounding box center [907, 441] width 1055 height 608
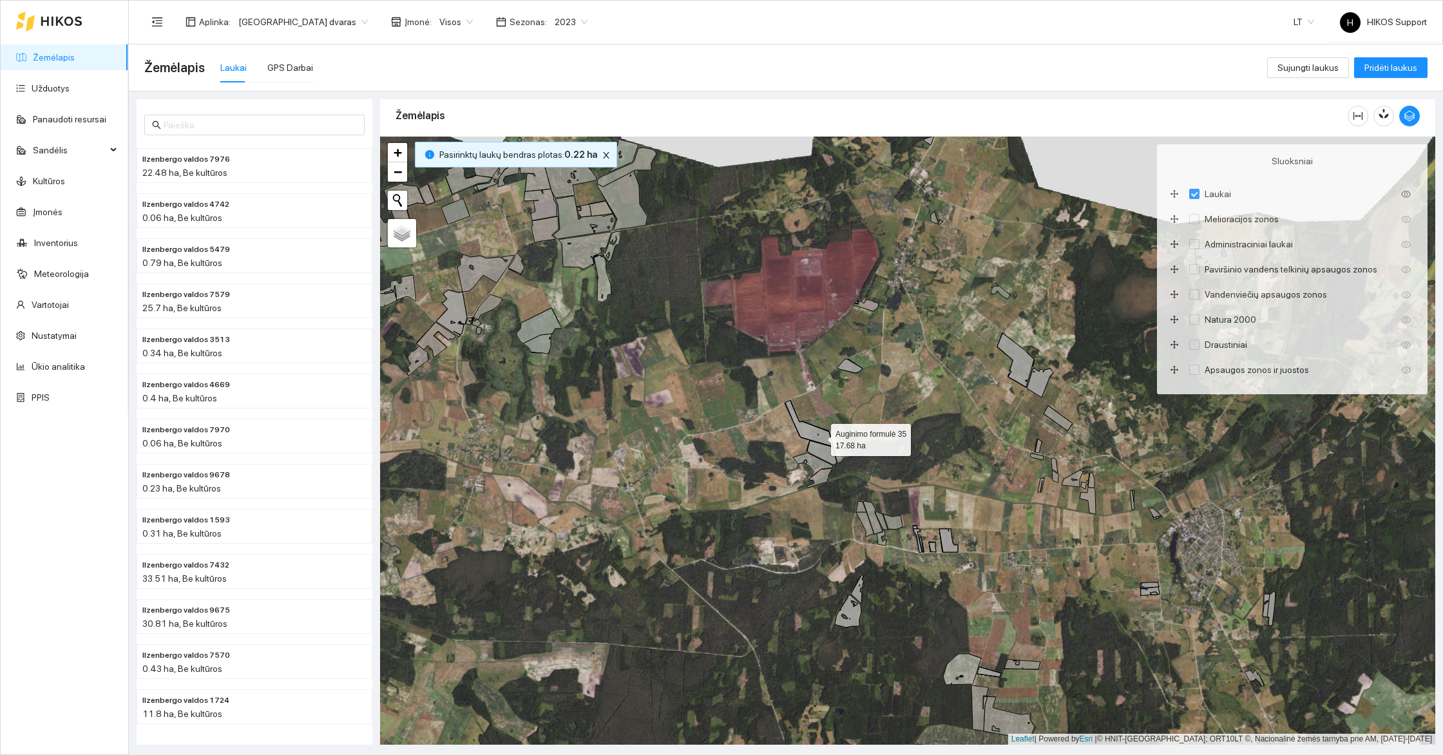
click at [819, 436] on icon at bounding box center [809, 423] width 48 height 46
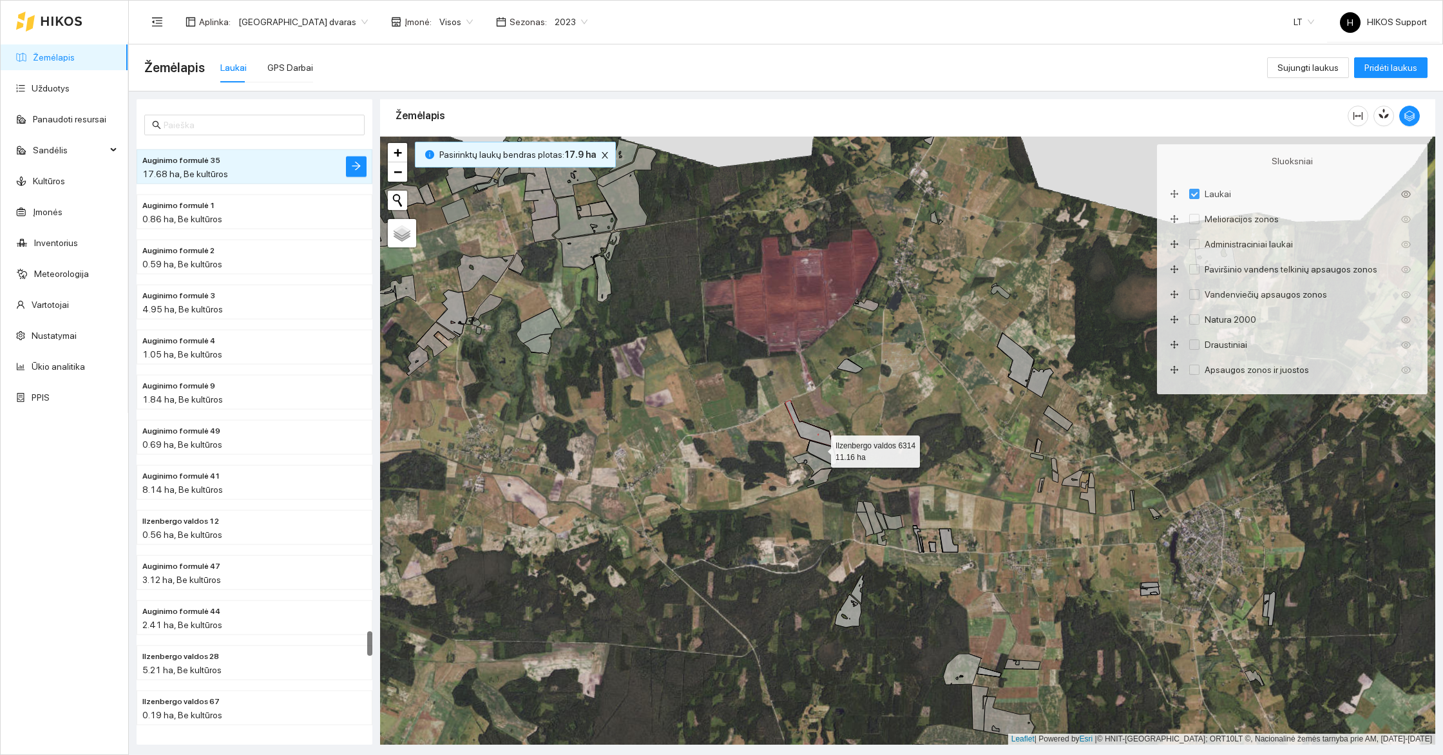
click at [819, 448] on icon at bounding box center [822, 453] width 30 height 24
click at [812, 470] on icon at bounding box center [813, 465] width 40 height 24
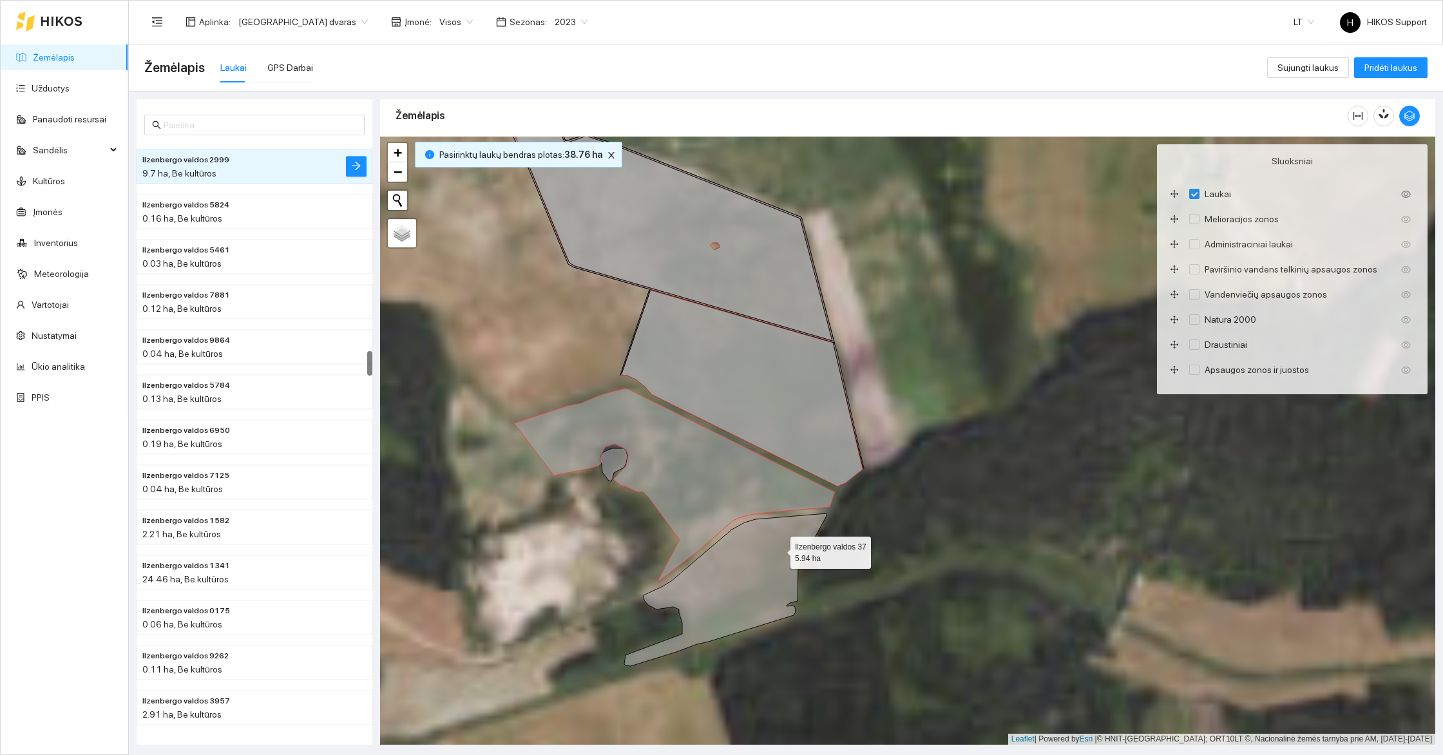
click at [779, 549] on icon at bounding box center [725, 589] width 202 height 153
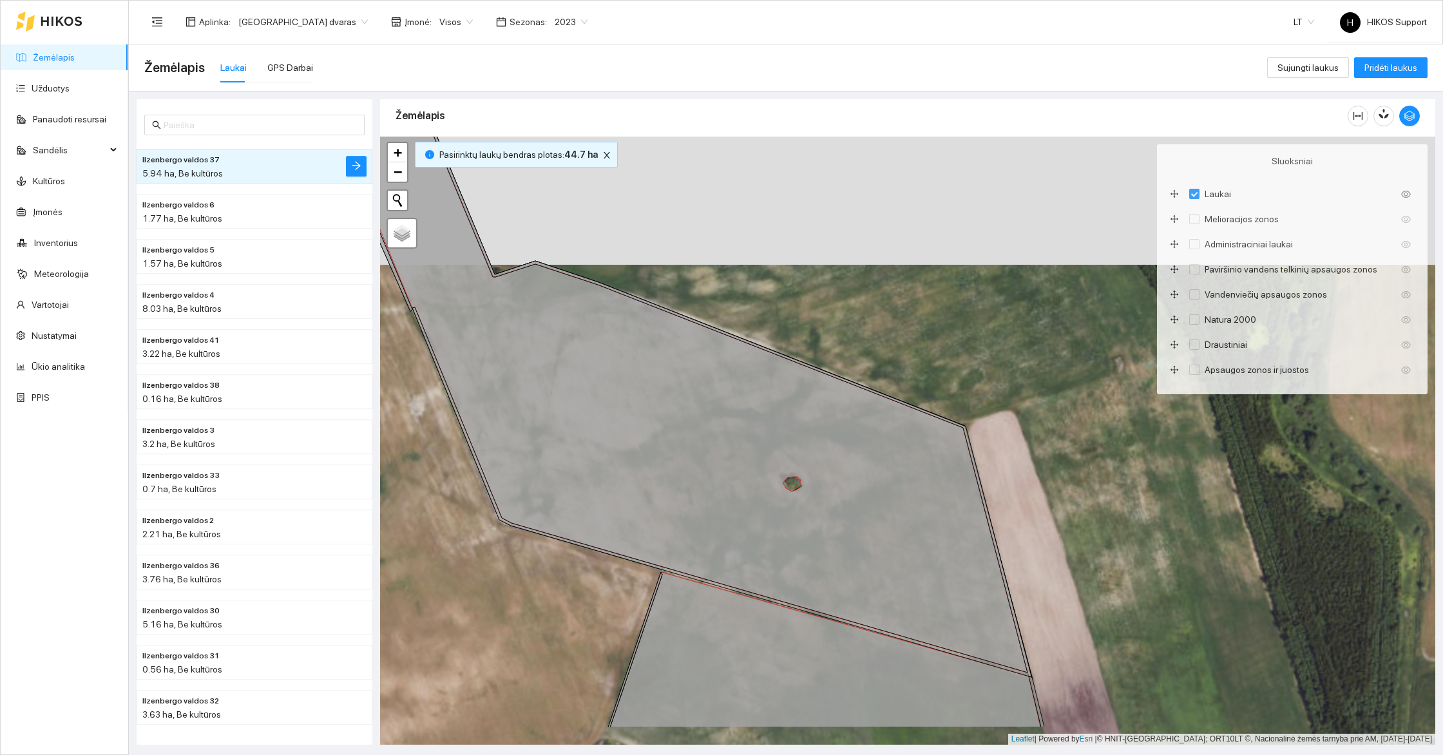
drag, startPoint x: 837, startPoint y: 580, endPoint x: 723, endPoint y: 386, distance: 225.8
click at [735, 395] on icon at bounding box center [652, 334] width 750 height 676
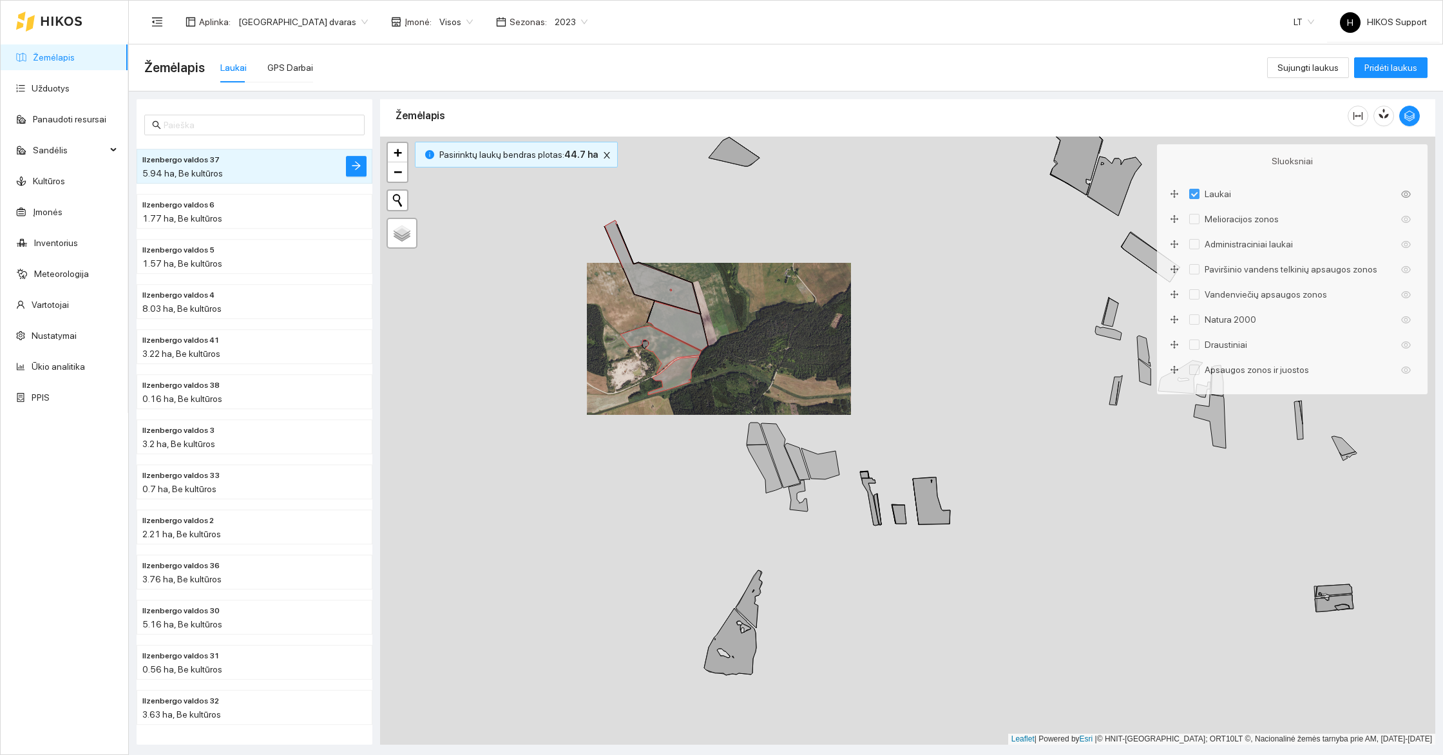
drag, startPoint x: 873, startPoint y: 574, endPoint x: 739, endPoint y: 354, distance: 258.1
click at [739, 354] on div "+ − Nieko nerasta. Bandykite dar kartą. Žemėlapis Palydovas Leaflet | Powered b…" at bounding box center [907, 441] width 1055 height 608
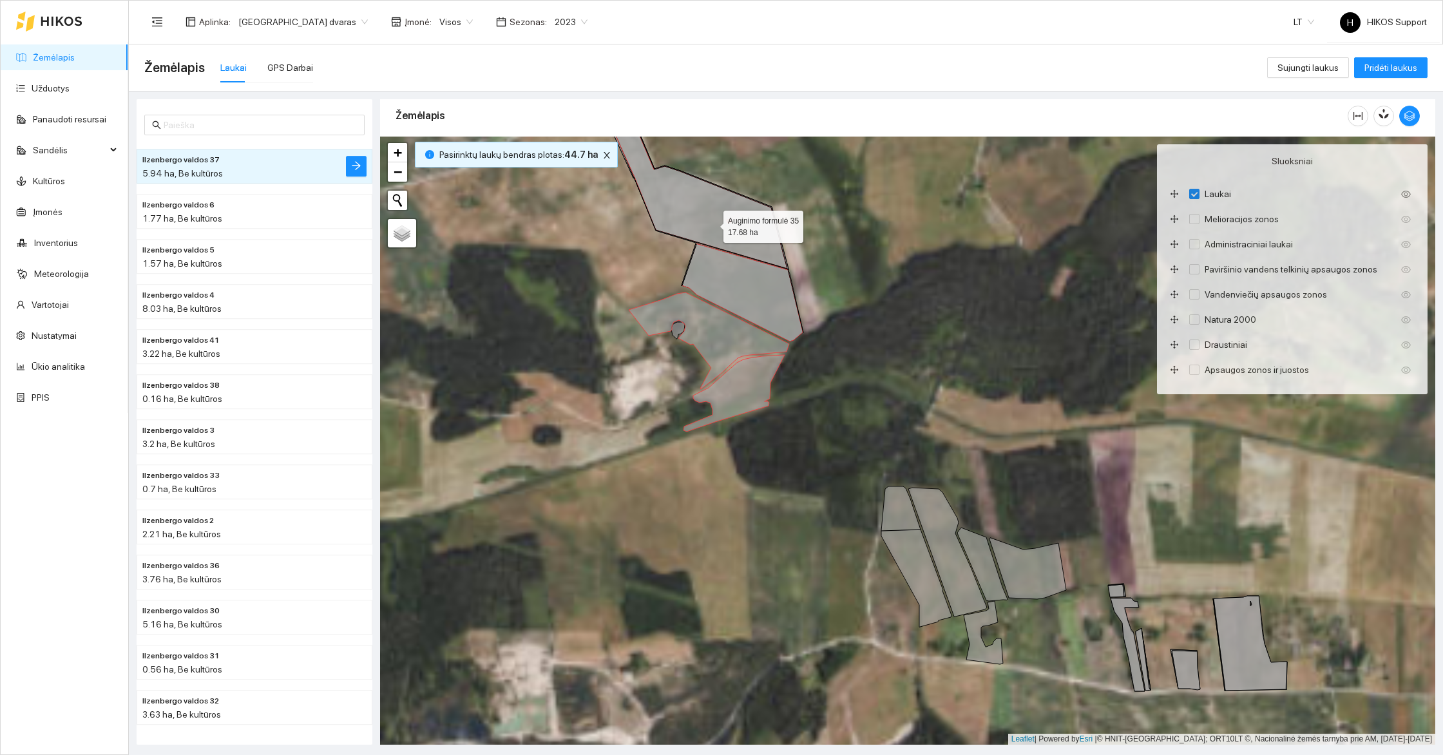
click at [712, 222] on icon at bounding box center [691, 175] width 191 height 187
click at [716, 275] on icon at bounding box center [741, 292] width 121 height 98
click at [709, 329] on icon at bounding box center [709, 340] width 160 height 97
click at [741, 400] on icon at bounding box center [733, 393] width 101 height 77
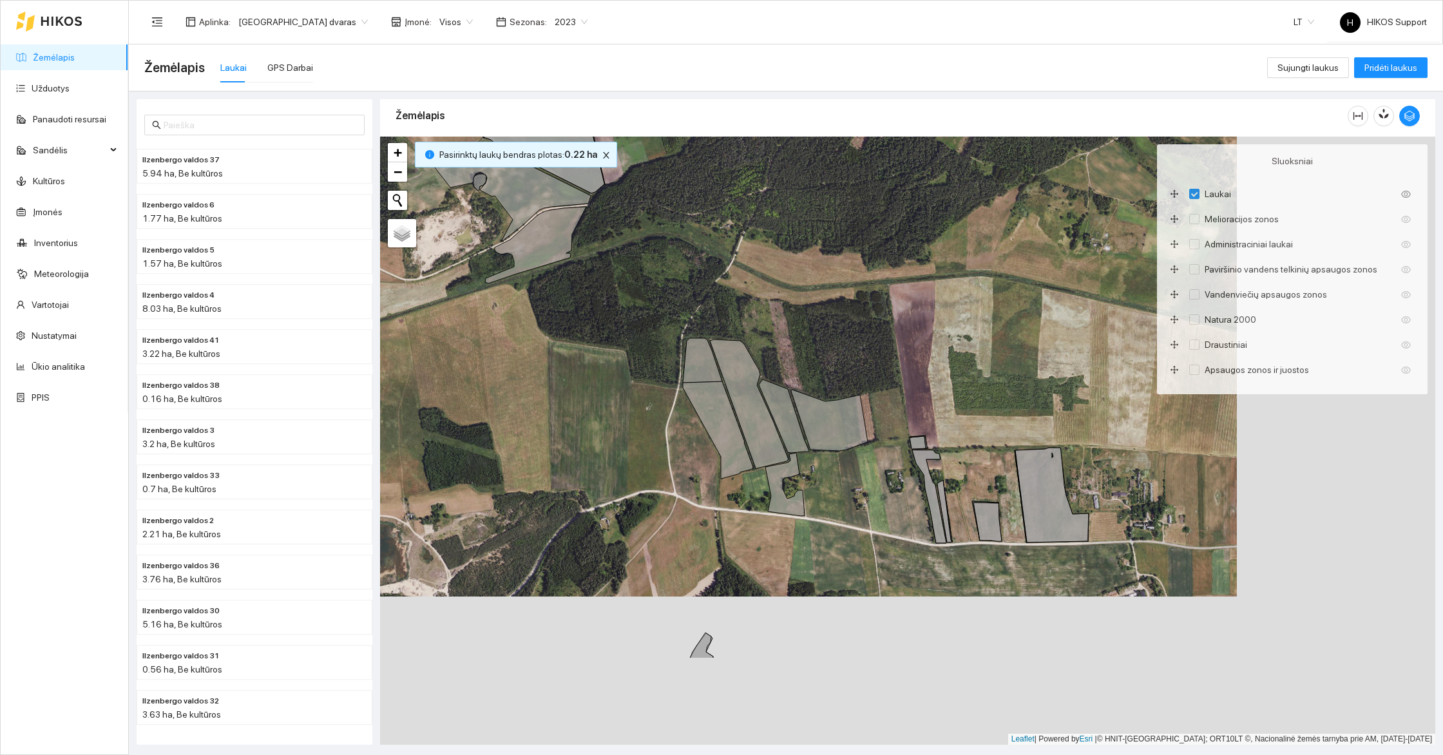
drag, startPoint x: 987, startPoint y: 529, endPoint x: 779, endPoint y: 377, distance: 257.5
click at [780, 377] on div "+ − Nieko nerasta. Bandykite dar kartą. Žemėlapis Palydovas Leaflet | Powered b…" at bounding box center [907, 441] width 1055 height 608
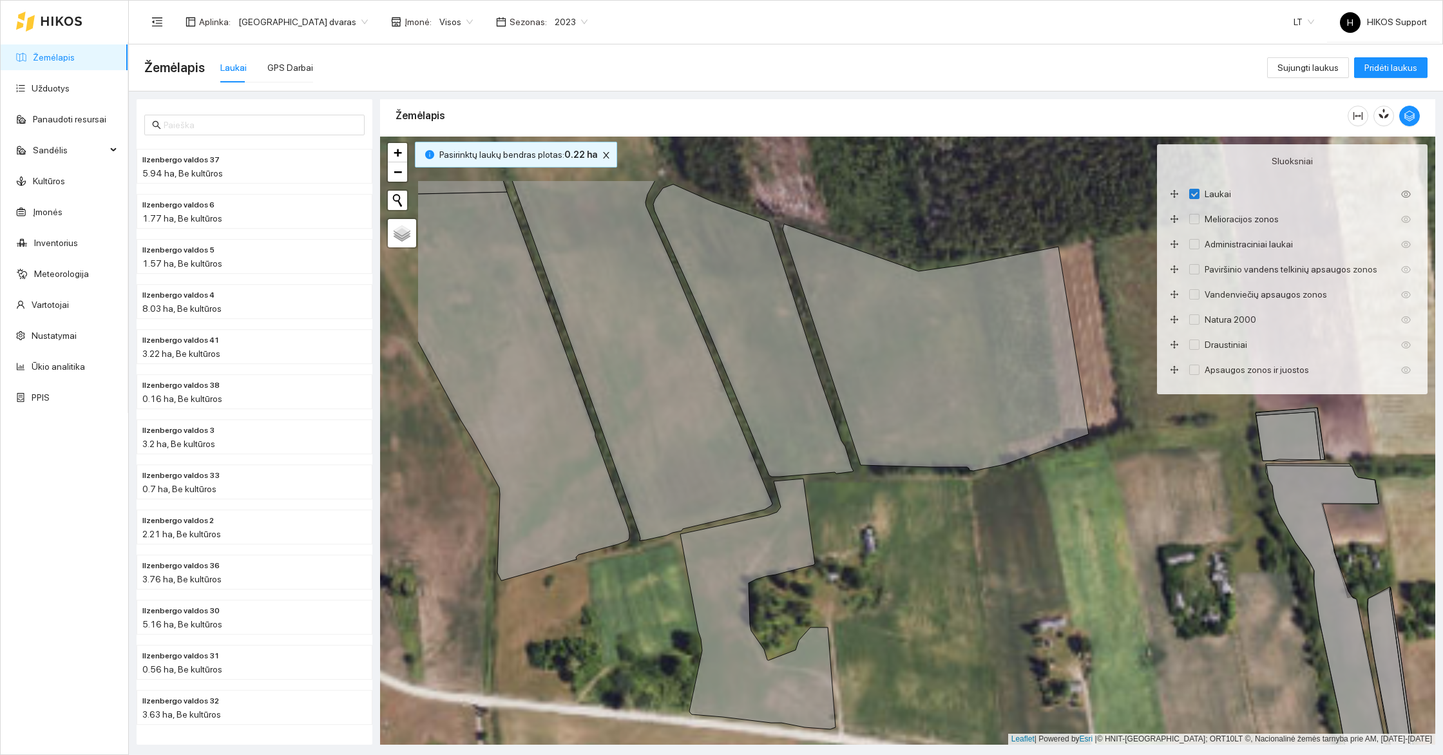
drag, startPoint x: 604, startPoint y: 356, endPoint x: 884, endPoint y: 564, distance: 348.4
click at [772, 540] on icon at bounding box center [642, 360] width 260 height 360
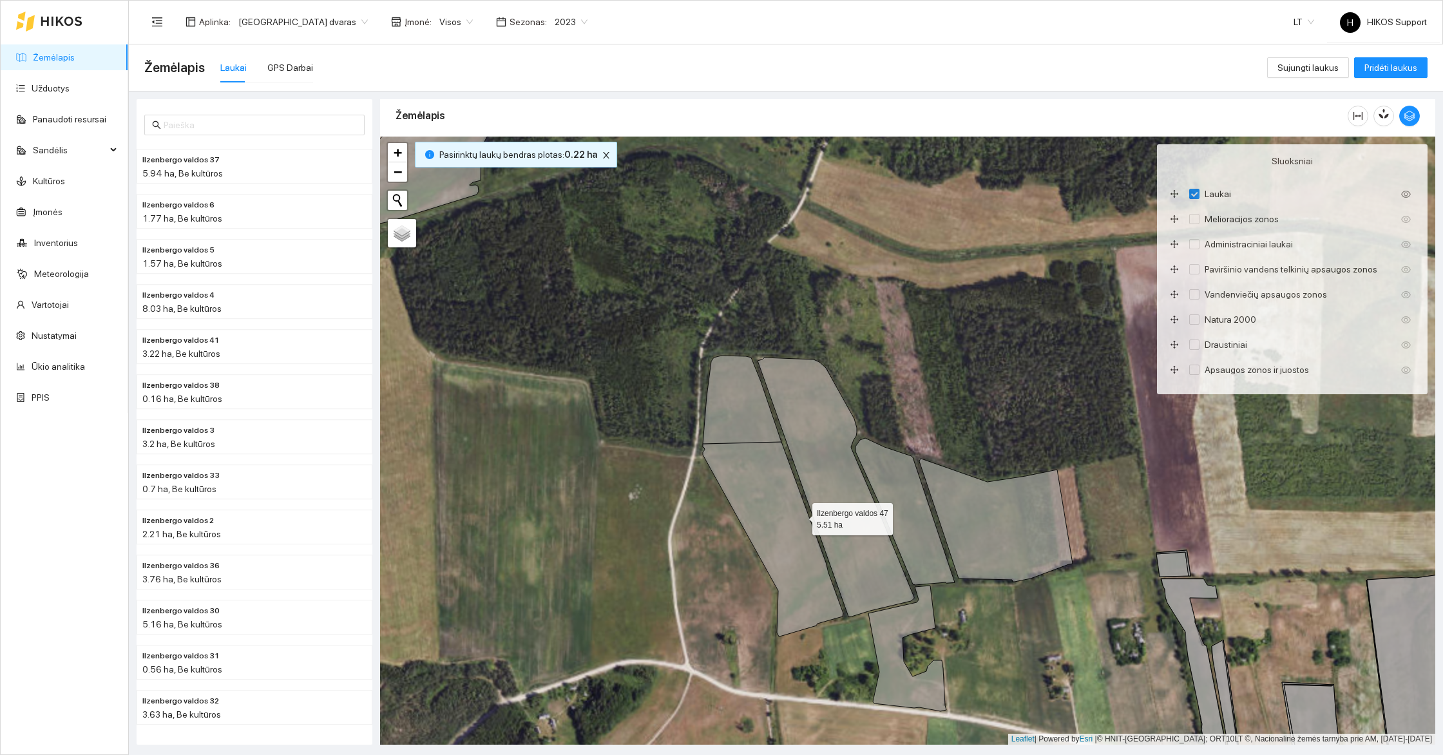
click at [766, 478] on icon at bounding box center [773, 539] width 140 height 195
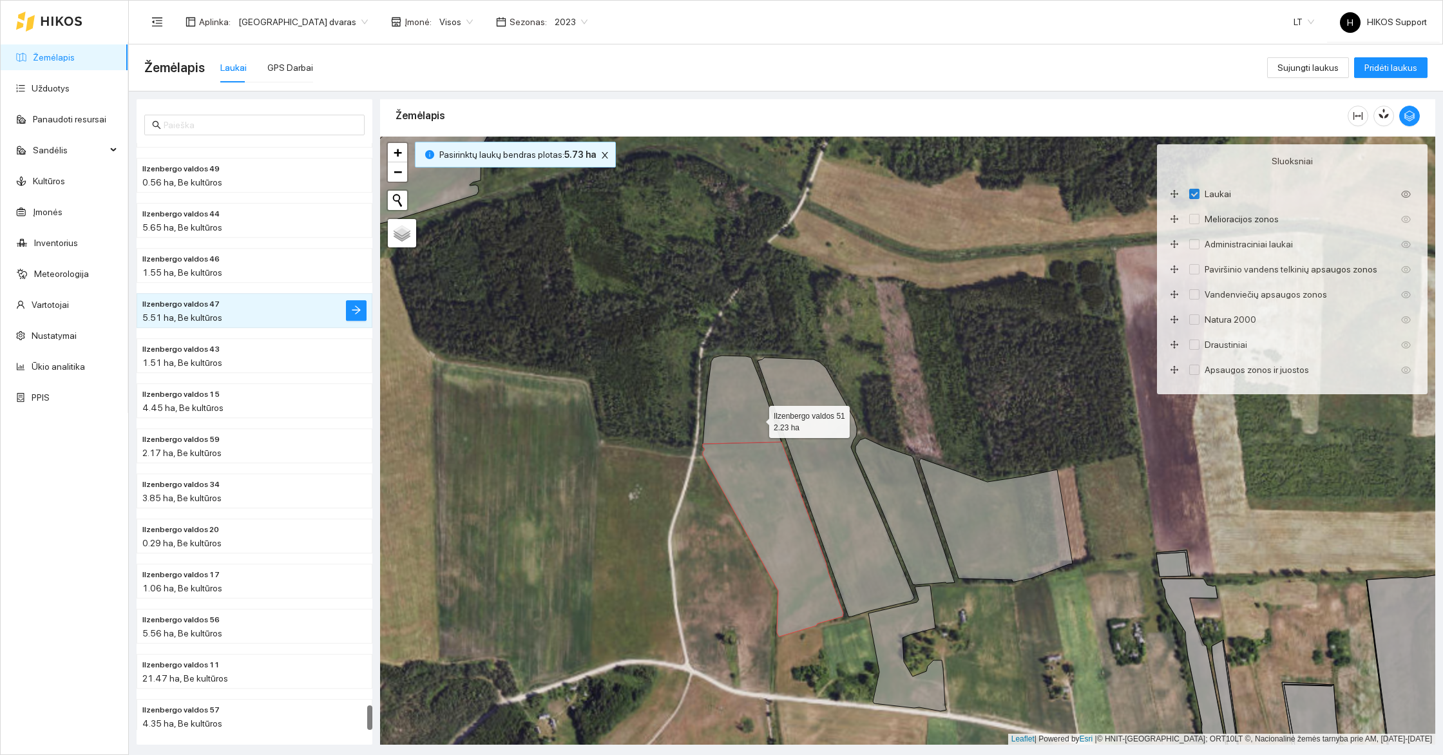
click at [746, 399] on icon at bounding box center [742, 400] width 79 height 88
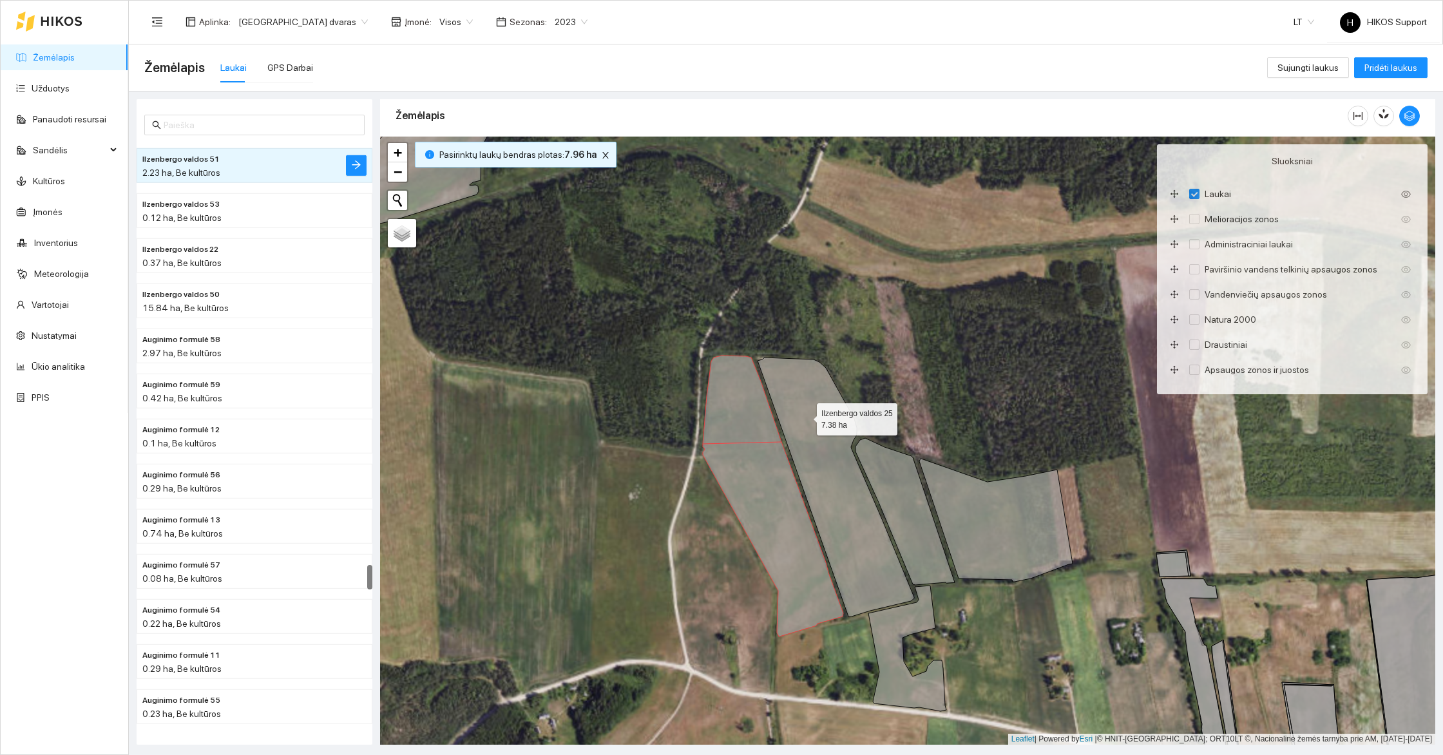
click at [805, 415] on icon at bounding box center [835, 486] width 157 height 259
click at [888, 504] on icon at bounding box center [904, 511] width 99 height 147
click at [971, 513] on icon at bounding box center [995, 520] width 153 height 123
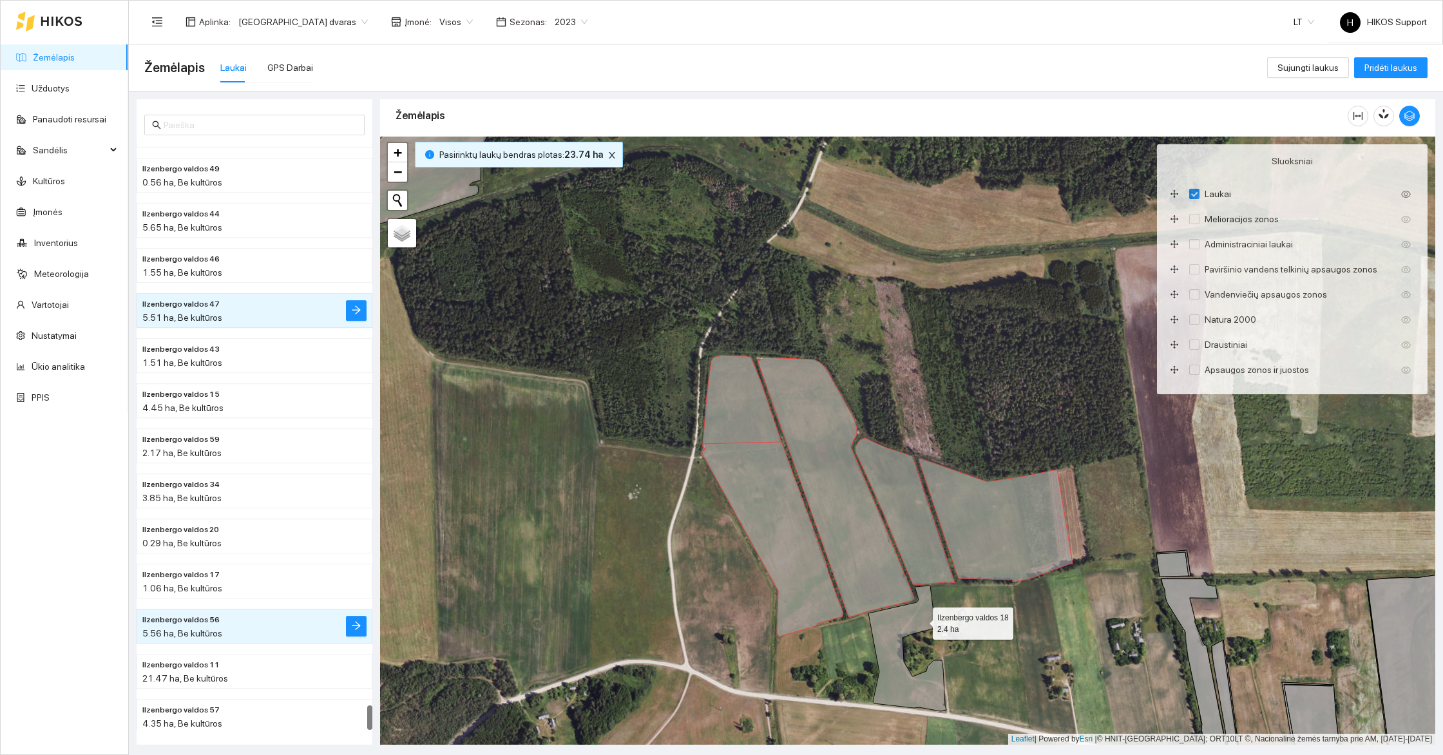
click at [915, 626] on icon at bounding box center [907, 648] width 78 height 126
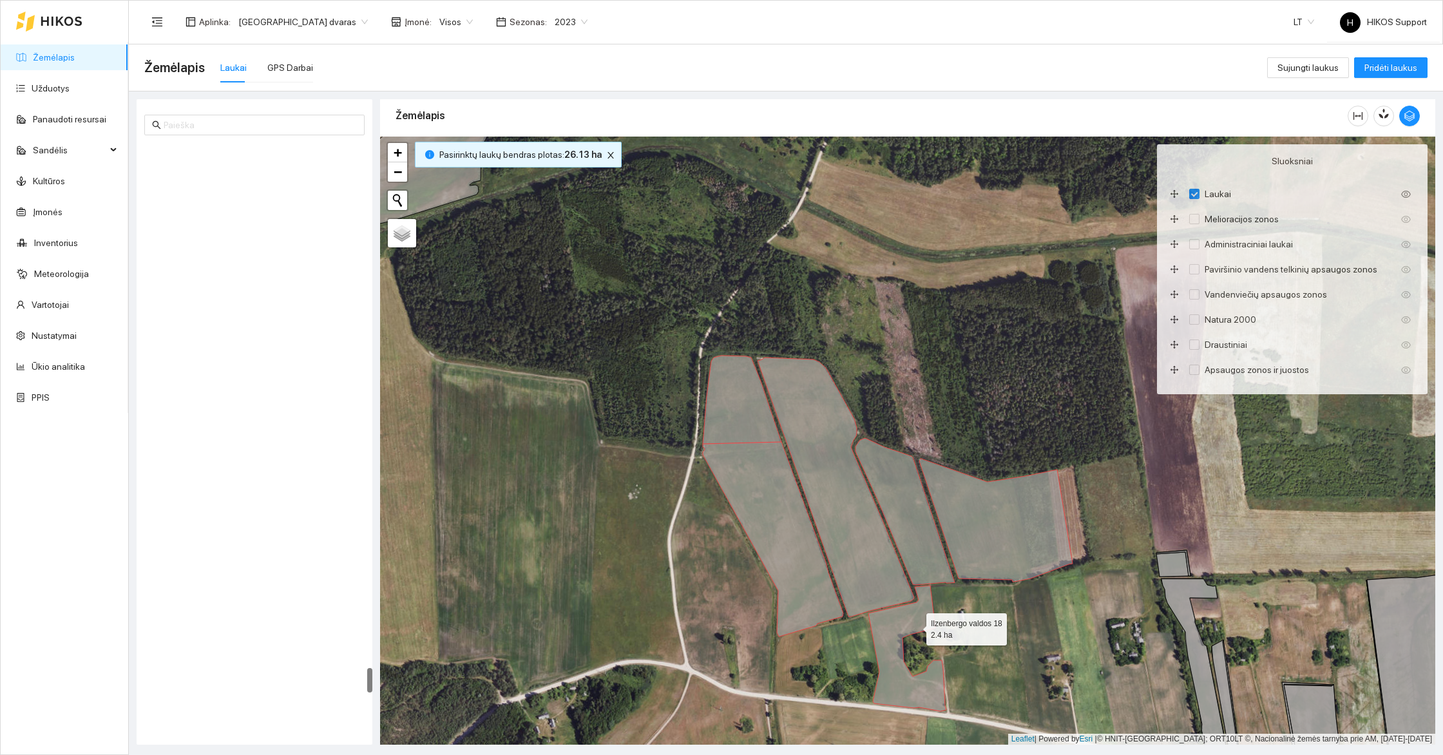
scroll to position [12287, 0]
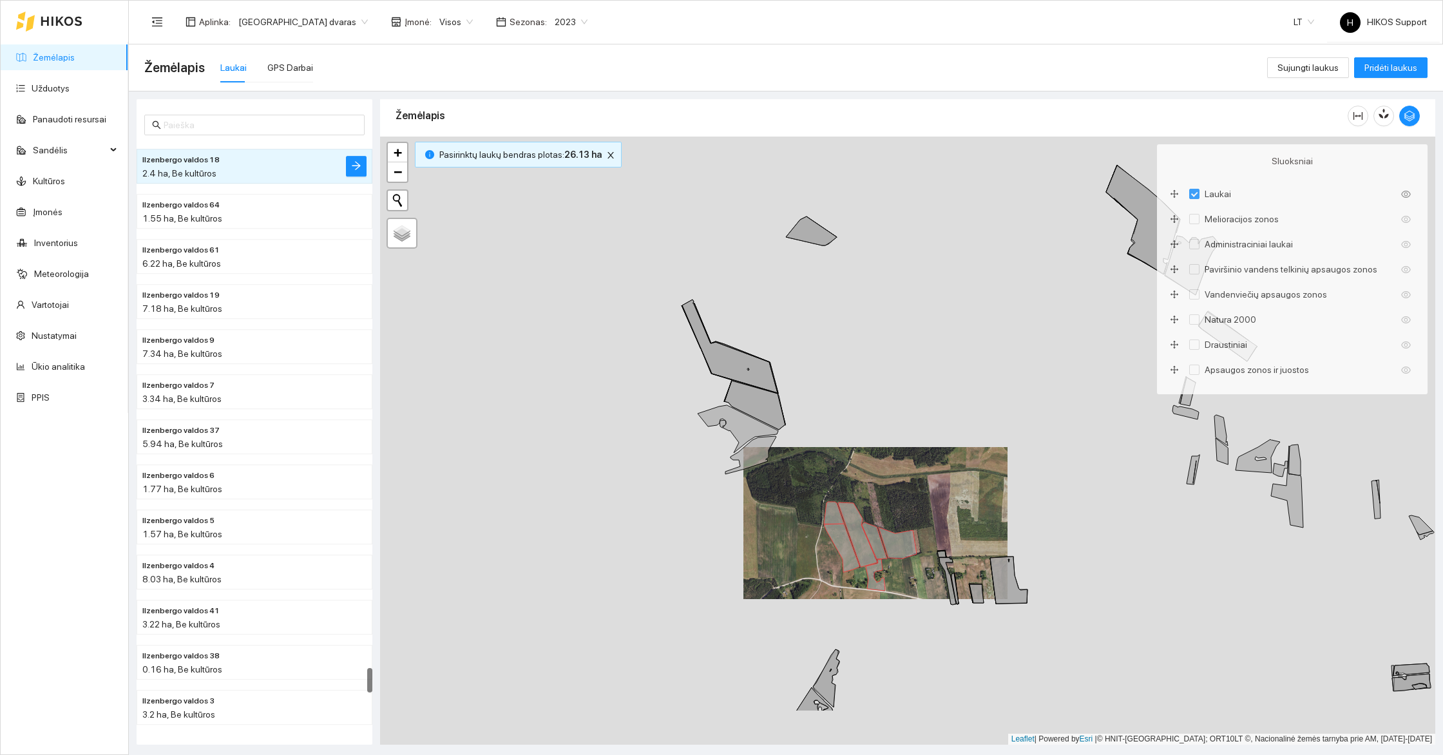
drag, startPoint x: 953, startPoint y: 674, endPoint x: 833, endPoint y: 482, distance: 225.9
click at [833, 482] on div "+ − Nieko nerasta. Bandykite dar kartą. Žemėlapis Palydovas Leaflet | Powered b…" at bounding box center [907, 441] width 1055 height 608
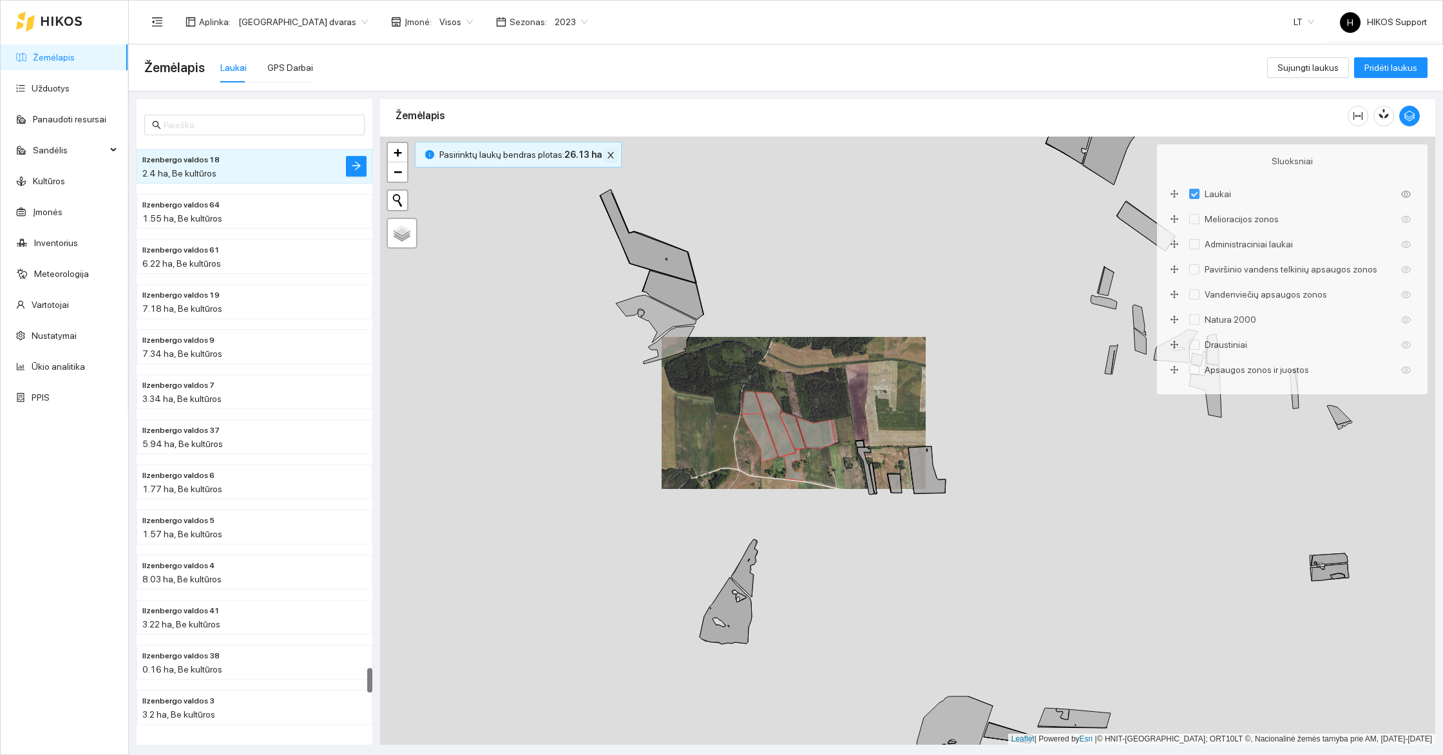
click at [608, 155] on icon "close" at bounding box center [610, 155] width 9 height 9
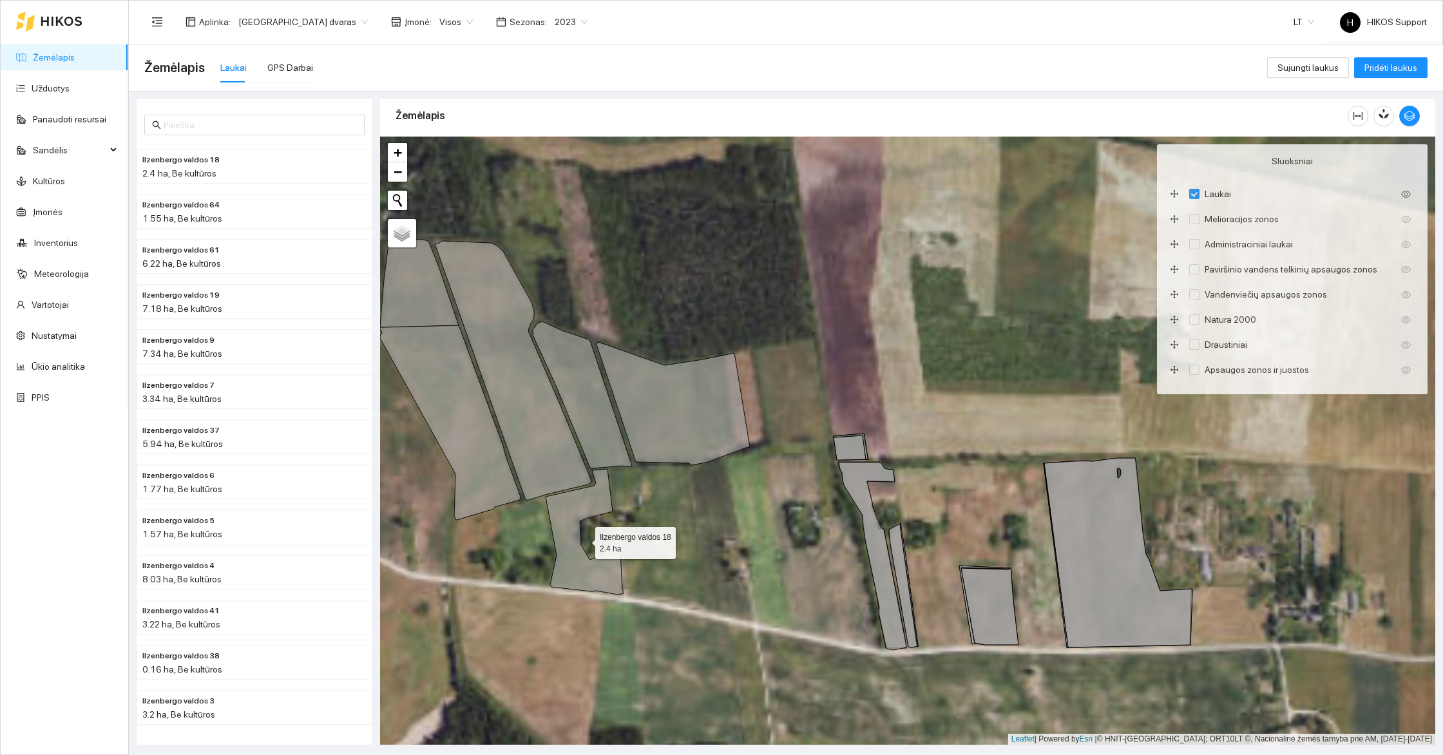
click at [580, 506] on icon at bounding box center [585, 532] width 78 height 126
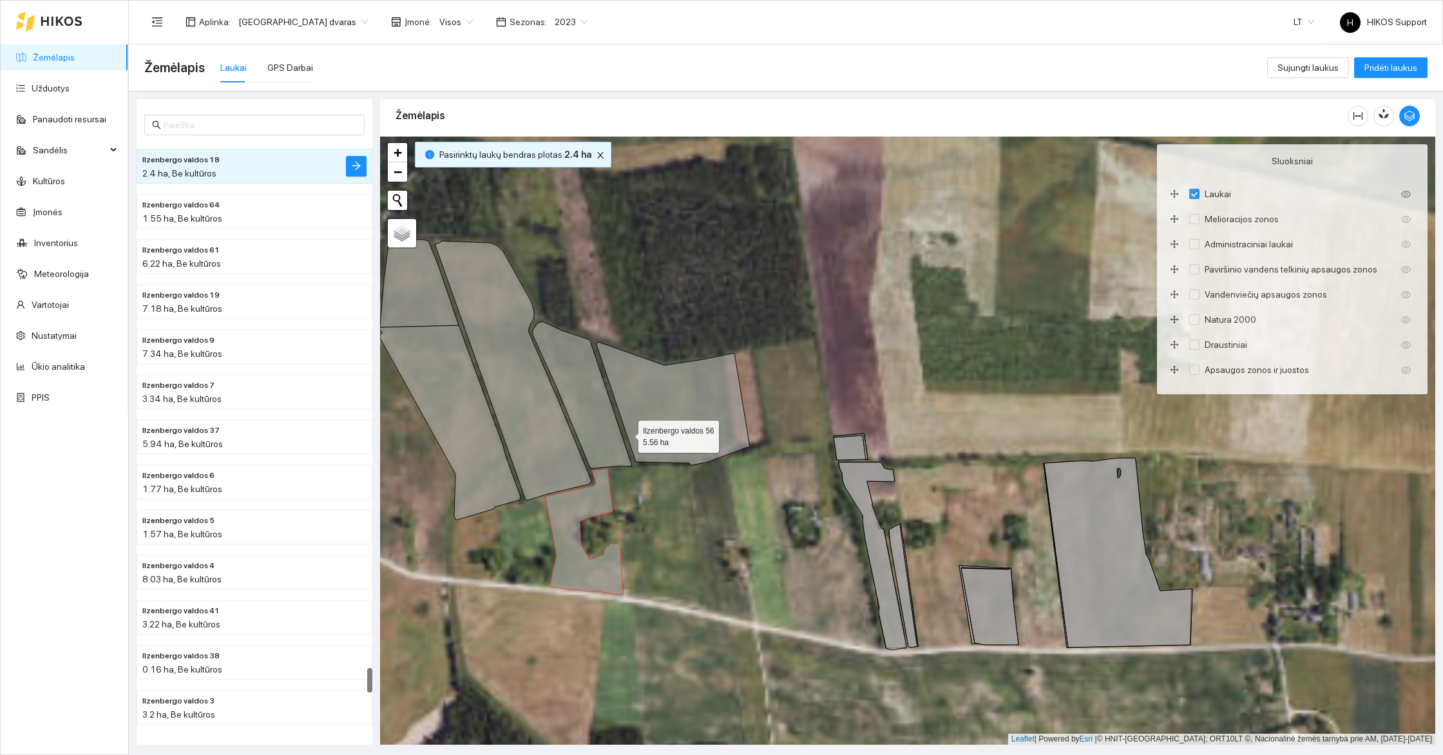
click at [679, 425] on icon at bounding box center [672, 403] width 153 height 123
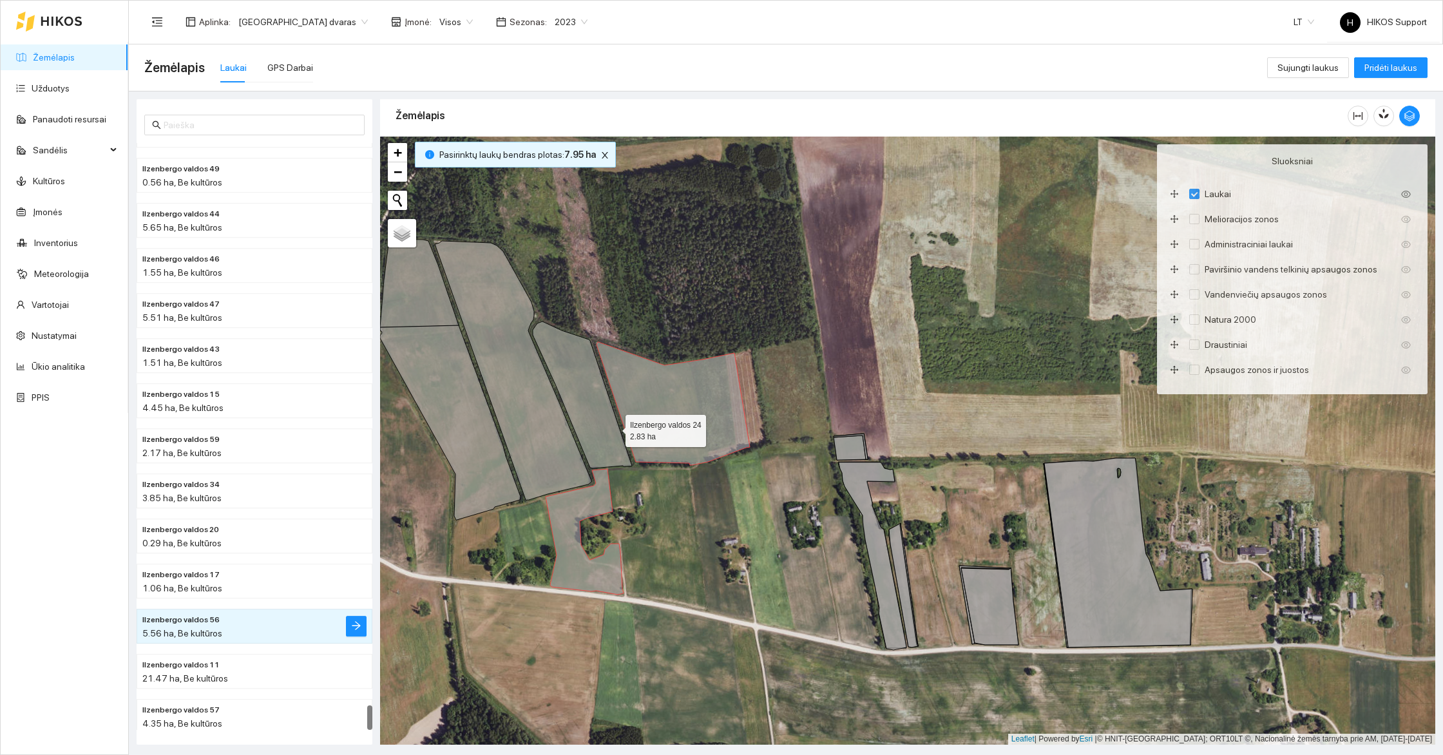
click at [599, 423] on icon at bounding box center [582, 394] width 99 height 147
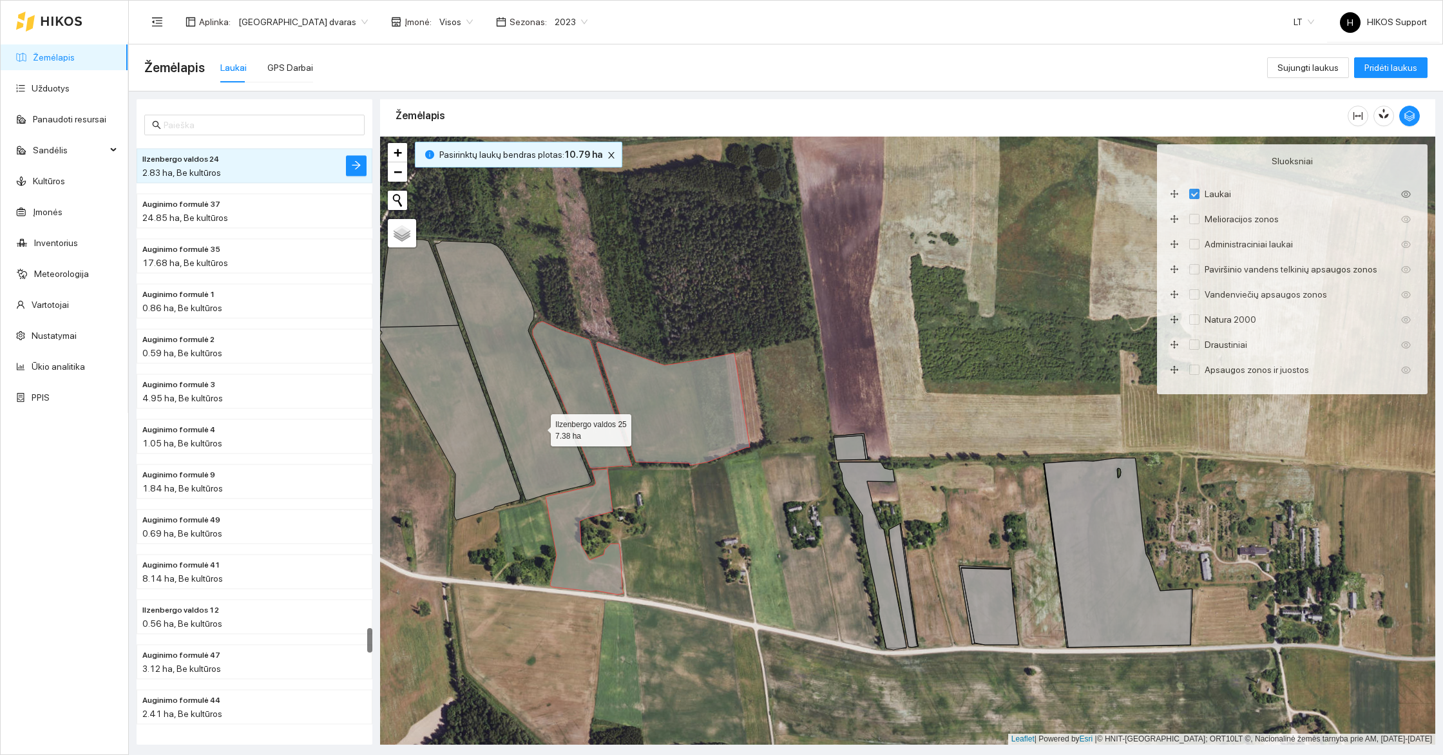
click at [539, 426] on icon at bounding box center [513, 370] width 157 height 259
click at [455, 423] on icon at bounding box center [450, 422] width 140 height 195
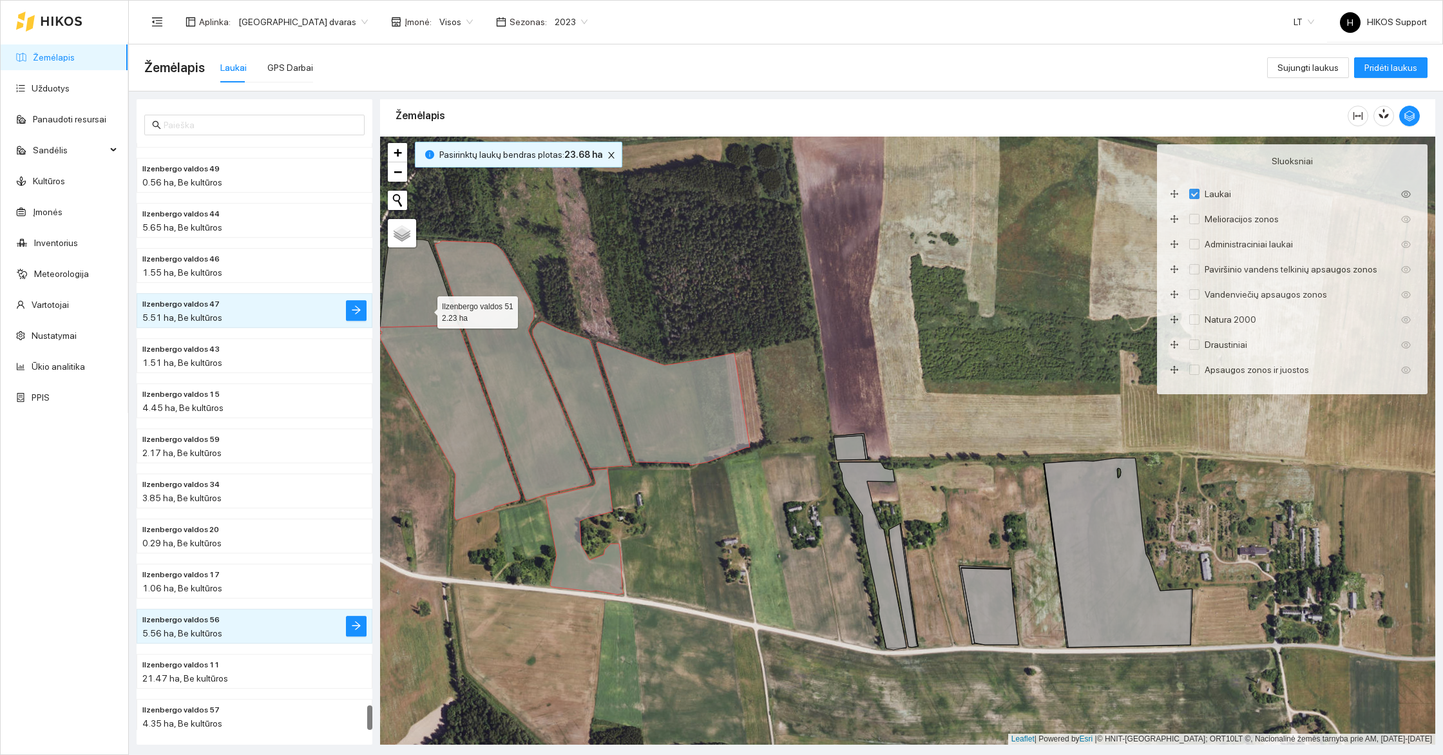
click at [423, 301] on icon at bounding box center [419, 283] width 79 height 88
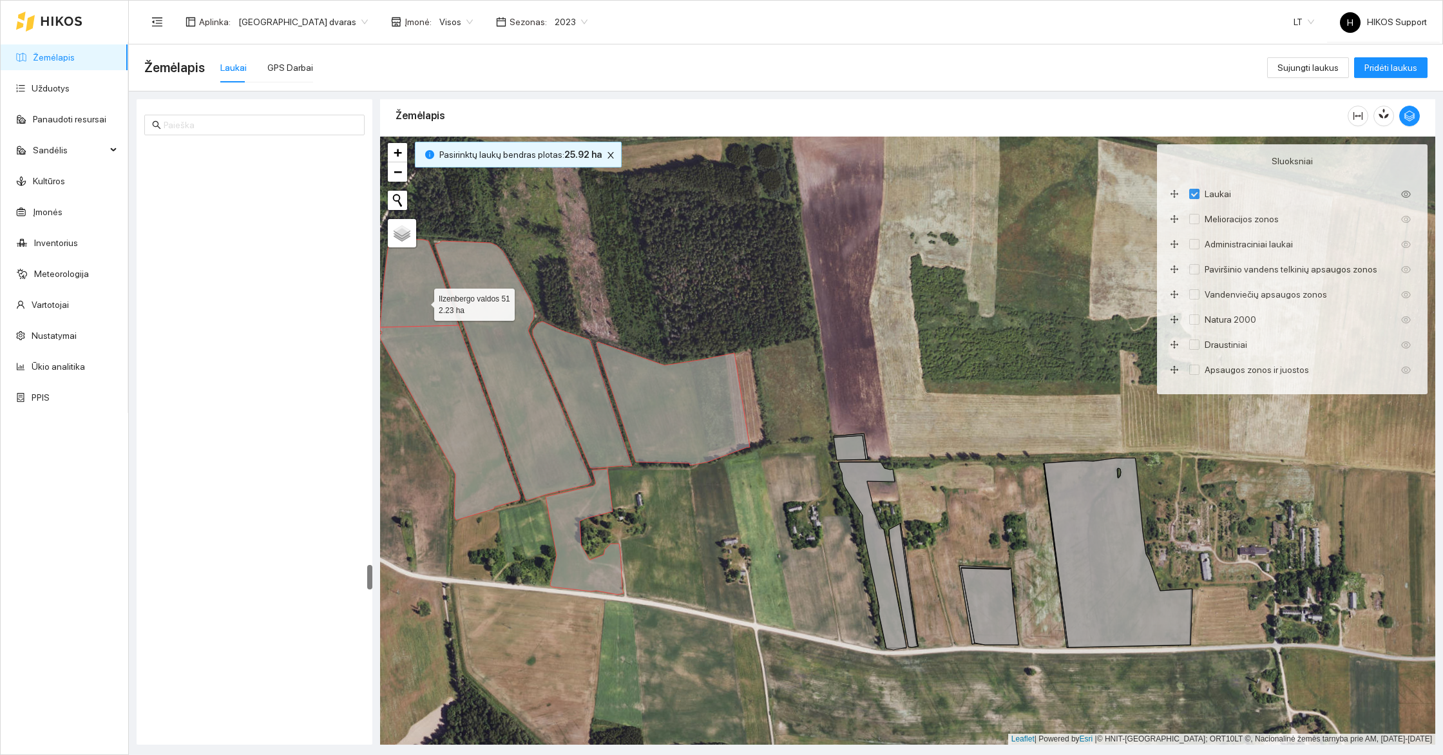
scroll to position [9879, 0]
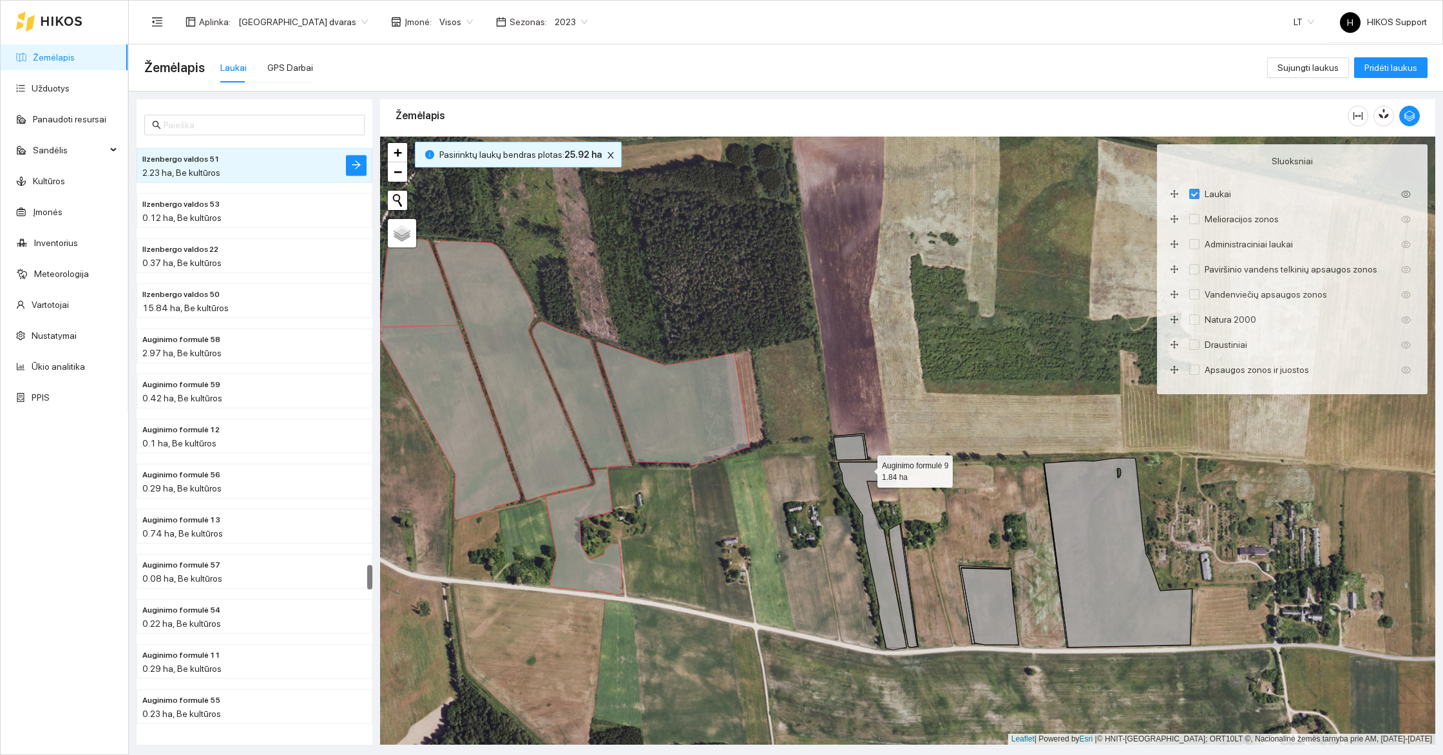
click at [866, 468] on icon at bounding box center [873, 555] width 68 height 187
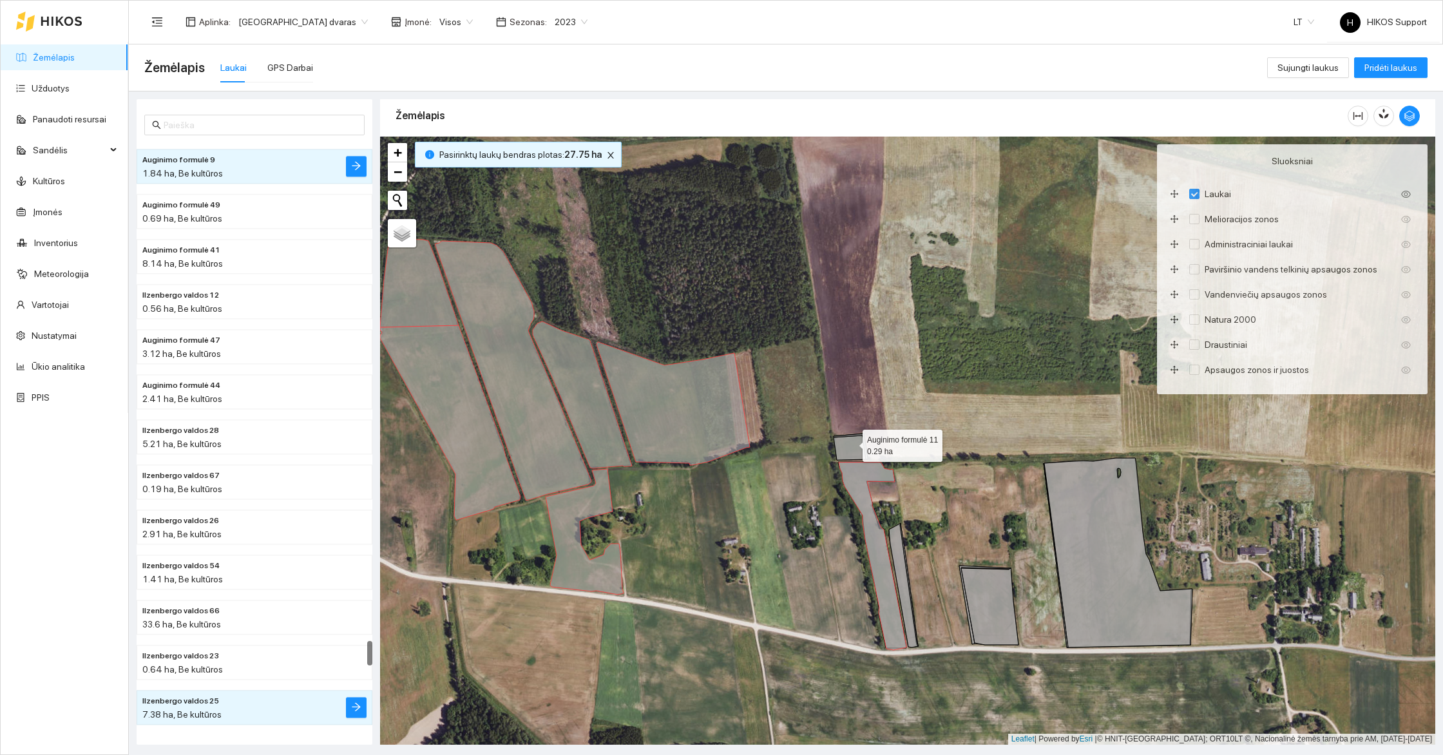
click at [851, 442] on icon at bounding box center [849, 447] width 32 height 24
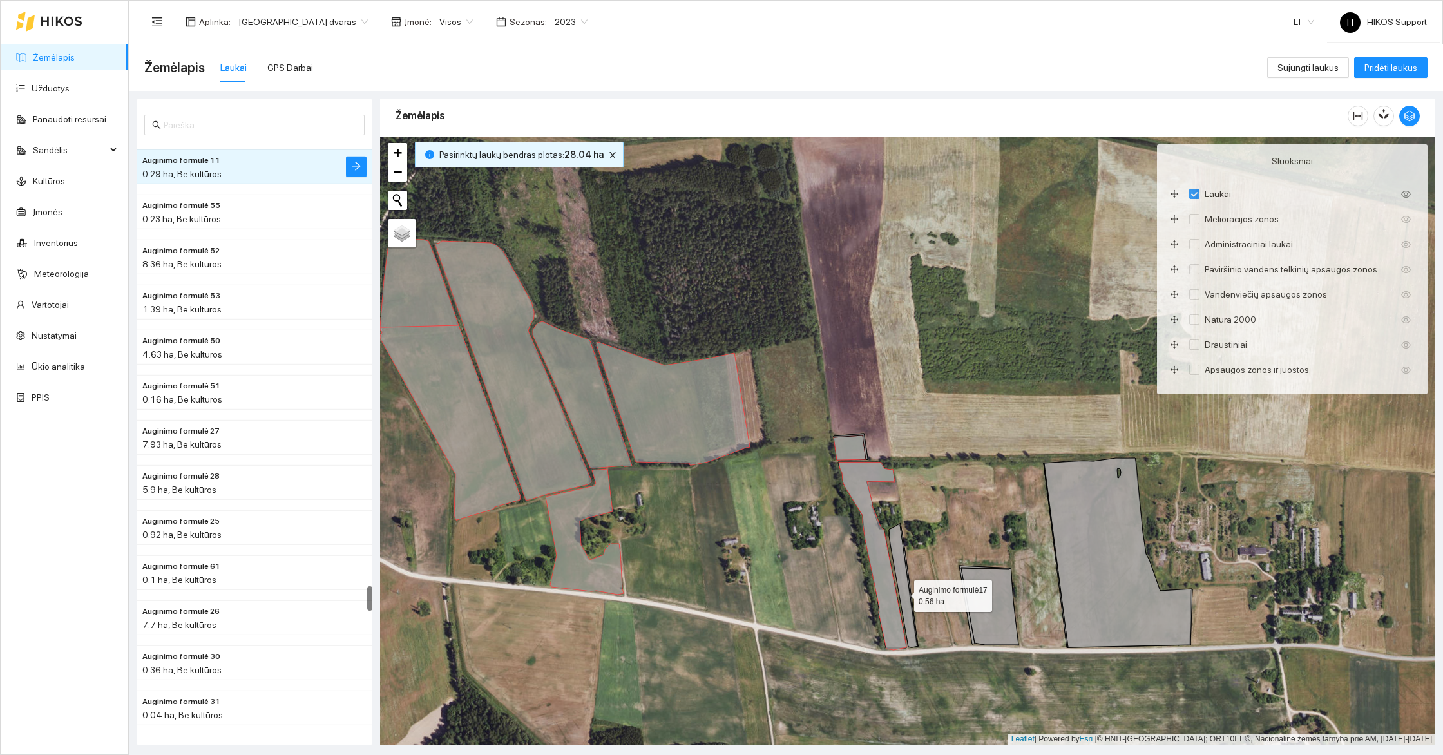
click at [902, 592] on icon at bounding box center [903, 585] width 29 height 124
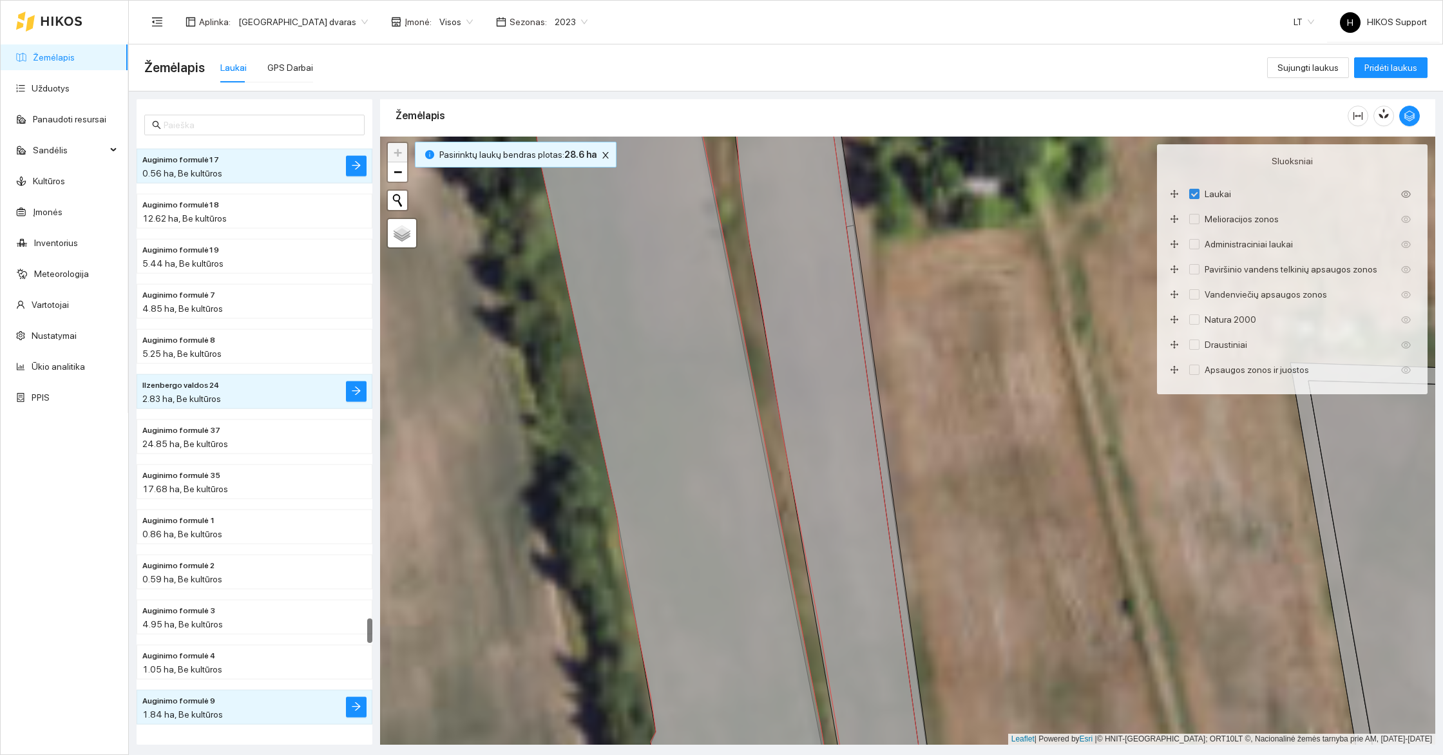
drag, startPoint x: 926, startPoint y: 328, endPoint x: 918, endPoint y: 617, distance: 289.3
click at [918, 617] on div "+ − Nieko nerasta. Bandykite dar kartą. Žemėlapis Palydovas Leaflet | Powered b…" at bounding box center [907, 441] width 1055 height 608
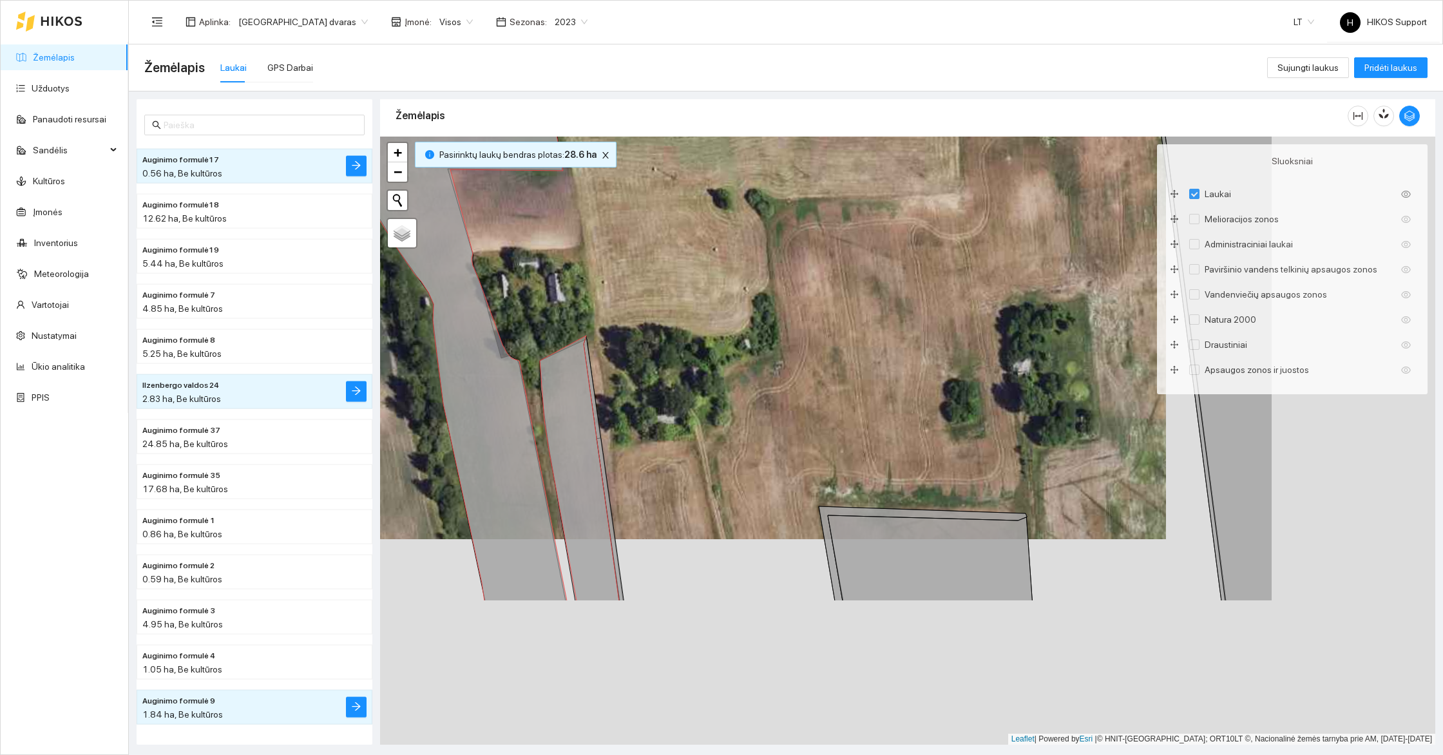
drag, startPoint x: 871, startPoint y: 581, endPoint x: 491, endPoint y: 310, distance: 466.3
click at [491, 310] on div "+ − Nieko nerasta. Bandykite dar kartą. Žemėlapis Palydovas Leaflet | Powered b…" at bounding box center [907, 441] width 1055 height 608
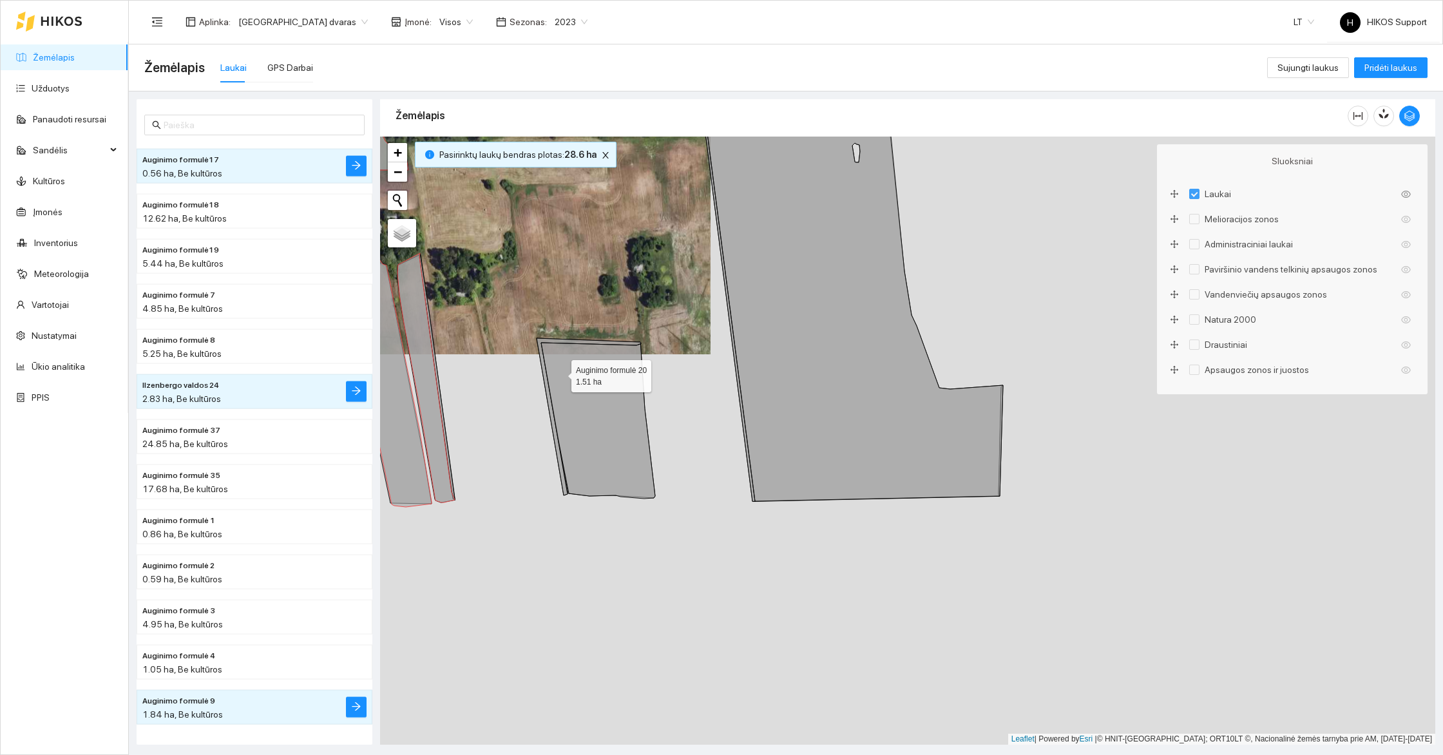
click at [560, 372] on icon at bounding box center [598, 421] width 114 height 156
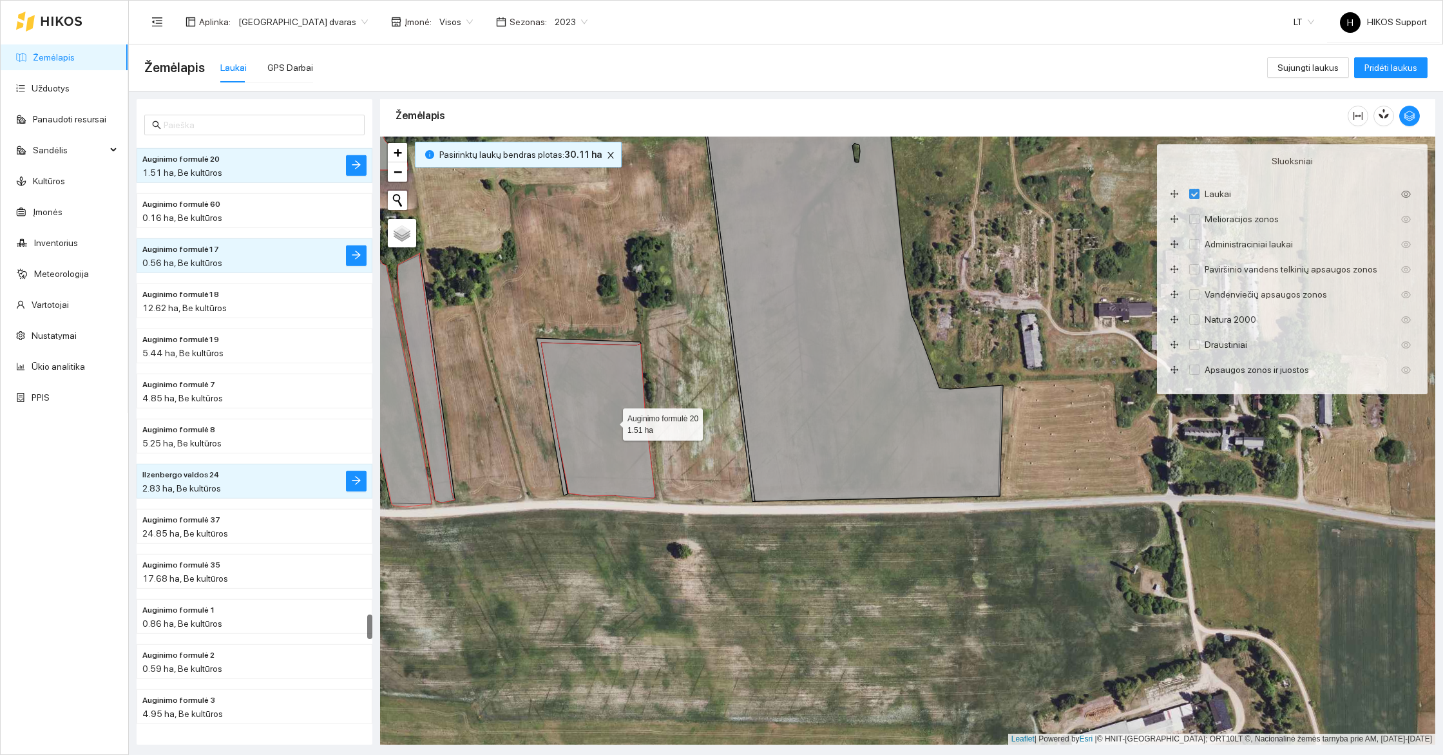
click at [611, 421] on icon at bounding box center [598, 421] width 114 height 156
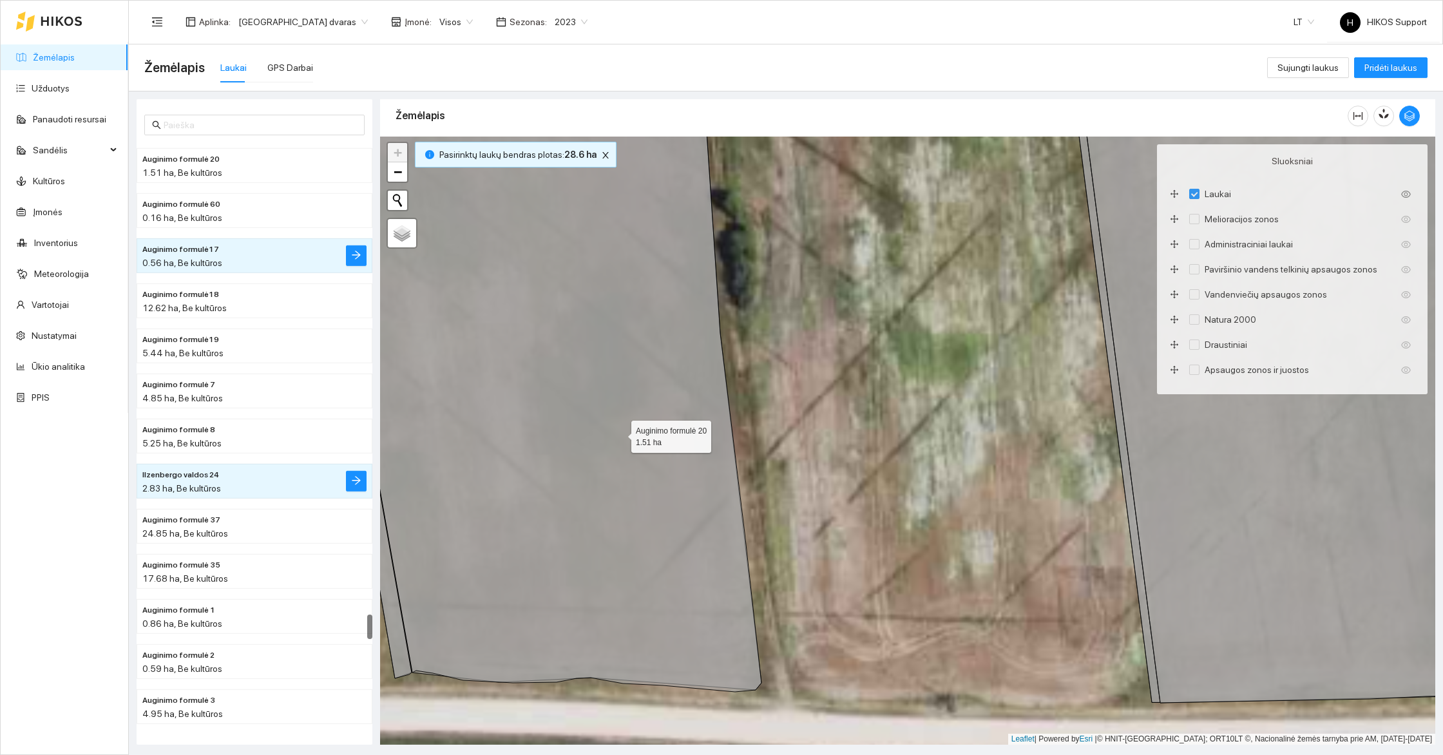
click at [620, 433] on icon at bounding box center [534, 383] width 455 height 616
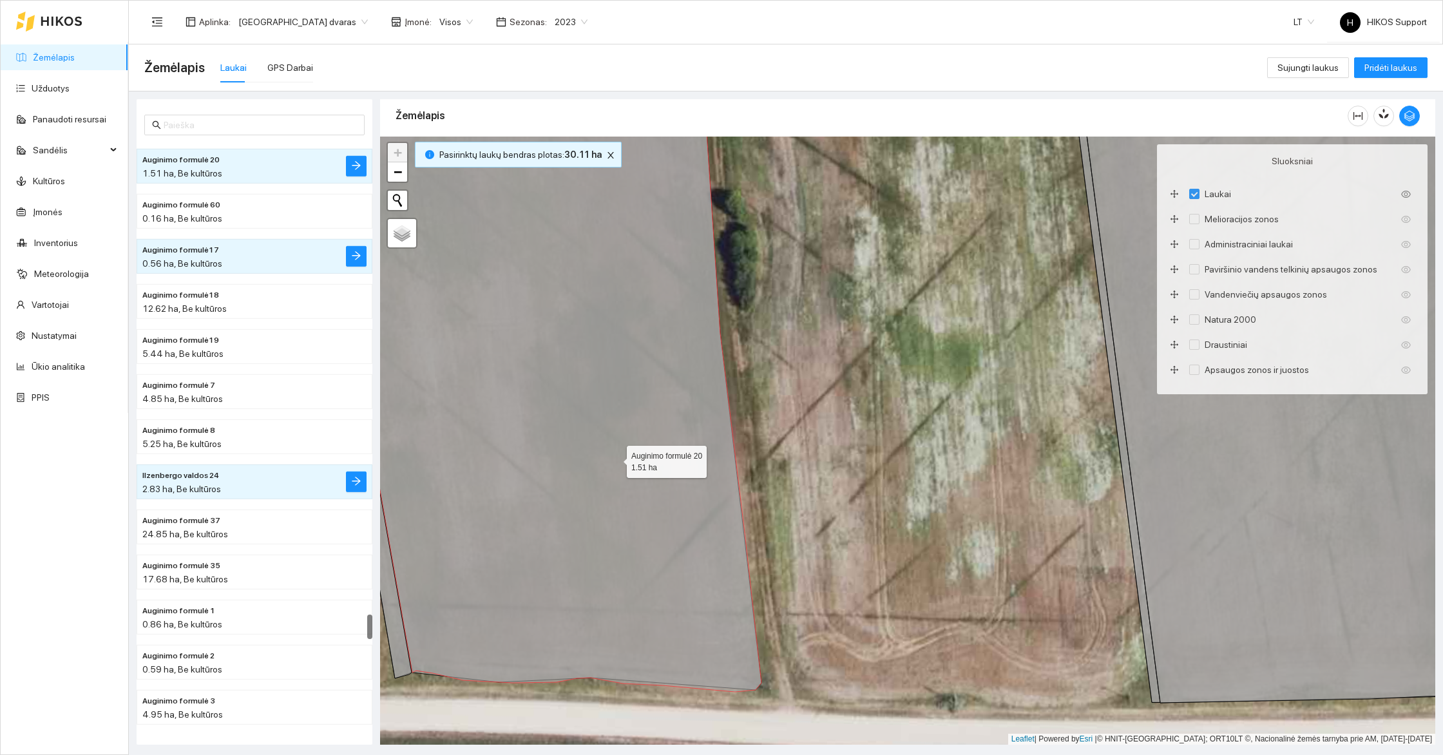
click at [615, 458] on icon at bounding box center [534, 383] width 455 height 616
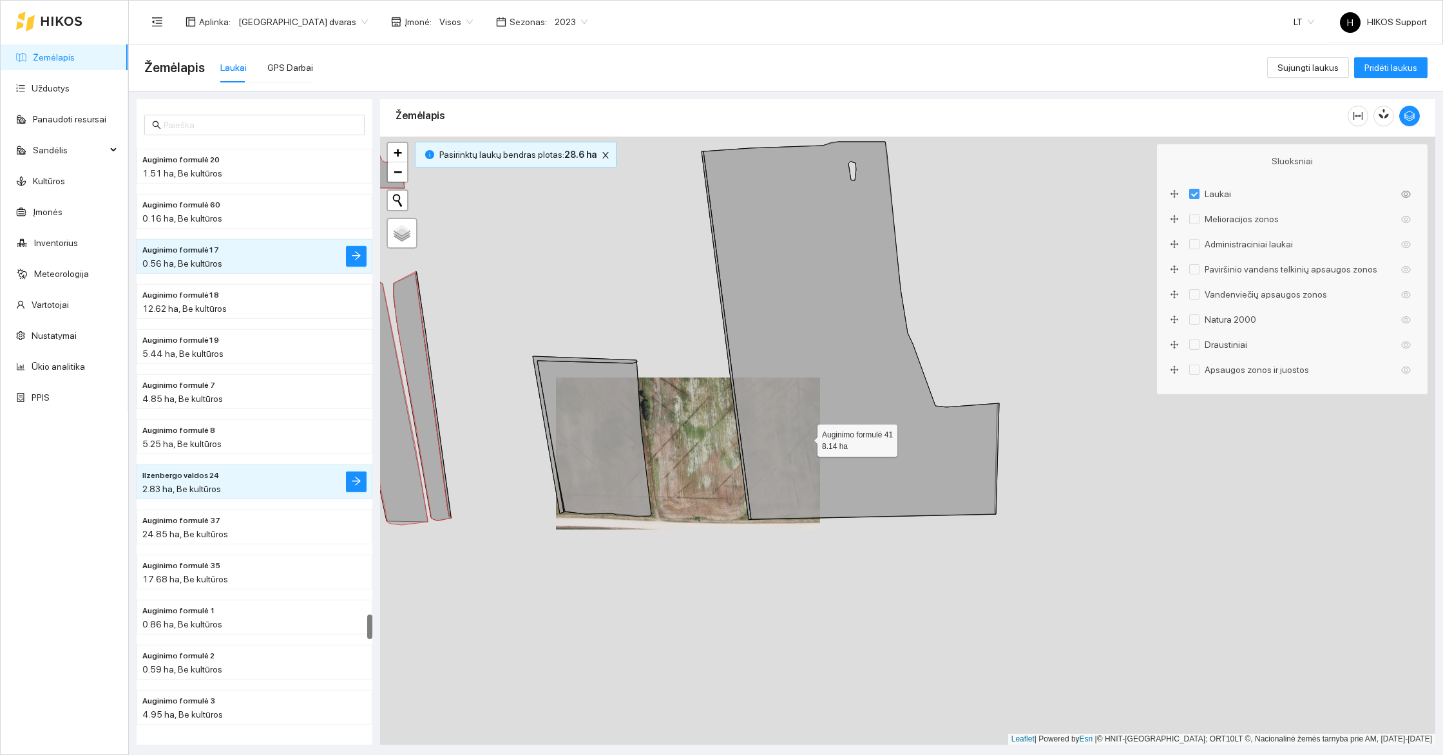
click at [841, 408] on icon at bounding box center [851, 330] width 296 height 377
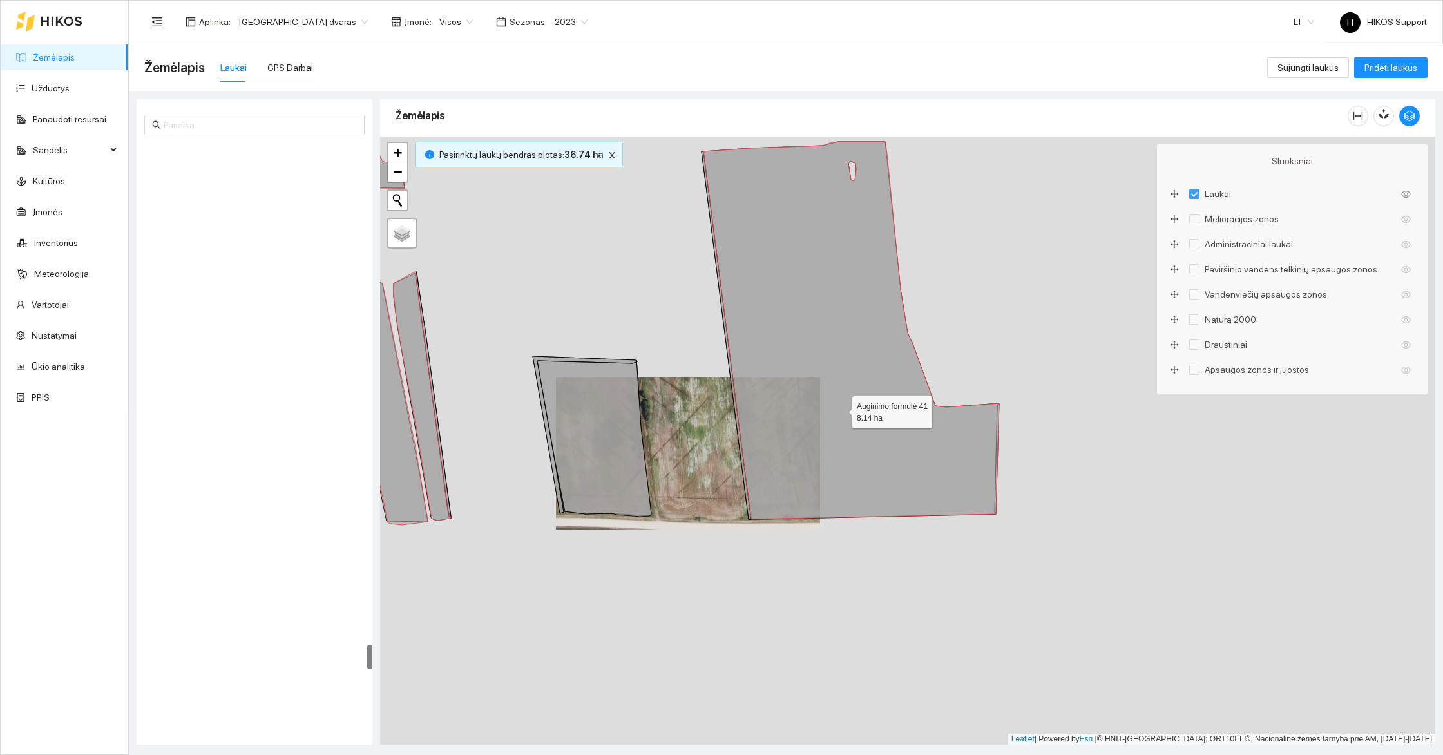
scroll to position [11745, 0]
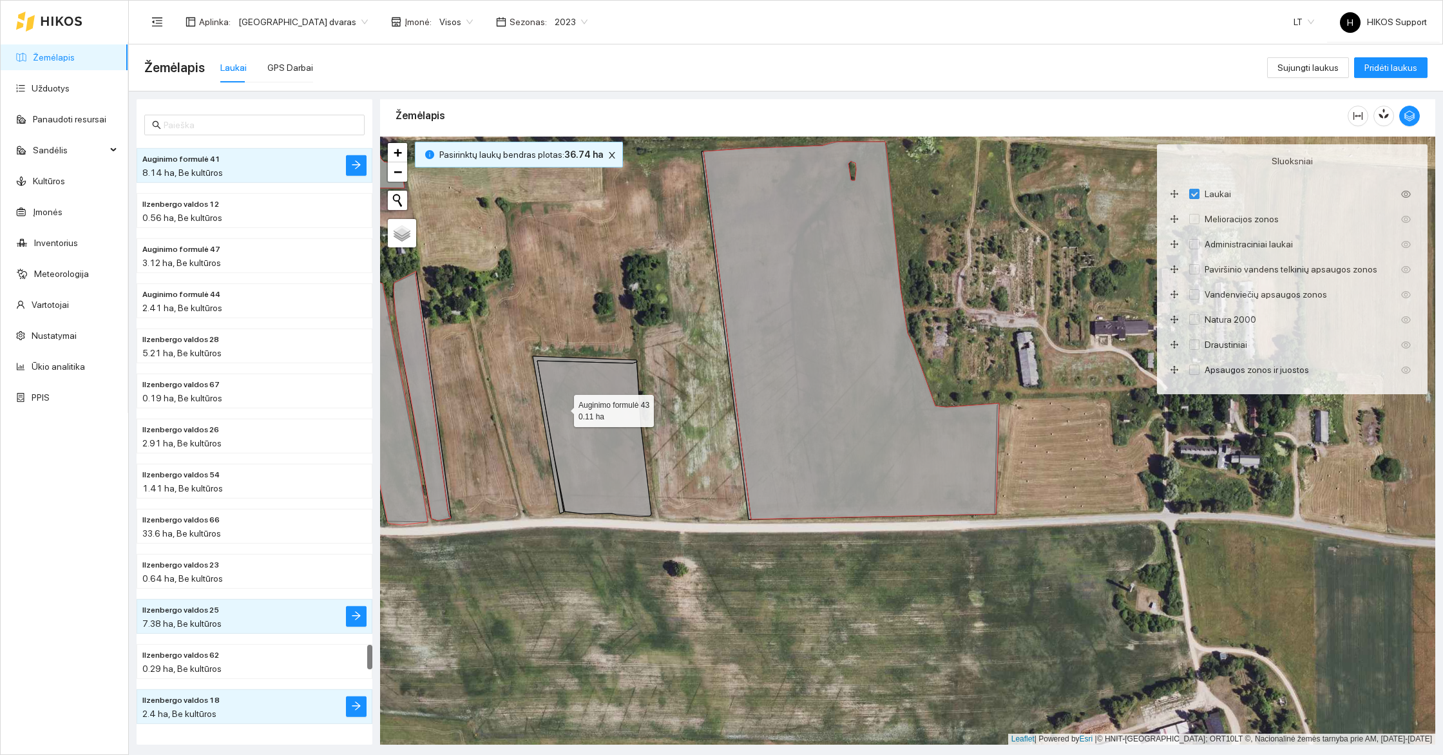
click at [580, 359] on icon at bounding box center [585, 434] width 104 height 157
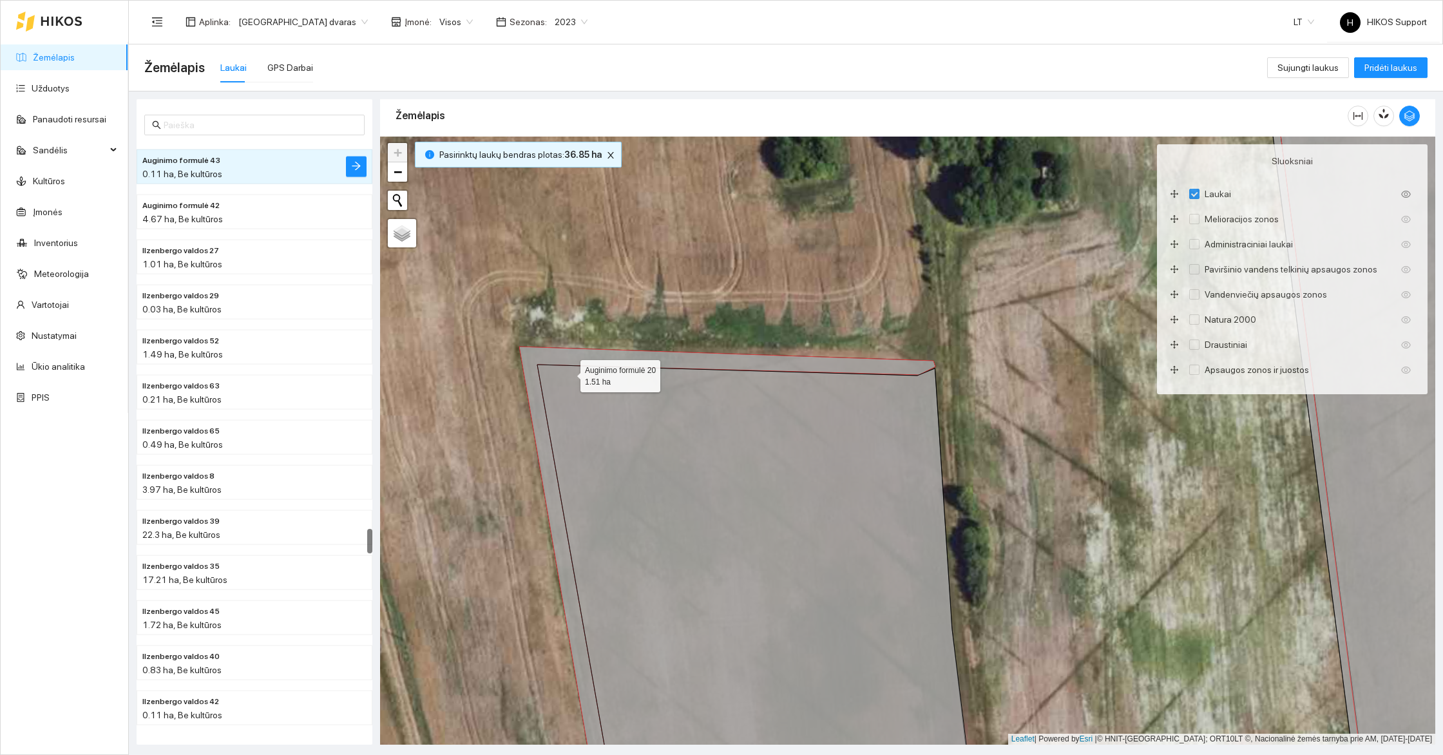
click at [575, 383] on icon at bounding box center [755, 586] width 437 height 442
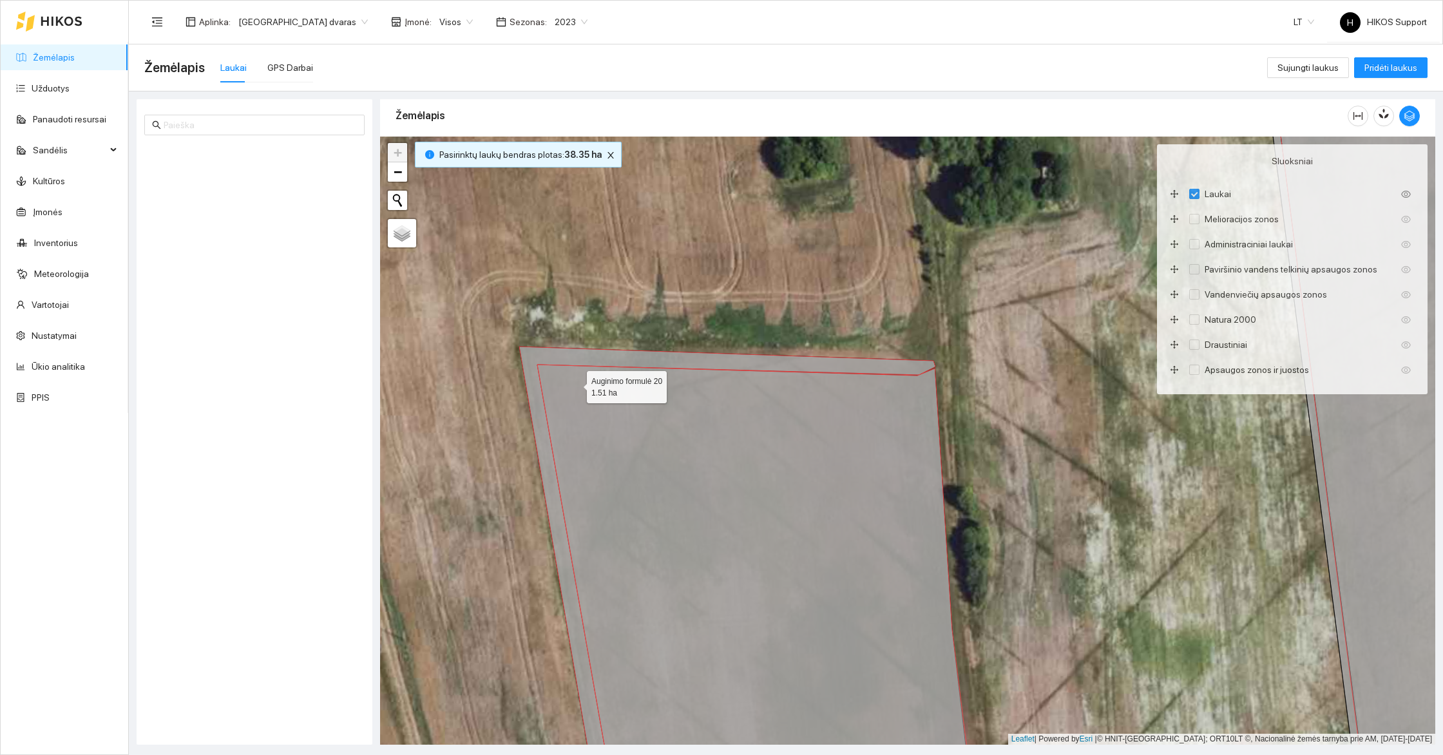
scroll to position [11026, 0]
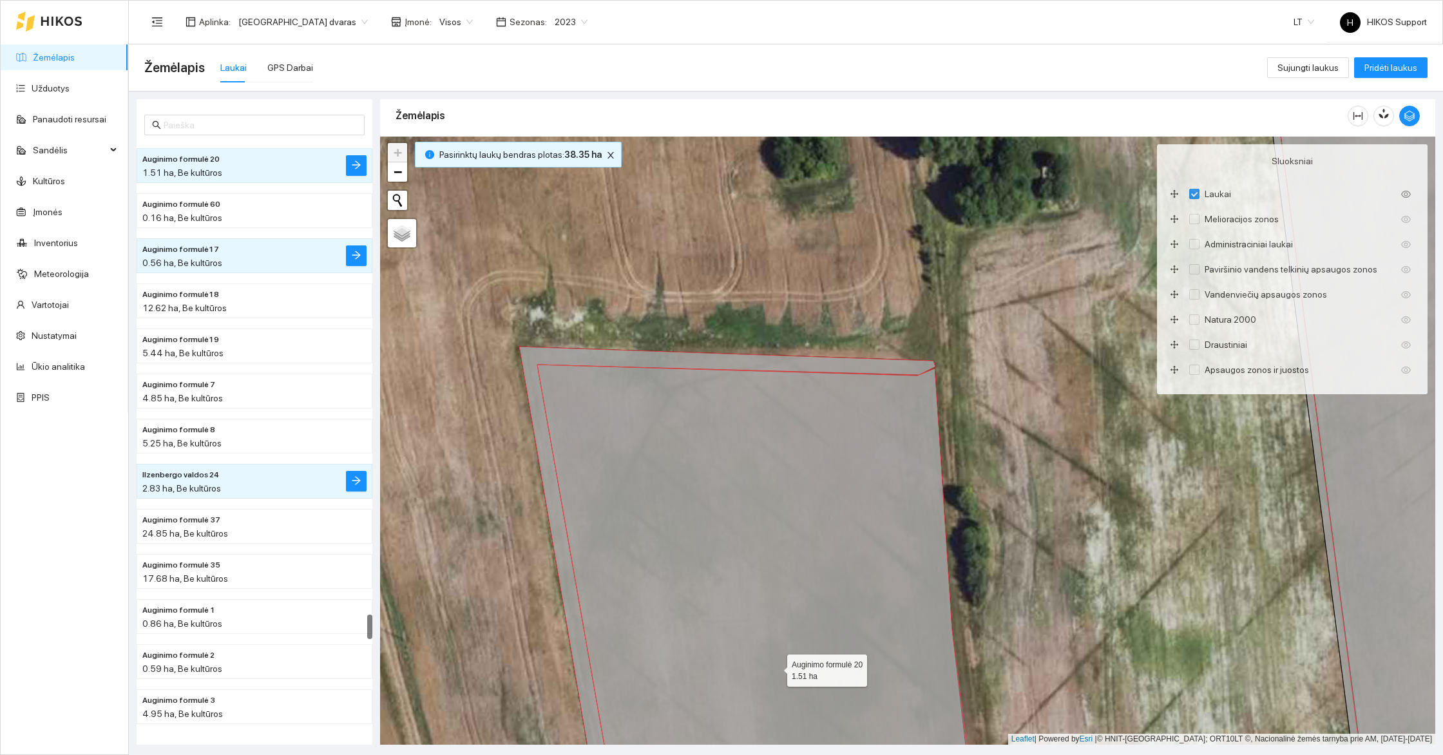
click at [616, 431] on icon at bounding box center [755, 586] width 437 height 442
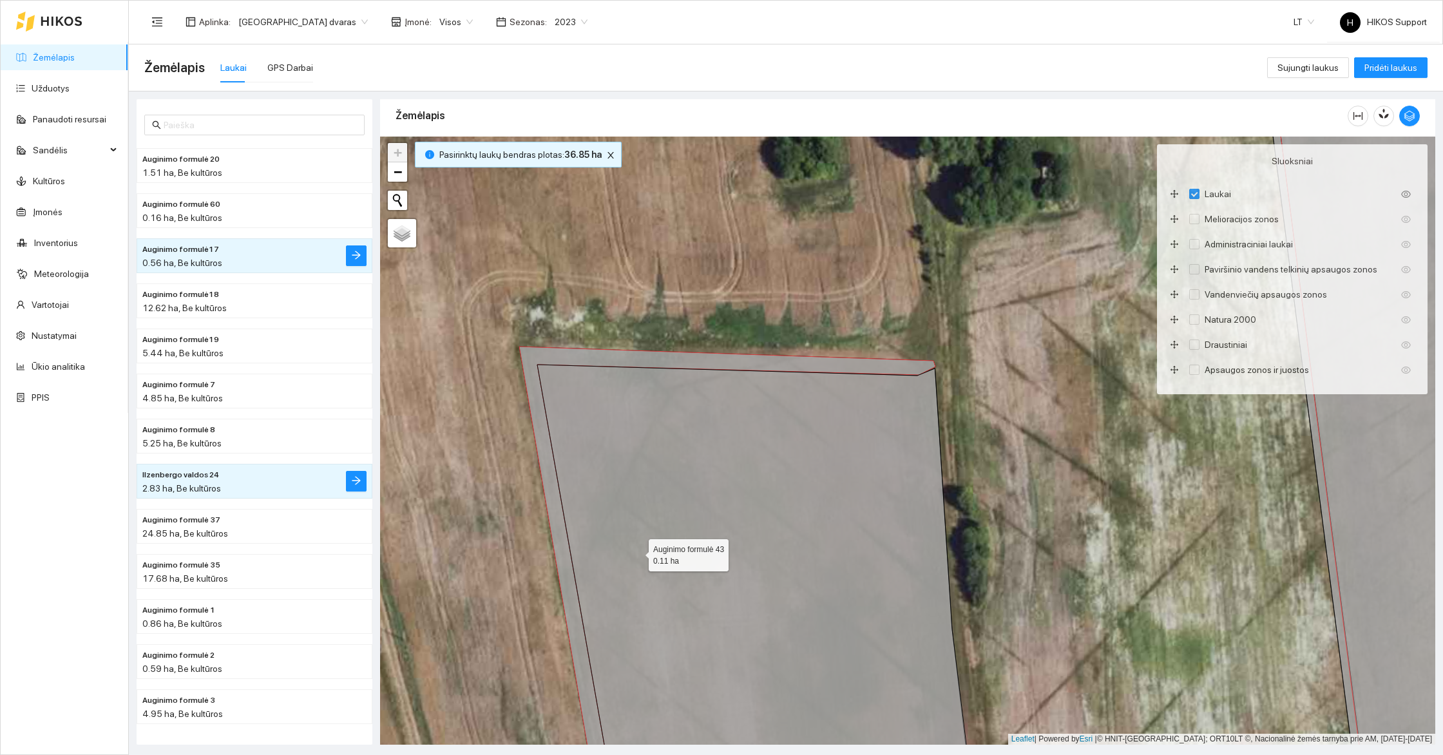
click at [587, 352] on icon at bounding box center [727, 577] width 416 height 460
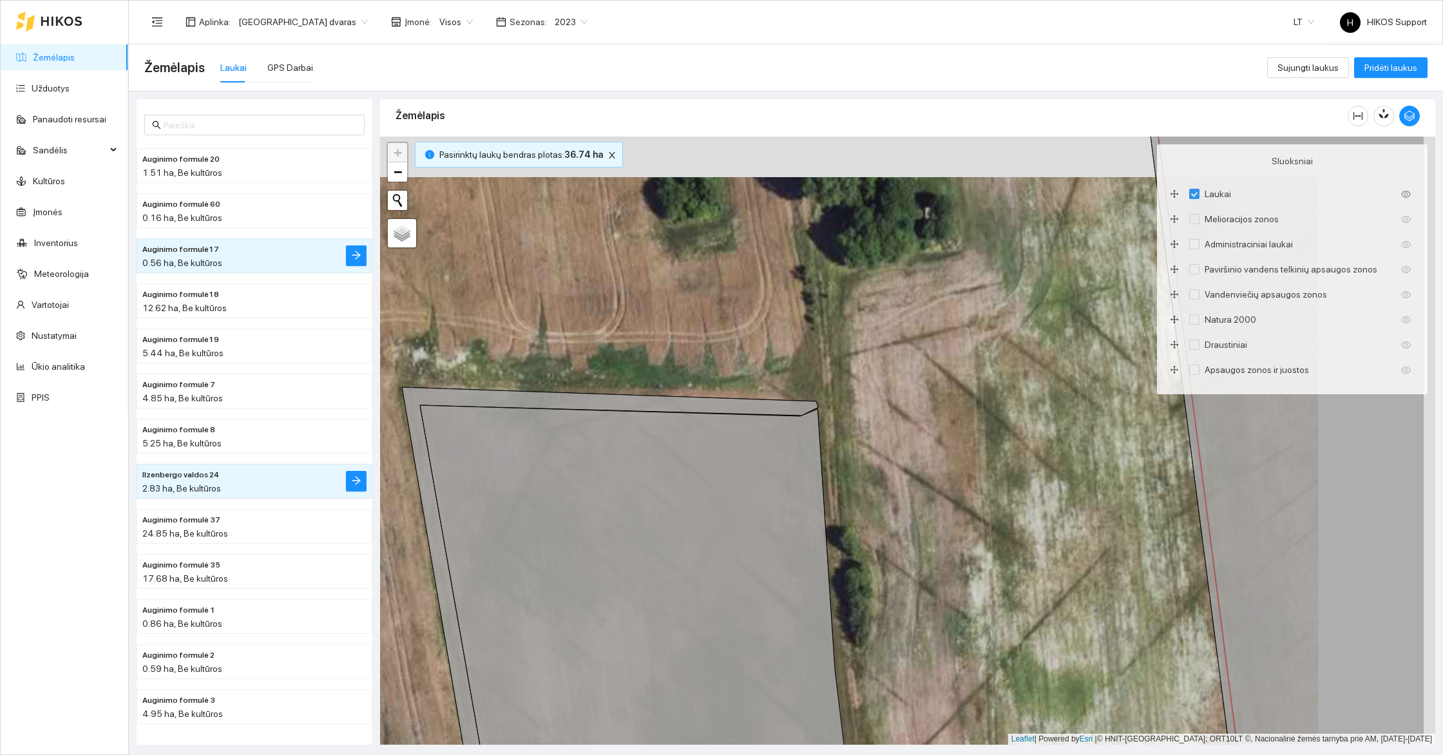
drag, startPoint x: 955, startPoint y: 400, endPoint x: 523, endPoint y: 479, distance: 438.7
click at [523, 479] on div "+ − Nieko nerasta. Bandykite dar kartą. Žemėlapis Palydovas Leaflet | Powered b…" at bounding box center [907, 441] width 1055 height 608
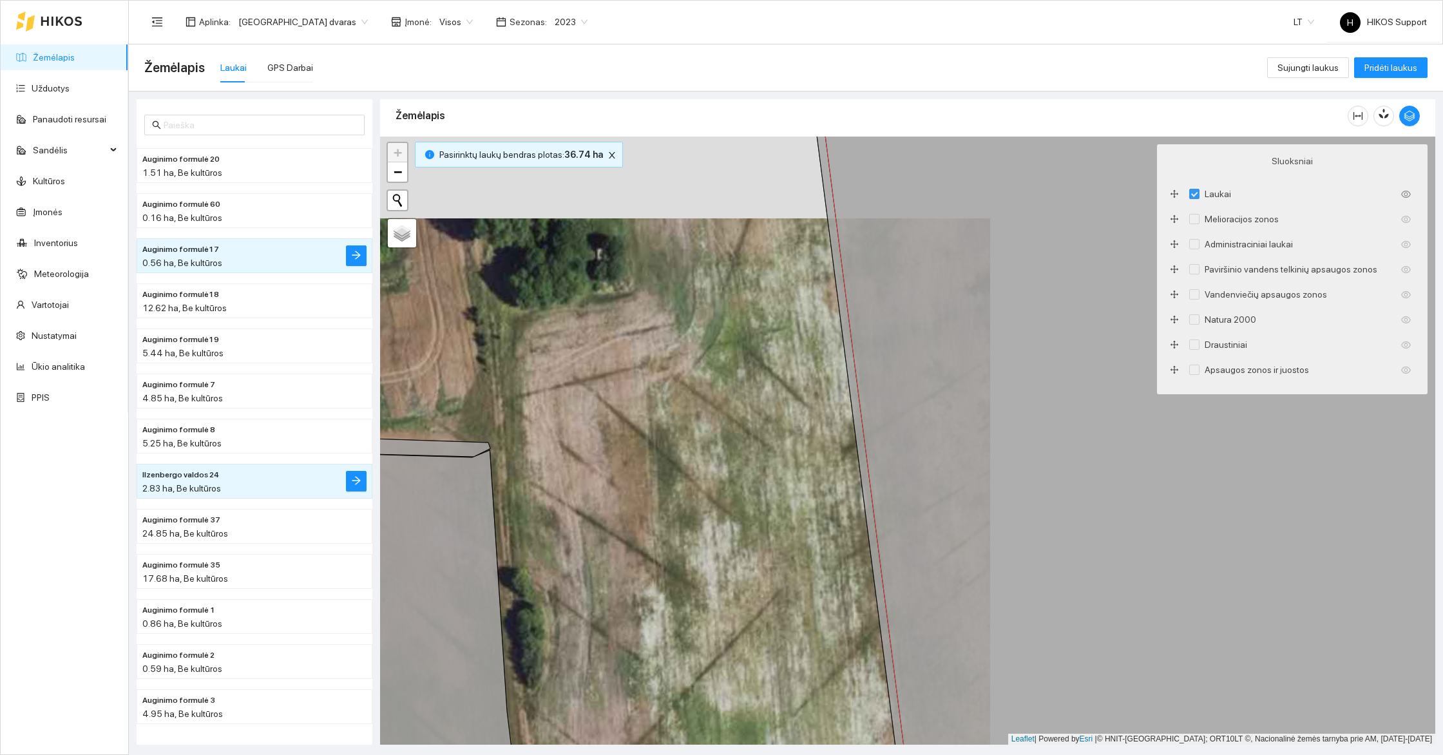
click at [817, 306] on div "+ − Nieko nerasta. Bandykite dar kartą. Žemėlapis Palydovas Leaflet | Powered b…" at bounding box center [907, 441] width 1055 height 608
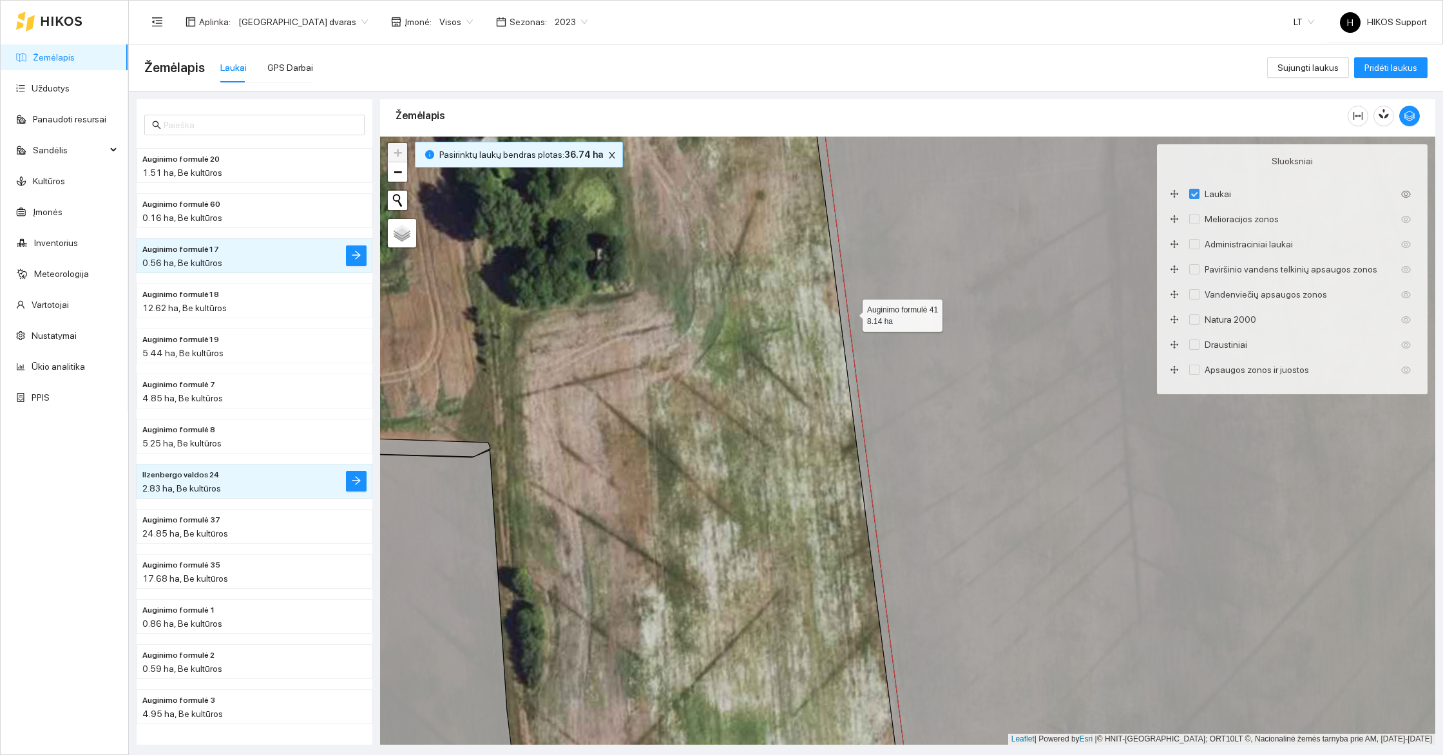
click at [851, 312] on icon at bounding box center [1179, 440] width 724 height 731
click at [892, 316] on icon at bounding box center [1179, 440] width 724 height 731
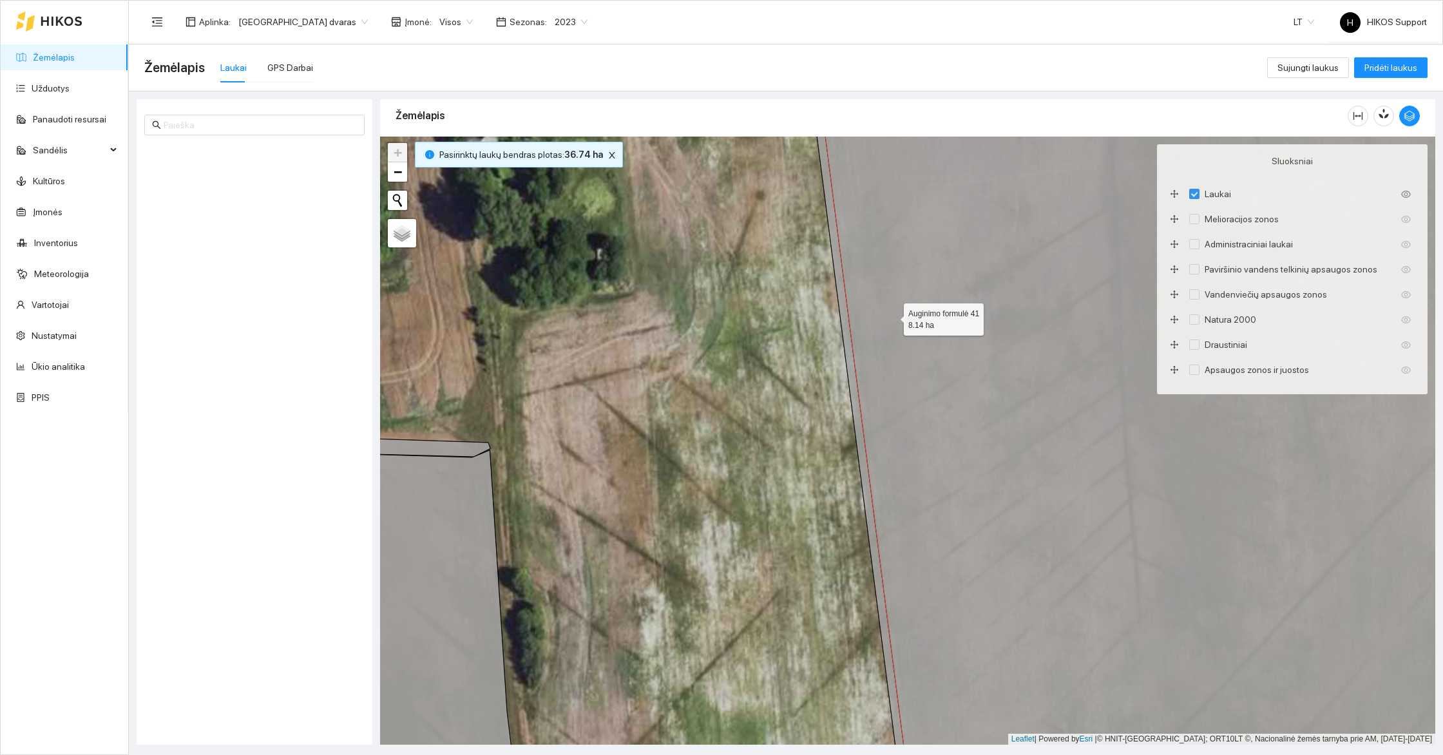
scroll to position [11737, 0]
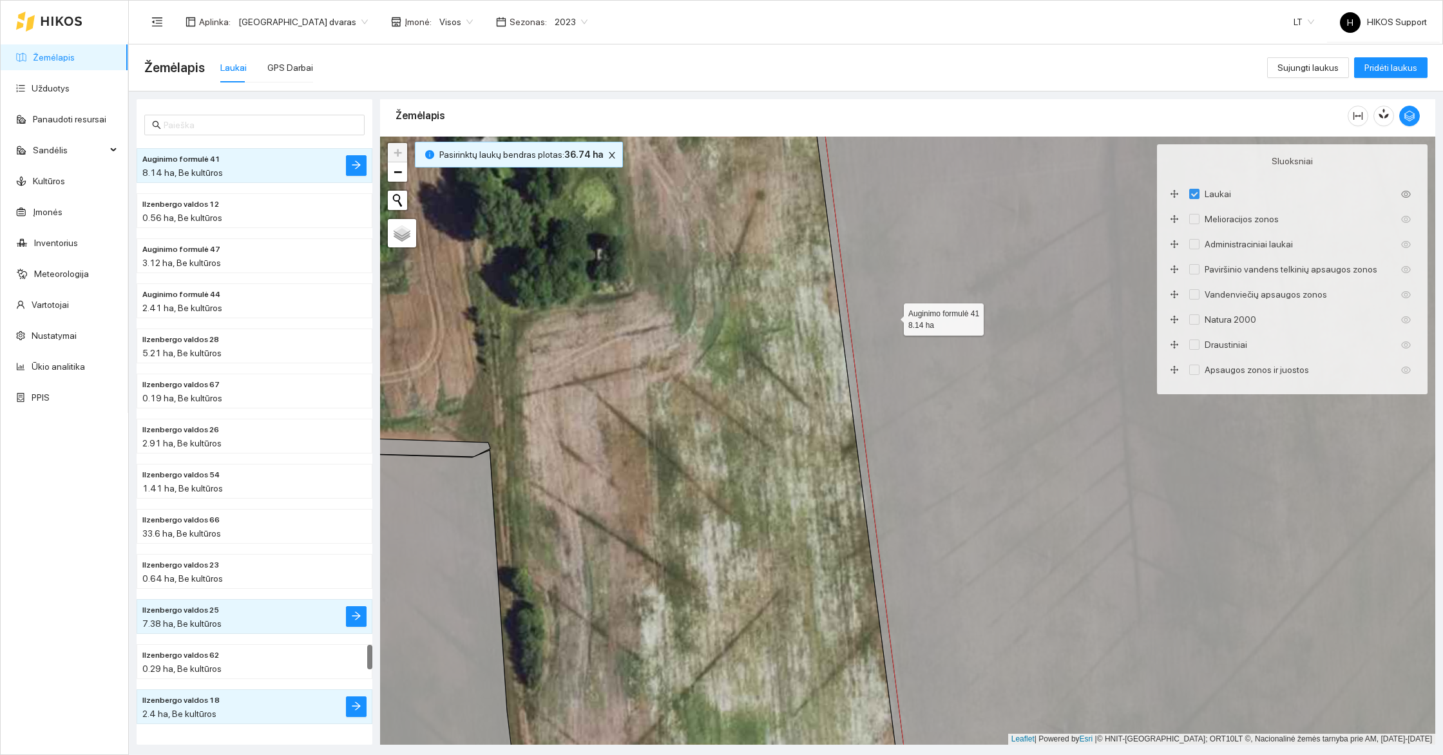
click at [892, 316] on icon at bounding box center [1179, 440] width 724 height 731
click at [844, 317] on icon at bounding box center [860, 440] width 102 height 731
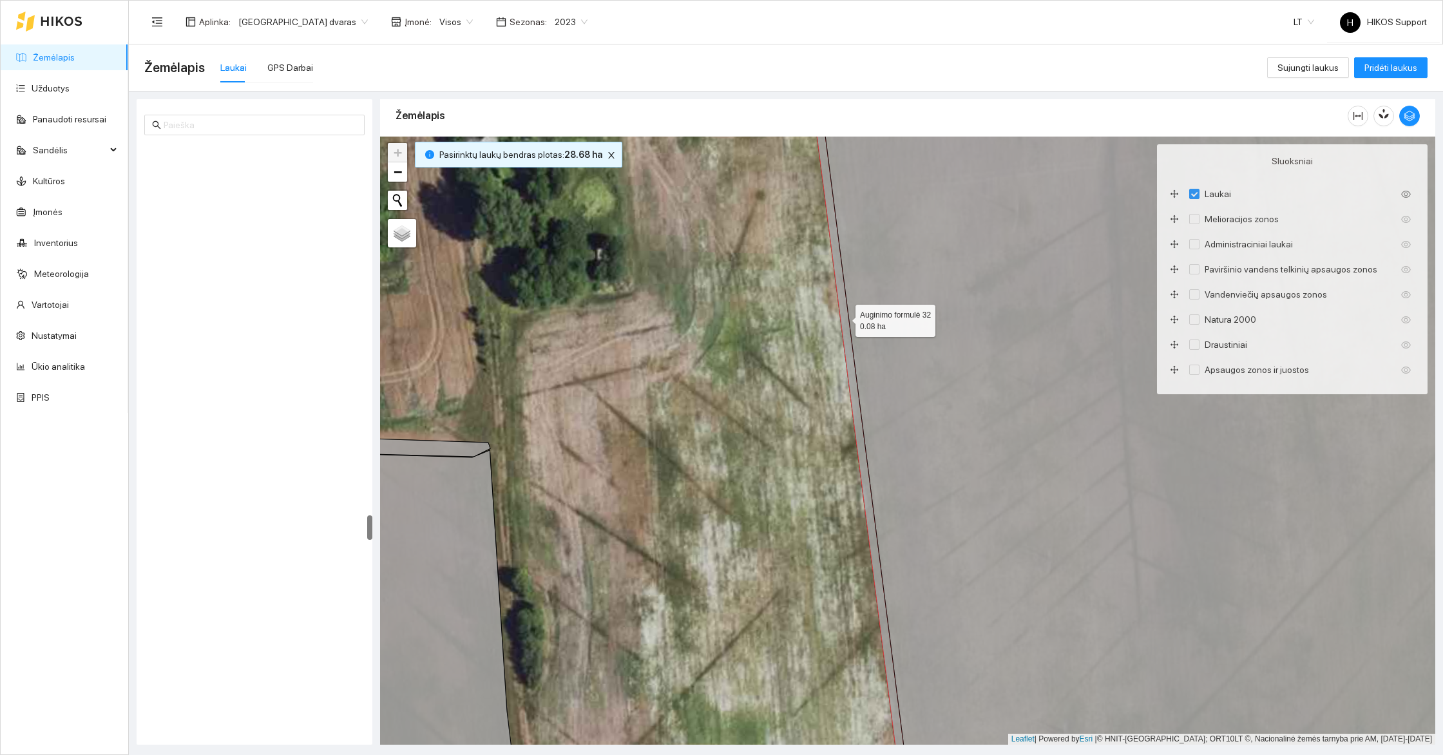
scroll to position [8710, 0]
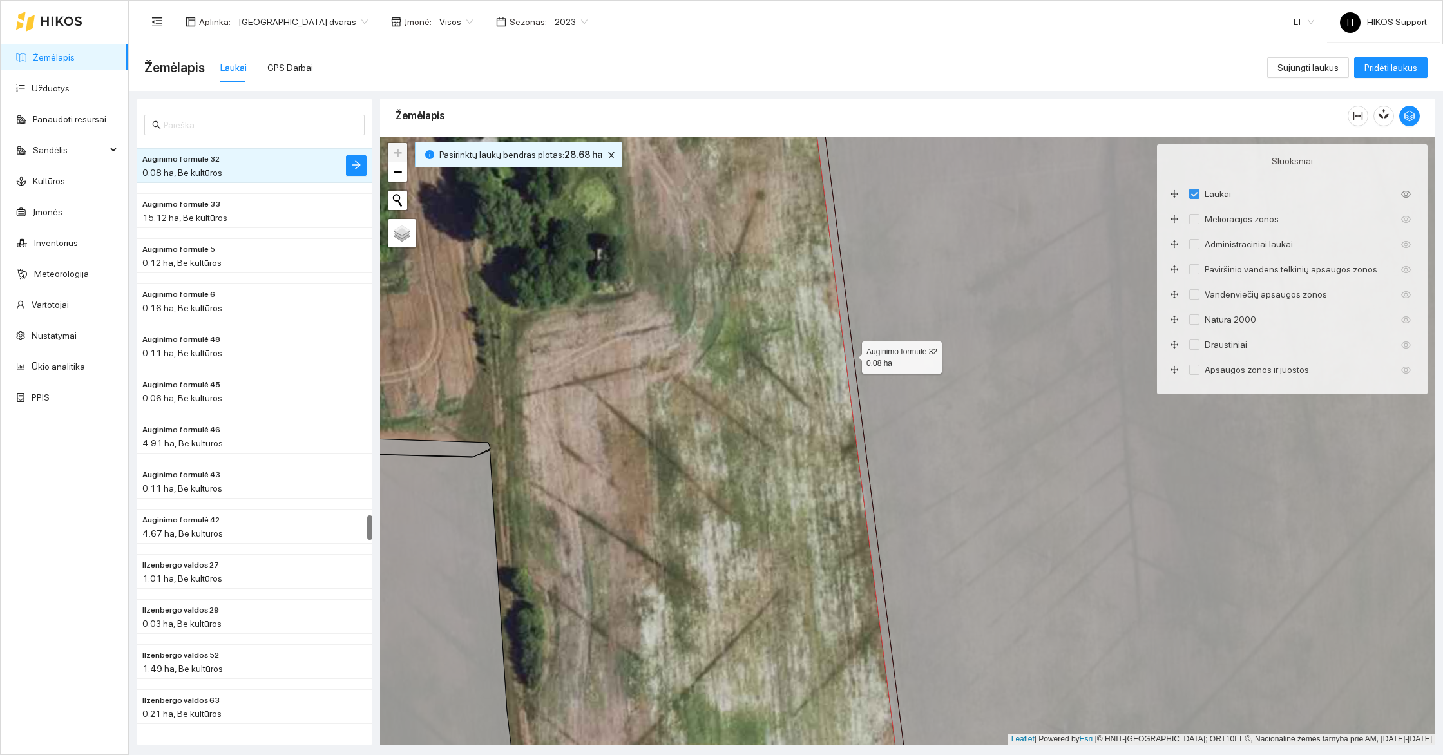
click at [844, 317] on icon at bounding box center [860, 440] width 102 height 731
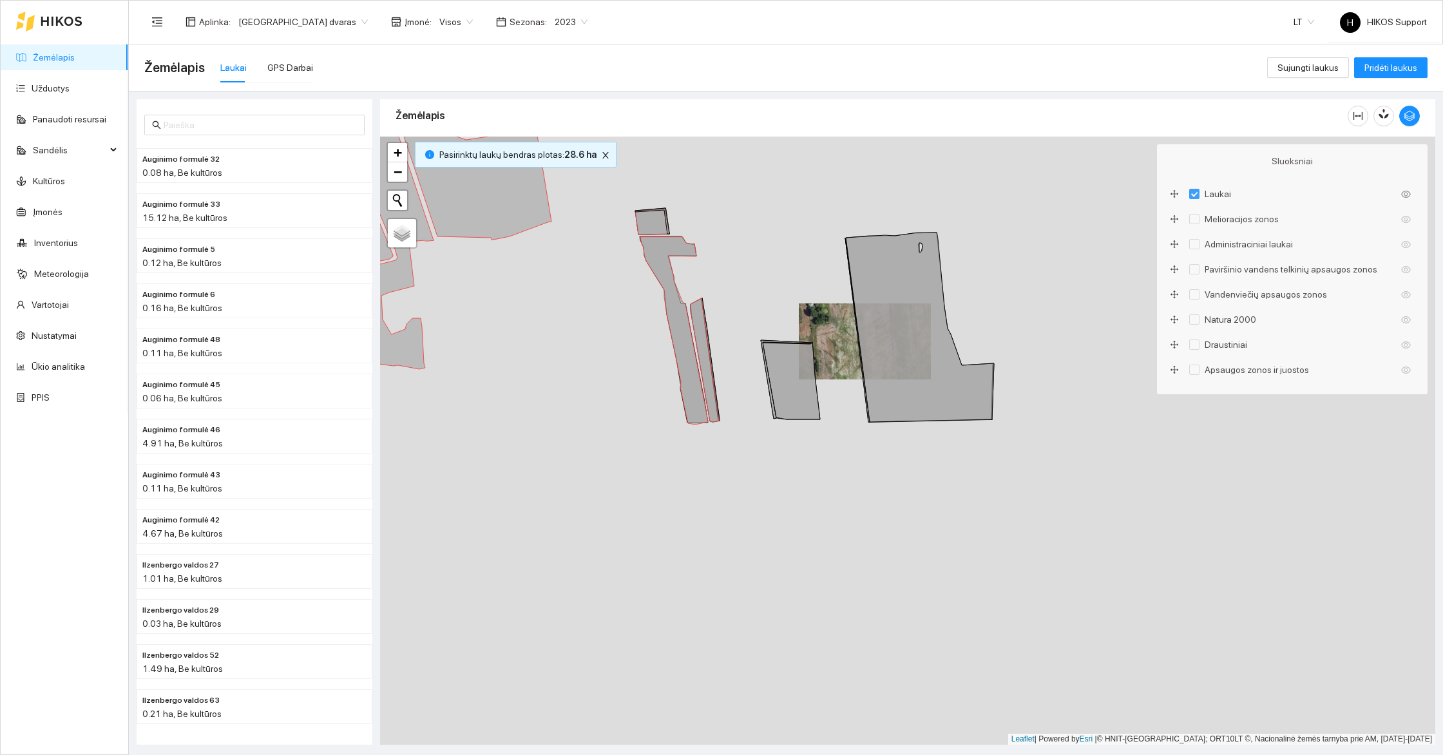
drag, startPoint x: 884, startPoint y: 443, endPoint x: 986, endPoint y: 345, distance: 141.7
click at [986, 345] on div "+ − Nieko nerasta. Bandykite dar kartą. Žemėlapis Palydovas Leaflet | Powered b…" at bounding box center [907, 441] width 1055 height 608
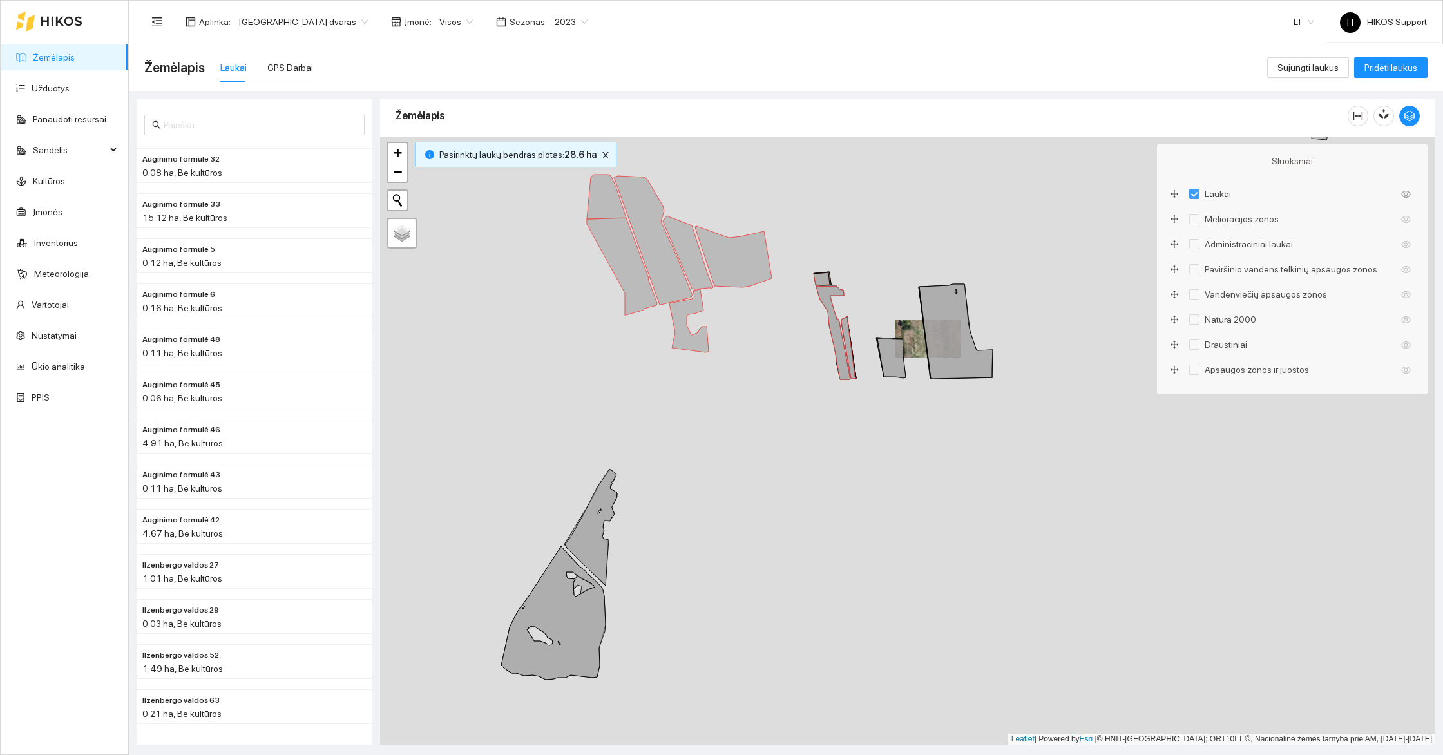
drag, startPoint x: 736, startPoint y: 217, endPoint x: 783, endPoint y: 289, distance: 86.1
click at [783, 289] on div "Ilzenbergo valdos 56 5.56 ha + − Nieko nerasta. Bandykite dar kartą. Žemėlapis …" at bounding box center [907, 441] width 1055 height 608
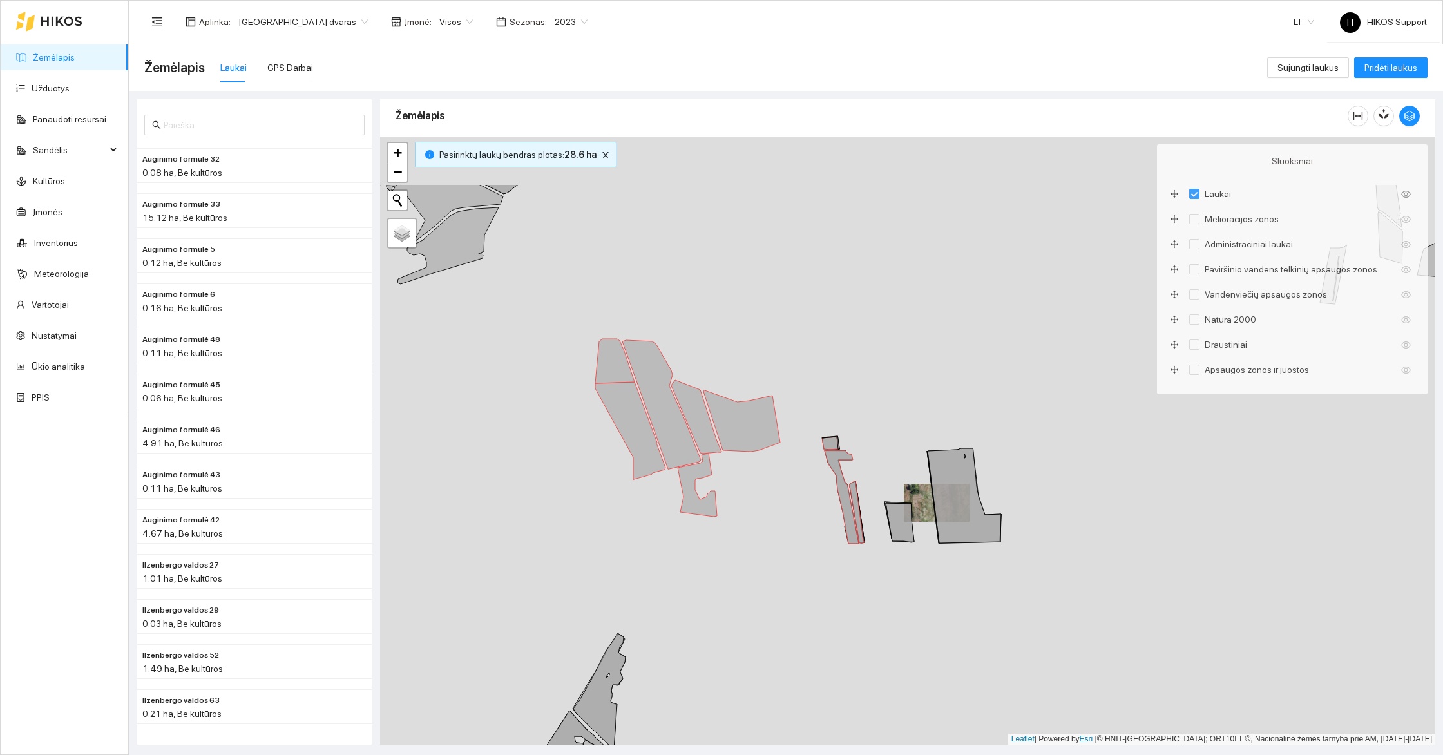
drag, startPoint x: 821, startPoint y: 261, endPoint x: 741, endPoint y: 410, distance: 169.1
click at [741, 410] on div "+ − Nieko nerasta. Bandykite dar kartą. Žemėlapis Palydovas Leaflet | Powered b…" at bounding box center [907, 441] width 1055 height 608
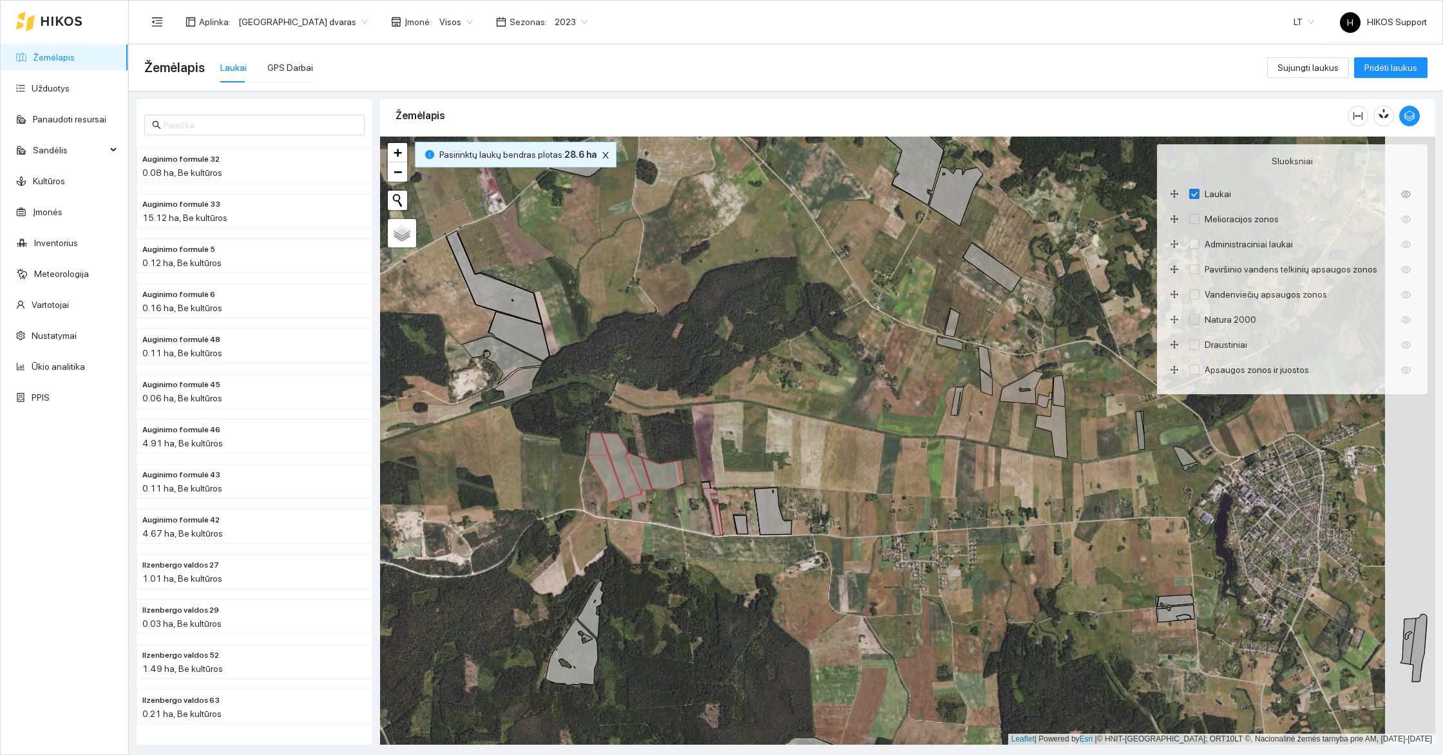
drag, startPoint x: 942, startPoint y: 517, endPoint x: 851, endPoint y: 517, distance: 90.2
click at [851, 517] on div "+ − Nieko nerasta. Bandykite dar kartą. Žemėlapis Palydovas Leaflet | Powered b…" at bounding box center [907, 441] width 1055 height 608
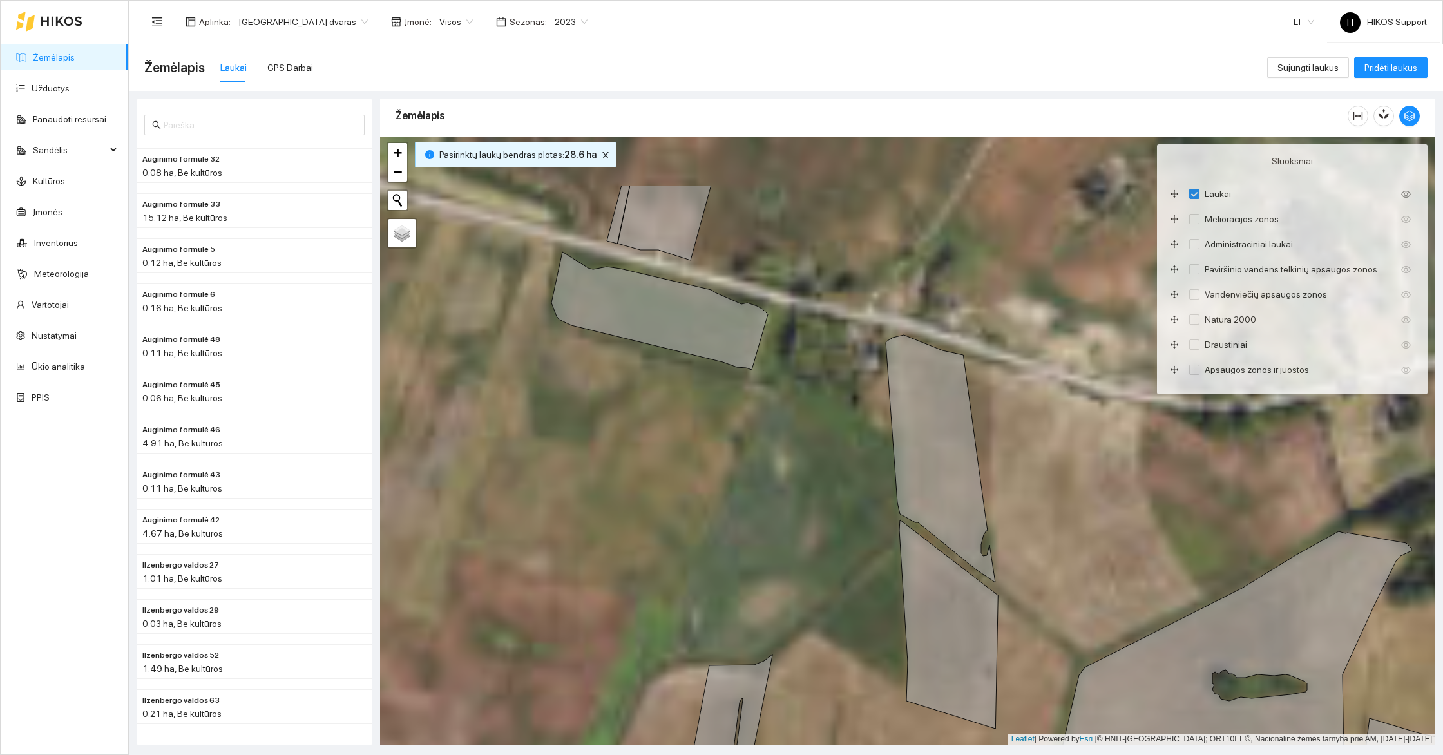
drag, startPoint x: 804, startPoint y: 271, endPoint x: 863, endPoint y: 512, distance: 247.9
click at [863, 512] on div "+ − Nieko nerasta. Bandykite dar kartą. Žemėlapis Palydovas Leaflet | Powered b…" at bounding box center [907, 441] width 1055 height 608
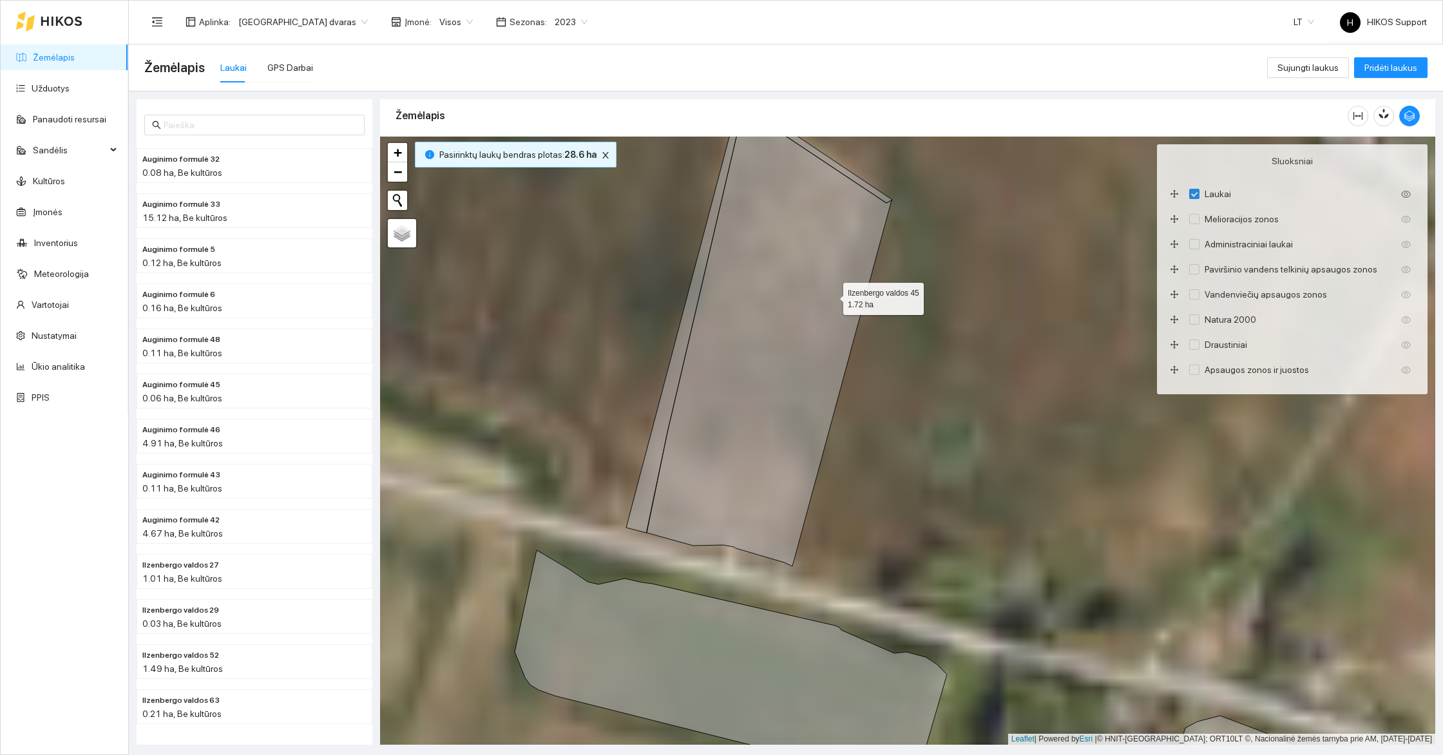
drag, startPoint x: 831, startPoint y: 294, endPoint x: 838, endPoint y: 426, distance: 132.2
click at [838, 426] on icon at bounding box center [769, 333] width 245 height 465
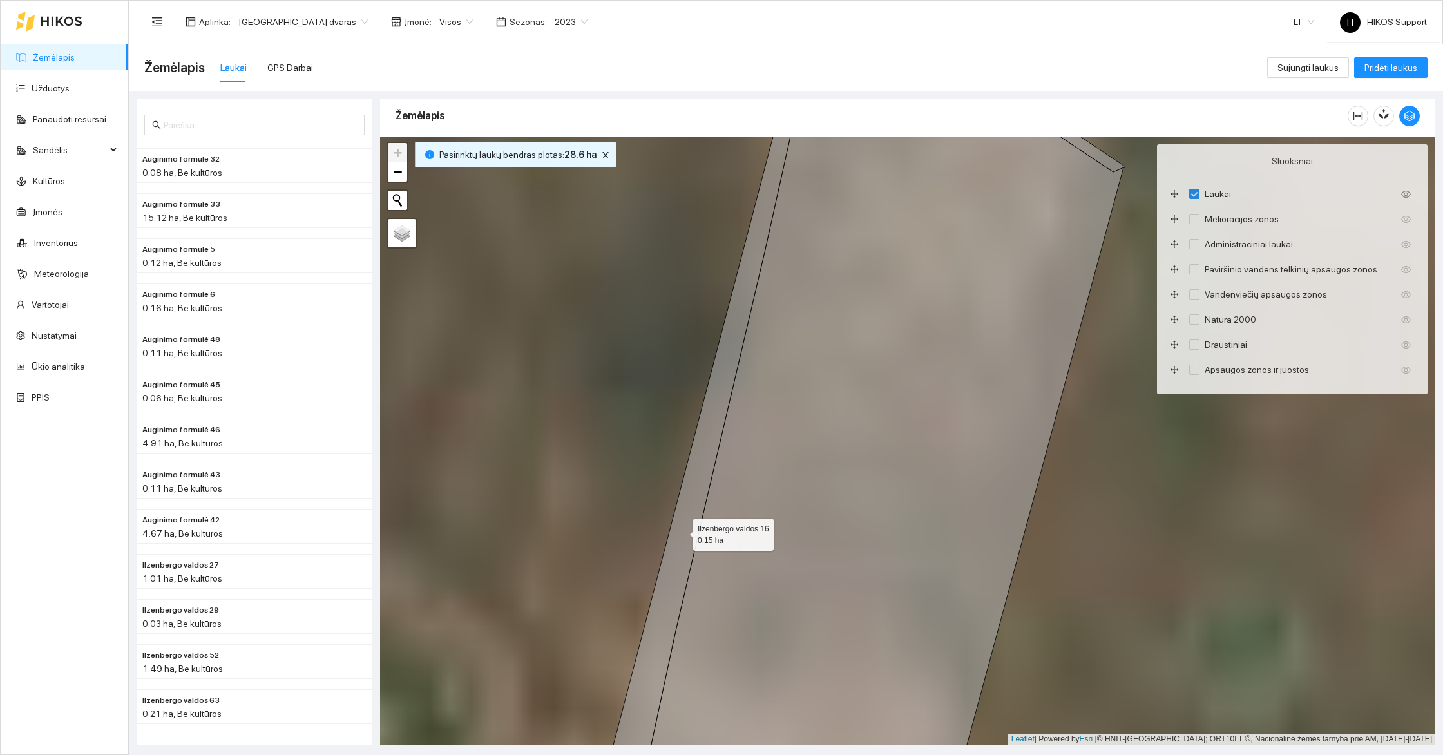
click at [682, 531] on icon at bounding box center [700, 440] width 207 height 731
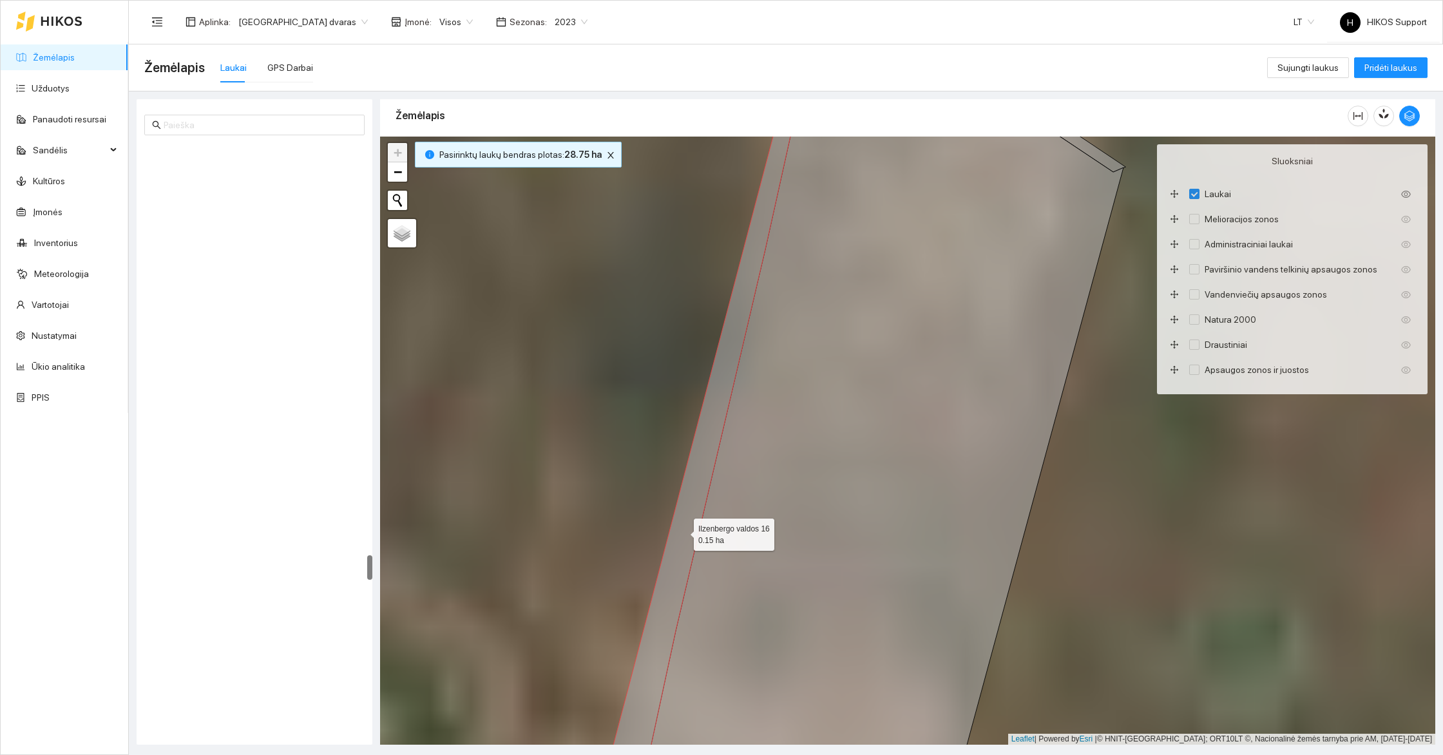
scroll to position [9643, 0]
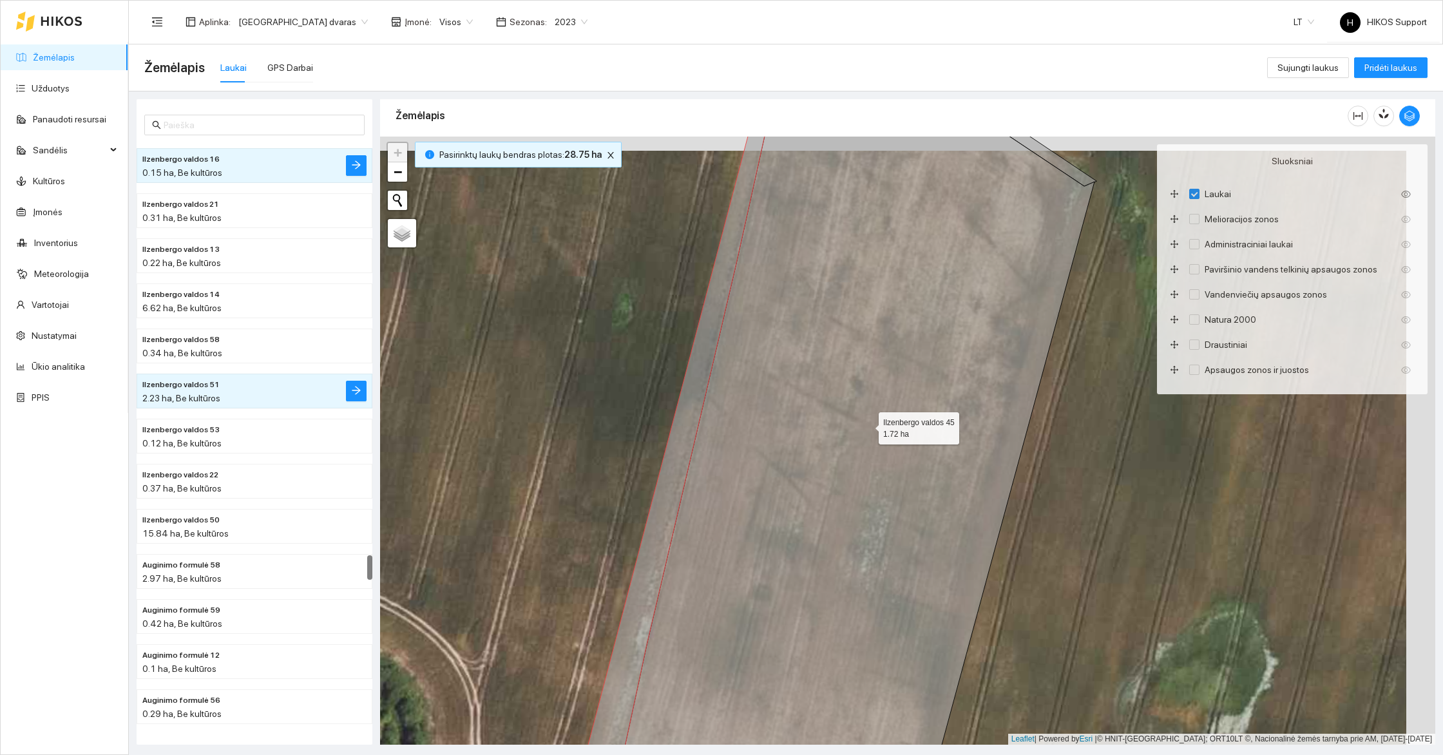
drag, startPoint x: 906, startPoint y: 403, endPoint x: 704, endPoint y: 632, distance: 305.7
click at [704, 632] on icon at bounding box center [852, 455] width 486 height 731
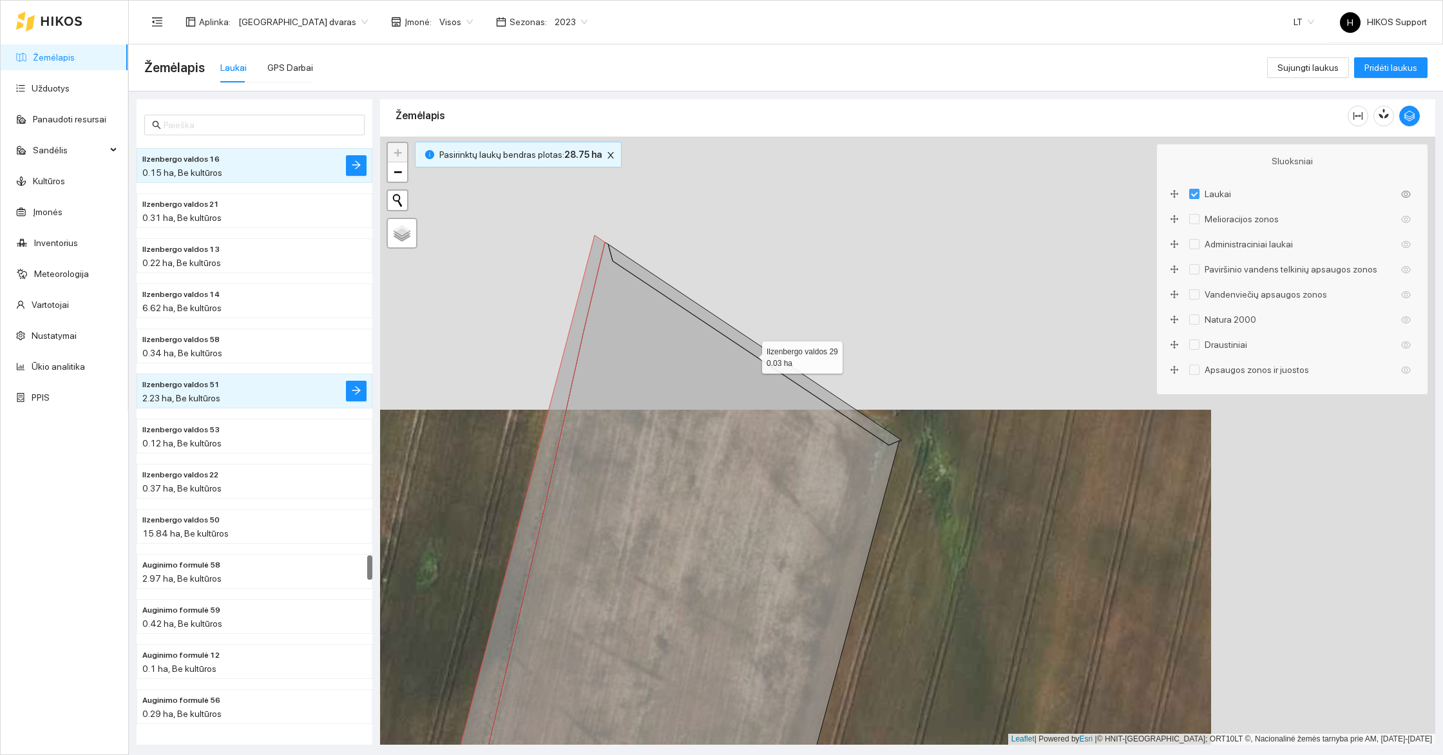
click at [725, 325] on icon at bounding box center [754, 344] width 293 height 201
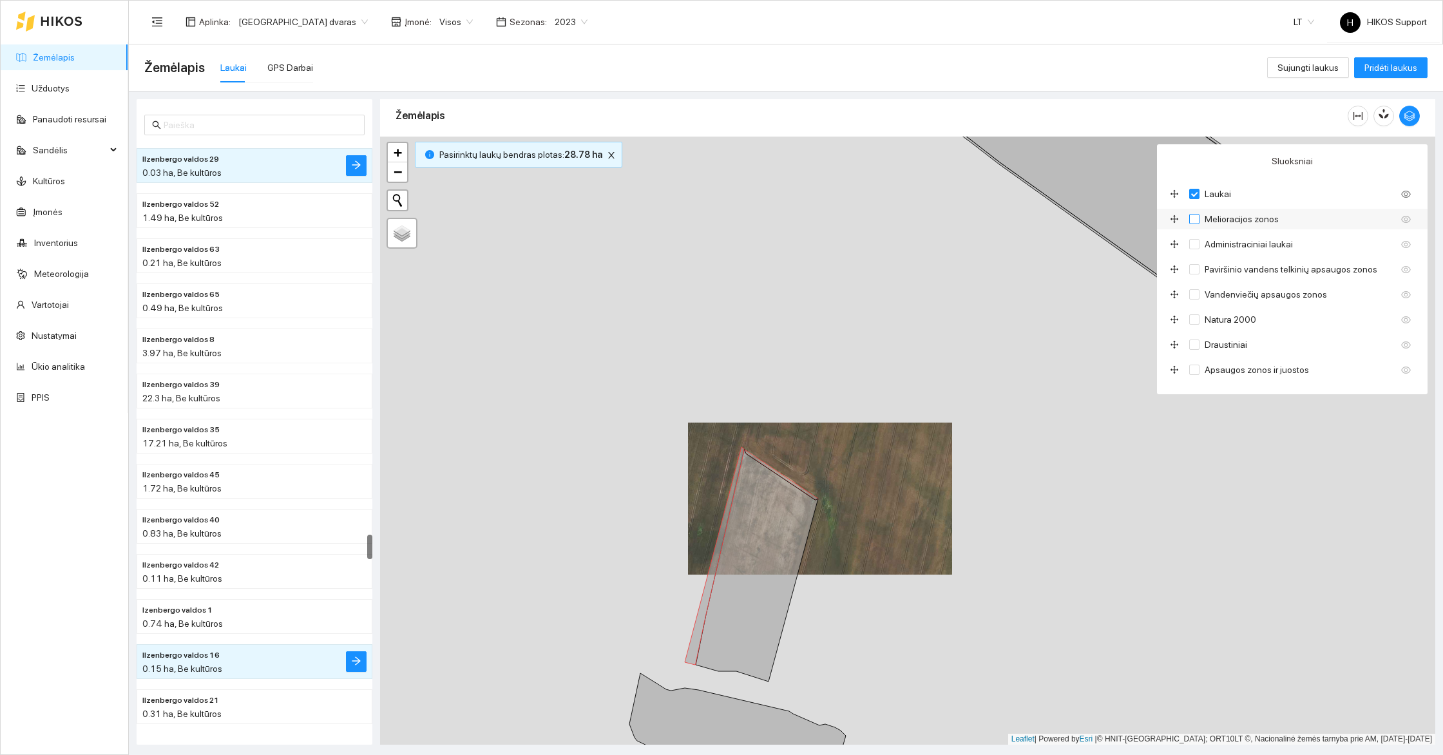
click at [1246, 221] on span "Melioracijos zonos" at bounding box center [1241, 219] width 84 height 14
click at [1199, 221] on input "Melioracijos zonos" at bounding box center [1194, 219] width 10 height 10
checkbox input "true"
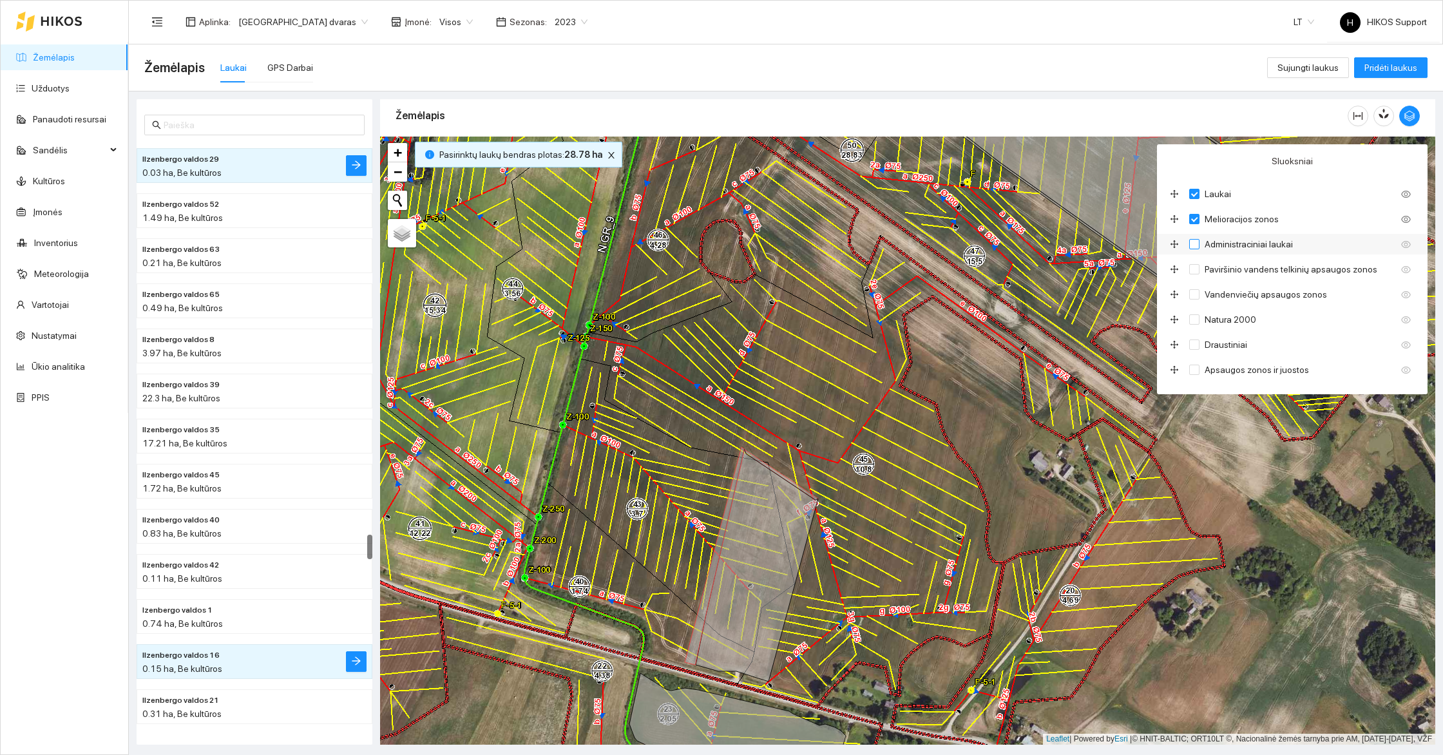
click at [1240, 245] on span "Administraciniai laukai" at bounding box center [1248, 244] width 99 height 14
click at [1199, 245] on input "Administraciniai laukai" at bounding box center [1194, 244] width 10 height 10
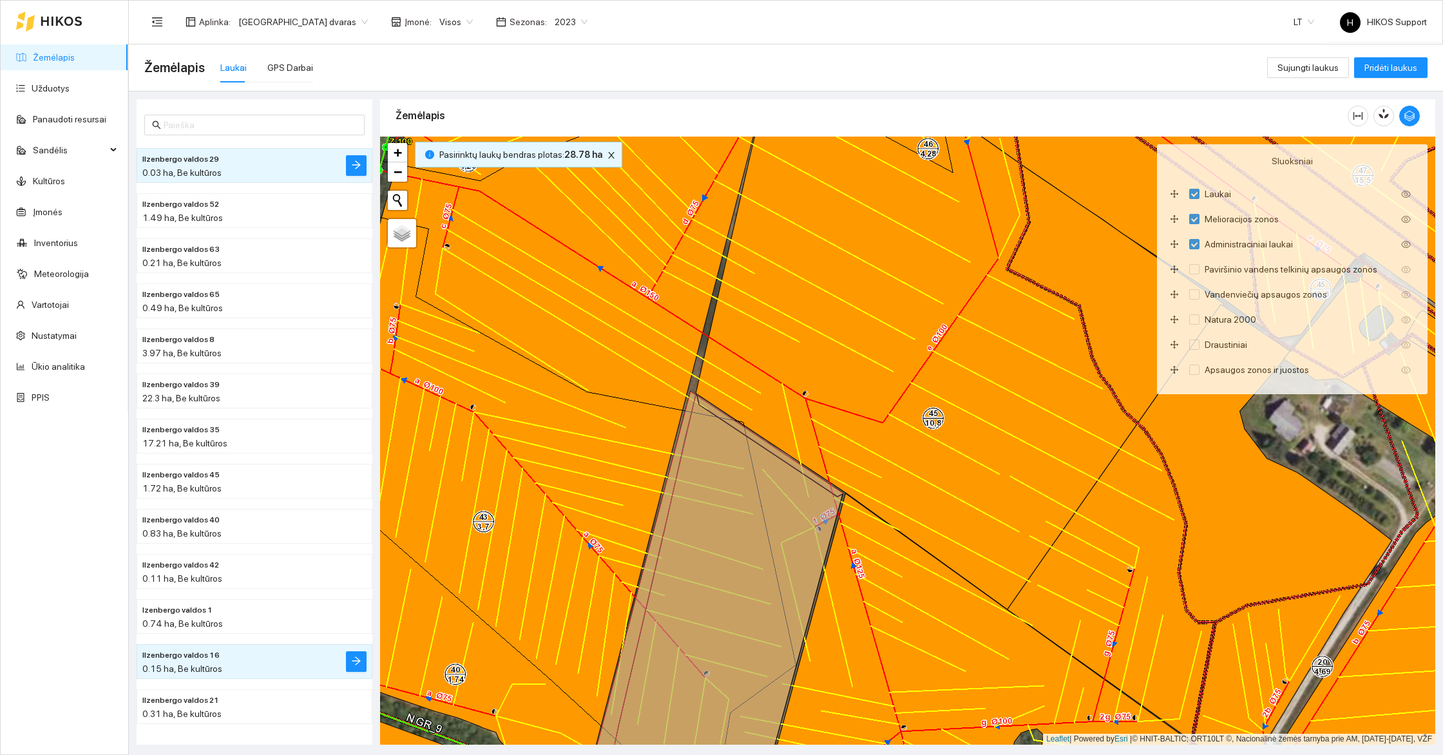
drag, startPoint x: 848, startPoint y: 606, endPoint x: 936, endPoint y: 370, distance: 252.5
click at [936, 372] on div "+ − Nieko nerasta. Bandykite dar kartą. Žemėlapis Palydovas Leaflet | Powered b…" at bounding box center [907, 441] width 1055 height 608
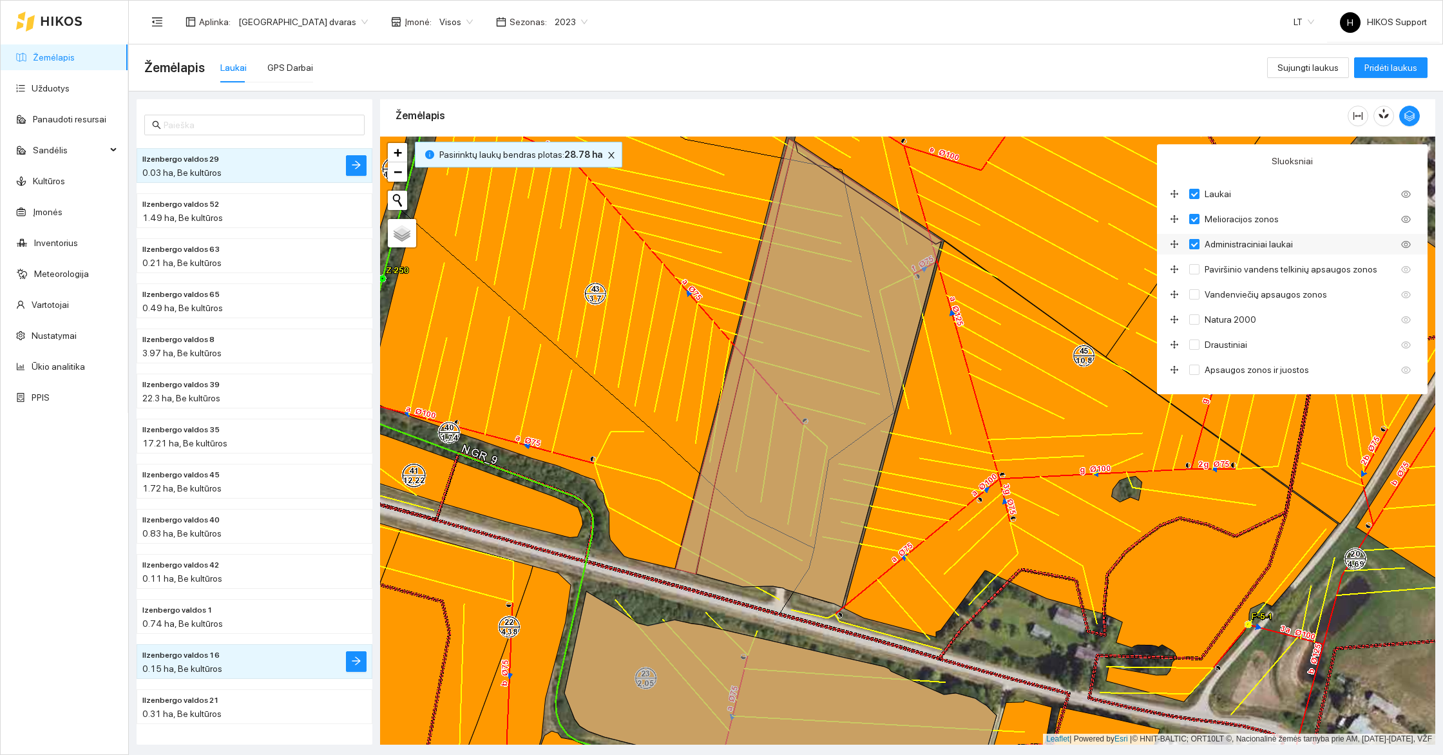
click at [1239, 248] on span "Administraciniai laukai" at bounding box center [1248, 244] width 99 height 14
click at [1199, 248] on input "Administraciniai laukai" at bounding box center [1194, 244] width 10 height 10
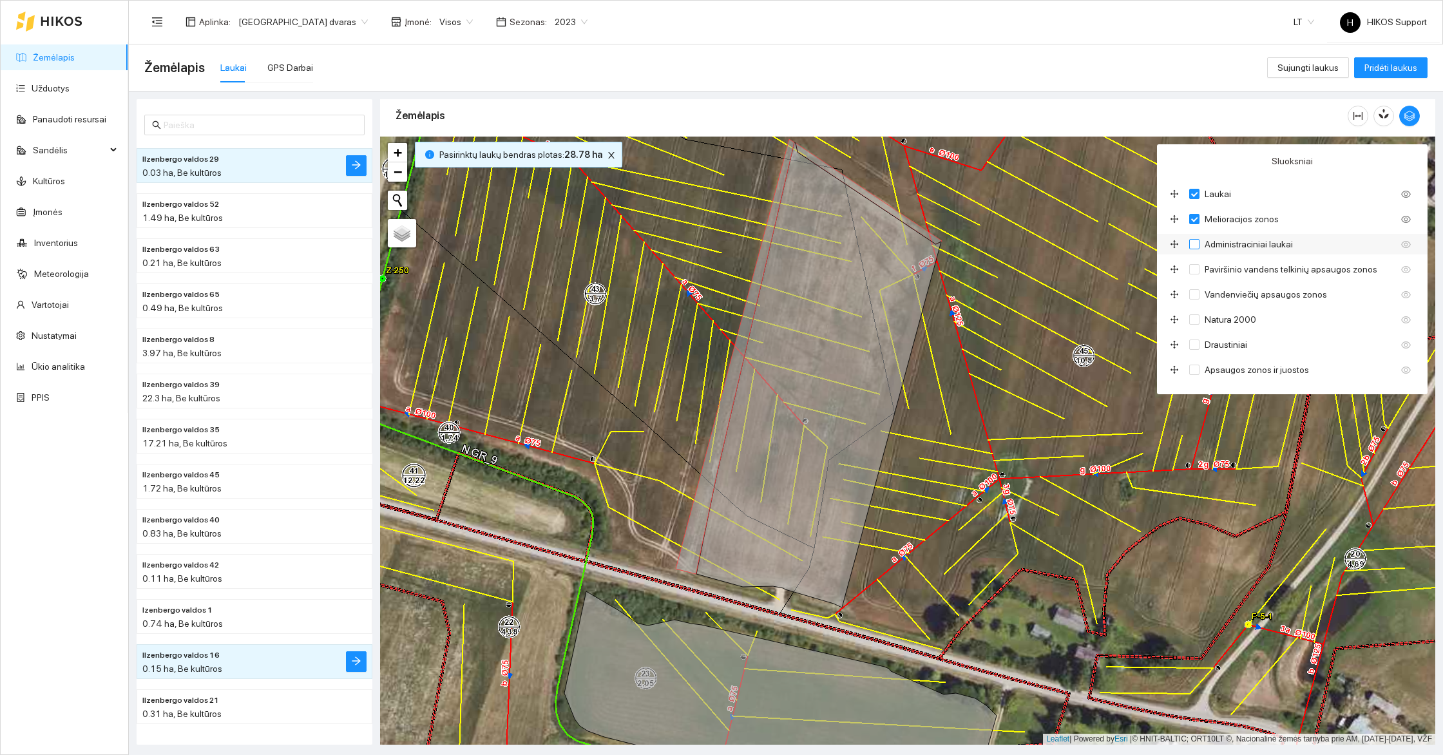
click at [1239, 248] on span "Administraciniai laukai" at bounding box center [1248, 244] width 99 height 14
click at [1199, 248] on input "Administraciniai laukai" at bounding box center [1194, 244] width 10 height 10
checkbox input "true"
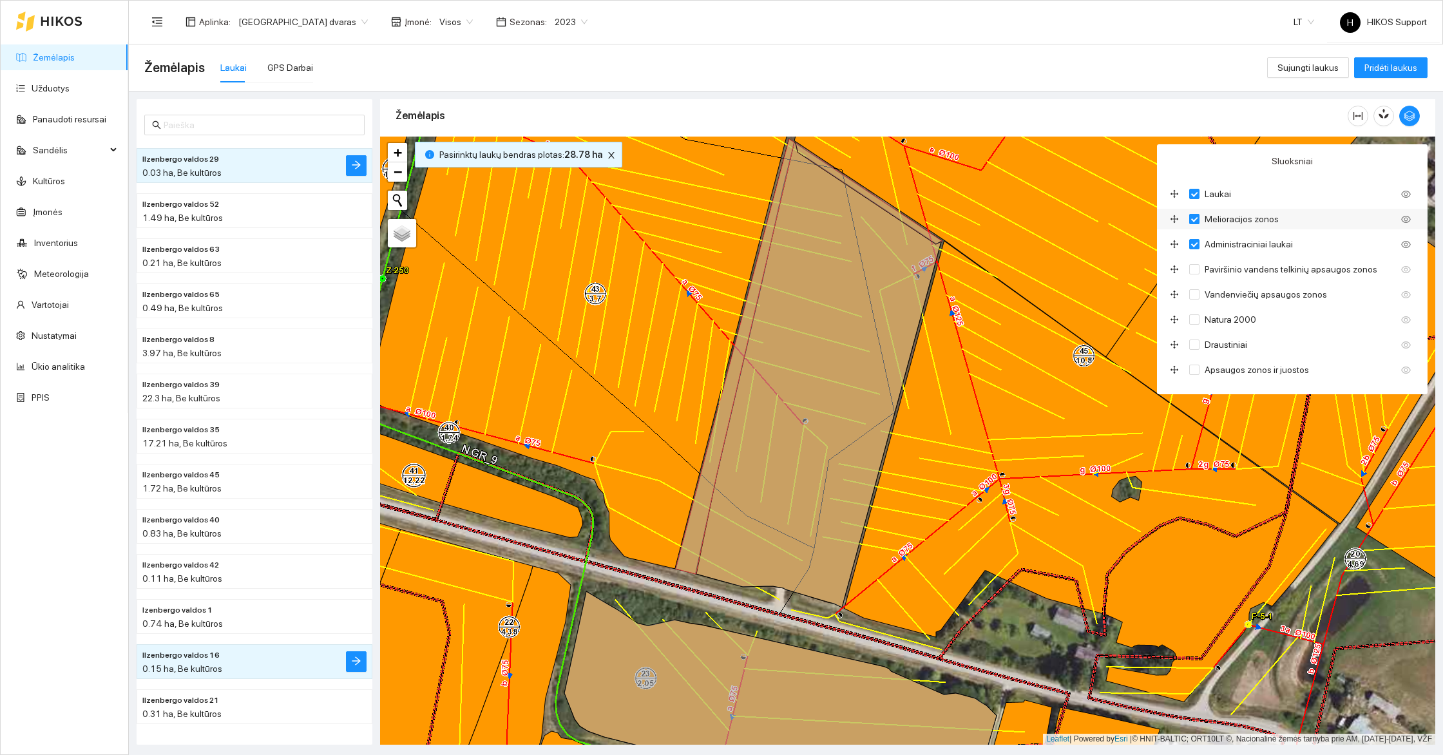
click at [1235, 218] on span "Melioracijos zonos" at bounding box center [1241, 219] width 84 height 14
click at [1199, 218] on input "Melioracijos zonos" at bounding box center [1194, 219] width 10 height 10
checkbox input "false"
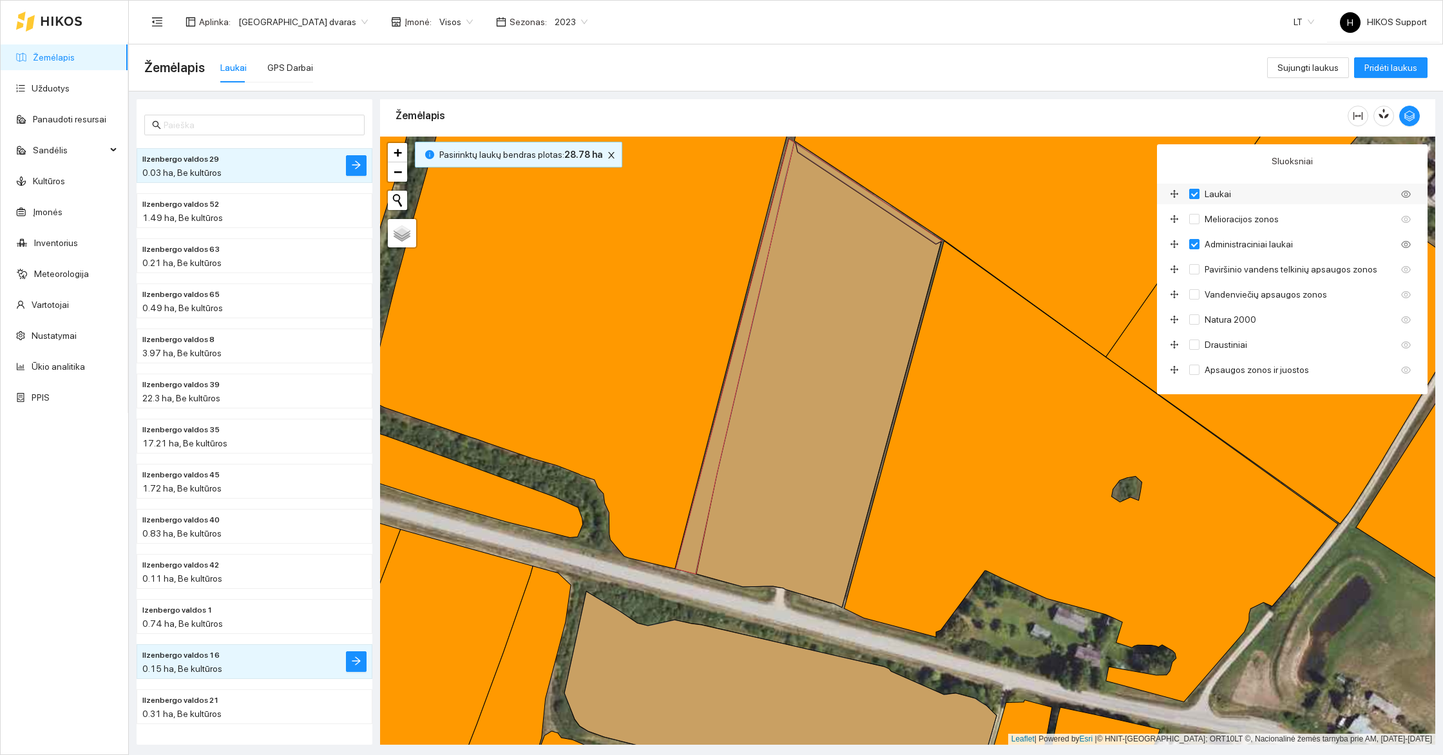
click at [1222, 196] on span "Laukai" at bounding box center [1217, 194] width 37 height 14
click at [1199, 196] on input "Laukai" at bounding box center [1194, 194] width 10 height 10
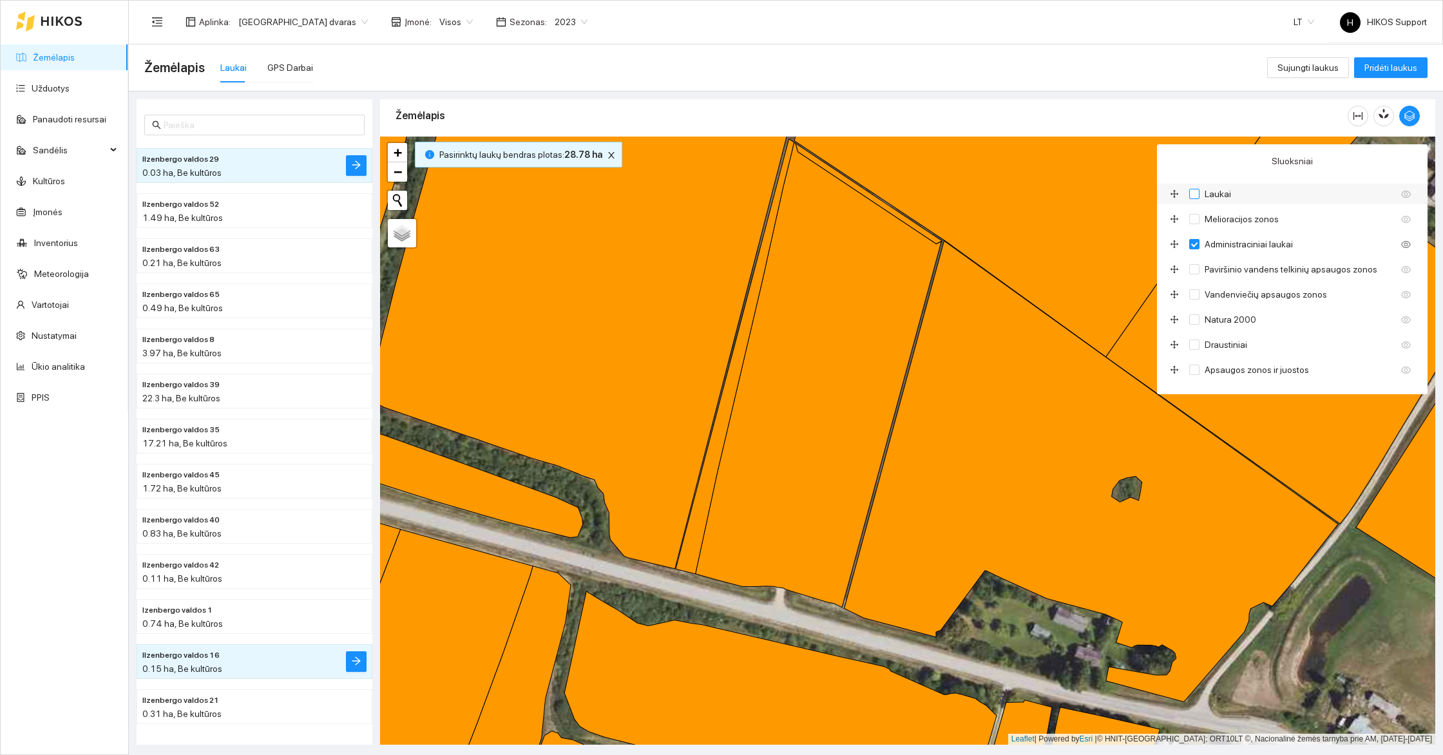
click at [1222, 196] on span "Laukai" at bounding box center [1217, 194] width 37 height 14
click at [1199, 196] on input "Laukai" at bounding box center [1194, 194] width 10 height 10
checkbox input "true"
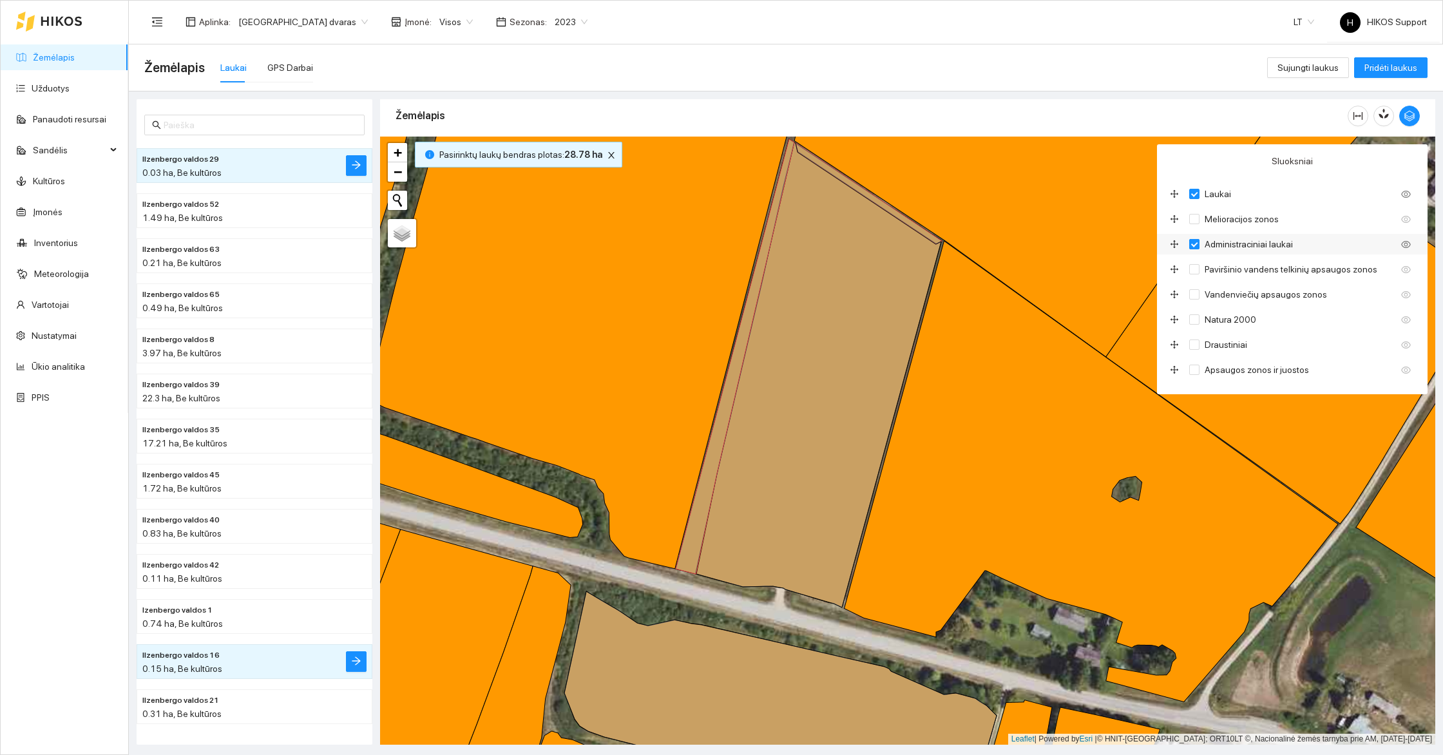
click at [1230, 237] on span "Administraciniai laukai" at bounding box center [1248, 244] width 99 height 14
click at [1199, 239] on input "Administraciniai laukai" at bounding box center [1194, 244] width 10 height 10
checkbox input "false"
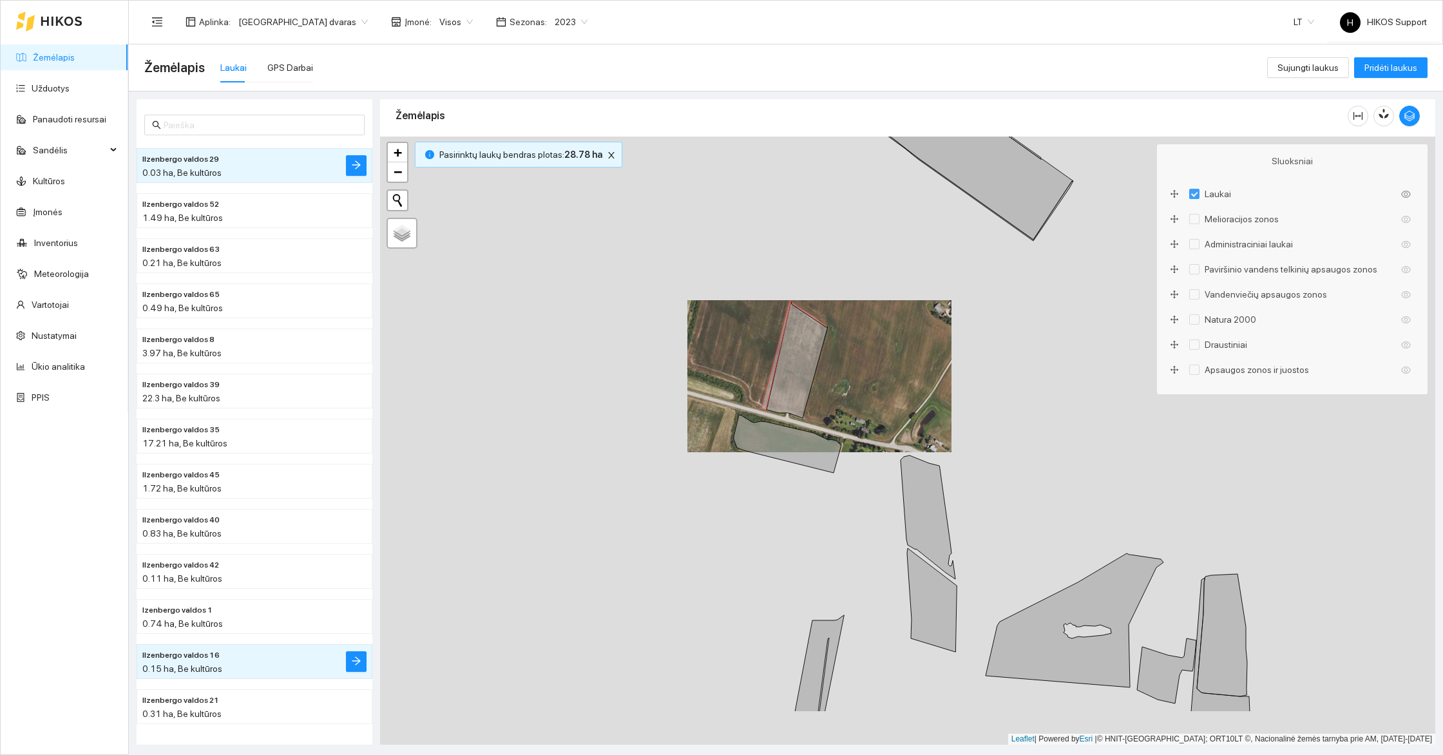
drag, startPoint x: 970, startPoint y: 604, endPoint x: 828, endPoint y: 387, distance: 259.6
click at [900, 455] on icon at bounding box center [927, 517] width 55 height 124
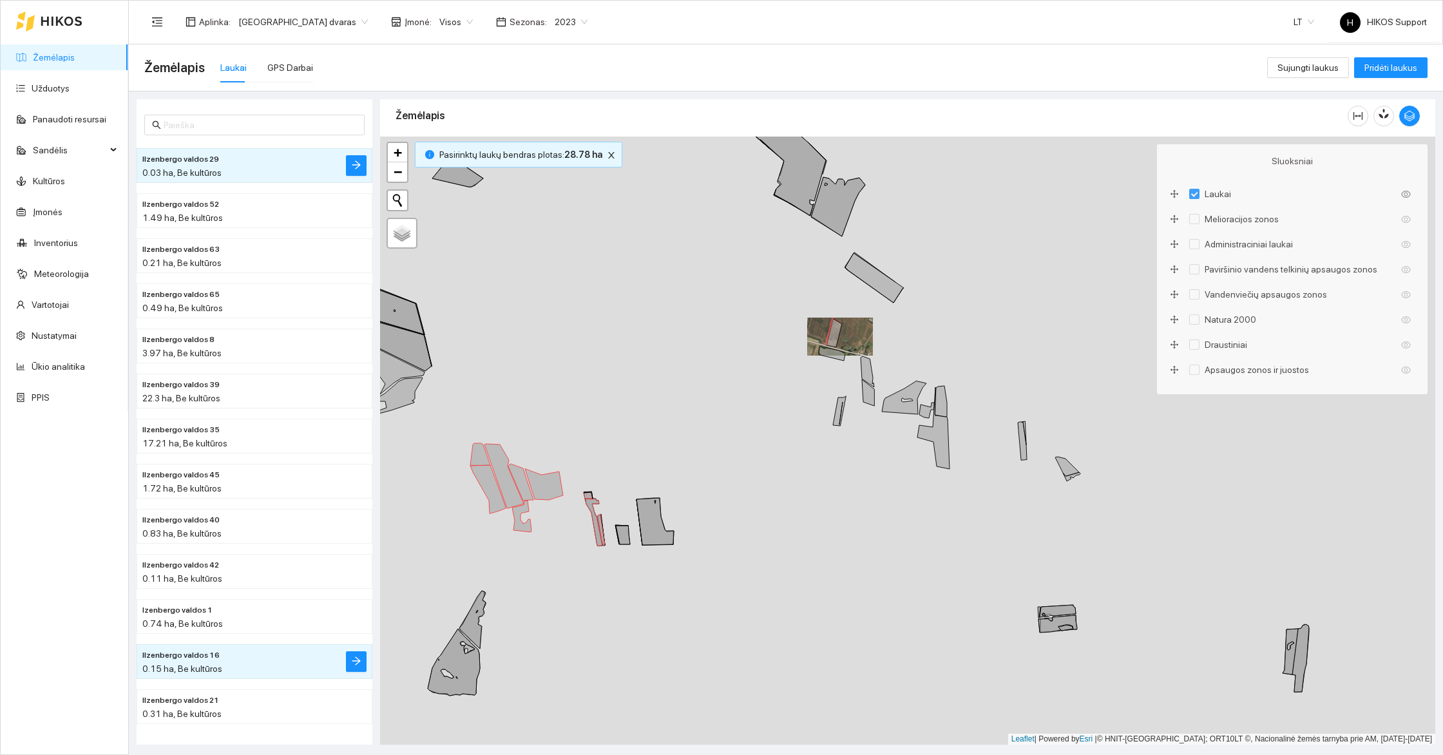
drag, startPoint x: 961, startPoint y: 708, endPoint x: 895, endPoint y: 495, distance: 223.1
click at [898, 492] on div "+ − Nieko nerasta. Bandykite dar kartą. Žemėlapis Palydovas Leaflet | Powered b…" at bounding box center [907, 441] width 1055 height 608
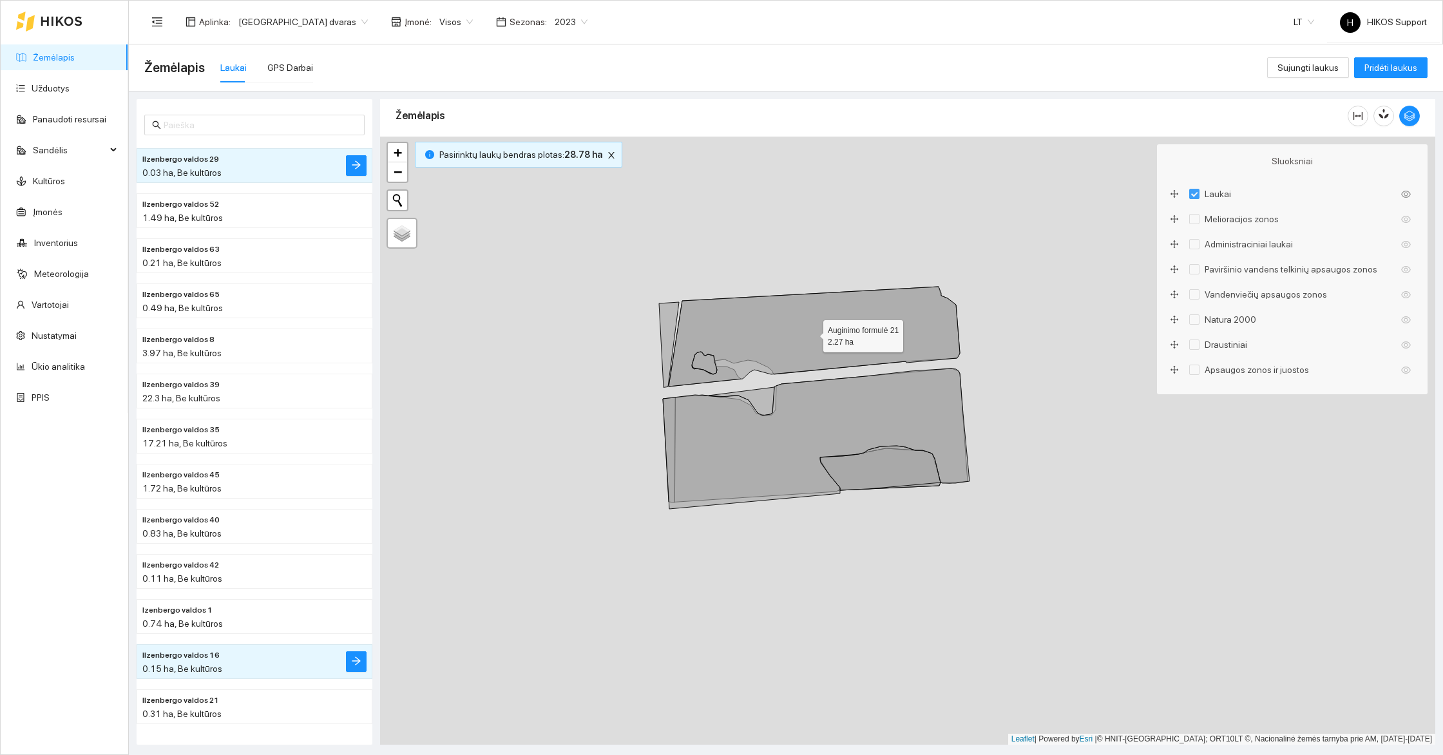
click at [769, 325] on icon at bounding box center [814, 337] width 291 height 100
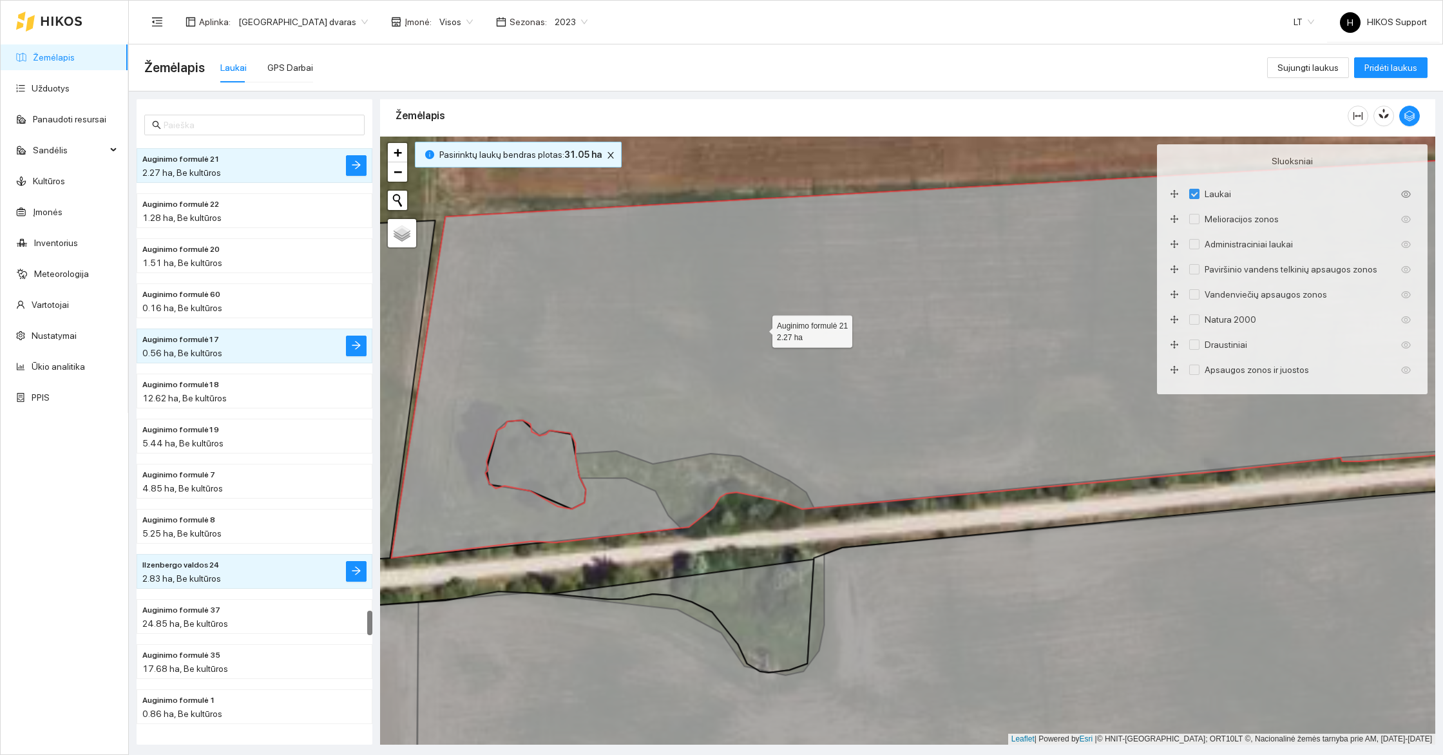
click at [761, 328] on icon at bounding box center [974, 357] width 1167 height 399
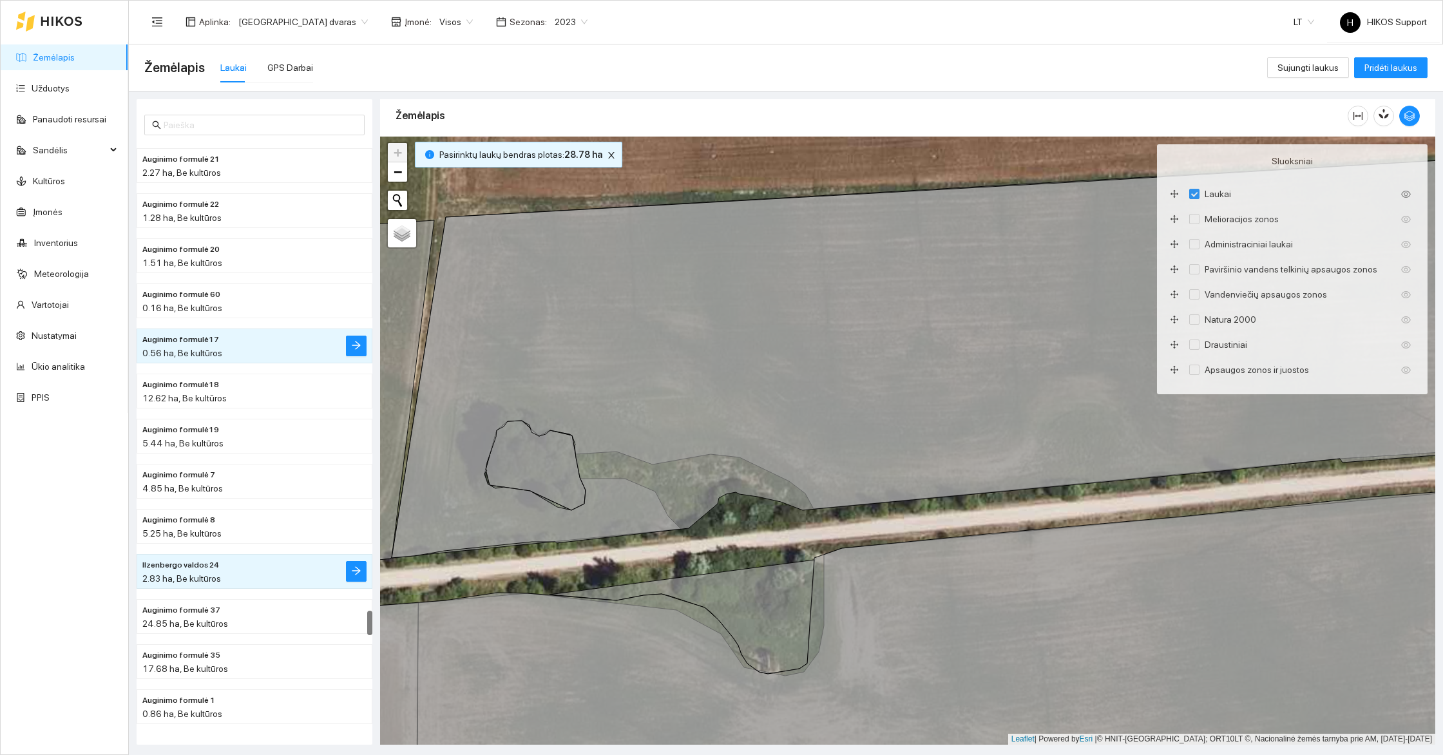
drag, startPoint x: 779, startPoint y: 542, endPoint x: 813, endPoint y: 410, distance: 136.4
click at [813, 410] on div "+ − Nieko nerasta. Bandykite dar kartą. Žemėlapis Palydovas Leaflet | Powered b…" at bounding box center [907, 441] width 1055 height 608
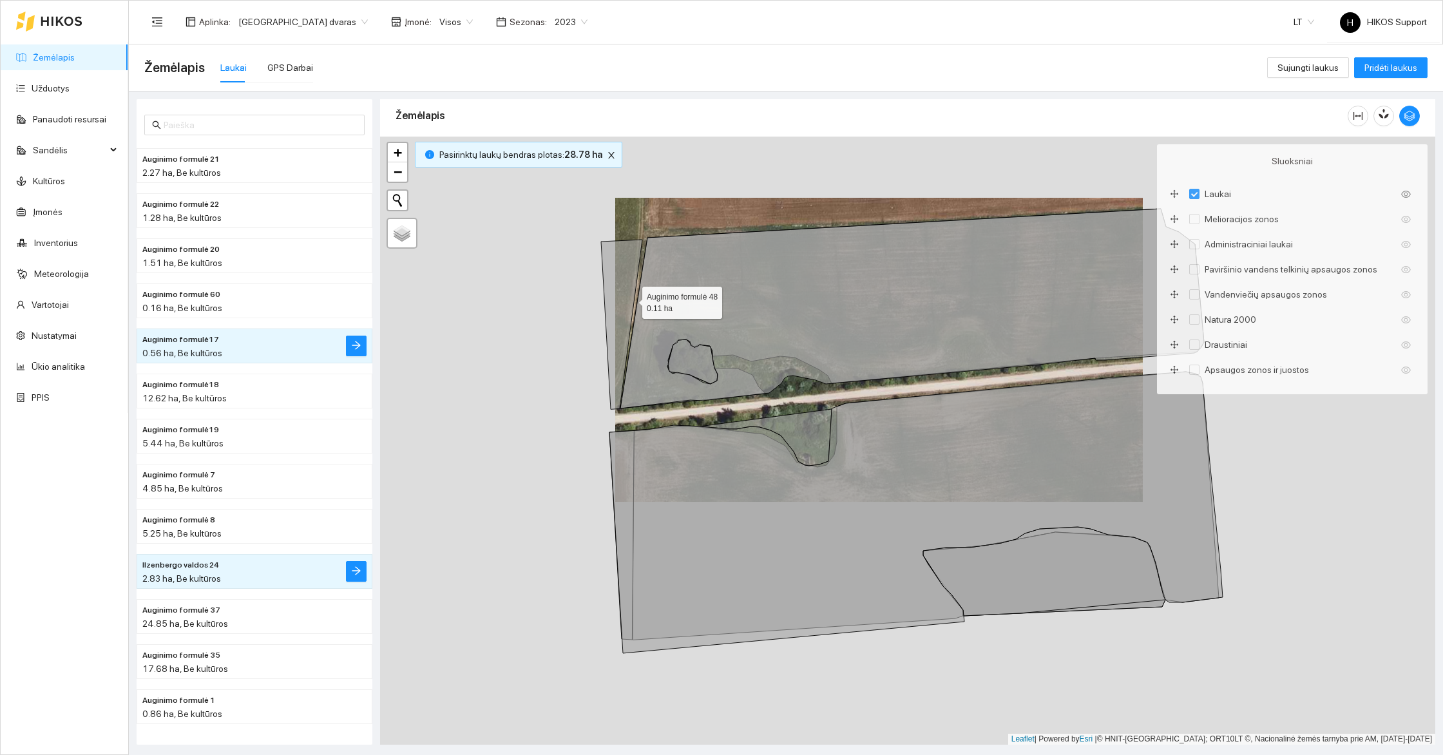
click at [614, 285] on icon at bounding box center [621, 324] width 41 height 169
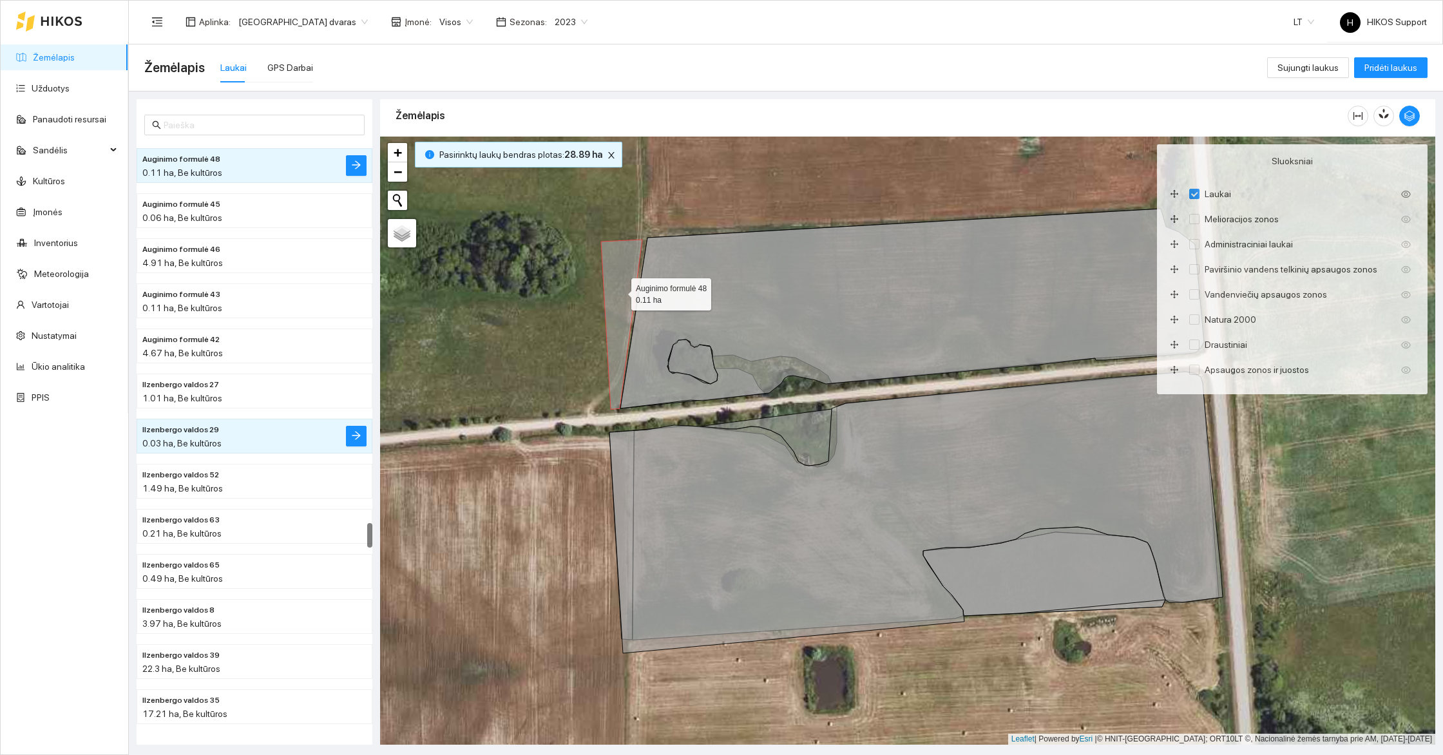
click at [620, 290] on icon at bounding box center [621, 324] width 41 height 169
click at [659, 321] on icon at bounding box center [912, 309] width 584 height 200
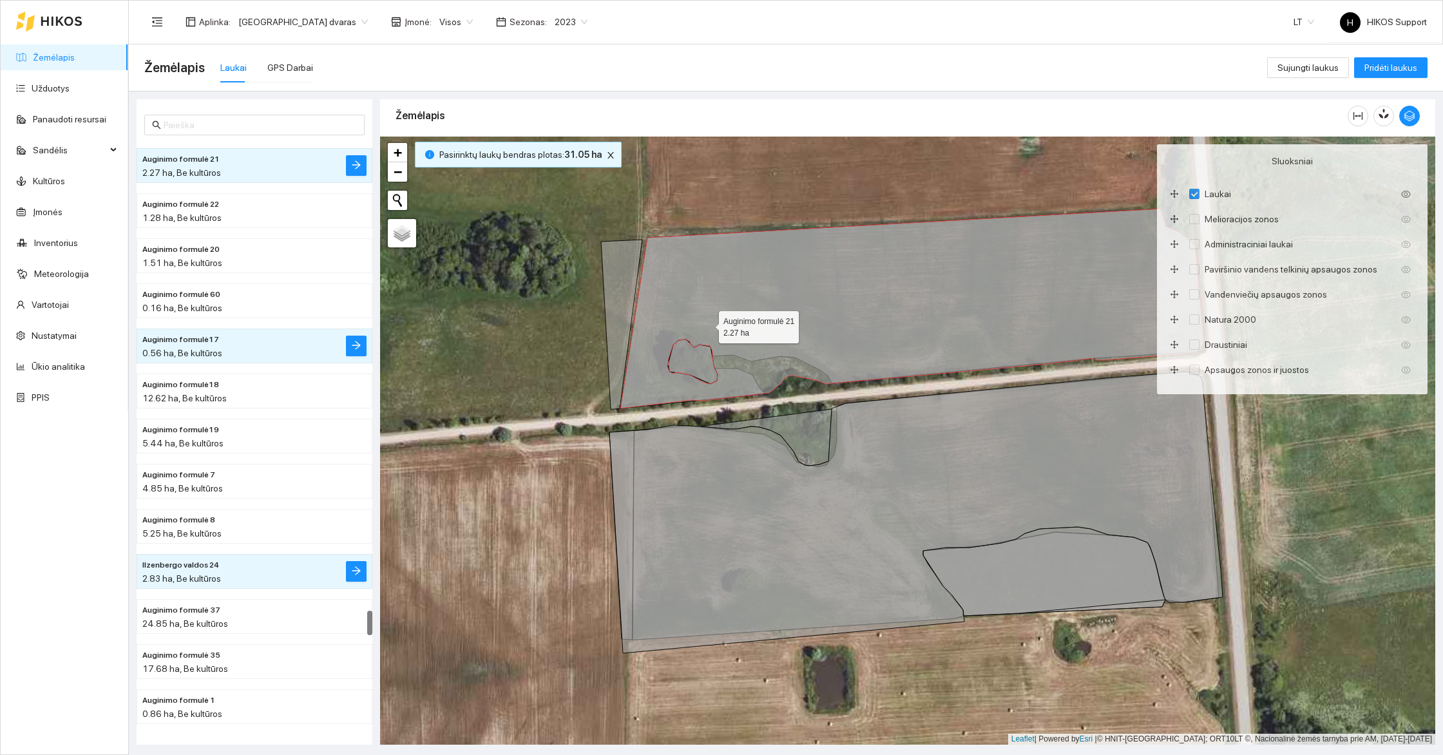
click at [707, 323] on icon at bounding box center [912, 309] width 584 height 200
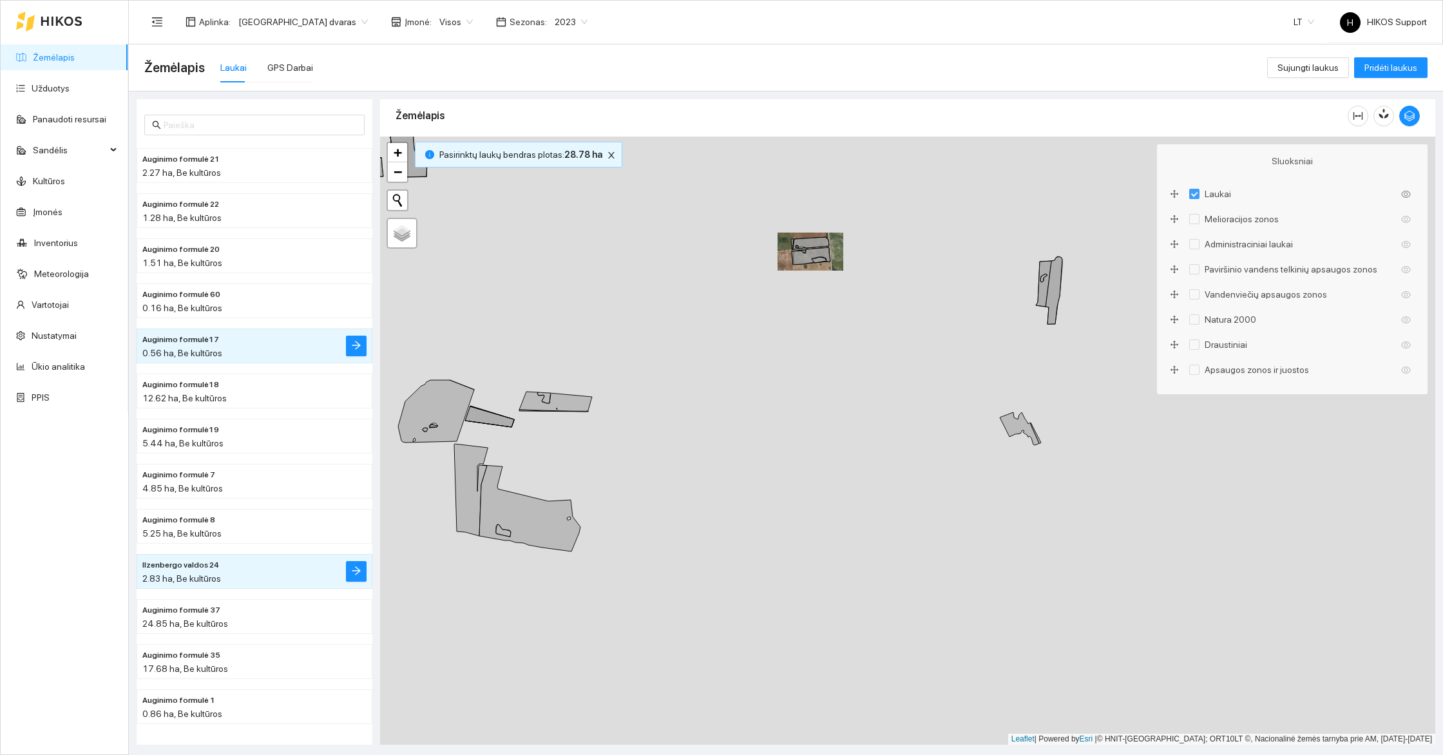
drag, startPoint x: 765, startPoint y: 639, endPoint x: 864, endPoint y: 415, distance: 244.3
click at [864, 415] on div "+ − Nieko nerasta. Bandykite dar kartą. Žemėlapis Palydovas Leaflet | Powered b…" at bounding box center [907, 441] width 1055 height 608
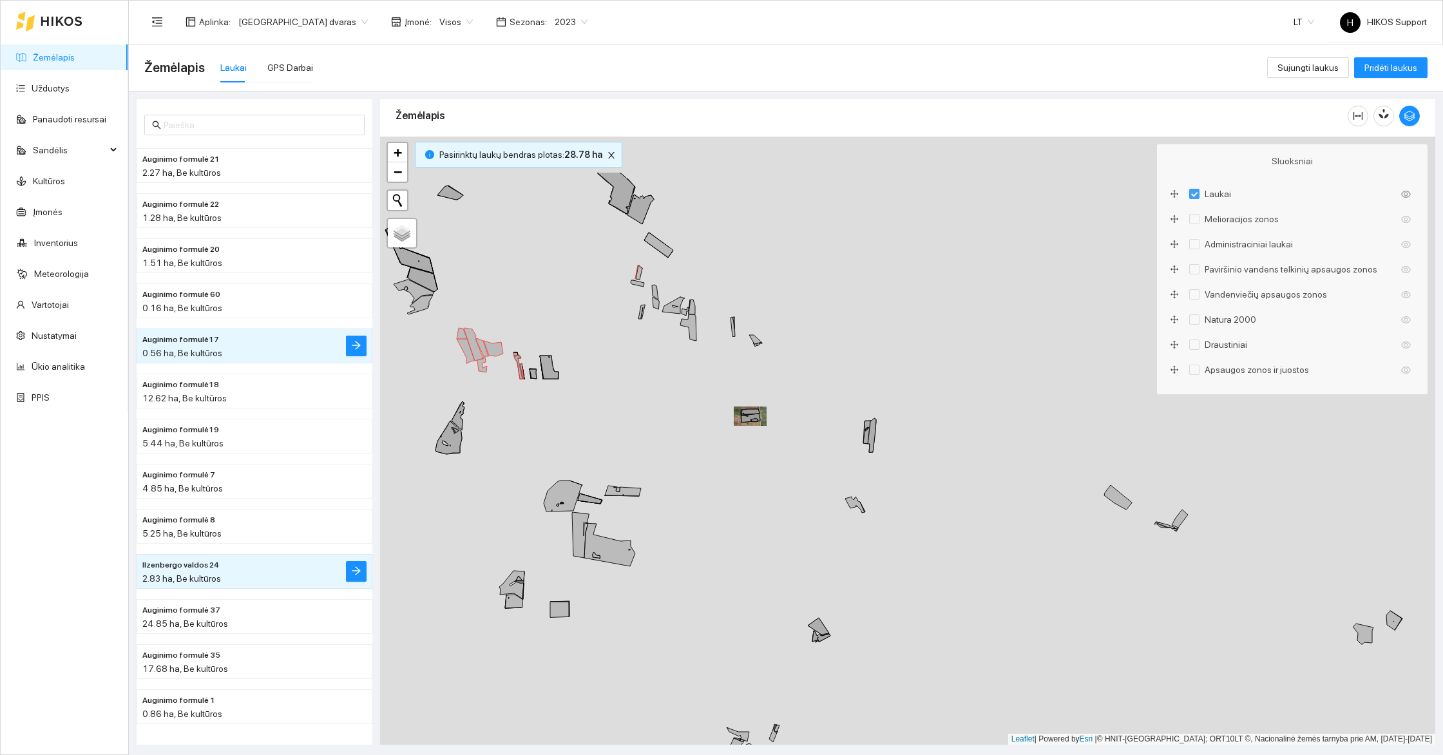
drag, startPoint x: 998, startPoint y: 457, endPoint x: 889, endPoint y: 584, distance: 167.1
click at [889, 584] on div "+ − Nieko nerasta. Bandykite dar kartą. Žemėlapis Palydovas Leaflet | Powered b…" at bounding box center [907, 441] width 1055 height 608
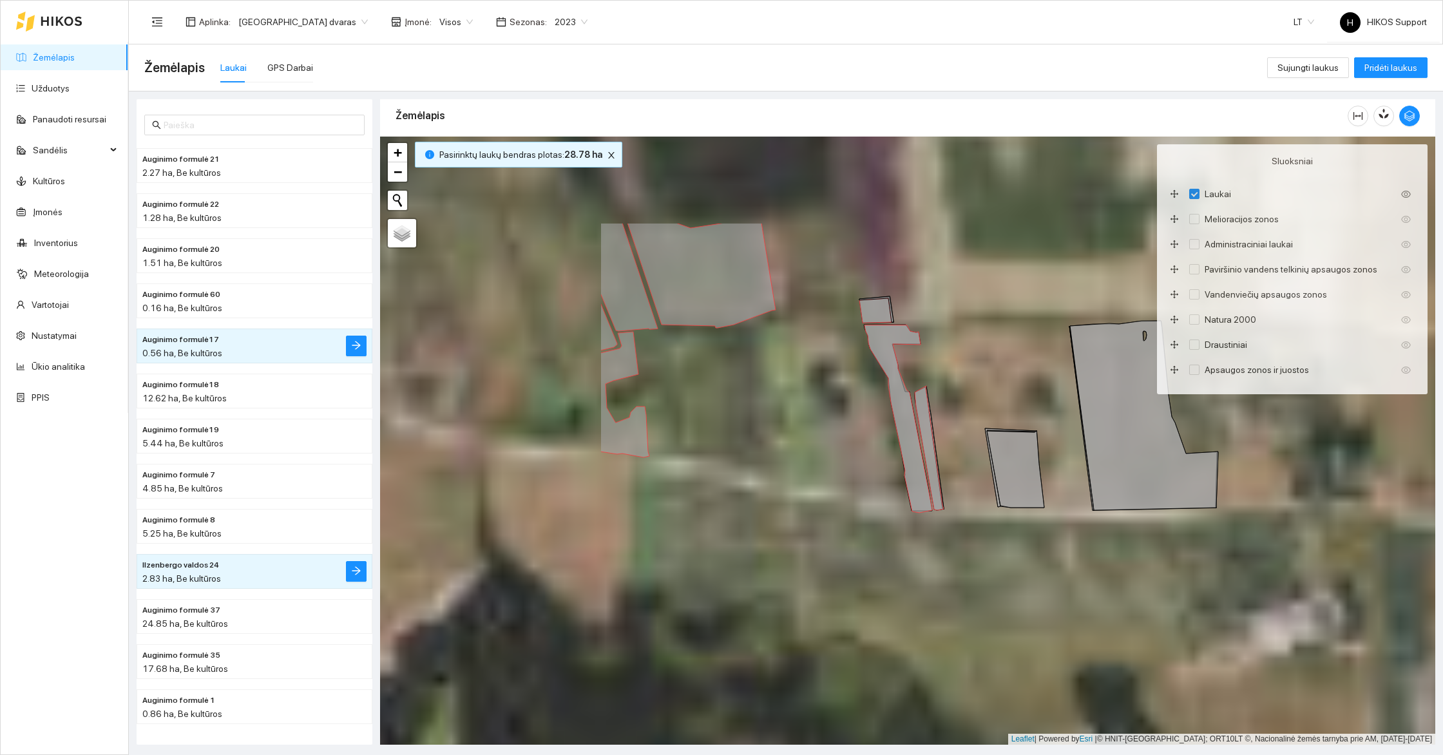
drag, startPoint x: 520, startPoint y: 443, endPoint x: 920, endPoint y: 622, distance: 438.2
click at [920, 623] on div "+ − Nieko nerasta. Bandykite dar kartą. Žemėlapis Palydovas Leaflet | Powered b…" at bounding box center [907, 441] width 1055 height 608
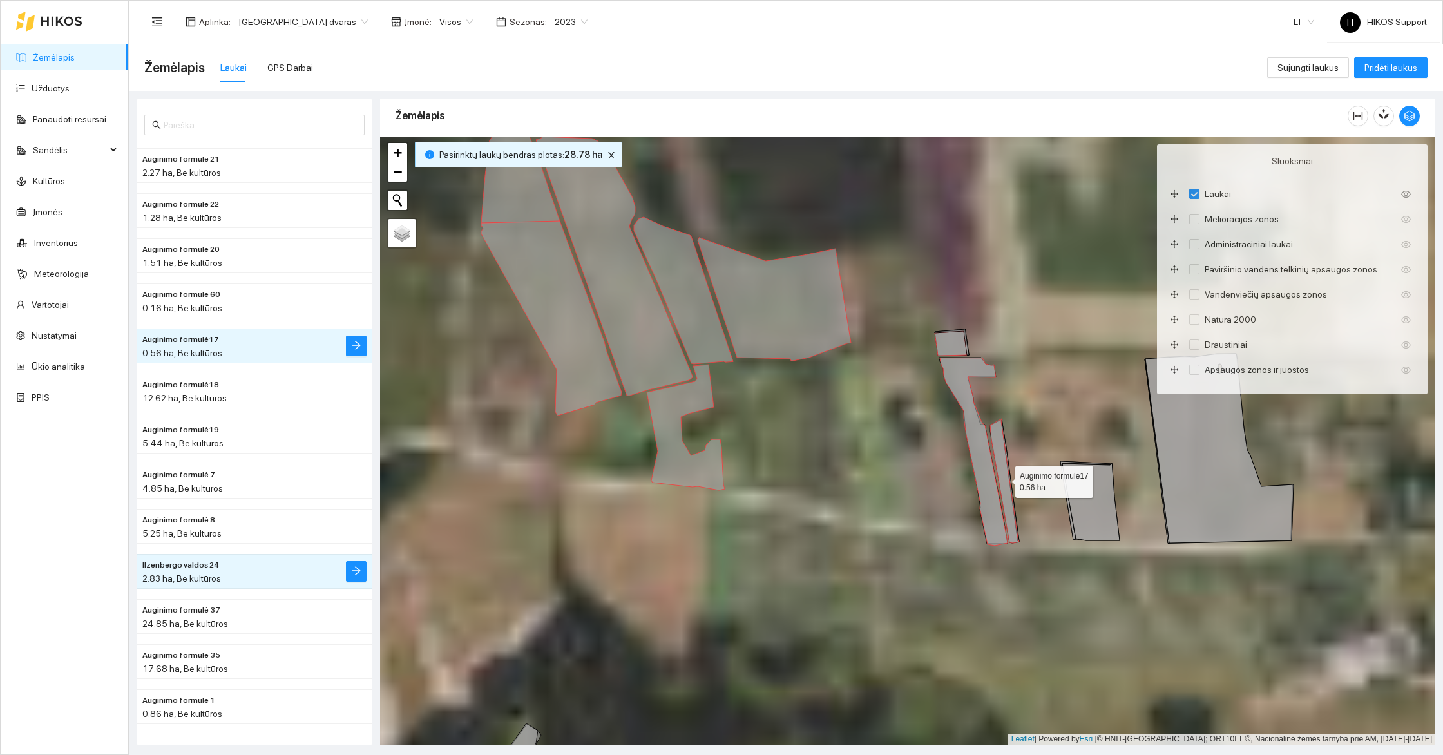
click at [999, 483] on icon at bounding box center [1004, 481] width 29 height 124
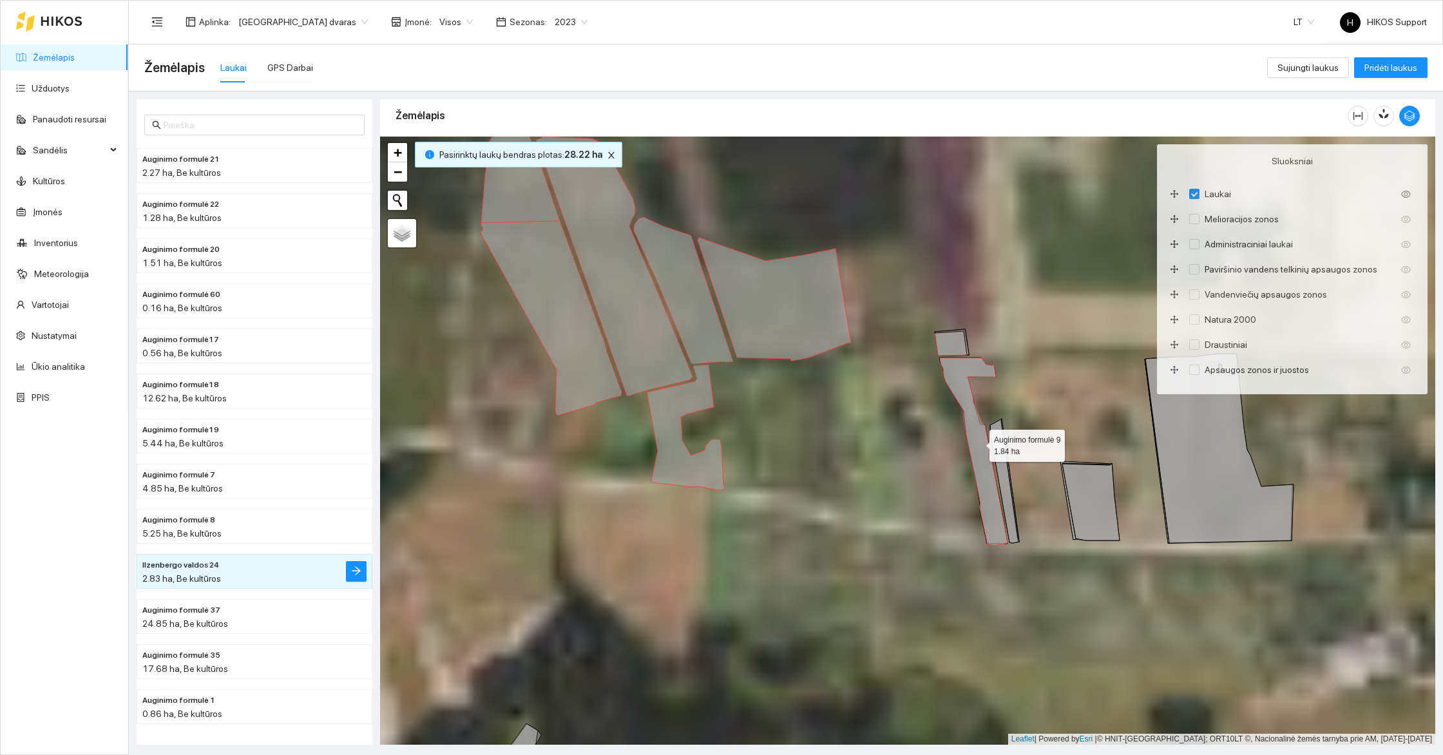
click at [994, 486] on icon at bounding box center [974, 451] width 68 height 187
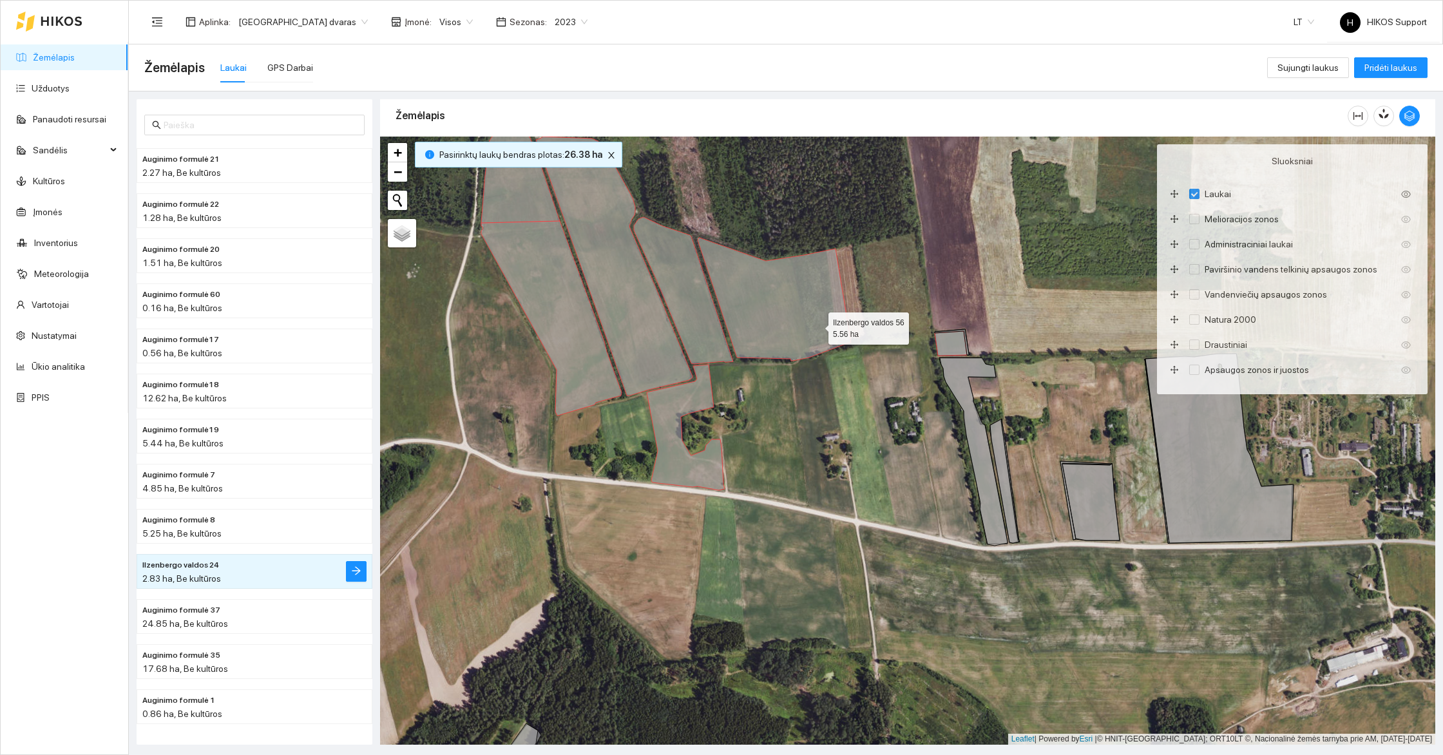
click at [815, 324] on icon at bounding box center [774, 299] width 153 height 123
click at [683, 308] on icon at bounding box center [683, 290] width 99 height 147
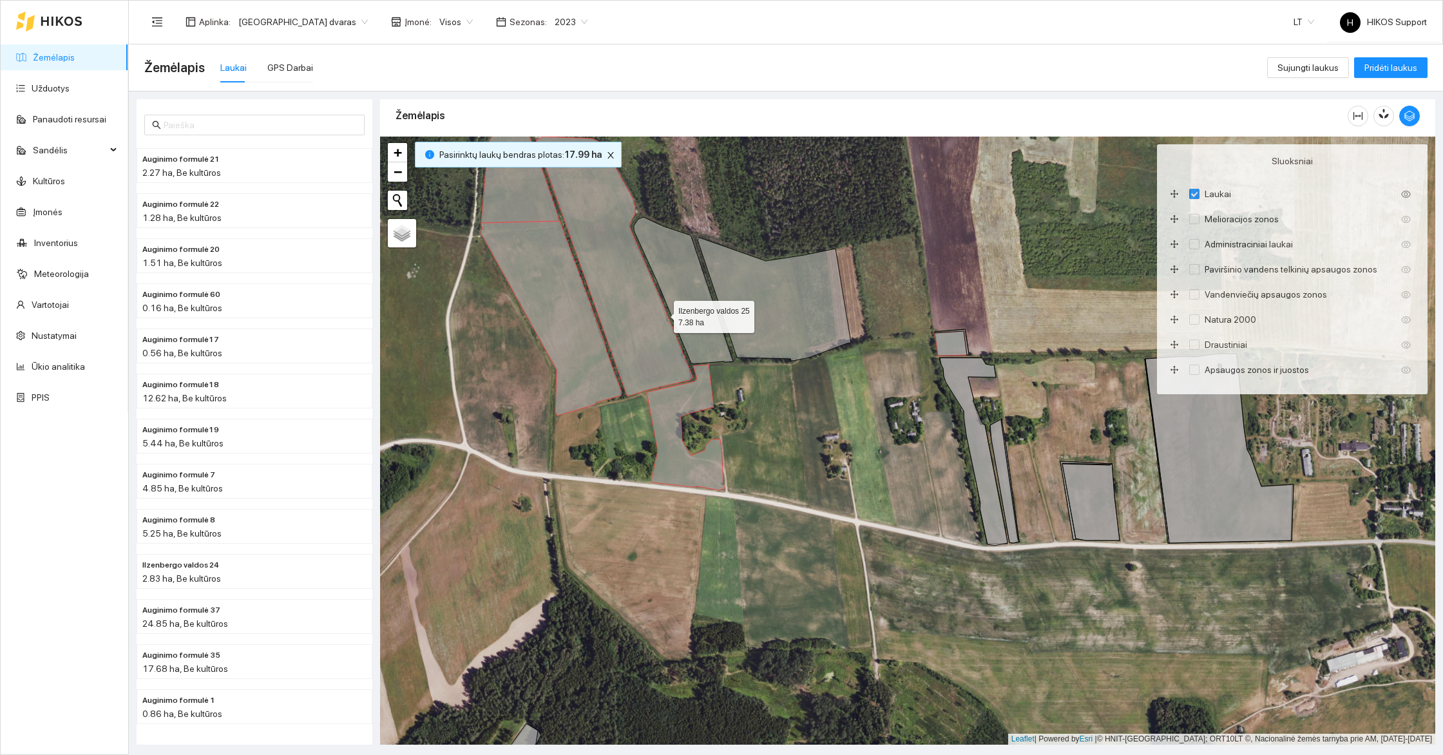
click at [629, 328] on icon at bounding box center [614, 266] width 157 height 259
click at [543, 324] on icon at bounding box center [551, 318] width 140 height 195
click at [534, 204] on icon at bounding box center [520, 179] width 79 height 88
click at [677, 437] on icon at bounding box center [686, 428] width 78 height 126
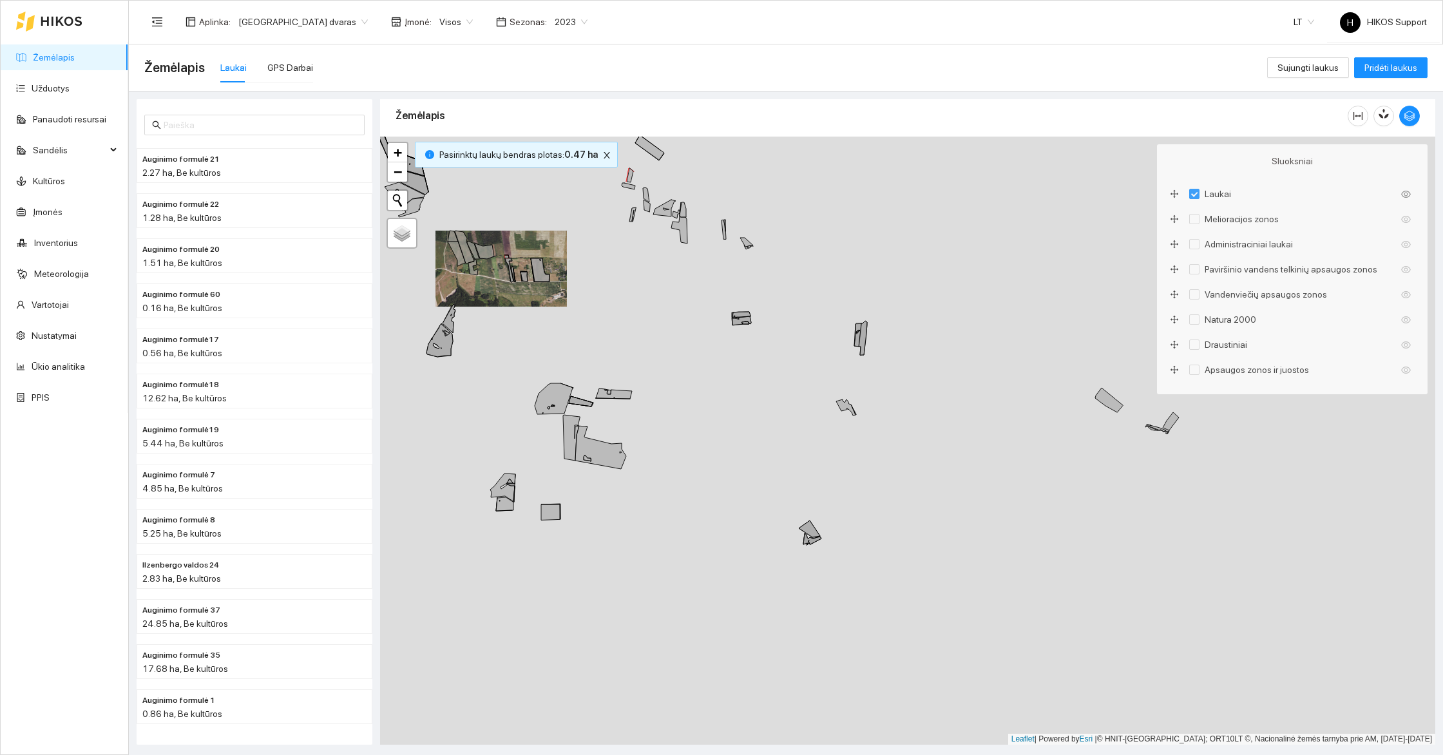
drag, startPoint x: 1027, startPoint y: 556, endPoint x: 585, endPoint y: 299, distance: 510.2
click at [585, 299] on div "+ − Nieko nerasta. Bandykite dar kartą. Žemėlapis Palydovas Leaflet | Powered b…" at bounding box center [907, 441] width 1055 height 608
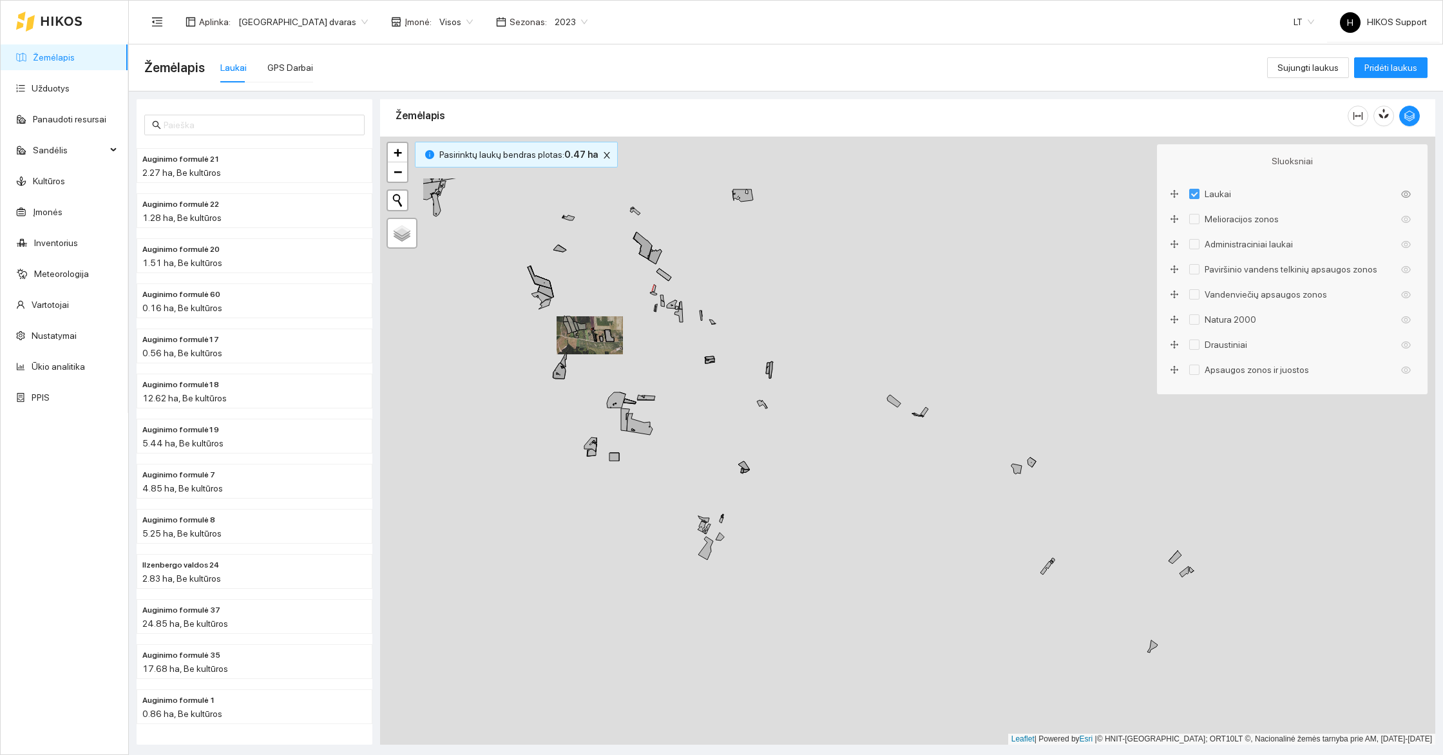
drag, startPoint x: 685, startPoint y: 342, endPoint x: 836, endPoint y: 448, distance: 184.0
click at [841, 450] on div "+ − Nieko nerasta. Bandykite dar kartą. Žemėlapis Palydovas Leaflet | Powered b…" at bounding box center [907, 441] width 1055 height 608
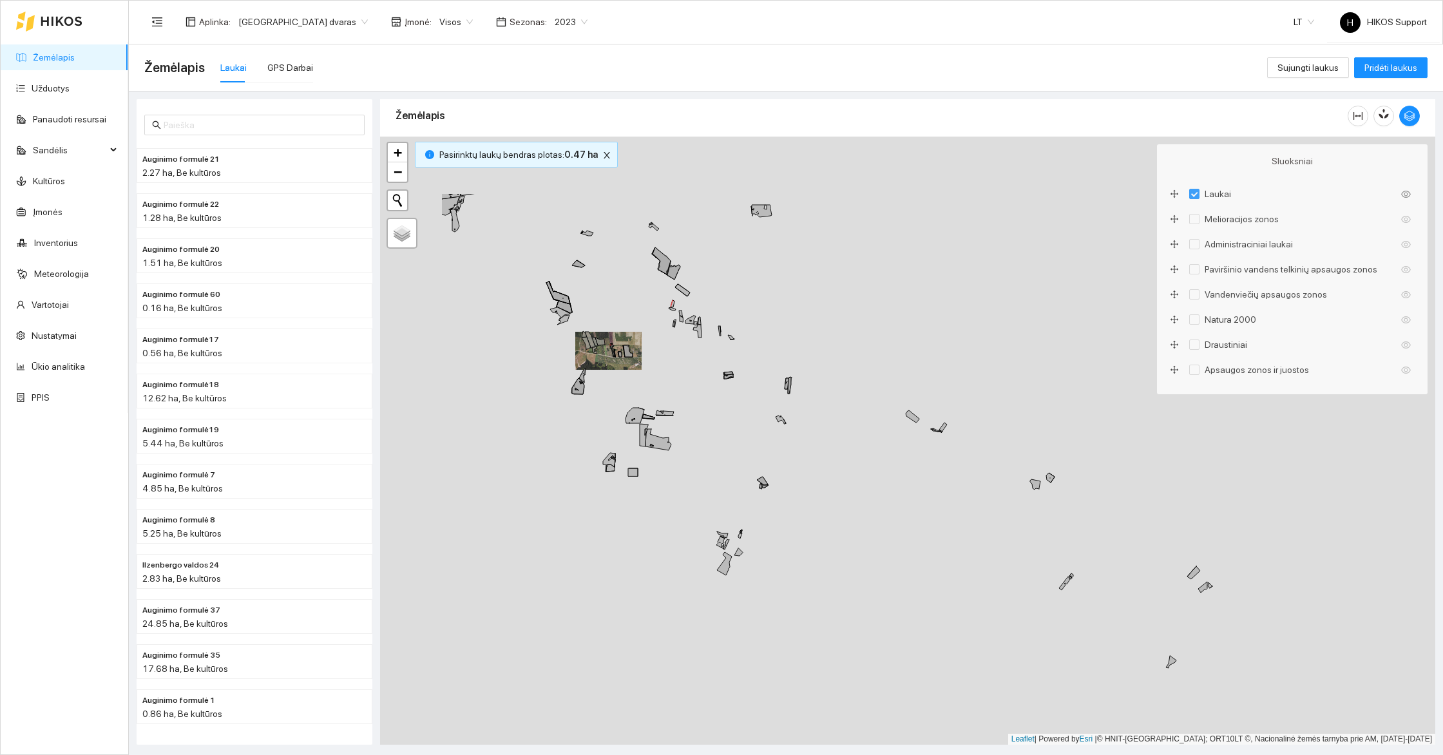
click at [850, 444] on div "+ − Nieko nerasta. Bandykite dar kartą. Žemėlapis Palydovas Leaflet | Powered b…" at bounding box center [907, 441] width 1055 height 608
drag, startPoint x: 839, startPoint y: 430, endPoint x: 970, endPoint y: 500, distance: 148.4
click at [969, 497] on div "+ − Nieko nerasta. Bandykite dar kartą. Žemėlapis Palydovas Leaflet | Powered b…" at bounding box center [907, 441] width 1055 height 608
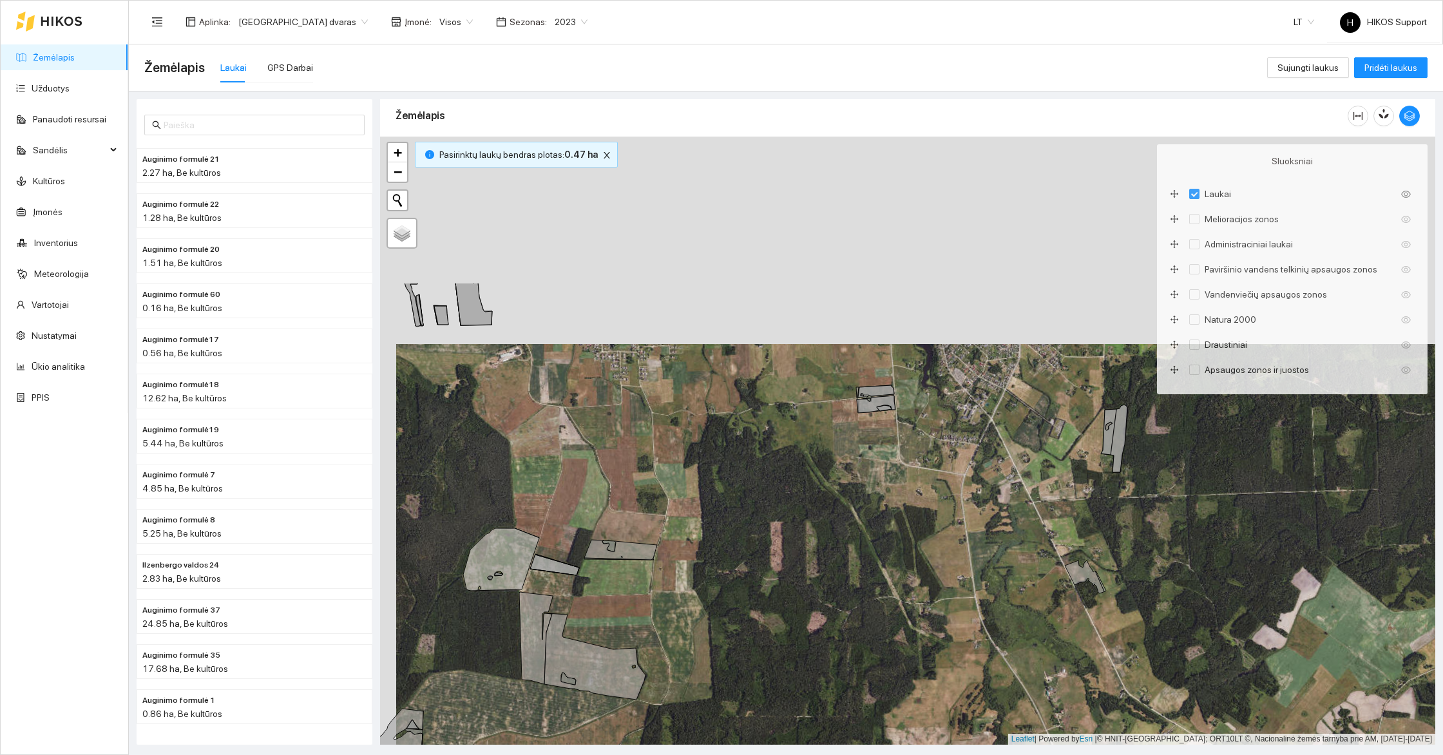
drag, startPoint x: 907, startPoint y: 292, endPoint x: 923, endPoint y: 499, distance: 208.0
click at [923, 499] on div "+ − Nieko nerasta. Bandykite dar kartą. Žemėlapis Palydovas Leaflet | Powered b…" at bounding box center [907, 441] width 1055 height 608
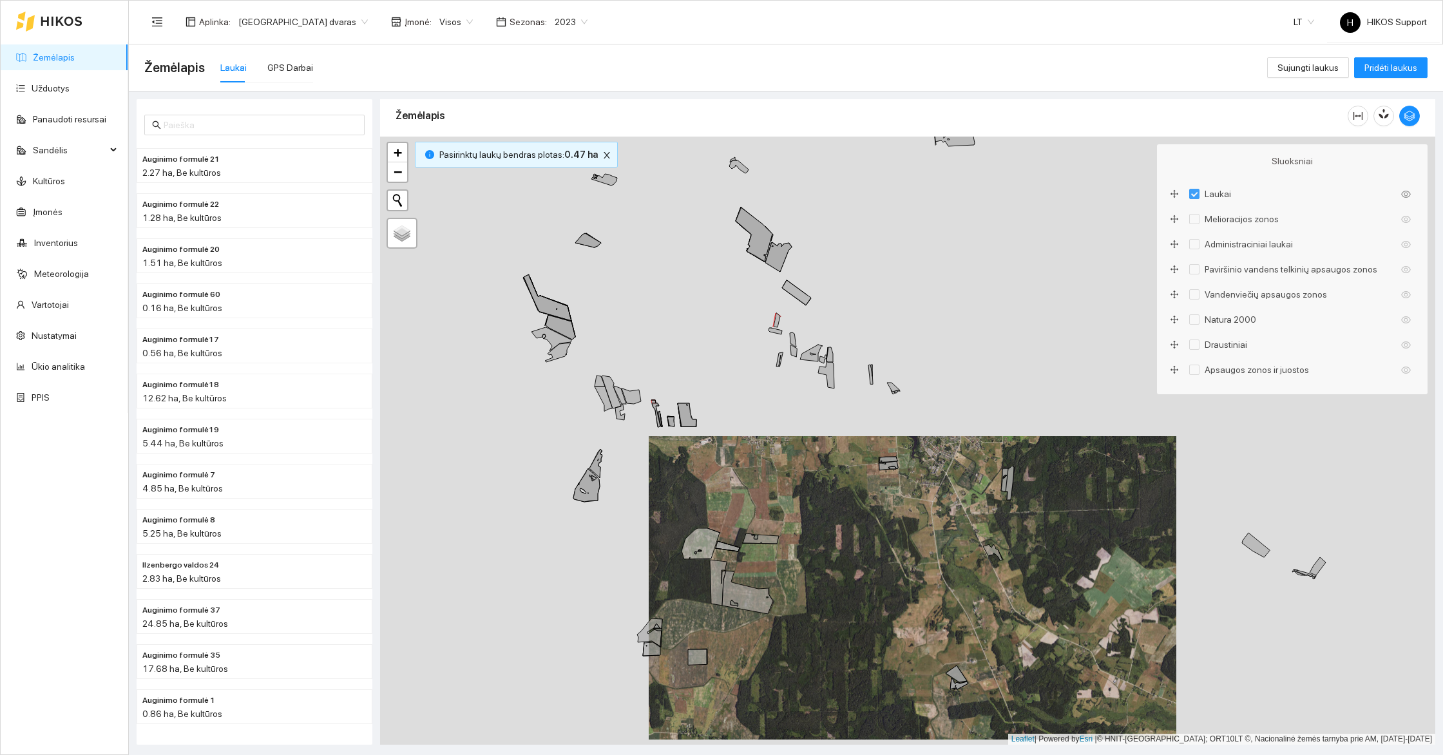
drag, startPoint x: 1010, startPoint y: 614, endPoint x: 837, endPoint y: 454, distance: 236.1
click at [837, 454] on div "+ − Nieko nerasta. Bandykite dar kartą. Žemėlapis Palydovas Leaflet | Powered b…" at bounding box center [907, 441] width 1055 height 608
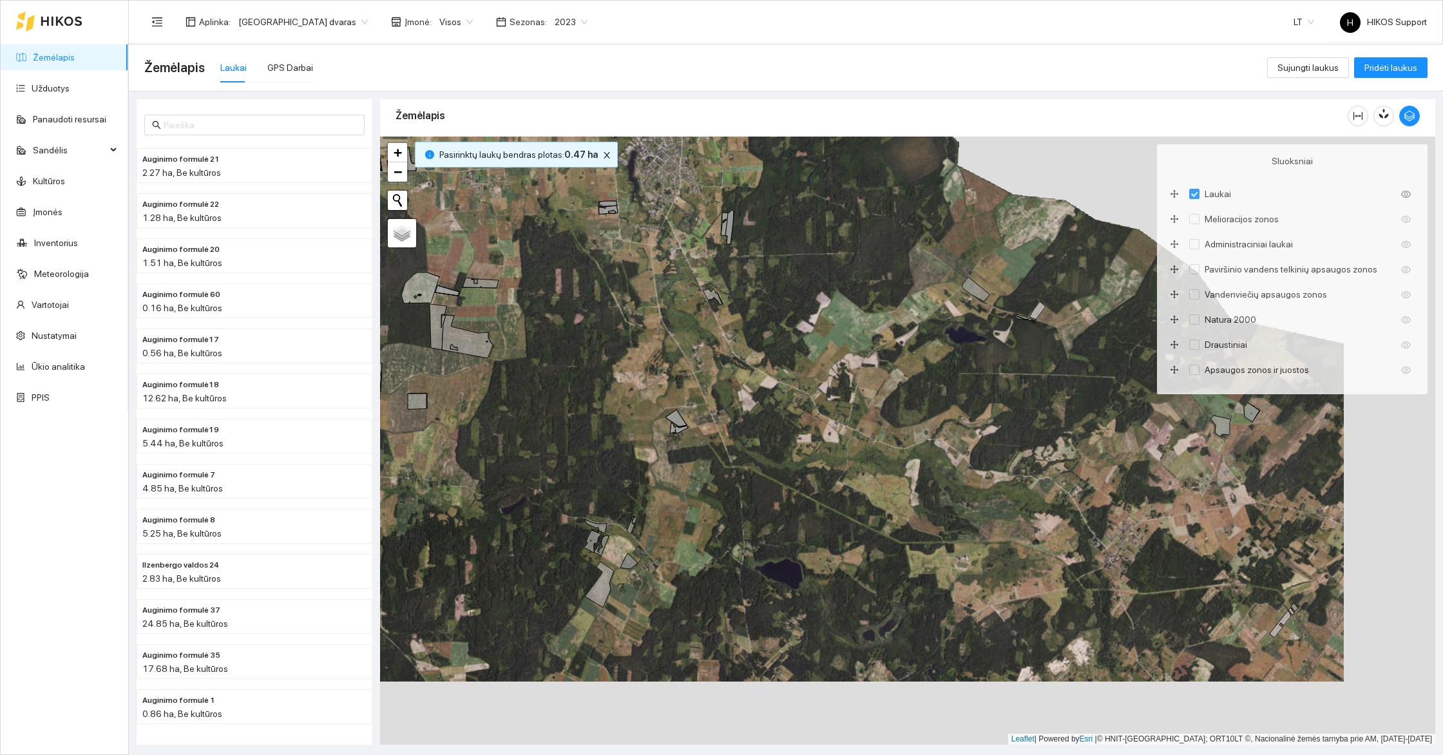
drag, startPoint x: 935, startPoint y: 628, endPoint x: 741, endPoint y: 471, distance: 248.7
click at [755, 479] on div "+ − Nieko nerasta. Bandykite dar kartą. Žemėlapis Palydovas Leaflet | Powered b…" at bounding box center [907, 441] width 1055 height 608
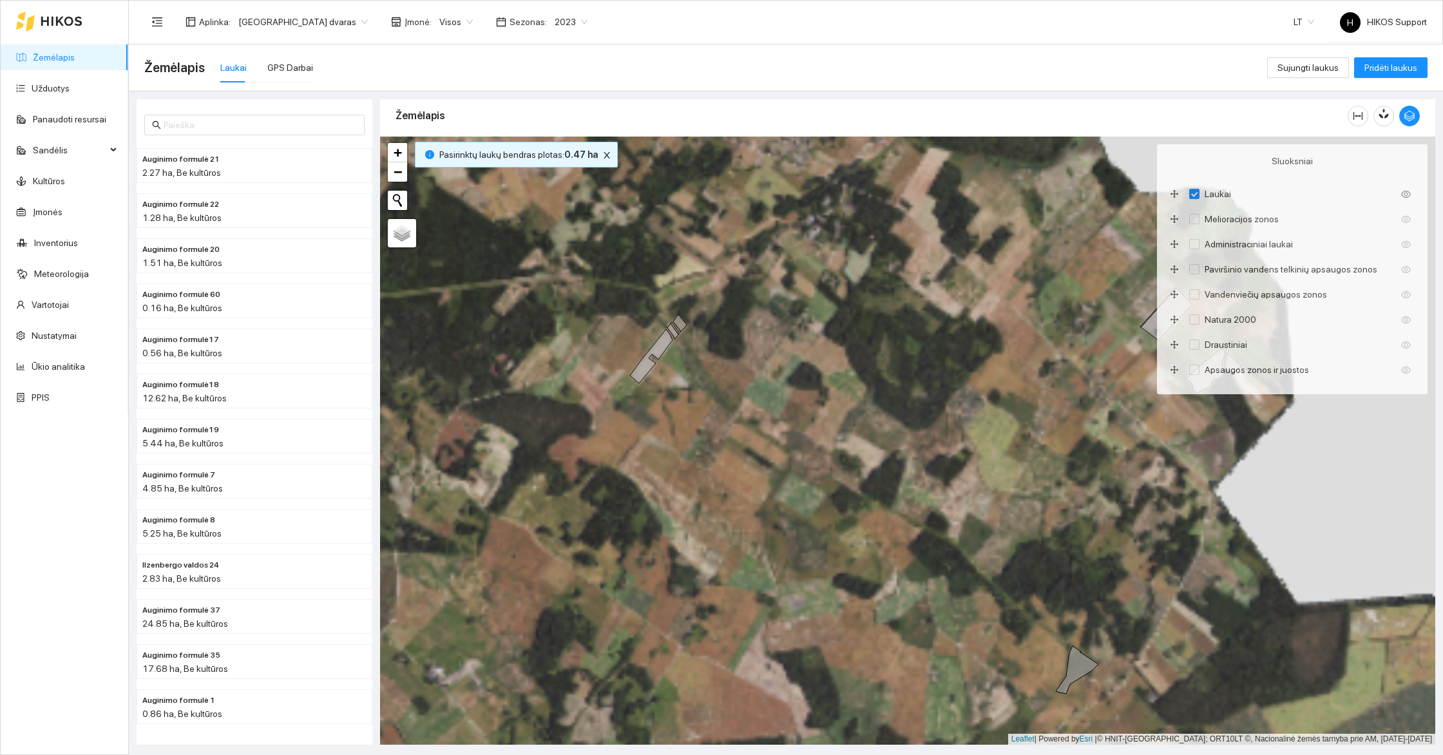
drag, startPoint x: 955, startPoint y: 502, endPoint x: 983, endPoint y: 394, distance: 111.7
click at [983, 394] on div "+ − Nieko nerasta. Bandykite dar kartą. Žemėlapis Palydovas Leaflet | Powered b…" at bounding box center [907, 441] width 1055 height 608
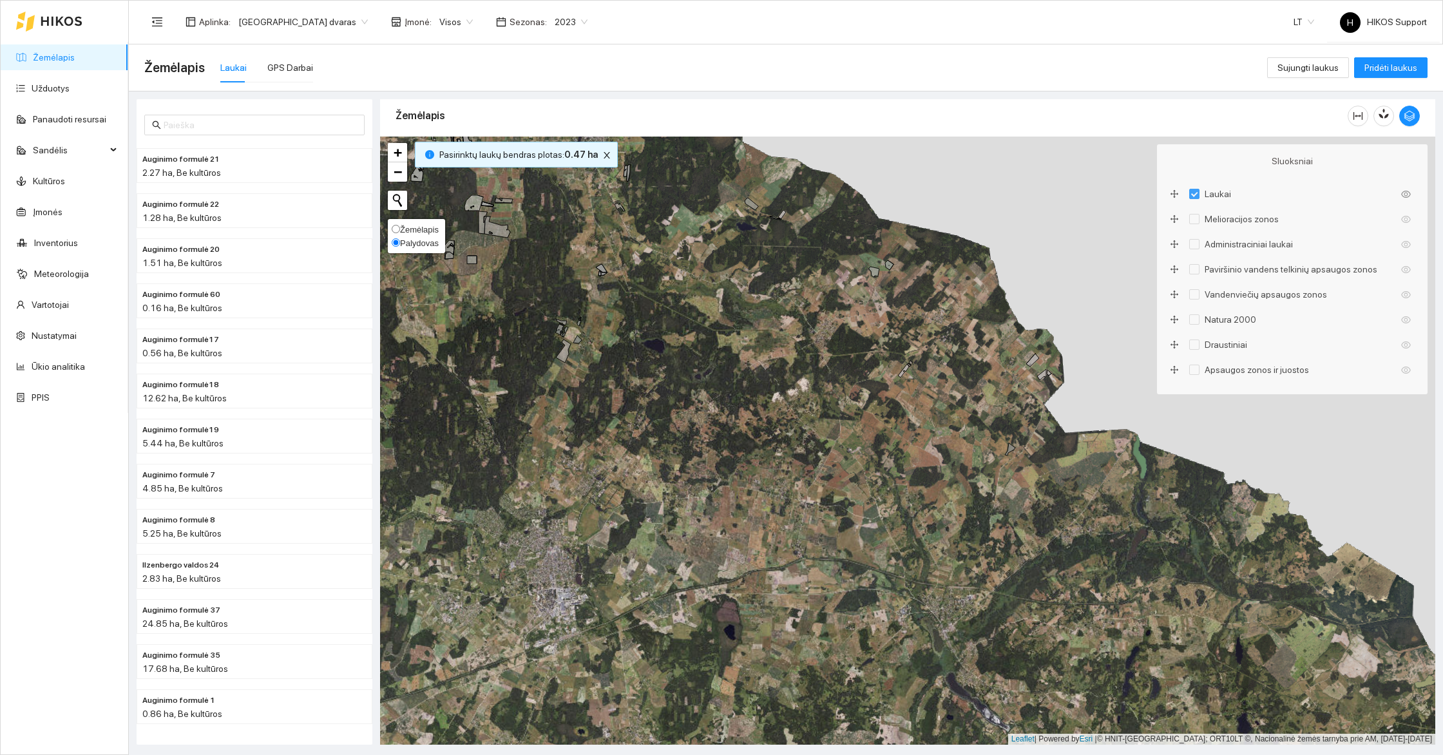
click at [417, 229] on span "Žemėlapis" at bounding box center [419, 230] width 39 height 10
click at [400, 229] on input "Žemėlapis" at bounding box center [396, 229] width 8 height 8
radio input "true"
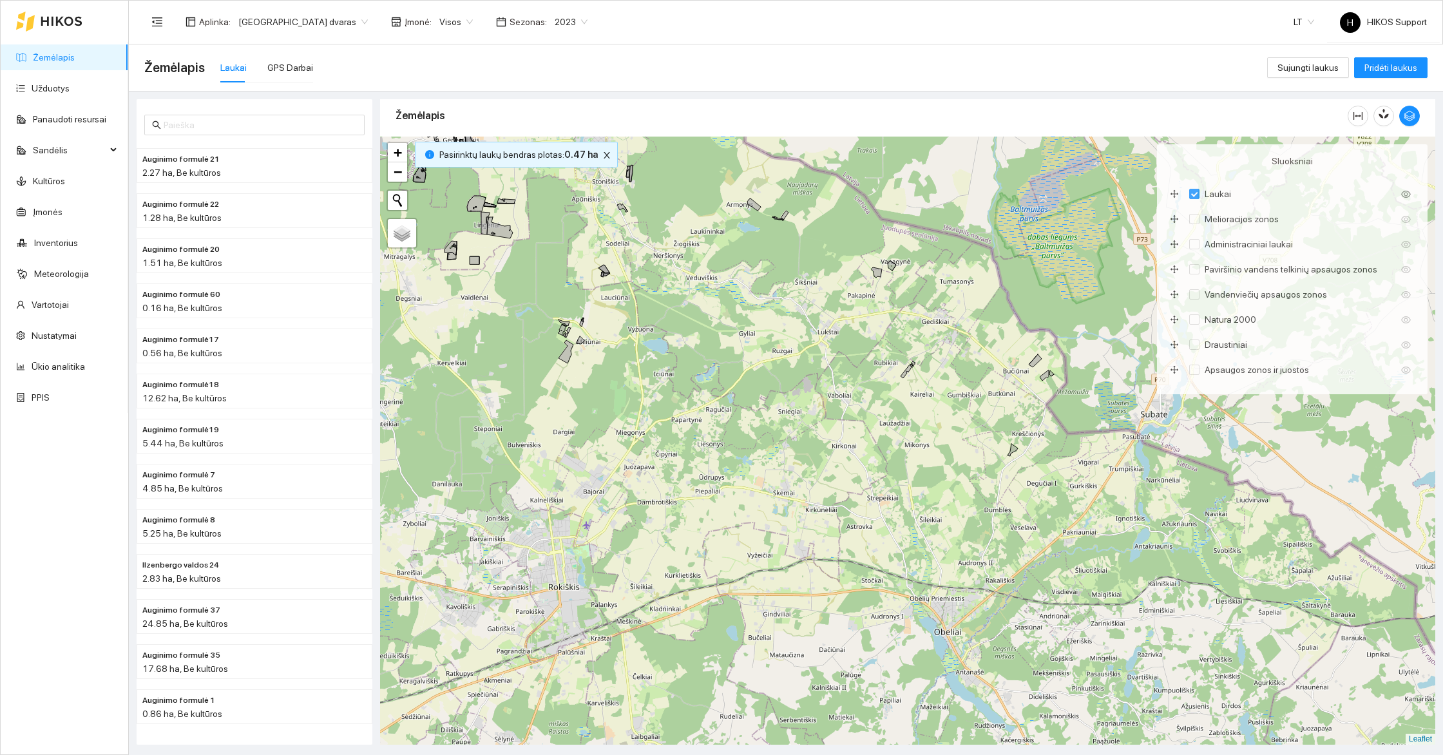
drag, startPoint x: 809, startPoint y: 205, endPoint x: 1065, endPoint y: 387, distance: 314.0
click at [1069, 390] on div "+ − Nieko nerasta. Bandykite dar kartą. Žemėlapis Palydovas Leaflet" at bounding box center [907, 441] width 1055 height 608
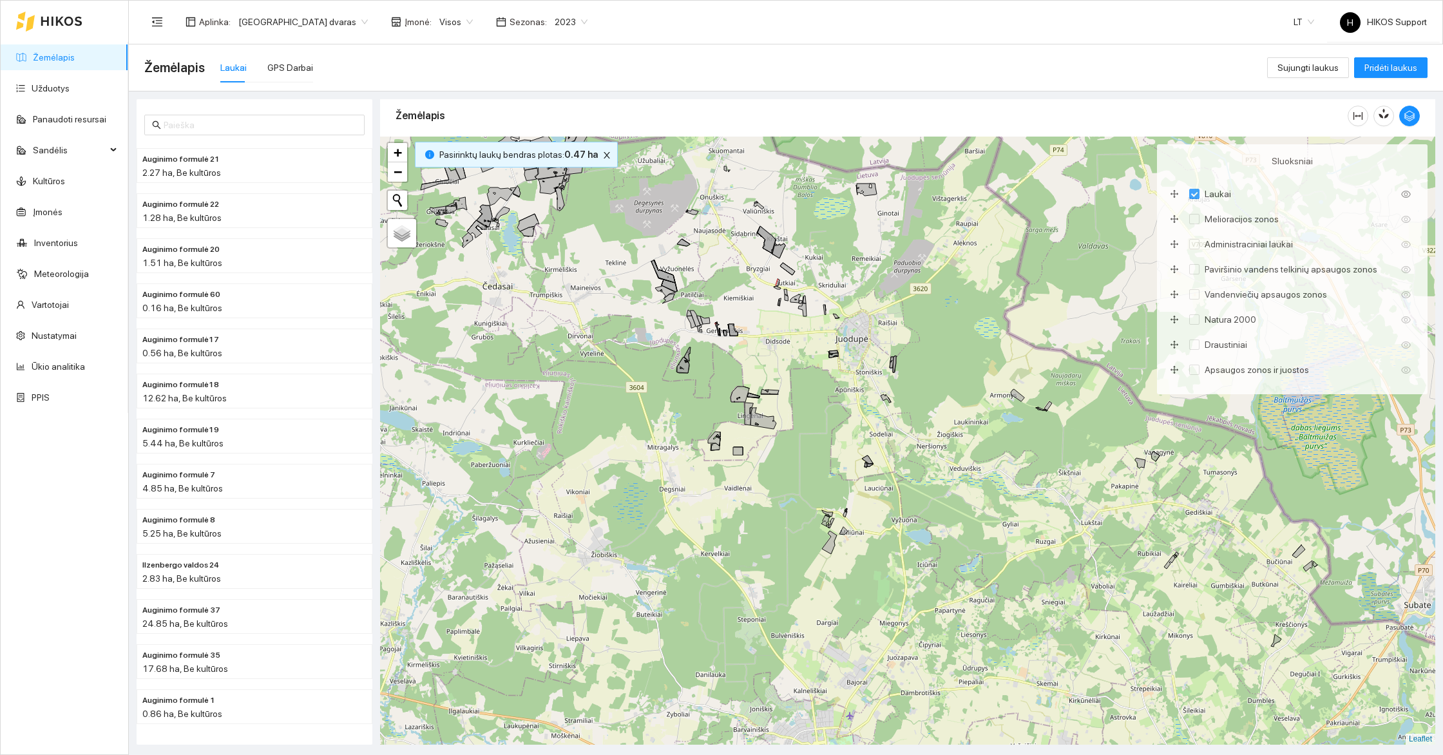
drag, startPoint x: 953, startPoint y: 607, endPoint x: 770, endPoint y: 406, distance: 272.2
click at [770, 406] on div "+ − Nieko nerasta. Bandykite dar kartą. Žemėlapis Palydovas Leaflet" at bounding box center [907, 441] width 1055 height 608
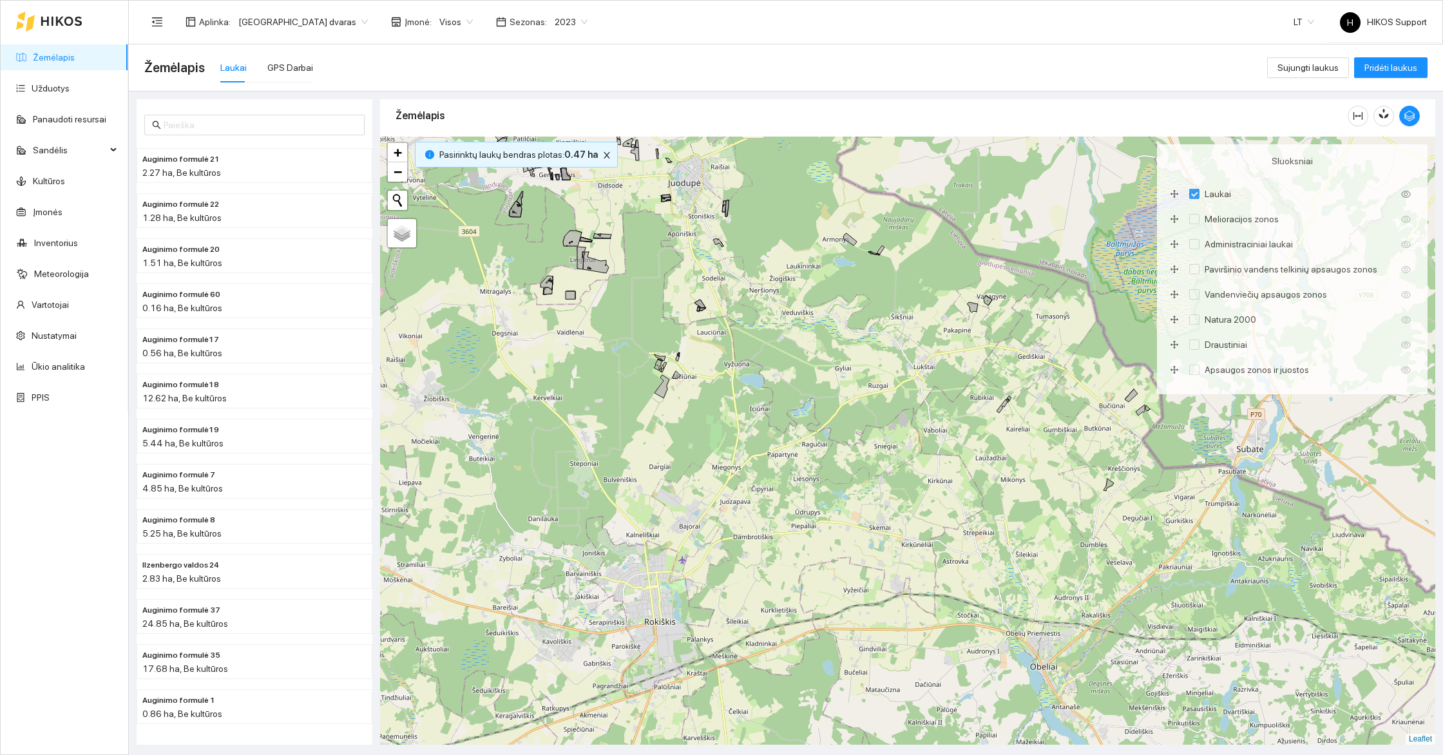
drag, startPoint x: 902, startPoint y: 231, endPoint x: 1019, endPoint y: 419, distance: 221.1
click at [1019, 419] on div "+ − Nieko nerasta. Bandykite dar kartą. Žemėlapis Palydovas Leaflet" at bounding box center [907, 441] width 1055 height 608
